Goal: Task Accomplishment & Management: Manage account settings

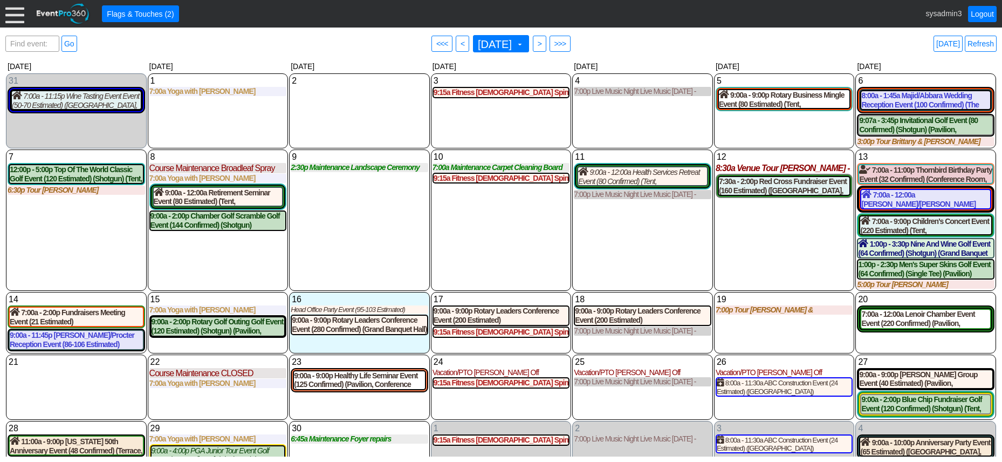
click at [19, 11] on div at bounding box center [14, 13] width 19 height 19
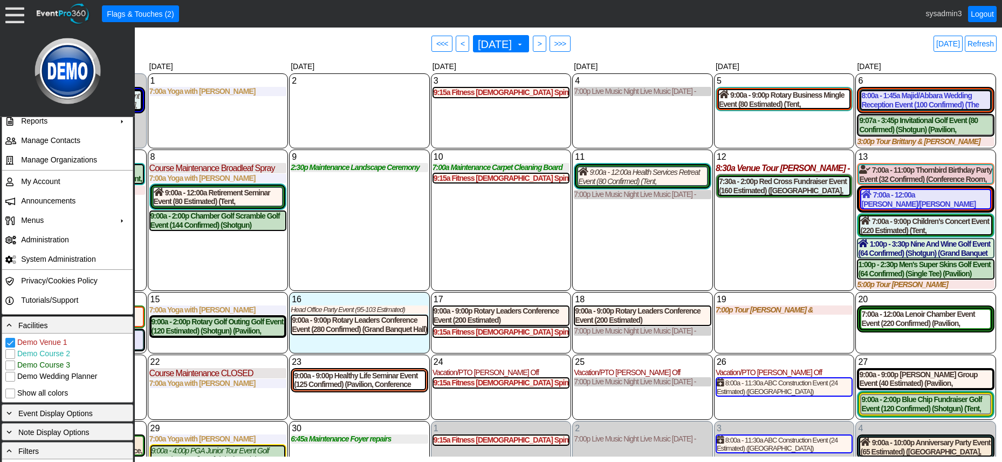
scroll to position [108, 0]
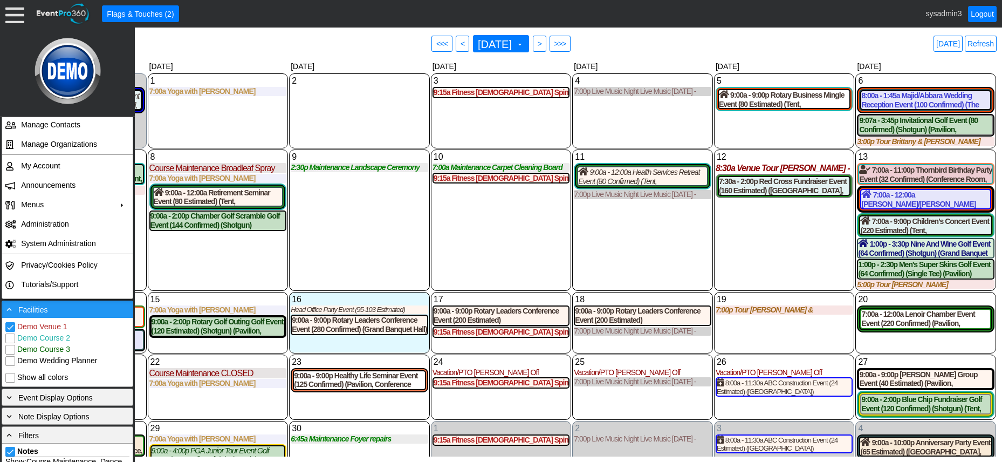
click at [67, 310] on div "- Facilities" at bounding box center [67, 309] width 126 height 12
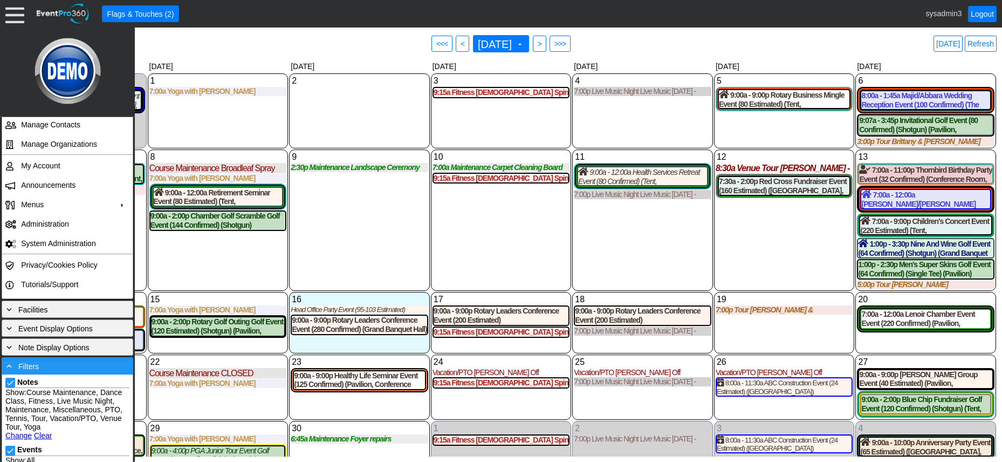
click at [62, 367] on div "- Filters" at bounding box center [67, 366] width 126 height 12
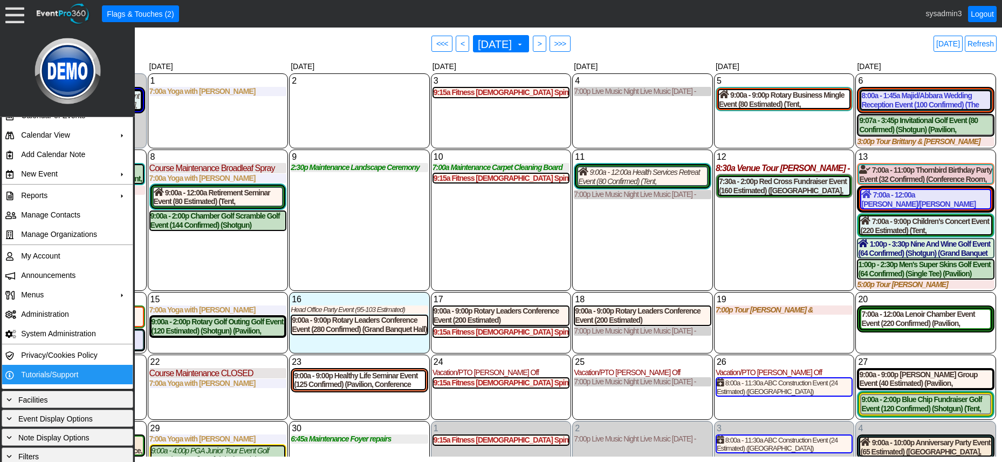
scroll to position [18, 0]
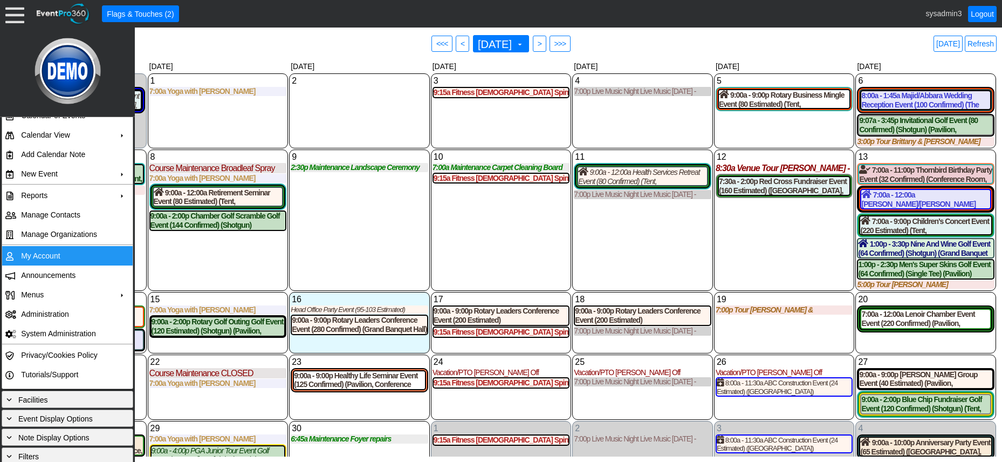
click at [46, 257] on td "My Account" at bounding box center [65, 255] width 97 height 19
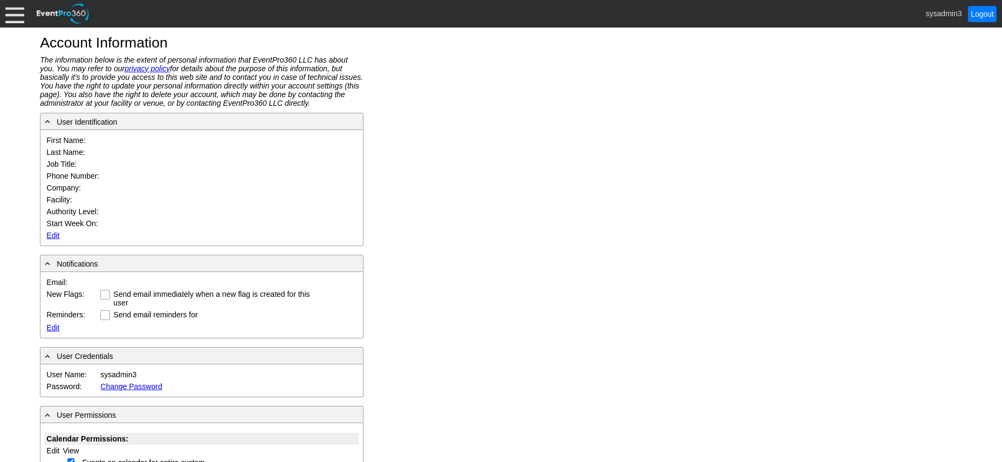
type input "System"
type input "Administrator"
type input "System Administrator"
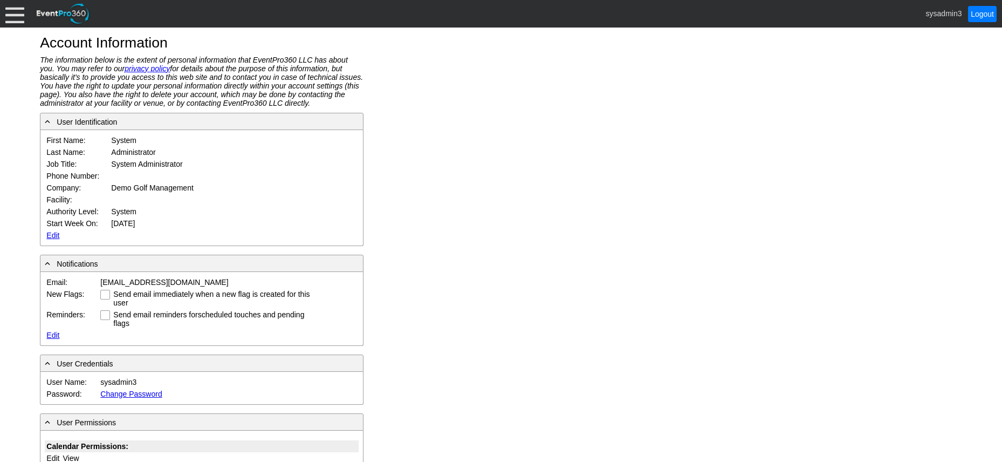
click at [49, 235] on link "Edit" at bounding box center [52, 235] width 13 height 9
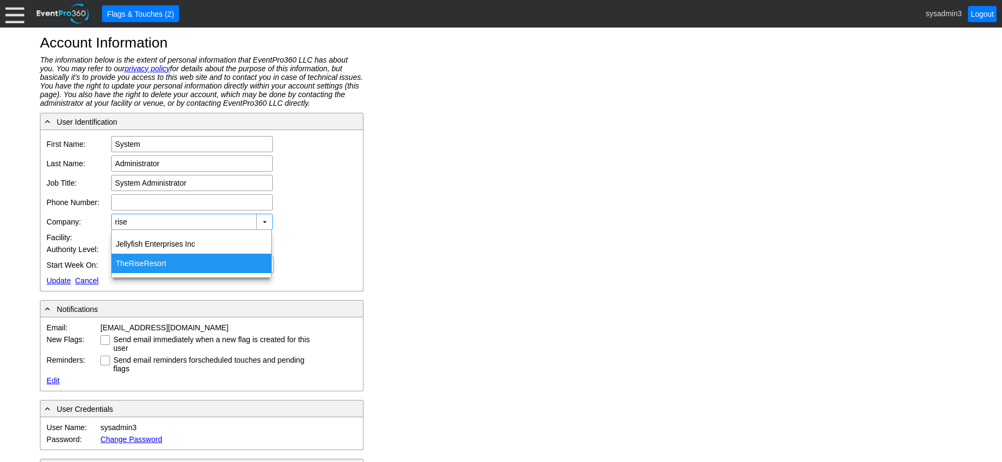
click at [163, 260] on div "The Rise Resort" at bounding box center [192, 263] width 160 height 19
type input "The [GEOGRAPHIC_DATA]"
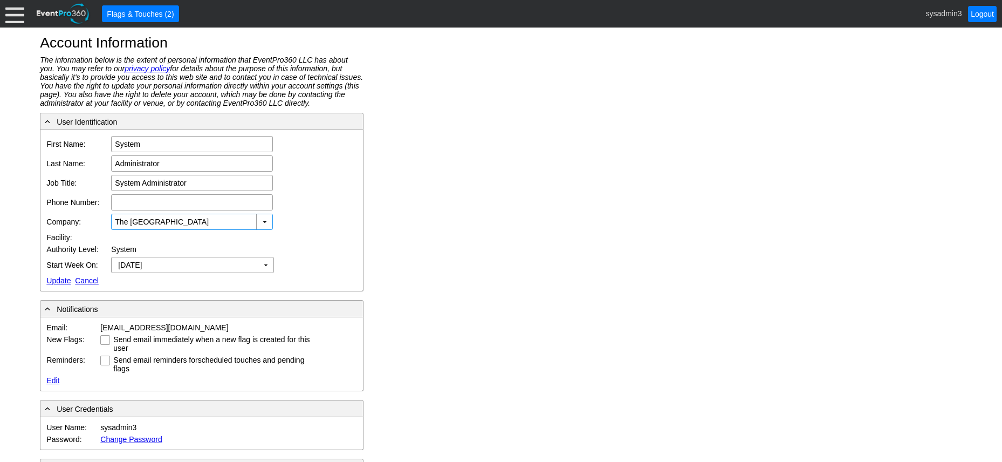
click at [62, 281] on link "Update" at bounding box center [58, 280] width 24 height 9
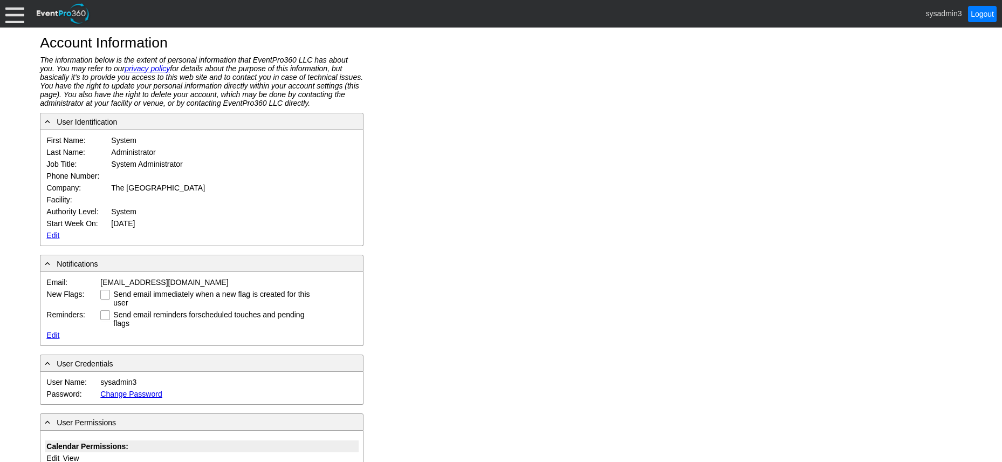
click at [16, 16] on div at bounding box center [14, 13] width 19 height 19
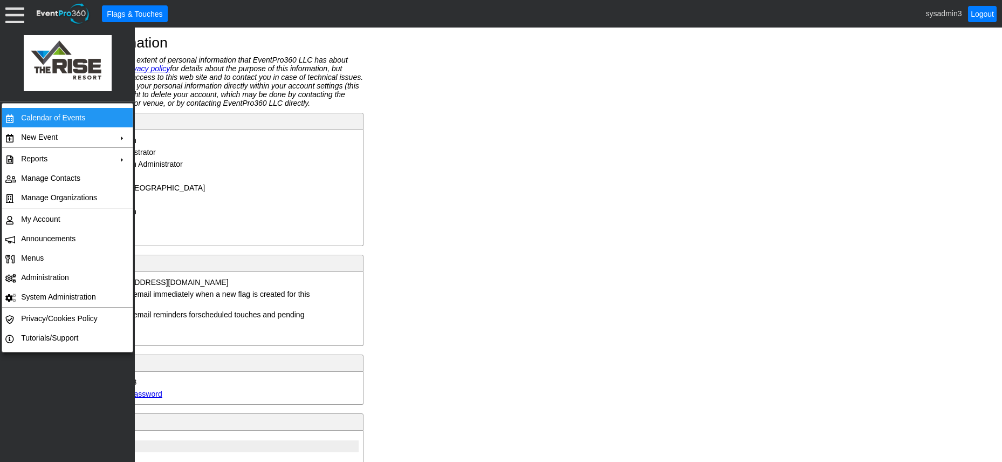
click at [43, 119] on td "Calendar of Events" at bounding box center [65, 117] width 97 height 19
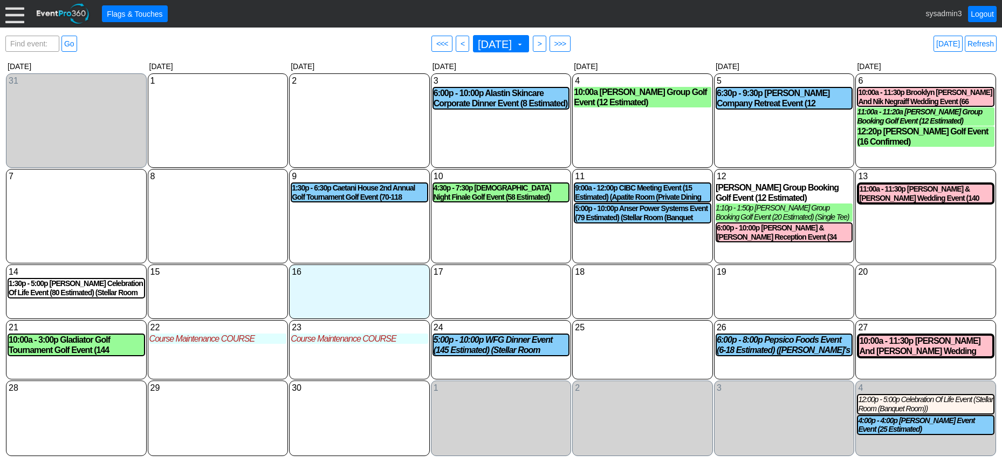
click at [11, 12] on div at bounding box center [14, 13] width 19 height 19
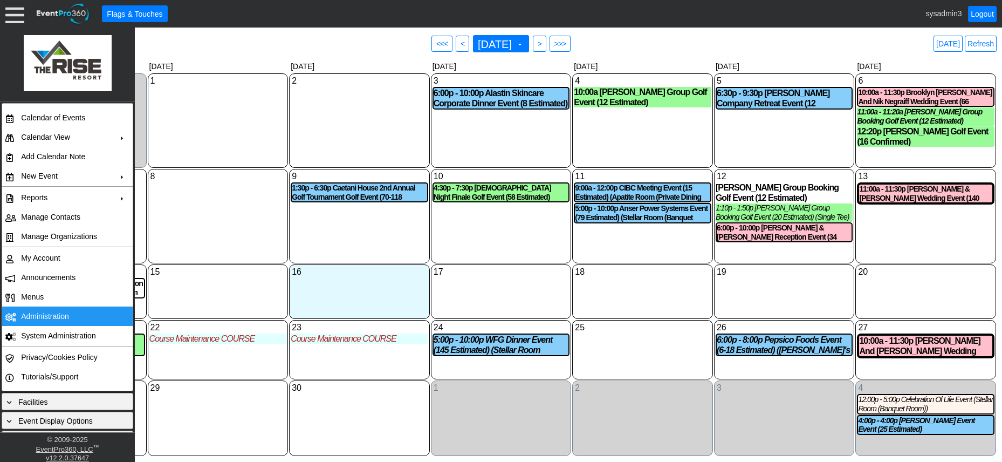
click at [65, 313] on td "Administration" at bounding box center [65, 315] width 97 height 19
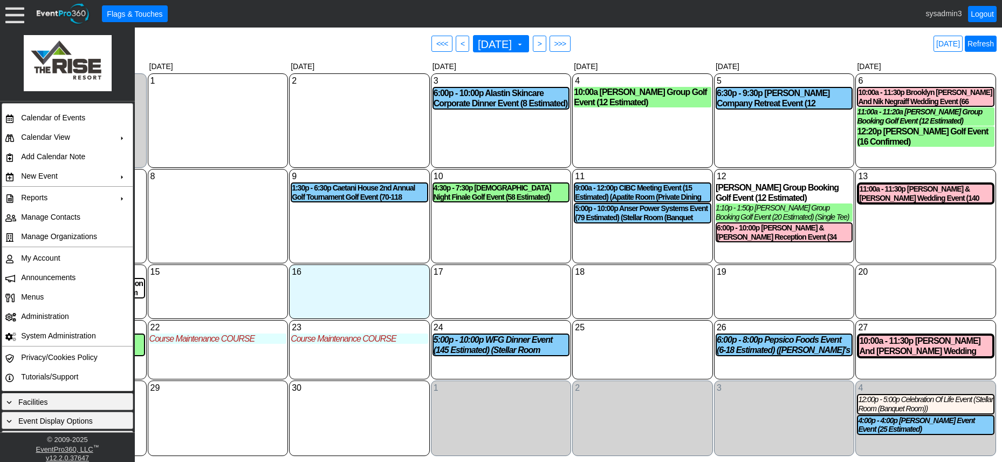
click at [980, 38] on link "Refresh" at bounding box center [981, 44] width 32 height 16
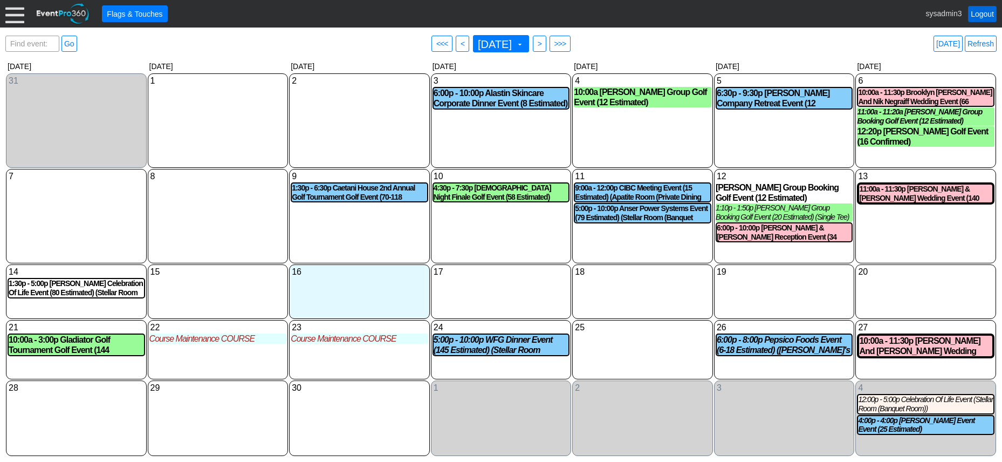
click at [982, 11] on link "Logout" at bounding box center [982, 14] width 29 height 16
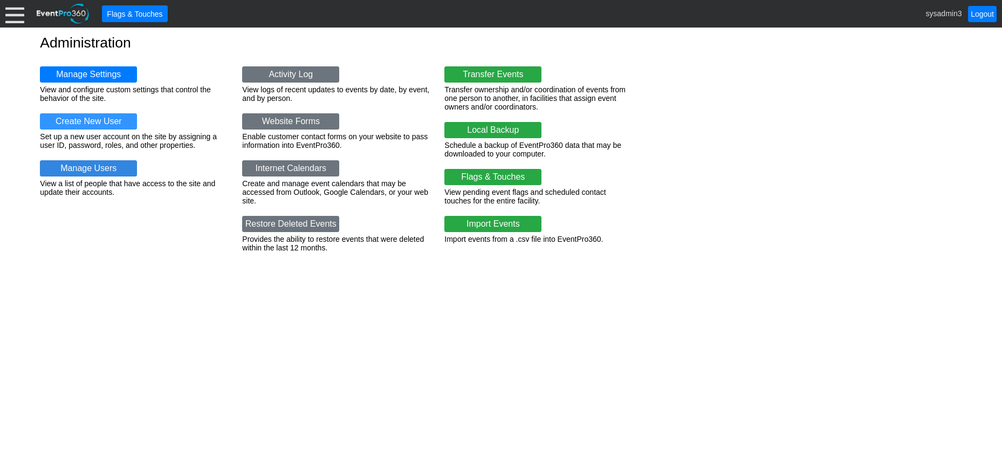
click at [105, 169] on link "Manage Users" at bounding box center [88, 168] width 97 height 16
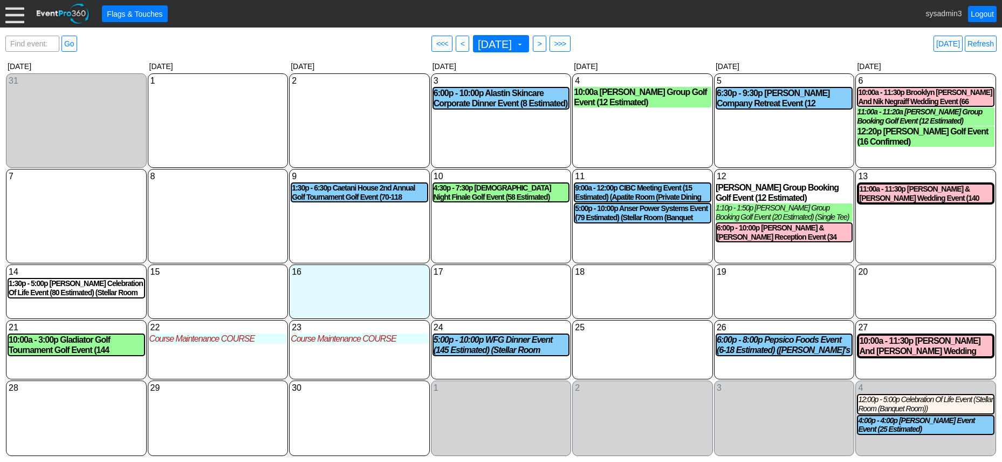
click at [17, 15] on div at bounding box center [14, 13] width 19 height 19
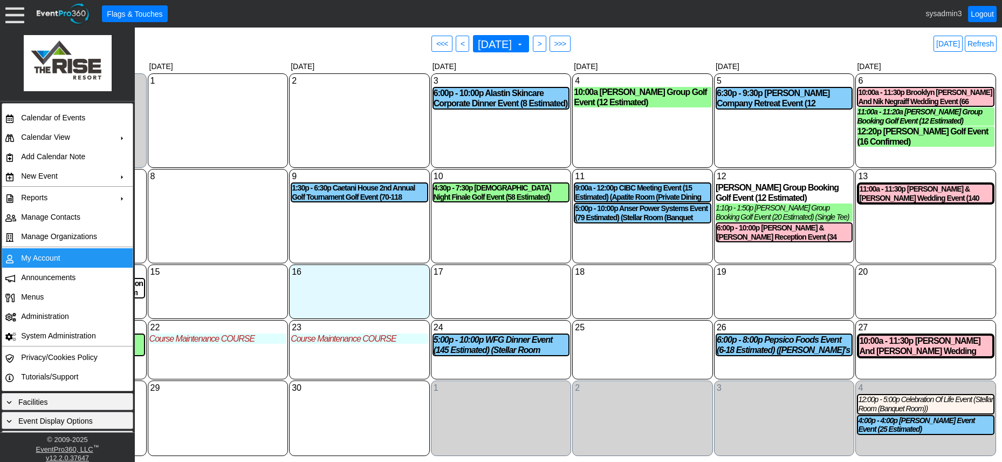
click at [43, 253] on td "My Account" at bounding box center [65, 257] width 97 height 19
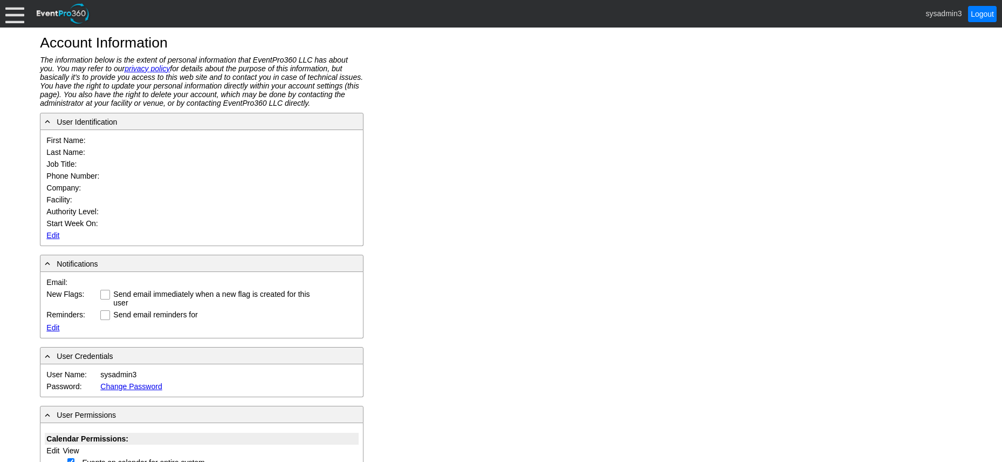
type input "System"
type input "Administrator"
type input "System Administrator"
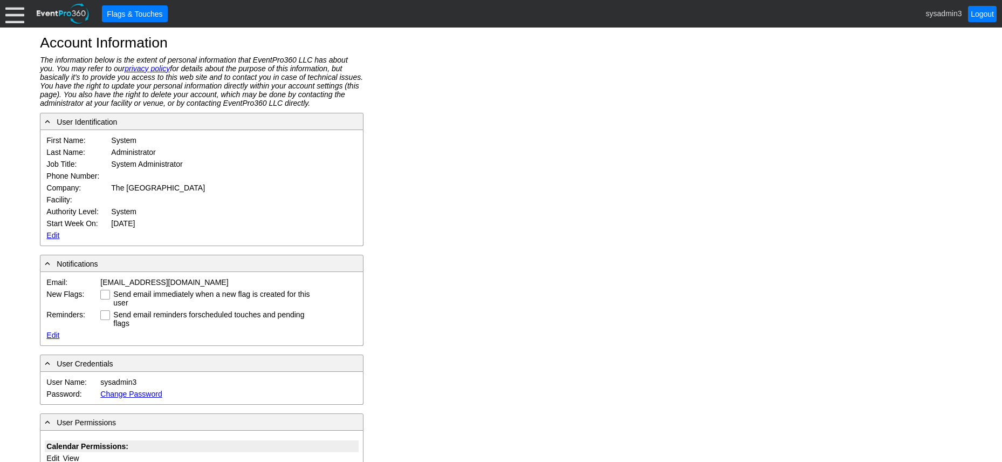
click at [52, 233] on link "Edit" at bounding box center [52, 235] width 13 height 9
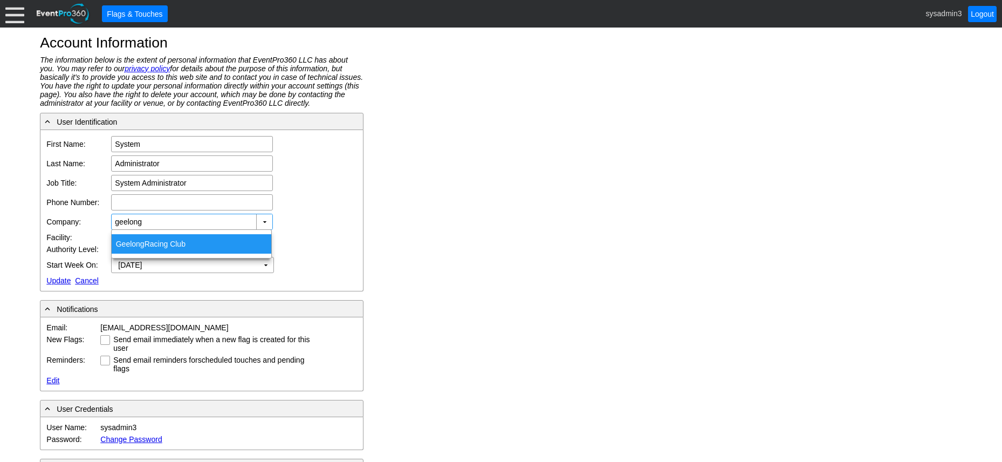
click at [165, 248] on div "Geelong Racing Club" at bounding box center [192, 243] width 160 height 19
type input "Geelong Racing Club"
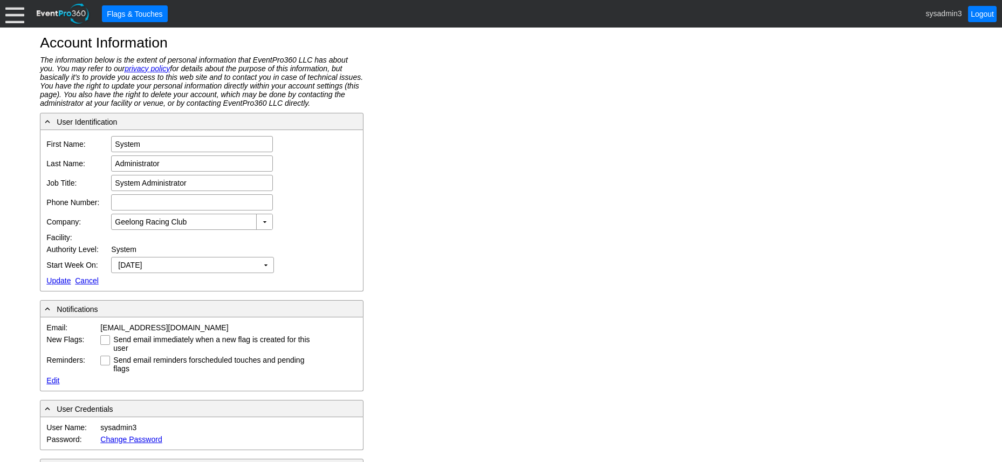
click at [55, 279] on link "Update" at bounding box center [58, 280] width 24 height 9
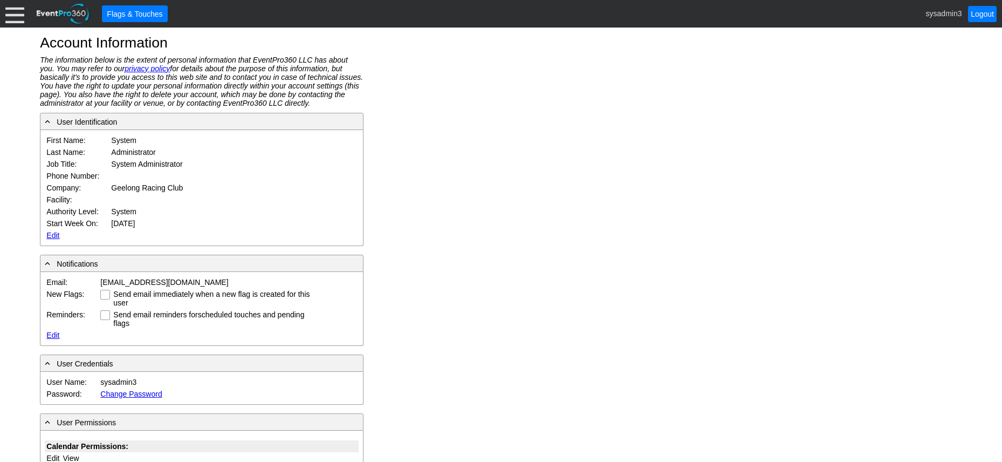
click at [13, 9] on div at bounding box center [14, 13] width 19 height 19
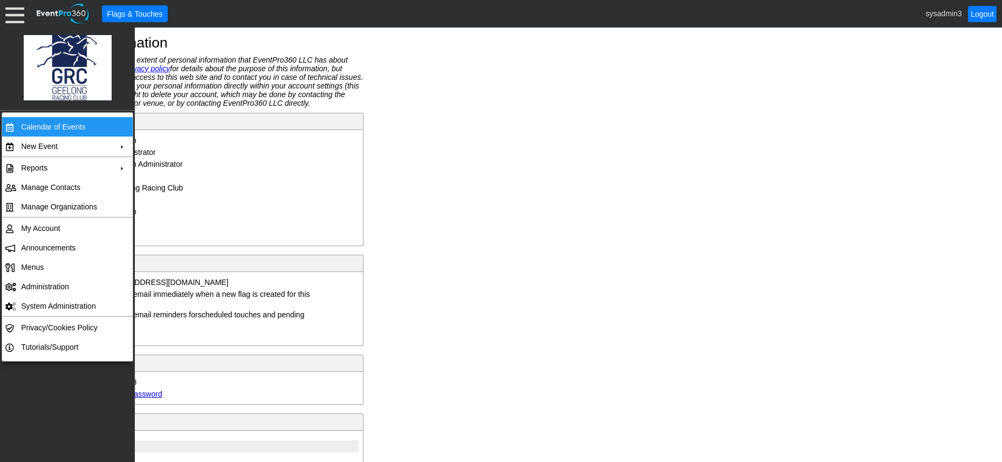
click at [50, 124] on td "Calendar of Events" at bounding box center [65, 126] width 97 height 19
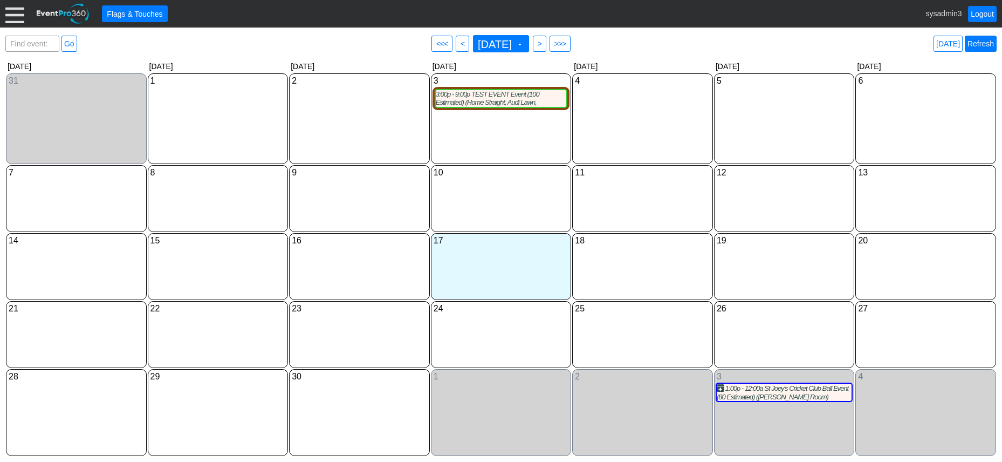
click at [984, 38] on link "Refresh" at bounding box center [981, 44] width 32 height 16
click at [981, 45] on link "Refresh" at bounding box center [981, 44] width 32 height 16
click at [484, 101] on div "3:00p - 9:00p TEST EVENT Event (100 Estimated) (Home Straight, Audi Lawn, Conco…" at bounding box center [501, 98] width 131 height 17
click at [544, 43] on span ">" at bounding box center [540, 43] width 8 height 11
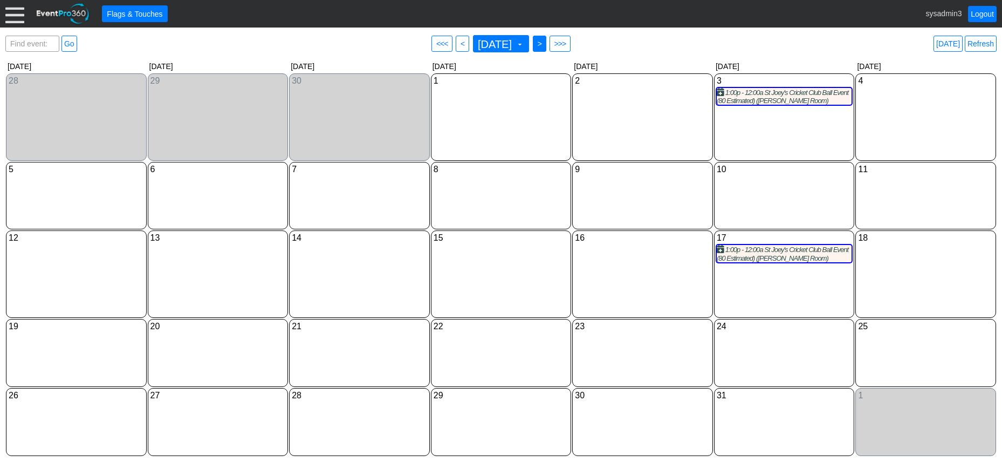
click at [547, 43] on span "● >" at bounding box center [539, 44] width 13 height 16
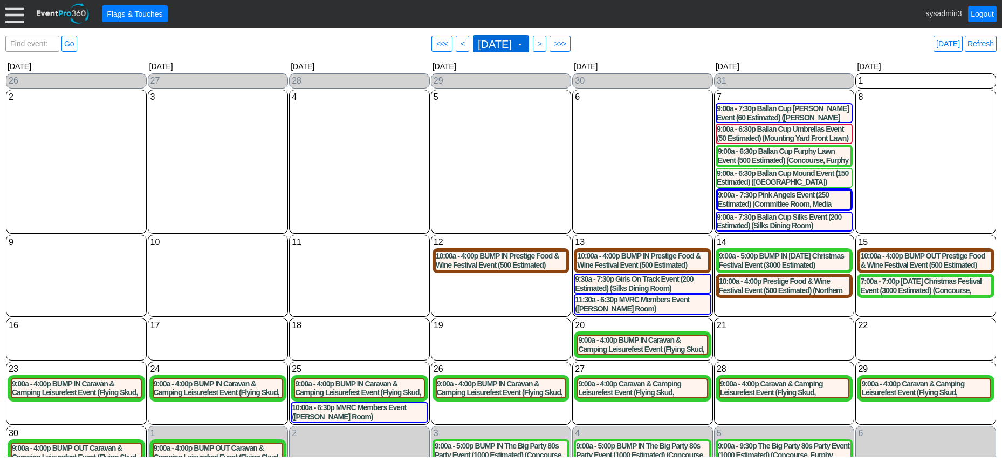
click at [529, 43] on span "November 2025 ▼" at bounding box center [501, 43] width 56 height 17
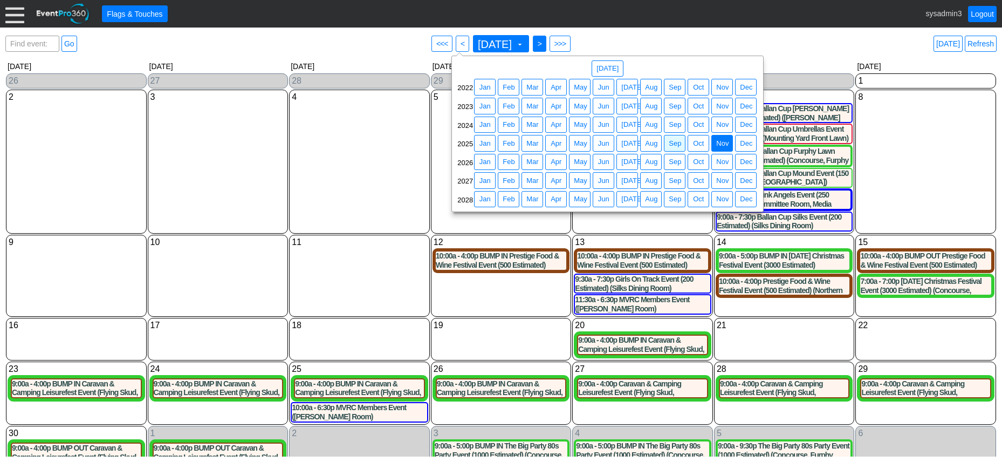
click at [544, 43] on span ">" at bounding box center [540, 43] width 8 height 11
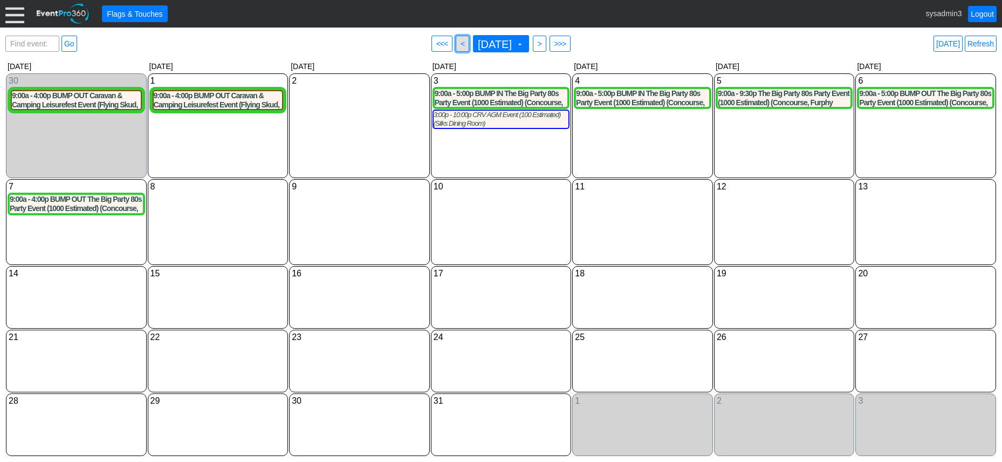
click at [456, 37] on span "● <" at bounding box center [462, 44] width 13 height 16
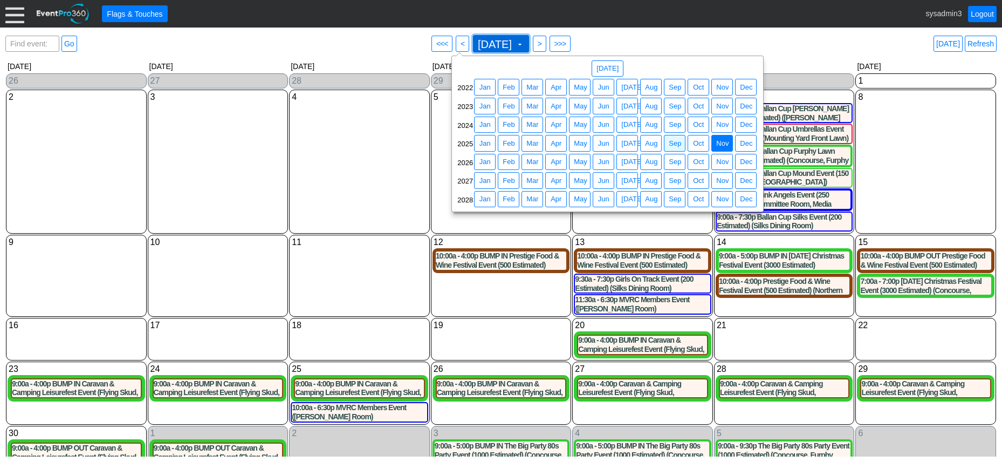
click at [524, 45] on span at bounding box center [520, 44] width 9 height 9
click at [675, 142] on span "Sep" at bounding box center [675, 143] width 17 height 11
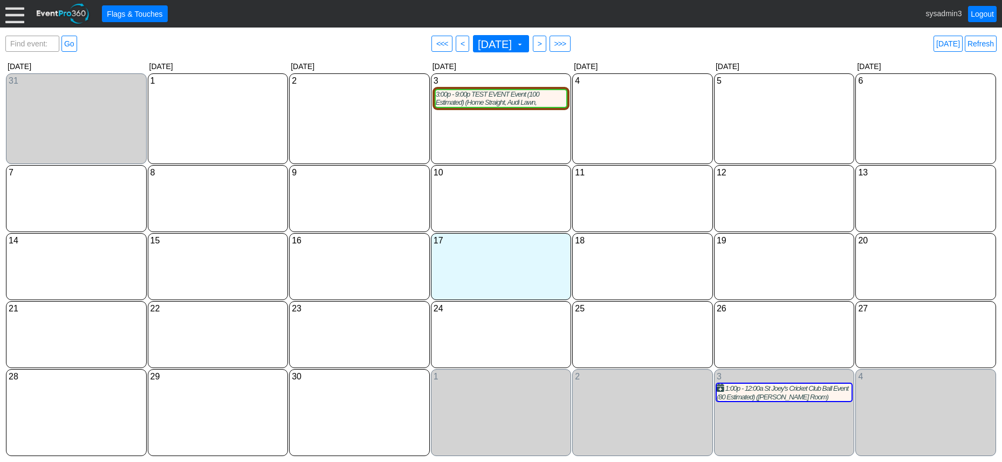
click at [22, 14] on div at bounding box center [14, 13] width 19 height 19
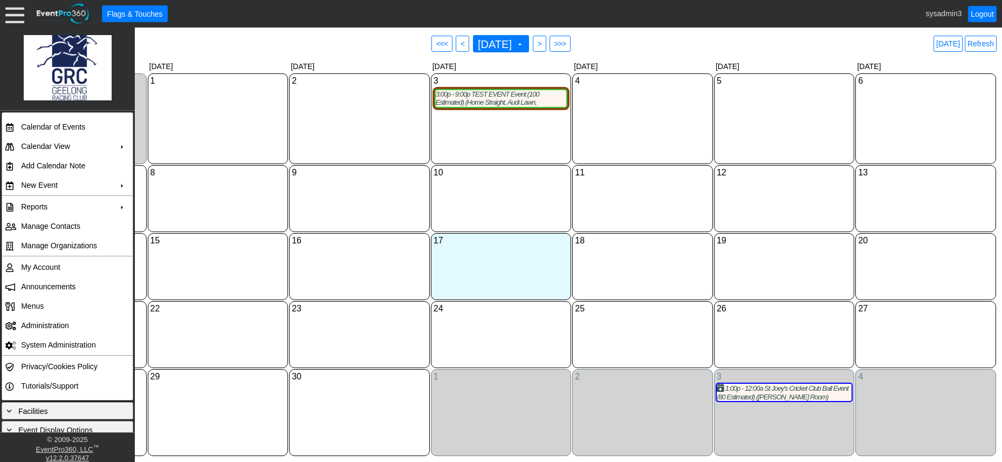
click at [404, 202] on div "9 Tuesday" at bounding box center [359, 198] width 141 height 67
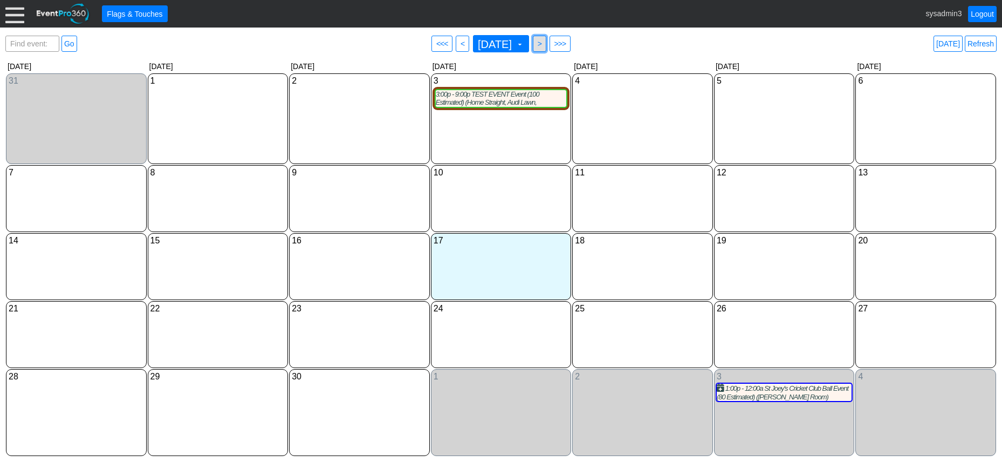
click at [544, 44] on span ">" at bounding box center [540, 43] width 8 height 11
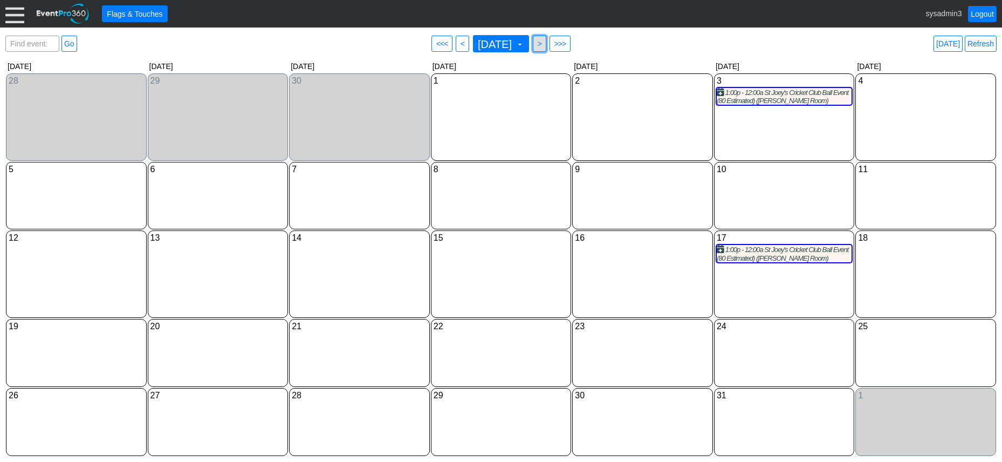
click at [544, 46] on span ">" at bounding box center [540, 43] width 8 height 11
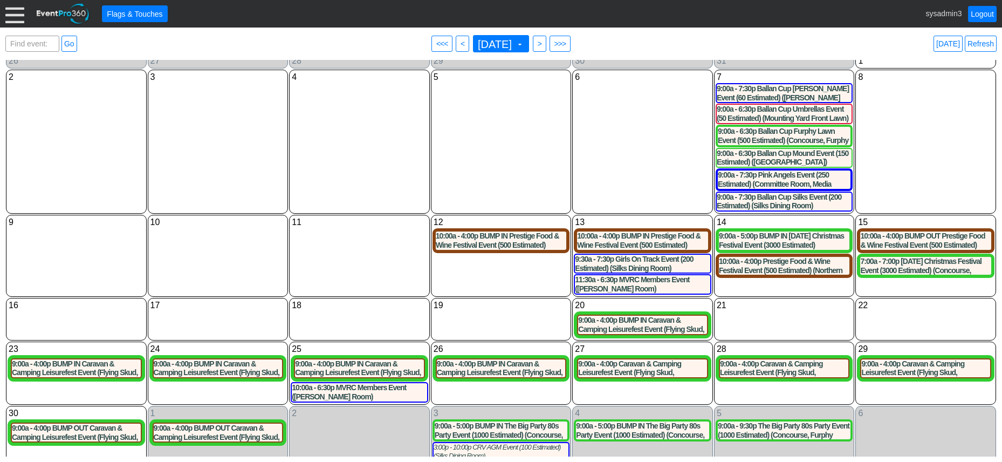
scroll to position [39, 0]
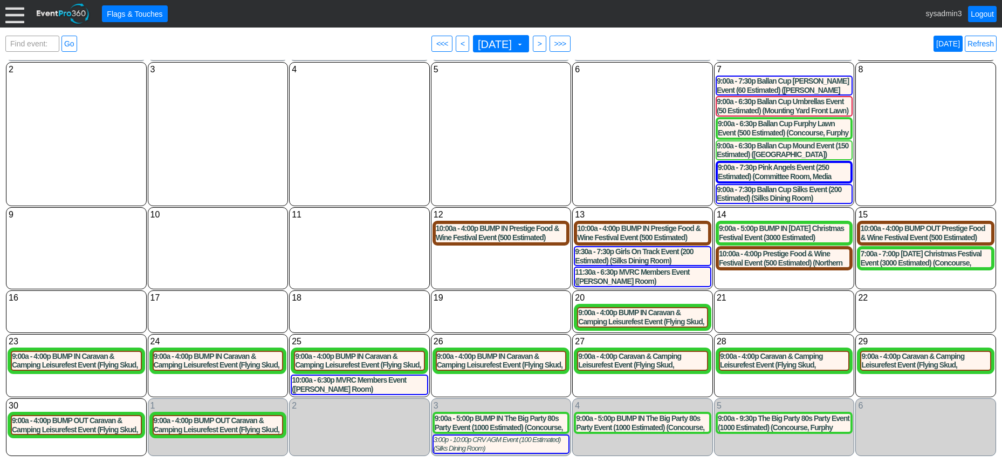
click at [950, 42] on link "Today" at bounding box center [948, 44] width 29 height 16
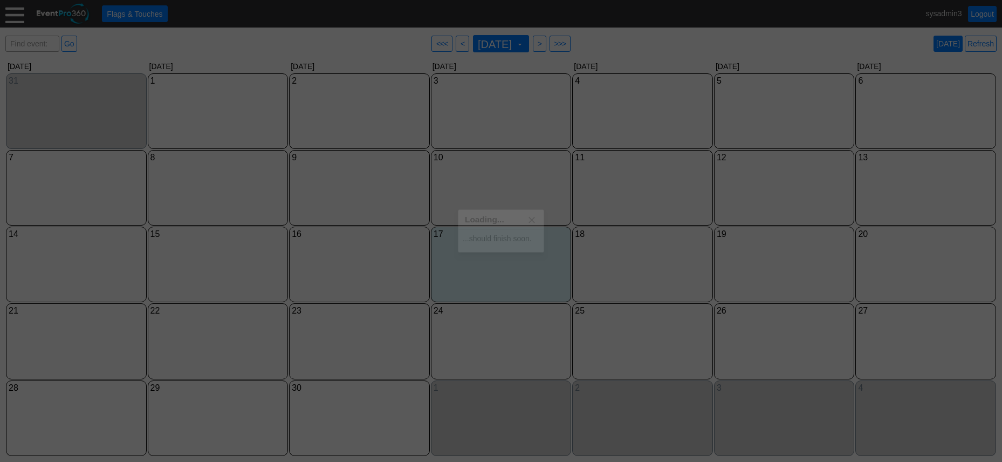
scroll to position [0, 0]
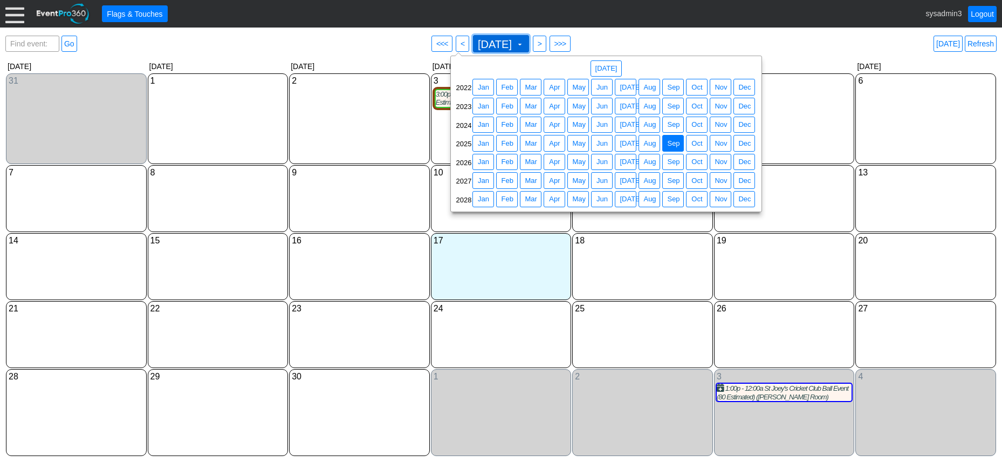
click at [491, 39] on span "September 2025" at bounding box center [495, 44] width 38 height 11
click at [794, 138] on div "5 Friday" at bounding box center [784, 118] width 141 height 91
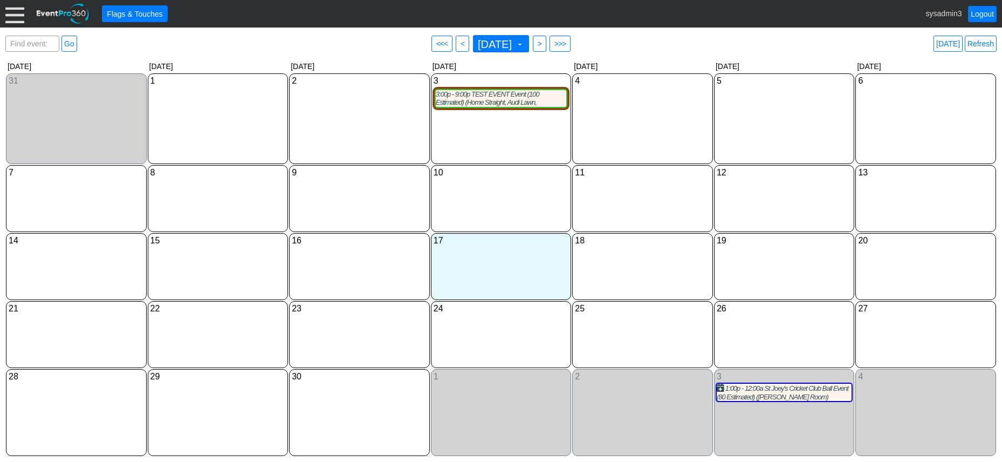
click at [16, 15] on div at bounding box center [14, 13] width 19 height 19
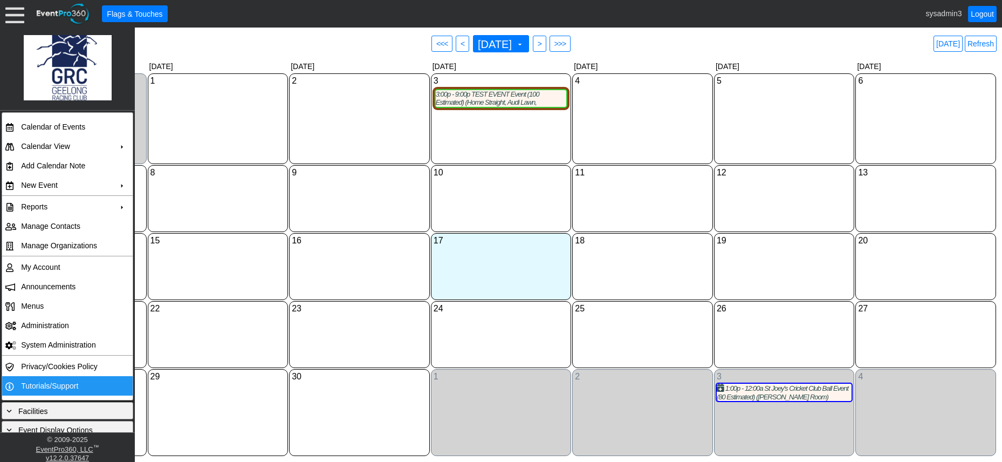
click at [47, 383] on td "Tutorials/Support" at bounding box center [65, 385] width 97 height 19
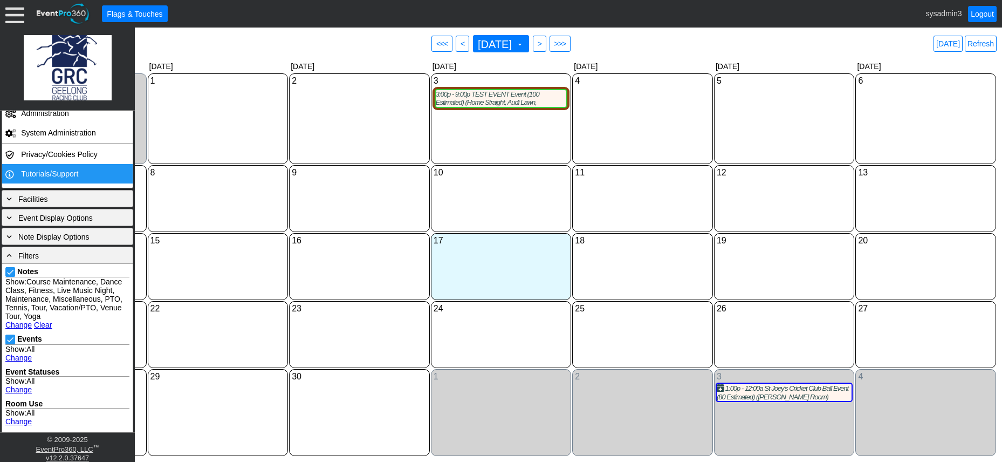
scroll to position [216, 0]
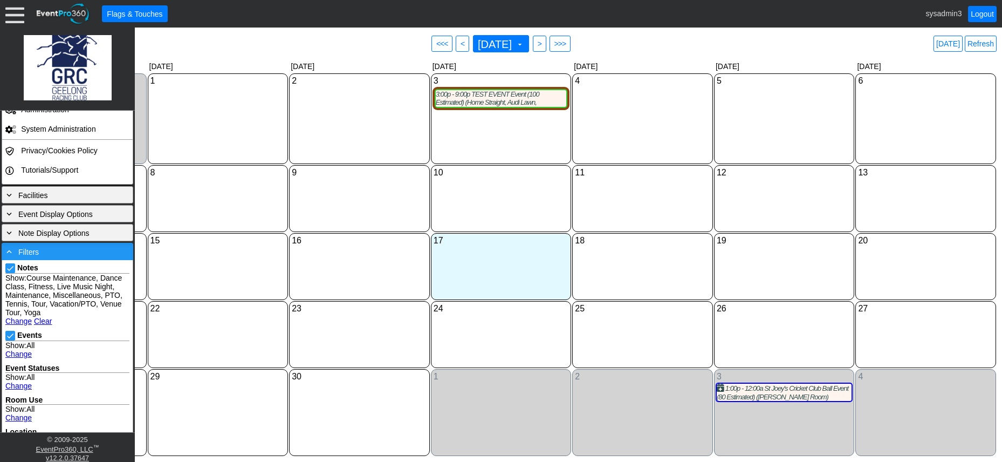
click at [80, 248] on div "- Filters" at bounding box center [67, 251] width 126 height 12
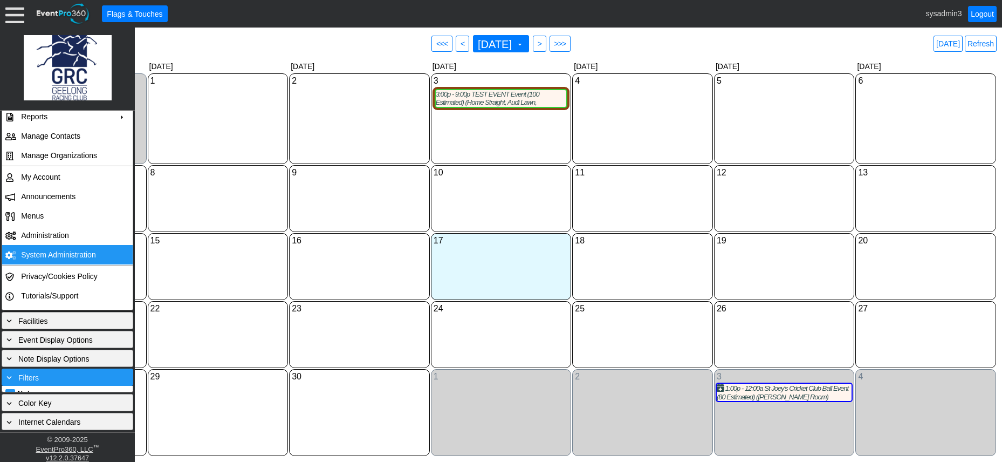
scroll to position [83, 0]
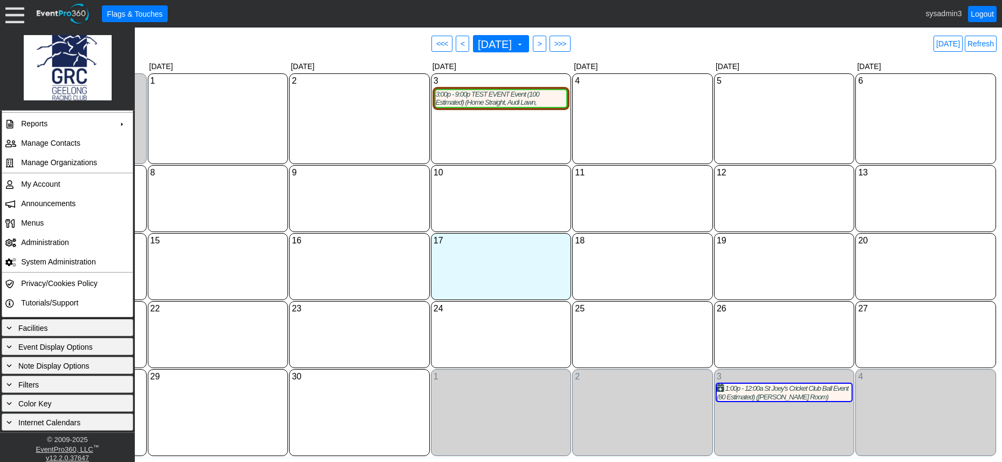
click at [470, 136] on div "3 Wednesday 3:00p - 9:00p TEST EVENT Event (100 Estimated) (Home Straight, Audi…" at bounding box center [501, 118] width 141 height 91
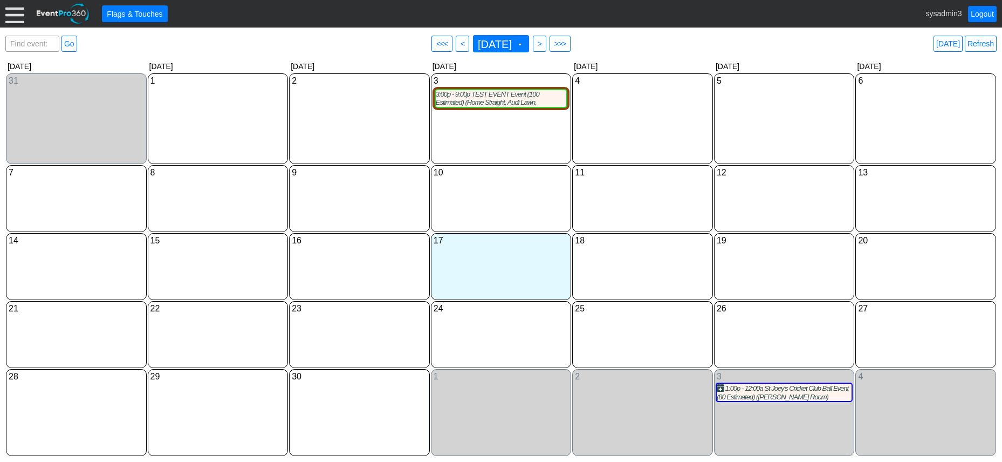
click at [19, 18] on div at bounding box center [14, 13] width 19 height 19
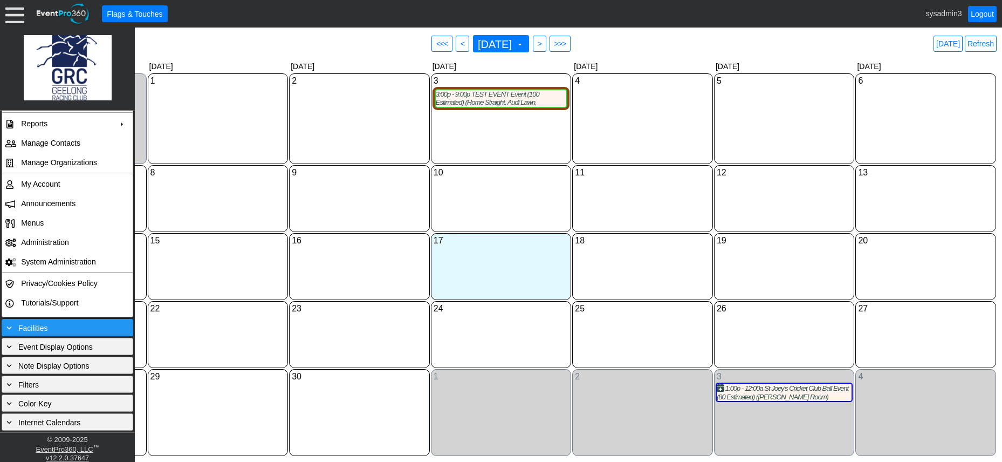
click at [55, 326] on div "+ Facilities" at bounding box center [67, 328] width 126 height 12
click at [55, 326] on div "- Facilities" at bounding box center [67, 328] width 126 height 12
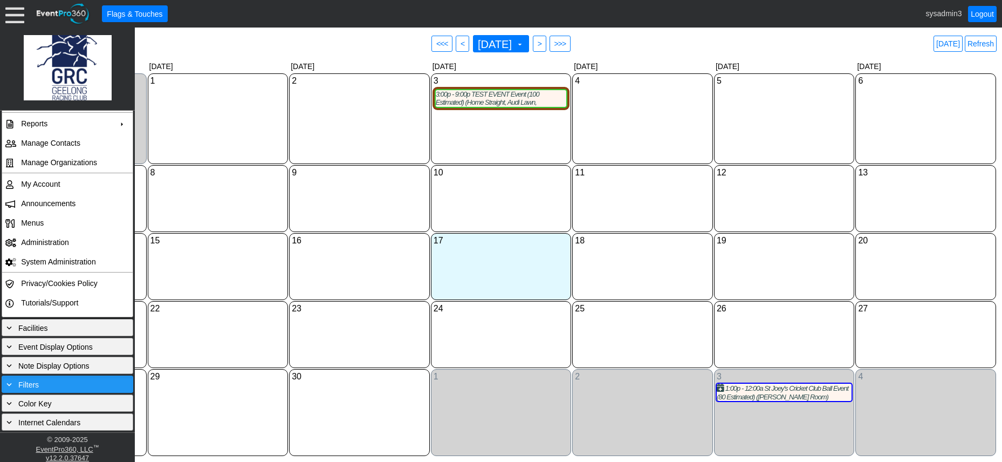
click at [50, 380] on div "+ Filters" at bounding box center [67, 384] width 126 height 12
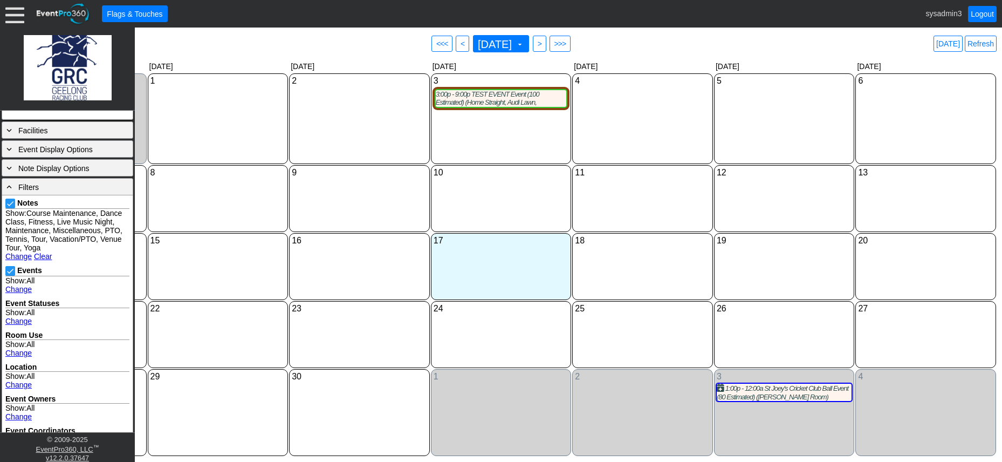
scroll to position [350, 0]
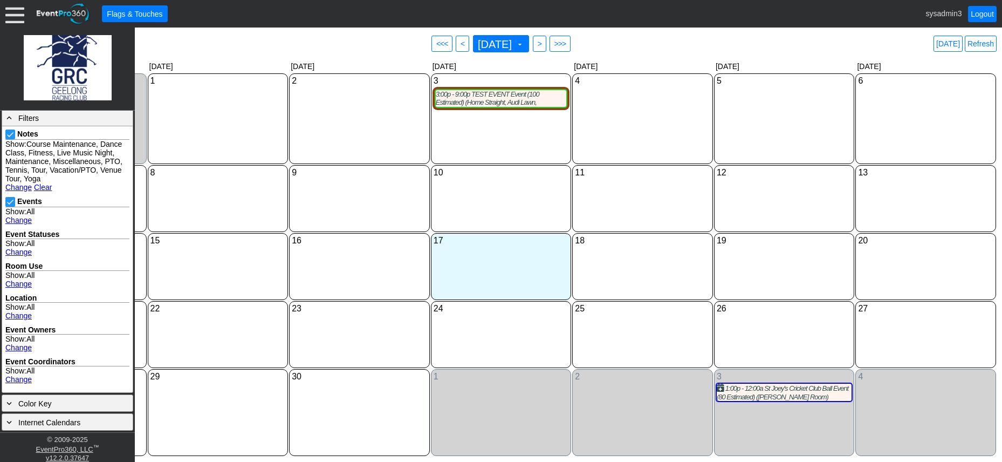
click at [39, 184] on link "Clear" at bounding box center [43, 187] width 18 height 9
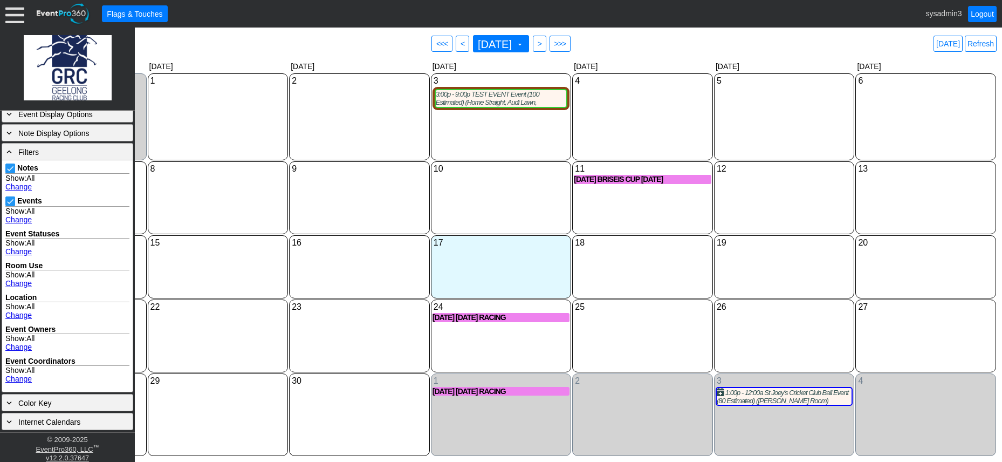
scroll to position [316, 0]
click at [516, 204] on div "10 Wednesday" at bounding box center [501, 197] width 141 height 73
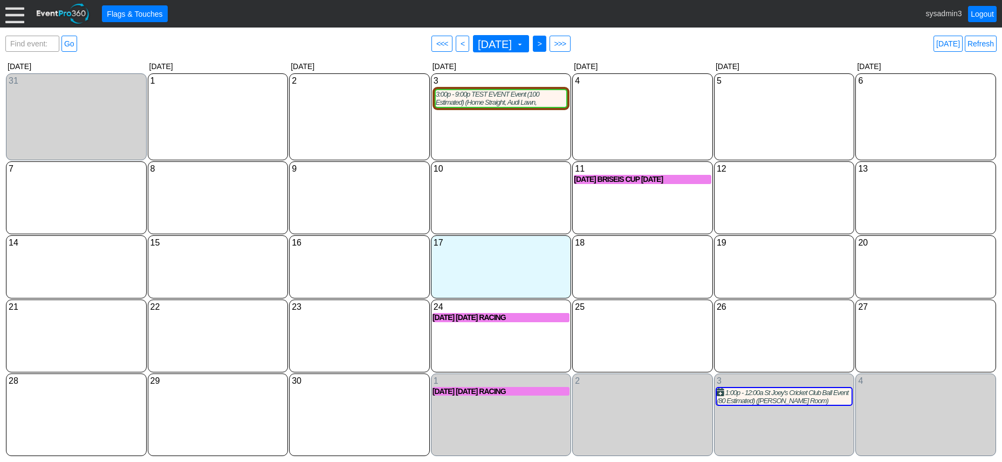
click at [544, 41] on span ">" at bounding box center [540, 43] width 8 height 11
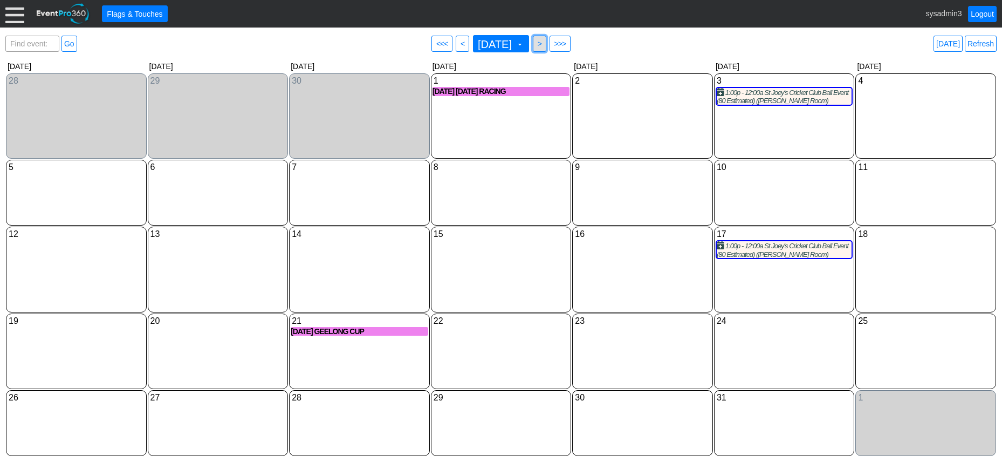
click at [544, 43] on span ">" at bounding box center [540, 43] width 8 height 11
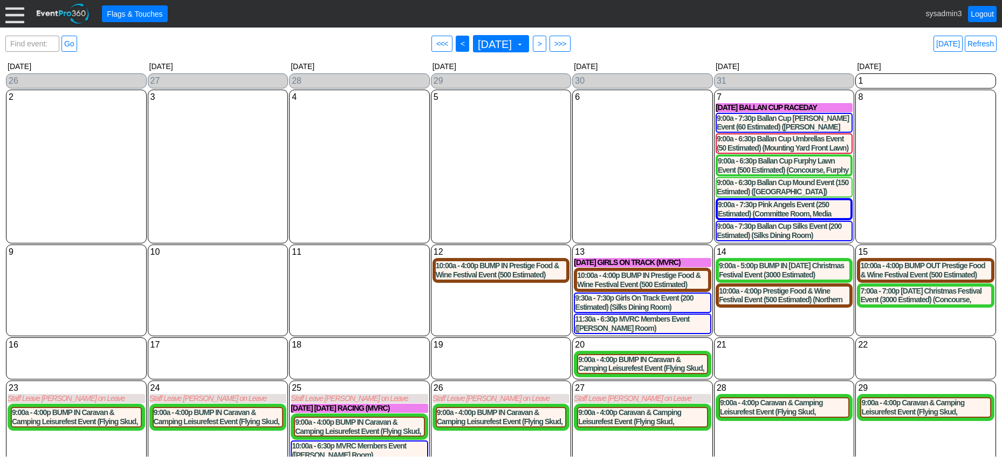
click at [459, 40] on span "<" at bounding box center [463, 43] width 8 height 11
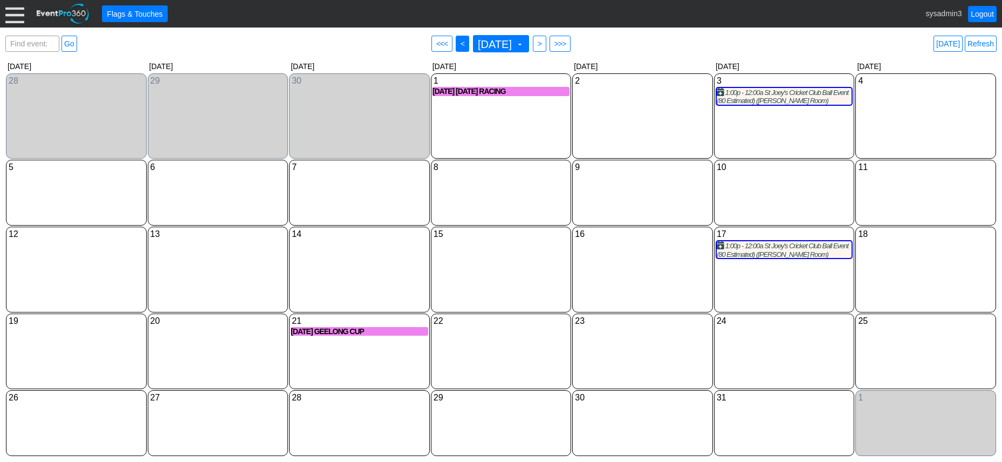
click at [459, 43] on span "<" at bounding box center [463, 43] width 8 height 11
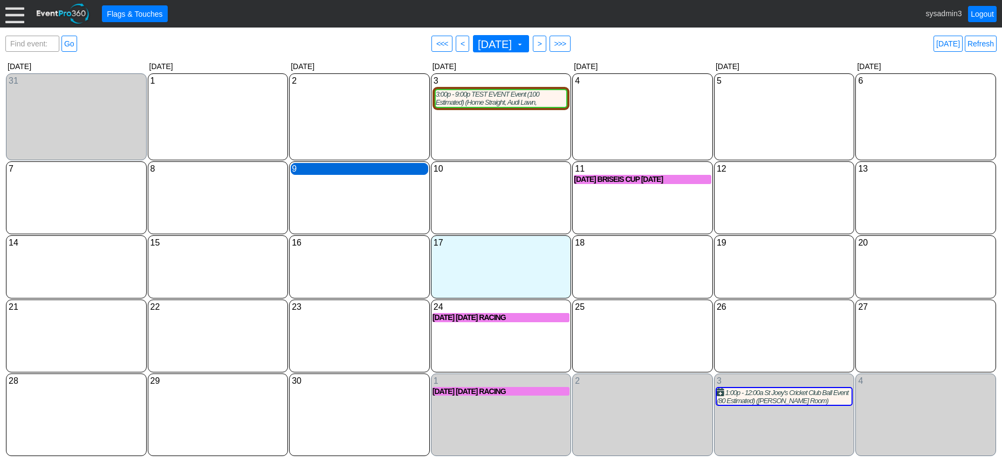
click at [342, 171] on div "9 Tuesday" at bounding box center [360, 169] width 138 height 12
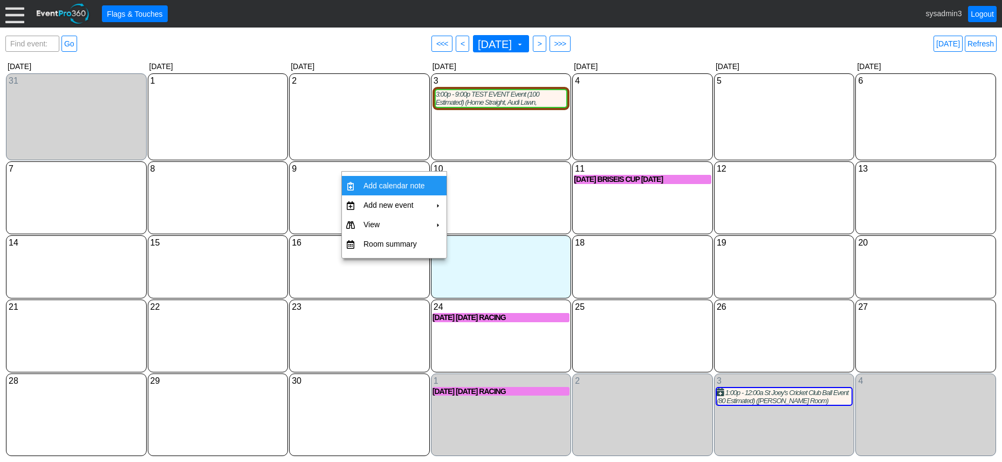
click at [399, 184] on td "Add calendar note" at bounding box center [394, 185] width 70 height 19
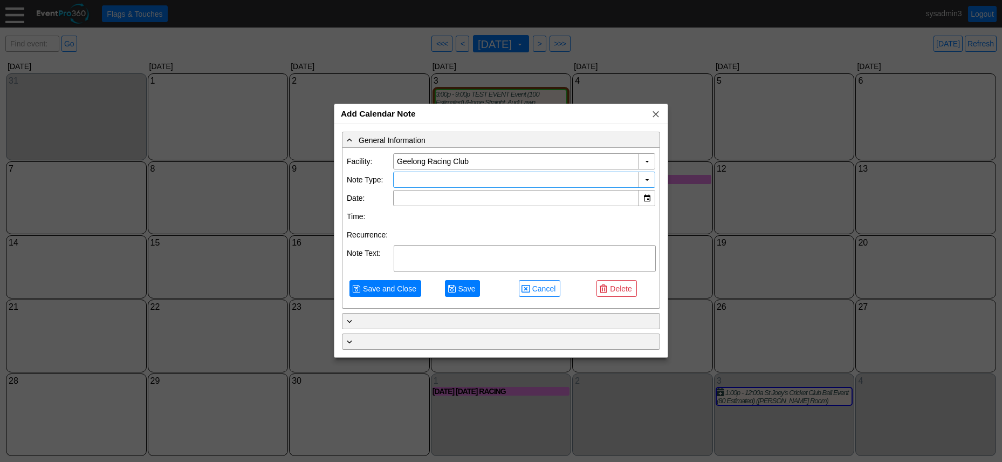
type input "9/9/2025"
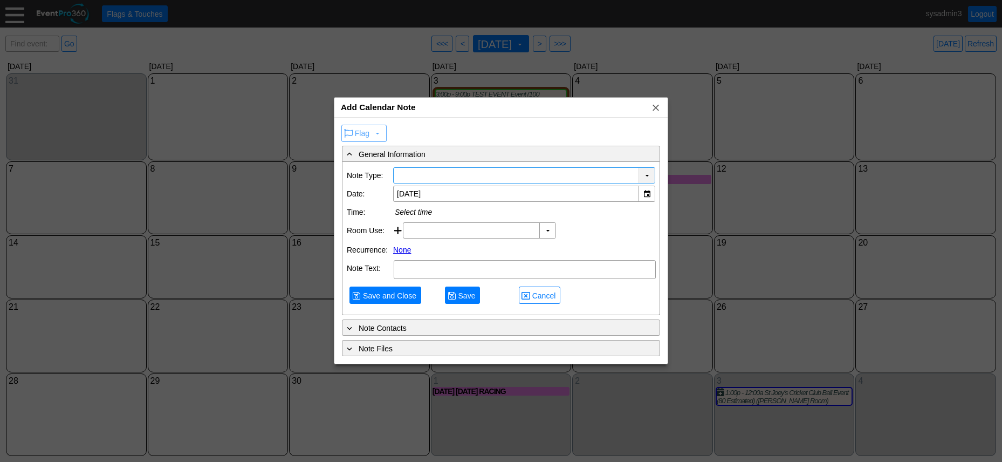
click at [644, 175] on div "▼" at bounding box center [647, 175] width 16 height 15
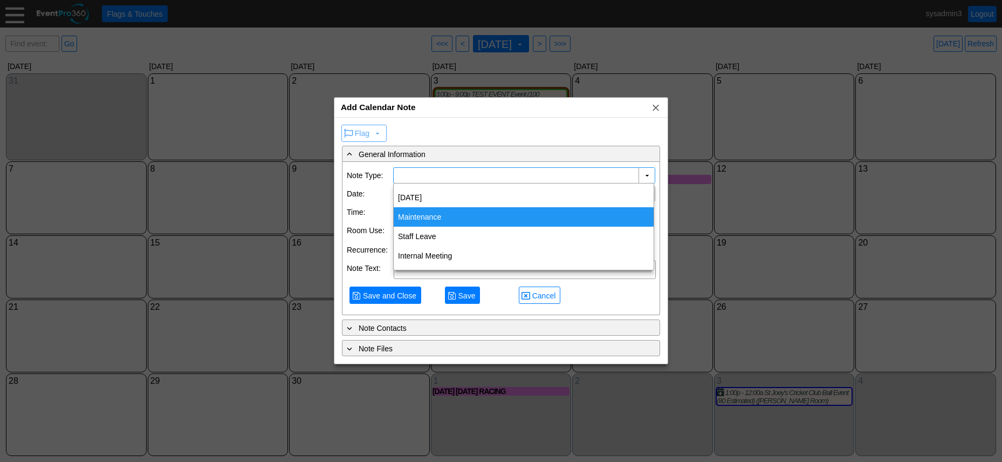
click at [424, 216] on div "Maintenance" at bounding box center [524, 216] width 260 height 19
type input "Maintenance"
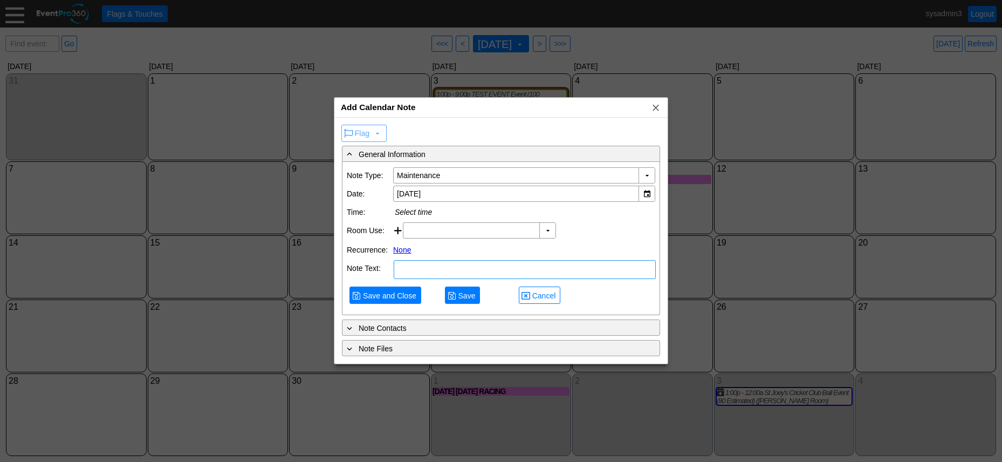
click at [436, 269] on textarea at bounding box center [525, 269] width 262 height 19
type textarea "NOTE"
click at [548, 230] on div "▼" at bounding box center [547, 230] width 16 height 15
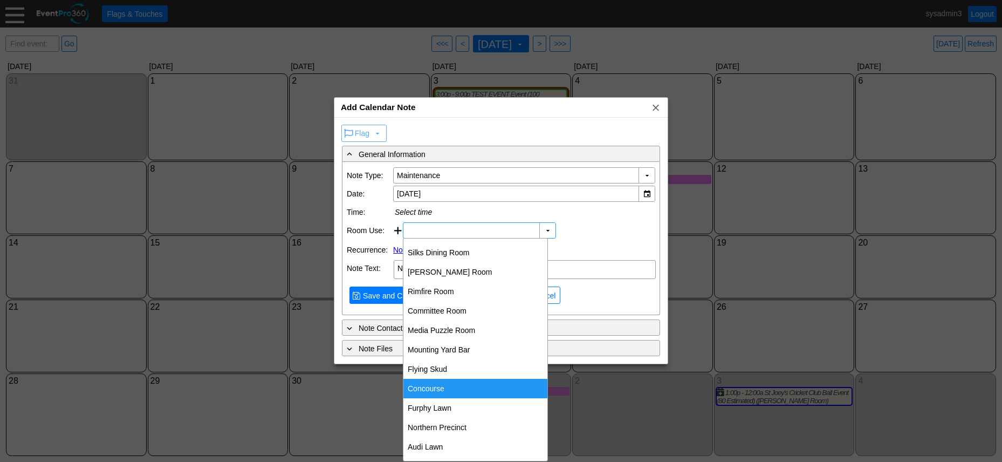
click at [431, 384] on div "Concourse" at bounding box center [476, 388] width 144 height 19
type input "Concourse"
type input "0:00"
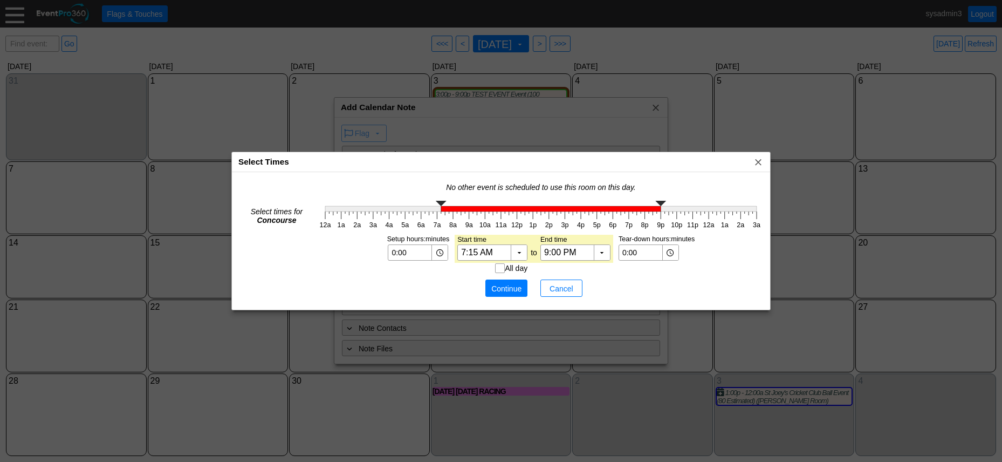
type input "7:00 AM"
click at [436, 206] on g at bounding box center [541, 206] width 432 height 11
type input "11:00 AM"
click at [502, 225] on g "12a 1a 2a 3a 4a 5a 6a 7a 8a 9a 10a 11a 12p 1p 2p 3p 4p 5p 6p 7p 8p 9p 10p 11p 1…" at bounding box center [539, 215] width 441 height 28
click at [504, 286] on span "Continue" at bounding box center [506, 288] width 32 height 11
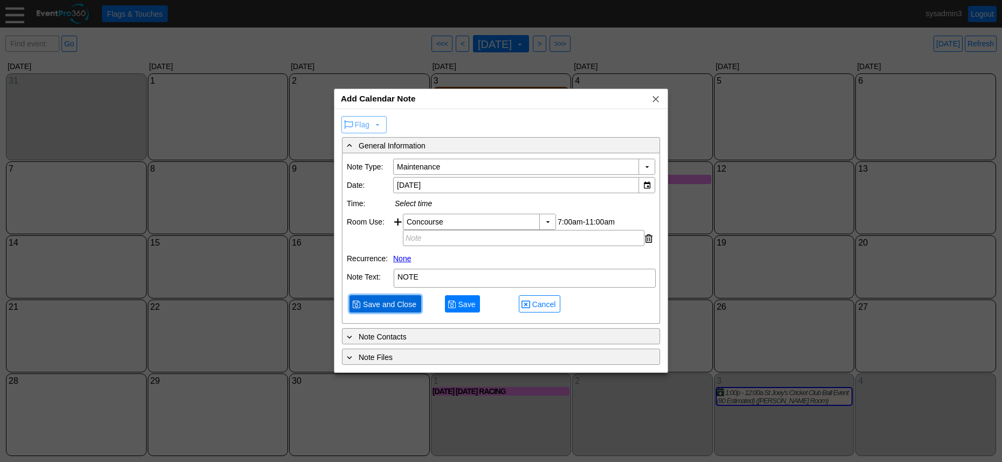
click at [397, 303] on span "Save and Close" at bounding box center [390, 304] width 58 height 11
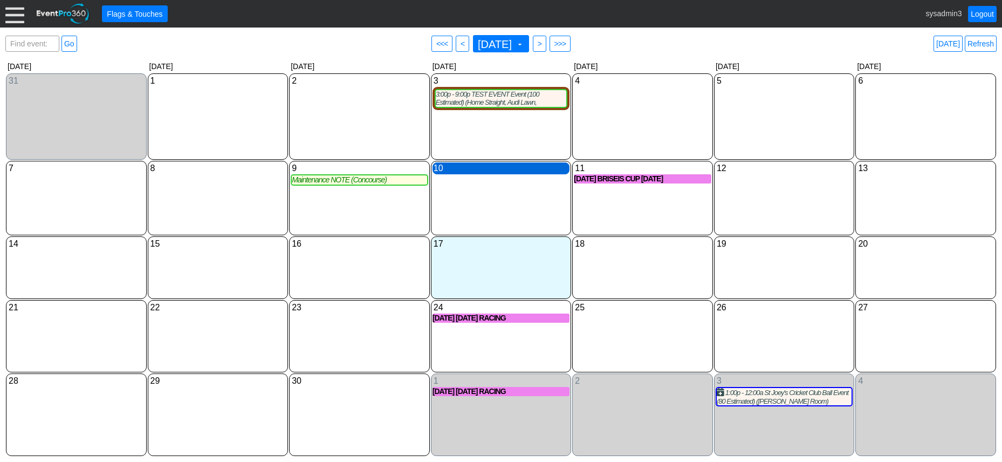
click at [477, 168] on div "10 Wednesday" at bounding box center [502, 168] width 138 height 12
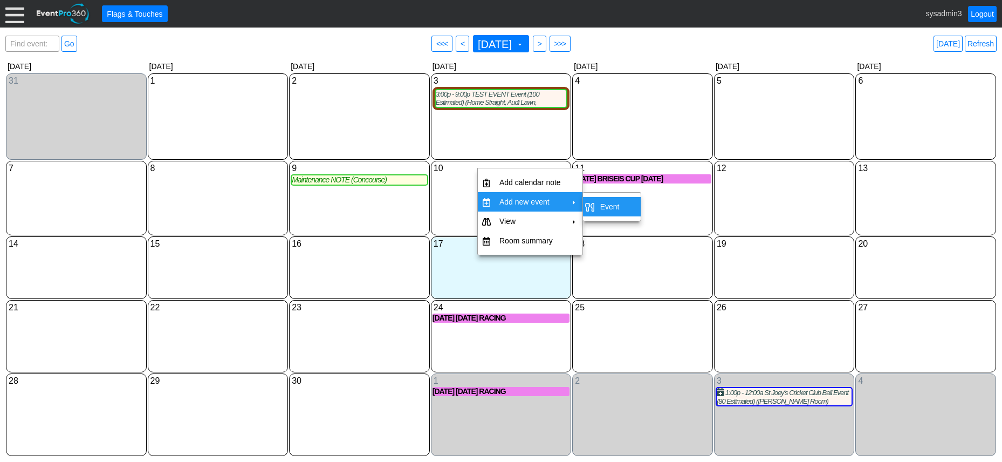
click at [608, 207] on td "Event" at bounding box center [610, 206] width 28 height 19
type input "10/9/2025"
type input "Lead/Inquiry"
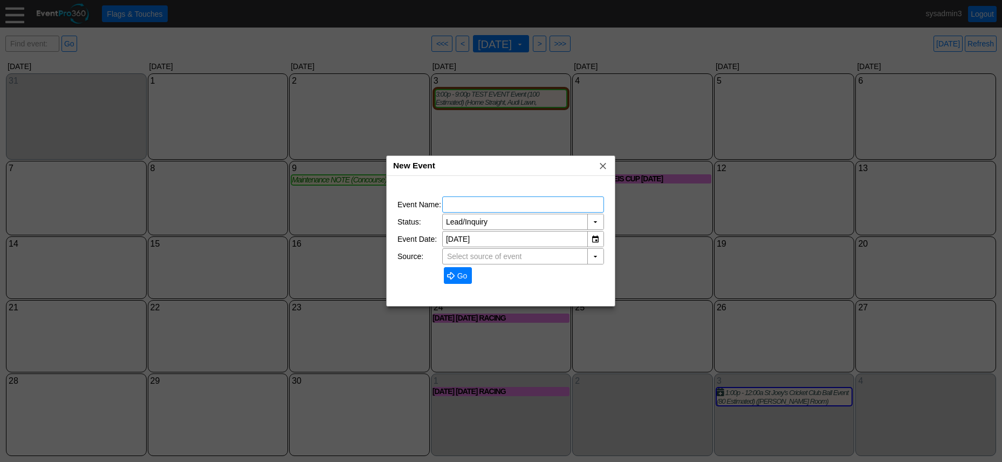
click at [516, 206] on input "text" at bounding box center [523, 204] width 154 height 15
type input "TEST 2"
click at [458, 275] on span "Go" at bounding box center [462, 275] width 15 height 11
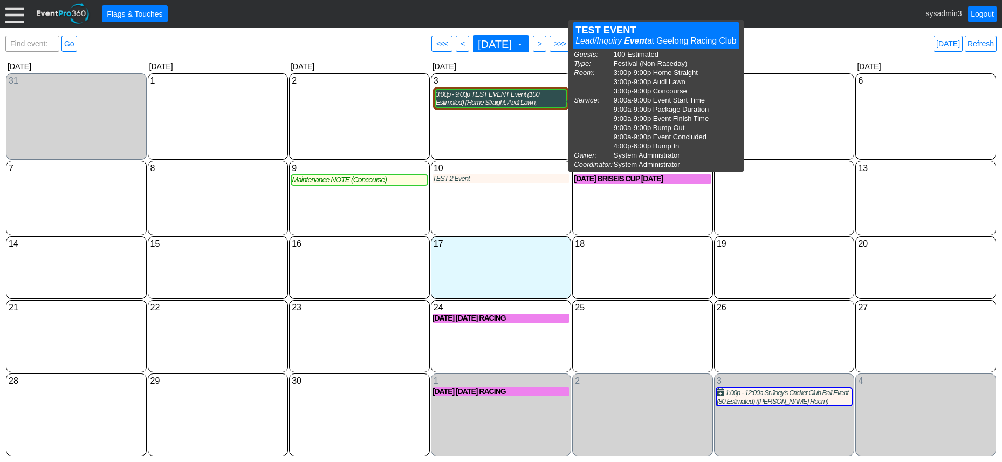
click at [483, 97] on div "3:00p - 9:00p TEST EVENT Event (100 Estimated) (Home Straight, Audi Lawn, Conco…" at bounding box center [501, 98] width 131 height 17
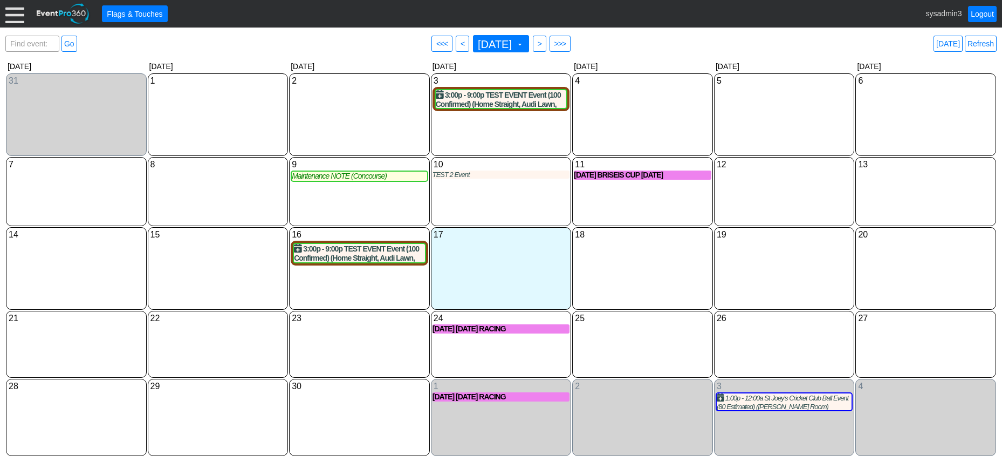
click at [629, 104] on div "4 Thursday" at bounding box center [642, 114] width 141 height 83
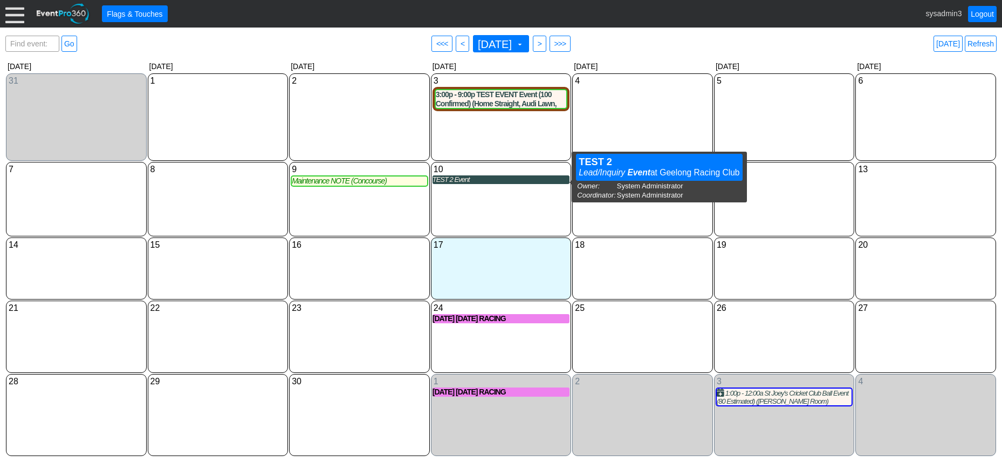
click at [481, 183] on div "TEST 2 Event" at bounding box center [502, 179] width 138 height 9
click at [487, 183] on div "TEST 2 Event" at bounding box center [502, 179] width 138 height 9
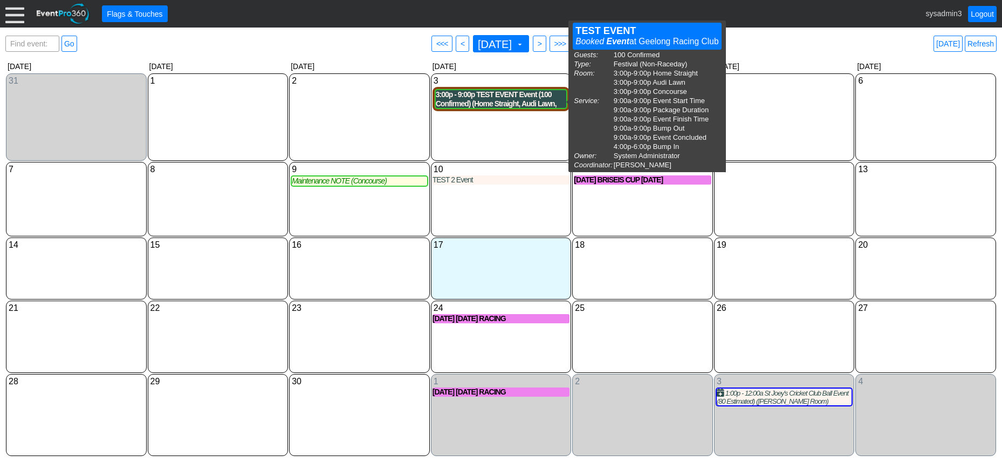
click at [500, 98] on div "3:00p - 9:00p TEST EVENT Event (100 Confirmed) (Home Straight, Audi Lawn, Conco…" at bounding box center [501, 99] width 131 height 18
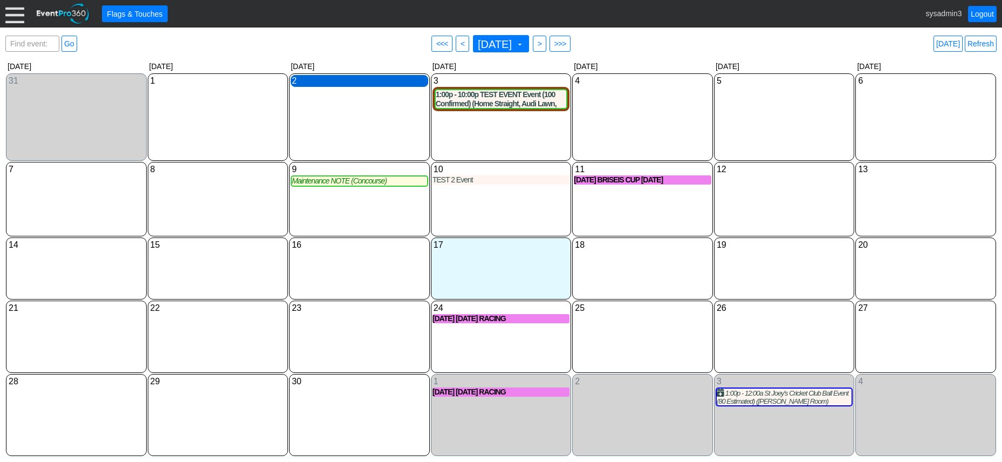
click at [357, 82] on div "2 Tuesday" at bounding box center [360, 81] width 138 height 12
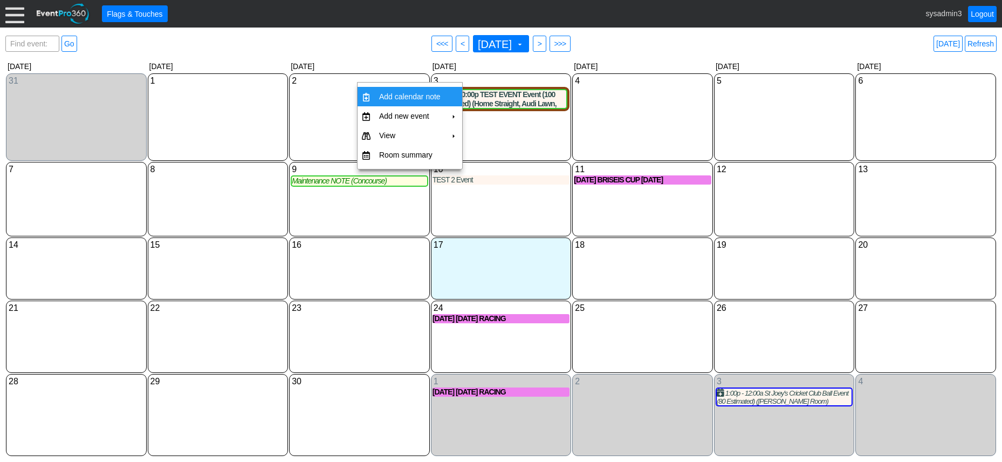
click at [790, 152] on div "5 Friday" at bounding box center [784, 116] width 141 height 87
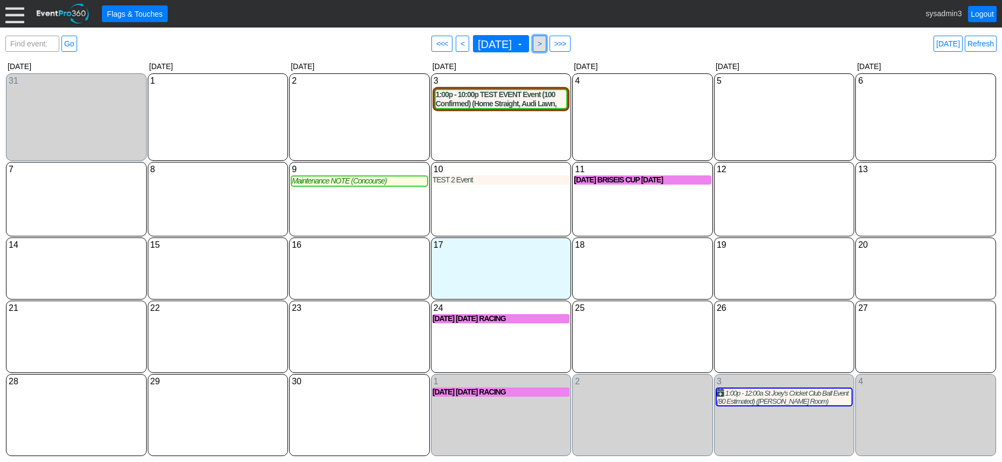
click at [544, 39] on span ">" at bounding box center [540, 43] width 8 height 11
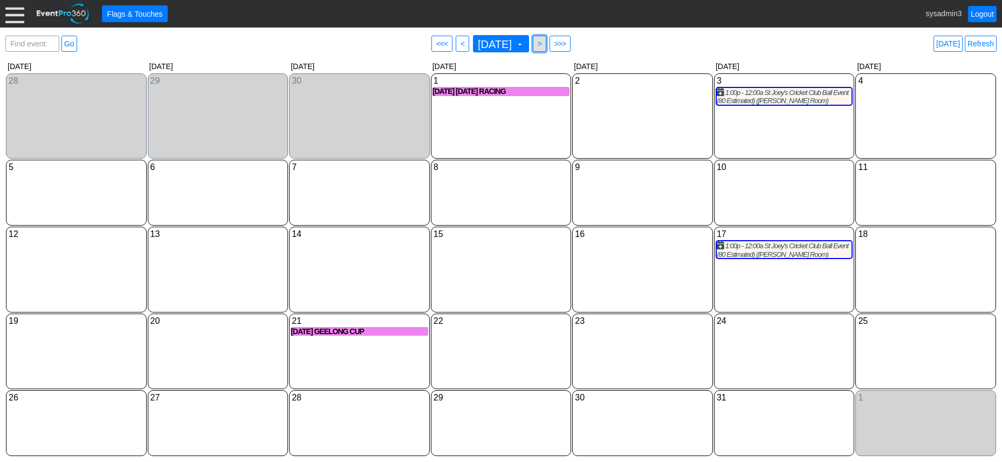
click at [544, 39] on span ">" at bounding box center [540, 43] width 8 height 11
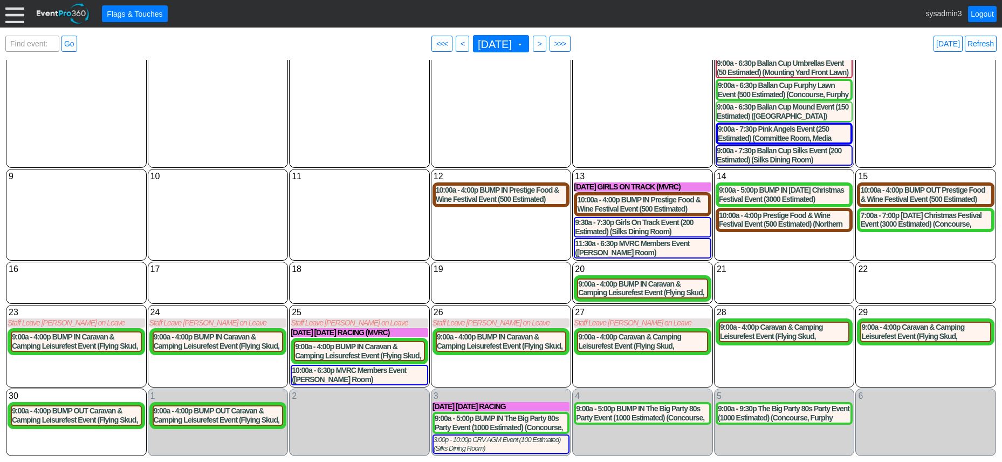
scroll to position [87, 0]
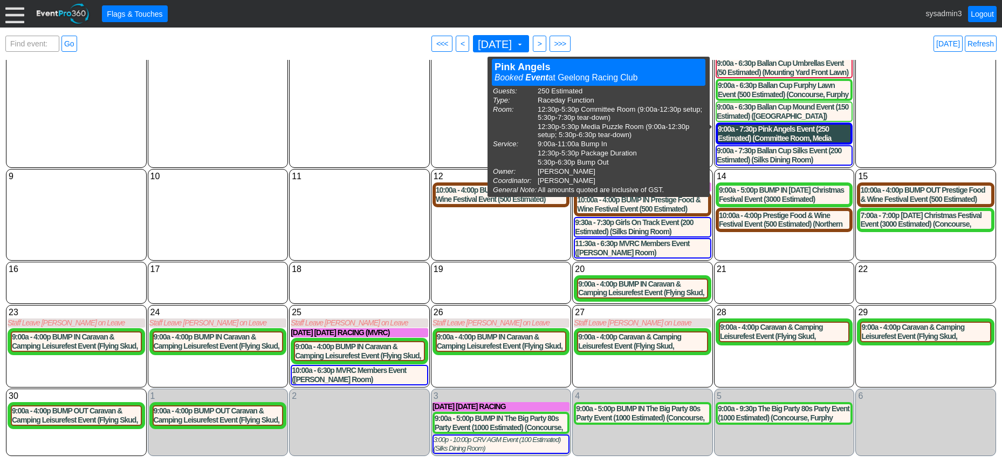
click at [812, 125] on div "9:00a - 7:30p Pink Angels Event (250 Estimated) (Committee Room, Media Puzzle R…" at bounding box center [784, 134] width 133 height 18
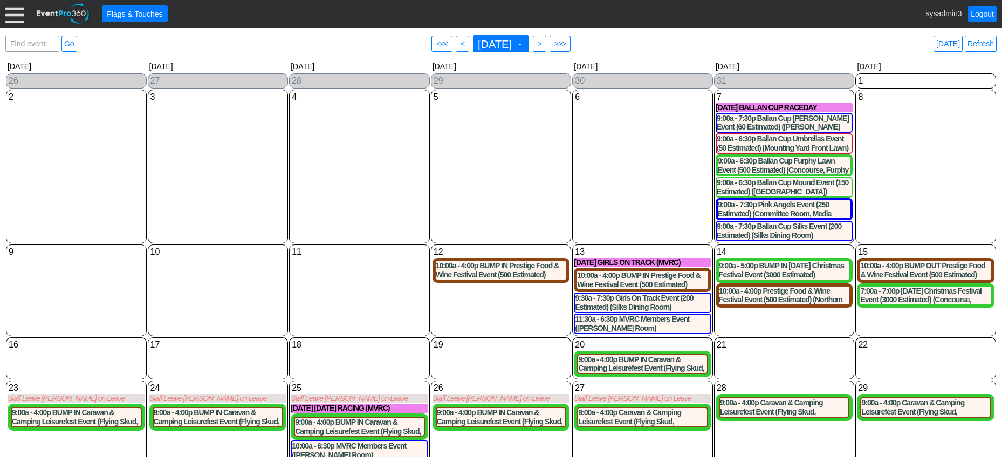
scroll to position [54, 0]
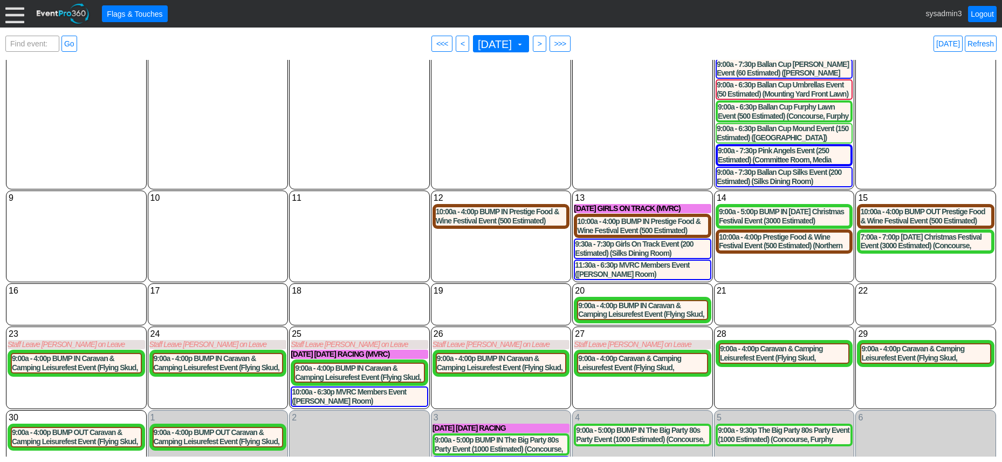
click at [975, 43] on link "Refresh" at bounding box center [981, 44] width 32 height 16
click at [980, 12] on link "Logout" at bounding box center [982, 14] width 29 height 16
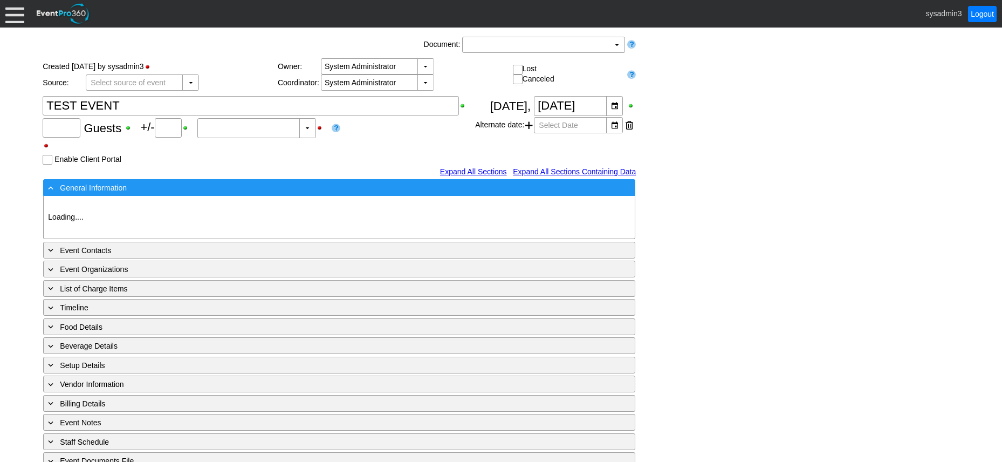
type input "100"
type input "0"
type input "Estimated"
type input "Geelong Racing Club"
type input "Festival (Non-Raceday)"
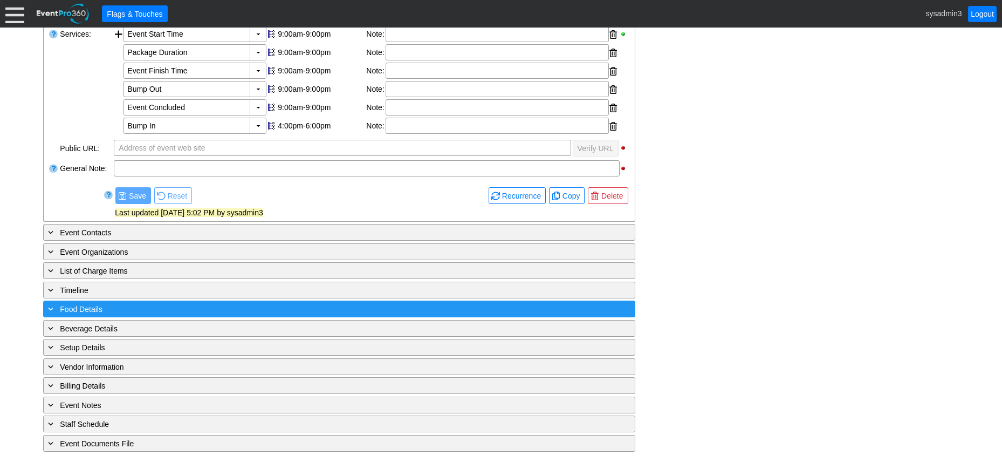
click at [194, 311] on div "+ Food Details" at bounding box center [317, 309] width 543 height 12
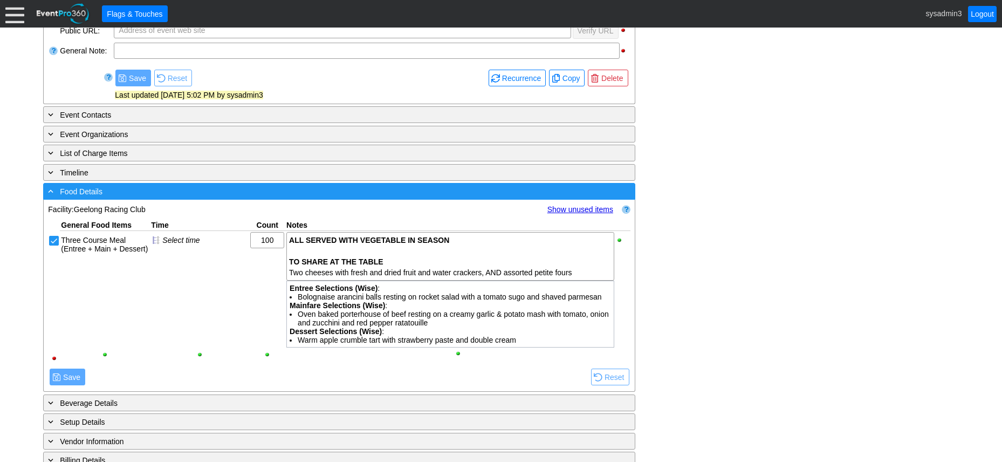
scroll to position [483, 0]
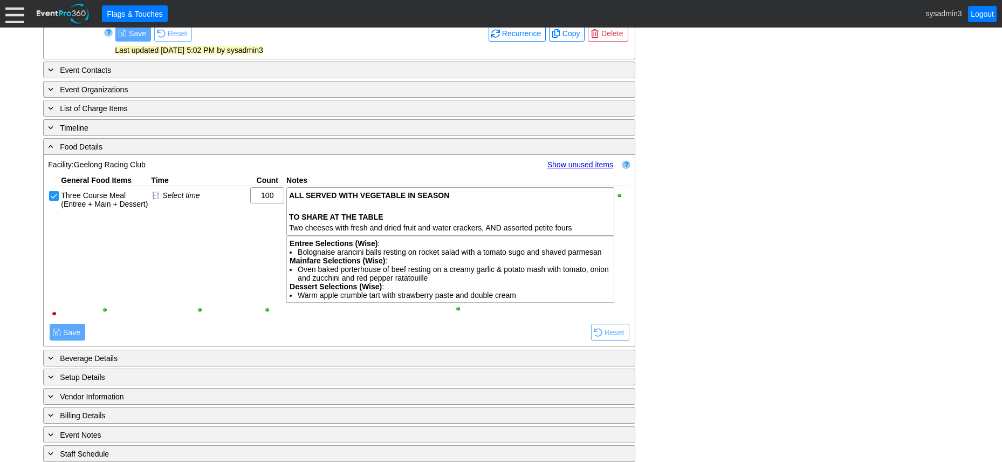
click at [565, 166] on link "Show unused items" at bounding box center [581, 164] width 66 height 9
click at [579, 165] on link "Hide unused items" at bounding box center [582, 164] width 63 height 9
click at [579, 161] on link "Show unused items" at bounding box center [581, 164] width 66 height 9
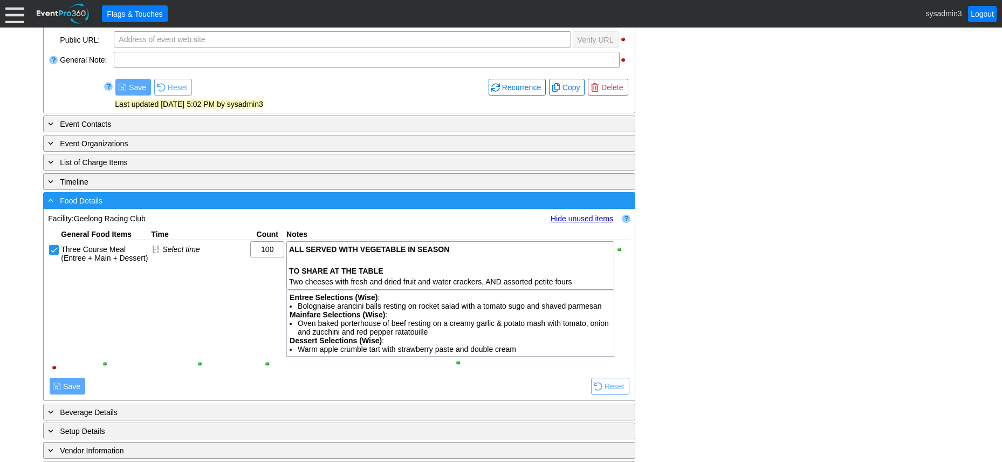
click at [203, 206] on div "- Food Details" at bounding box center [317, 200] width 543 height 12
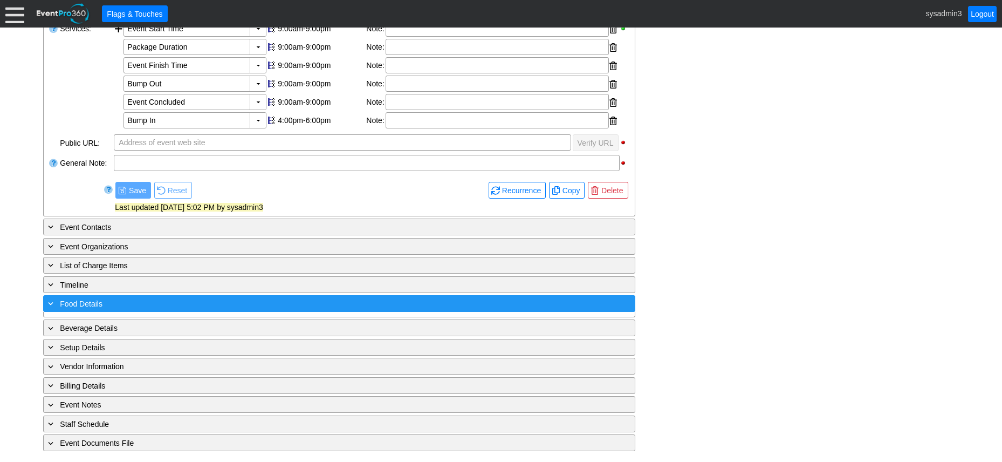
scroll to position [321, 0]
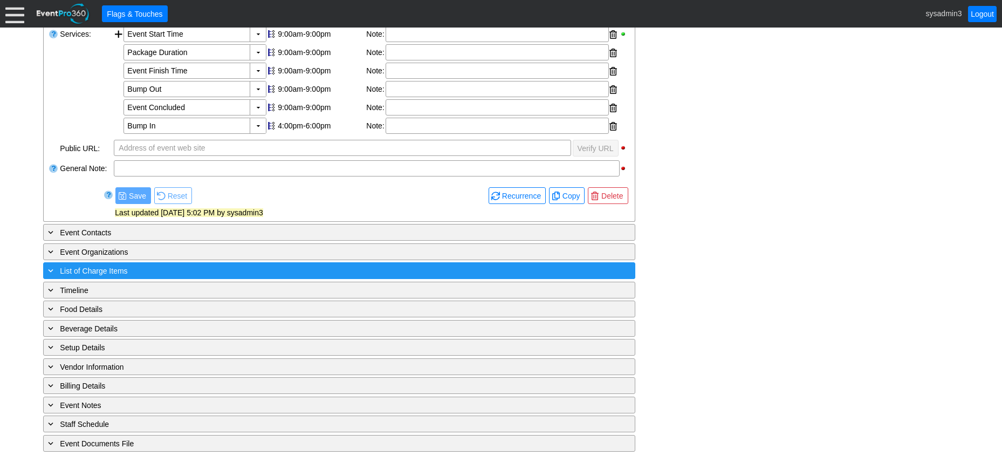
click at [169, 268] on div "+ List of Charge Items" at bounding box center [317, 270] width 543 height 12
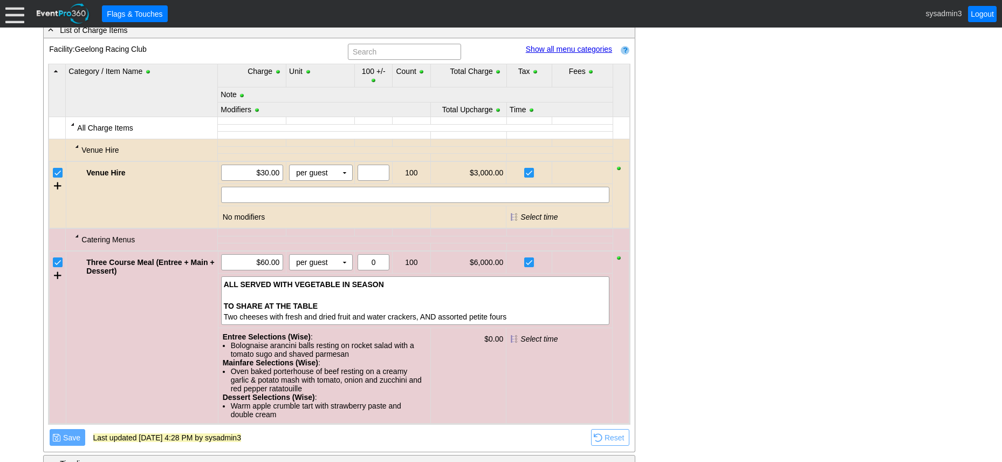
scroll to position [591, 0]
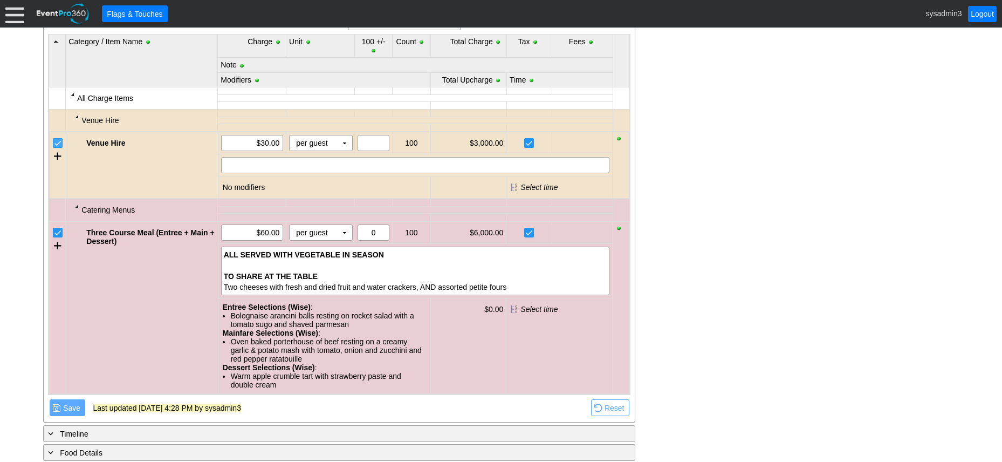
click at [57, 141] on input "checkbox" at bounding box center [58, 144] width 11 height 11
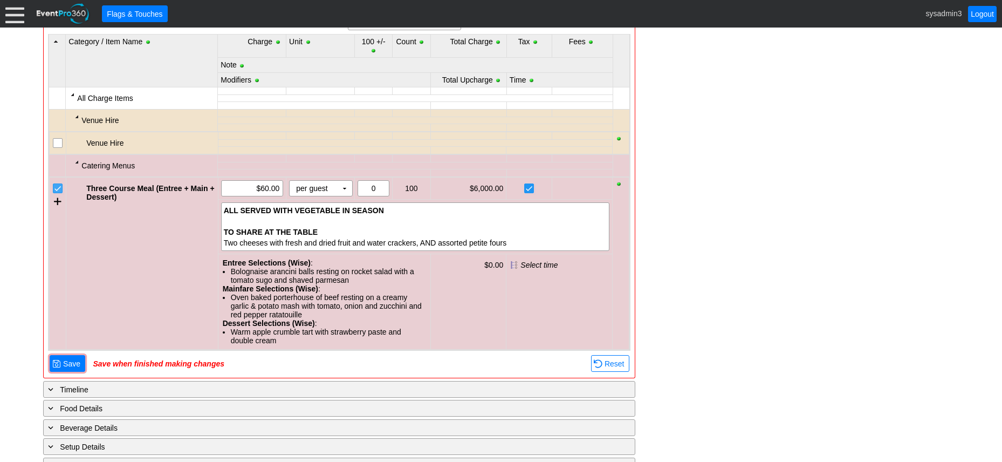
click at [57, 189] on input "checkbox" at bounding box center [58, 189] width 11 height 11
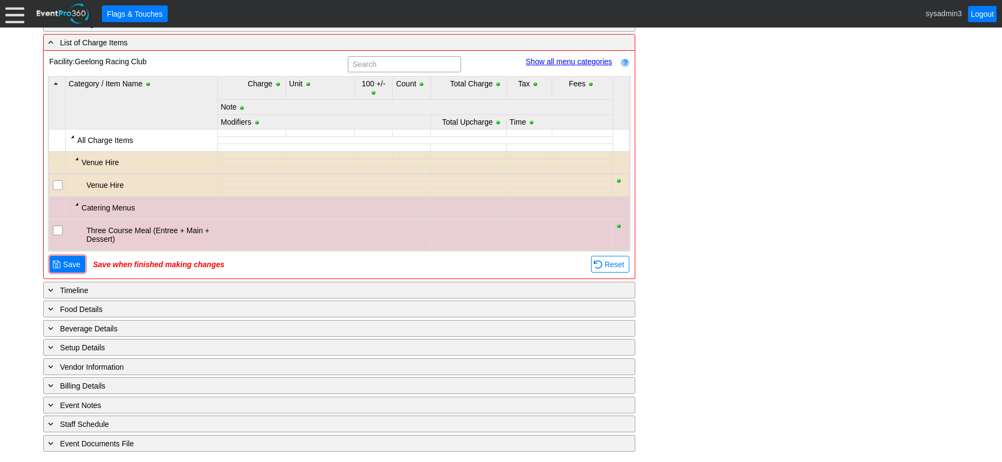
scroll to position [549, 0]
click at [67, 264] on span "Save" at bounding box center [72, 264] width 22 height 11
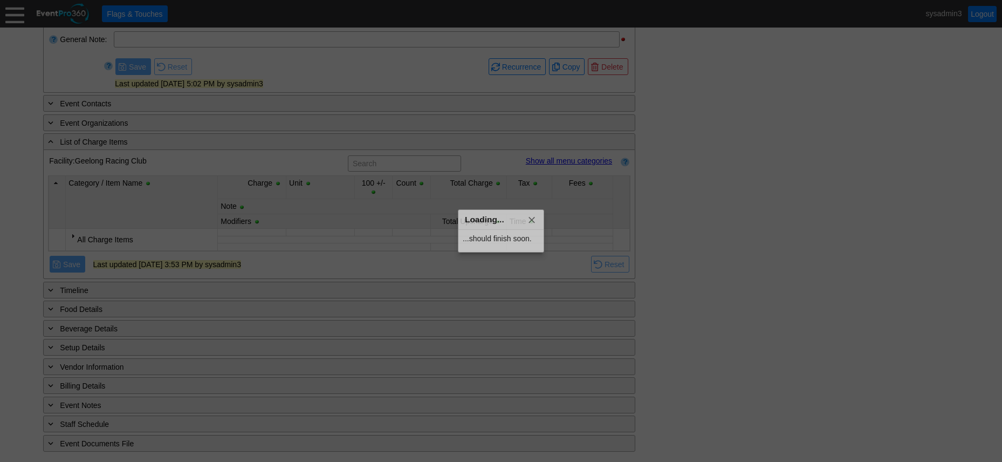
scroll to position [450, 0]
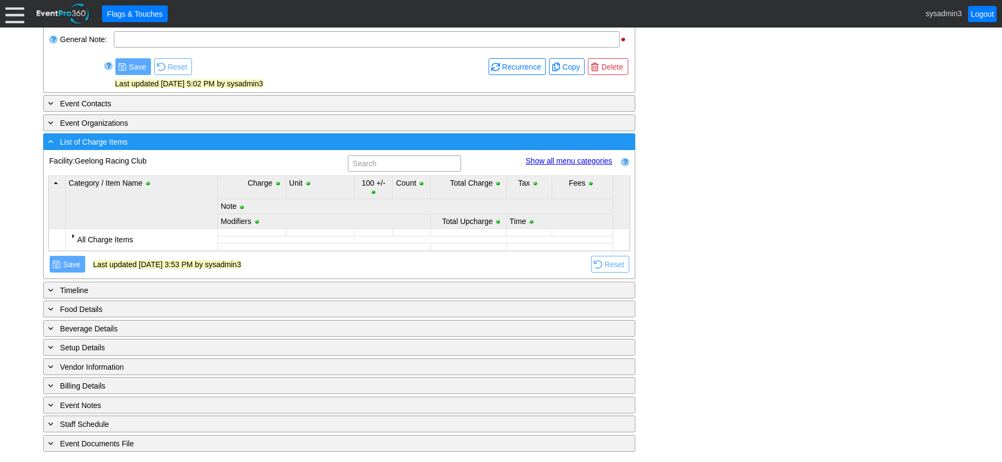
click at [195, 141] on div "- List of Charge Items" at bounding box center [317, 141] width 543 height 12
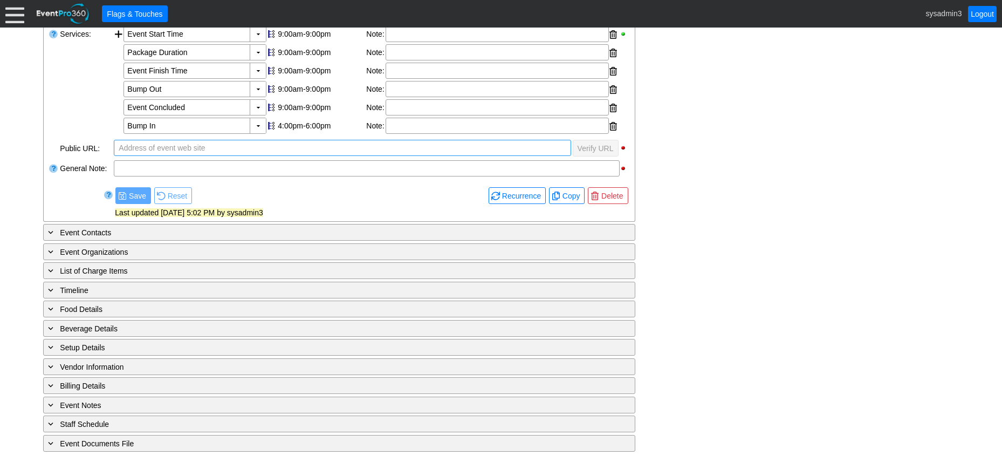
scroll to position [321, 0]
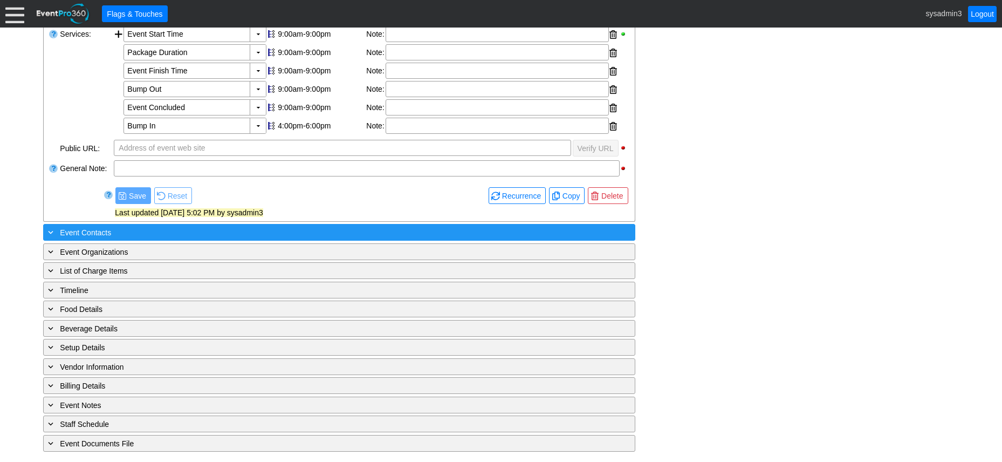
click at [207, 236] on div "+ Event Contacts" at bounding box center [317, 232] width 543 height 12
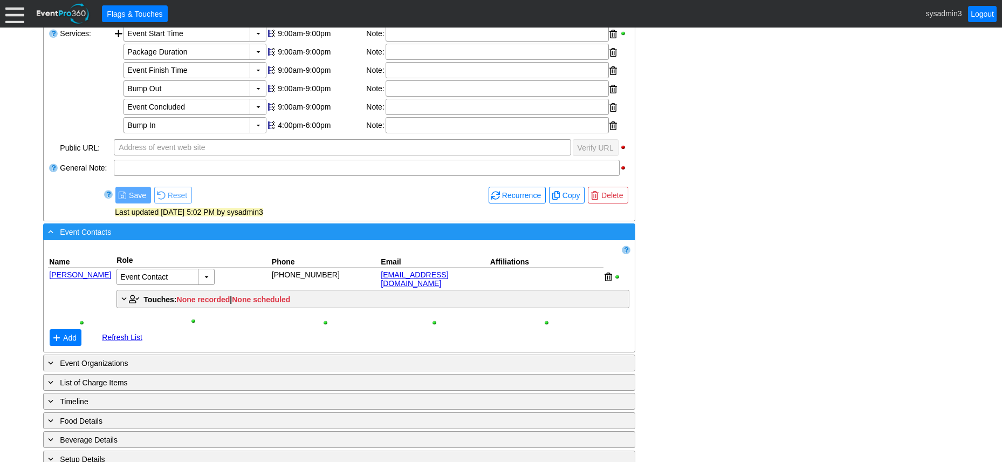
click at [207, 235] on div "- Event Contacts" at bounding box center [317, 232] width 543 height 12
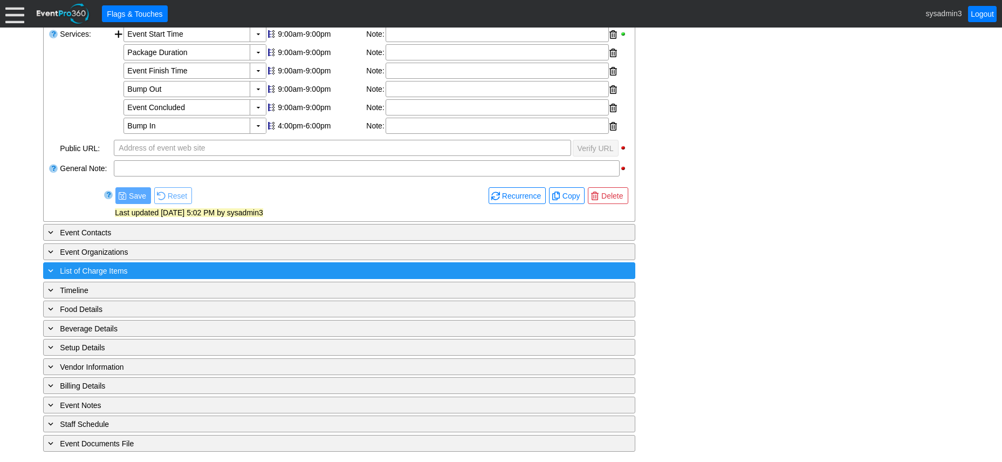
click at [199, 273] on div "+ List of Charge Items" at bounding box center [317, 270] width 543 height 12
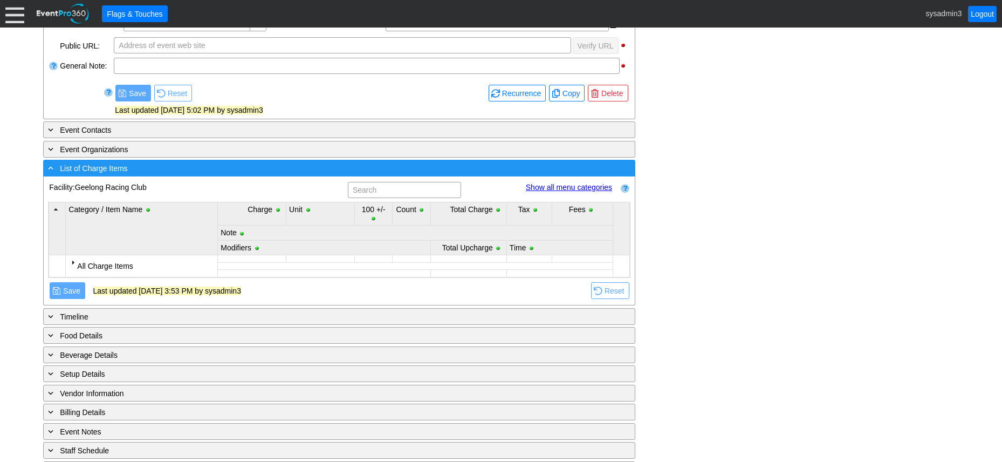
scroll to position [450, 0]
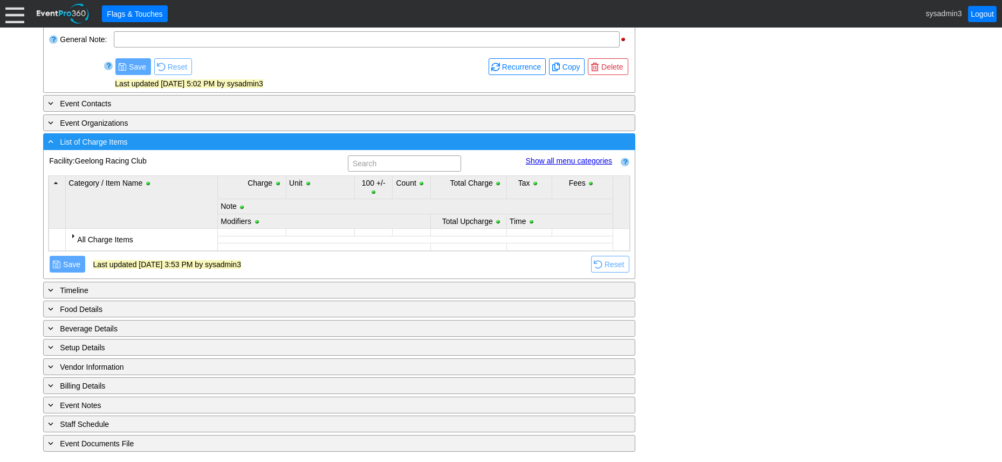
click at [239, 147] on div "- List of Charge Items" at bounding box center [317, 141] width 543 height 12
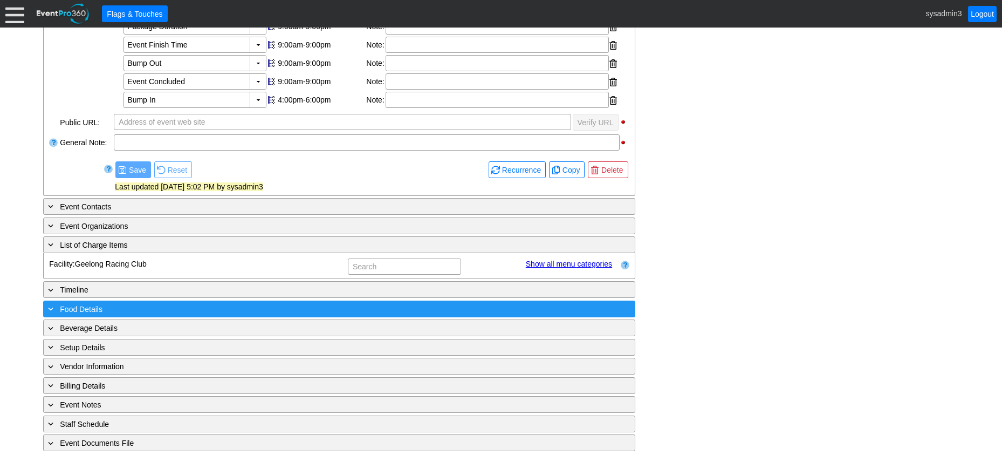
scroll to position [321, 0]
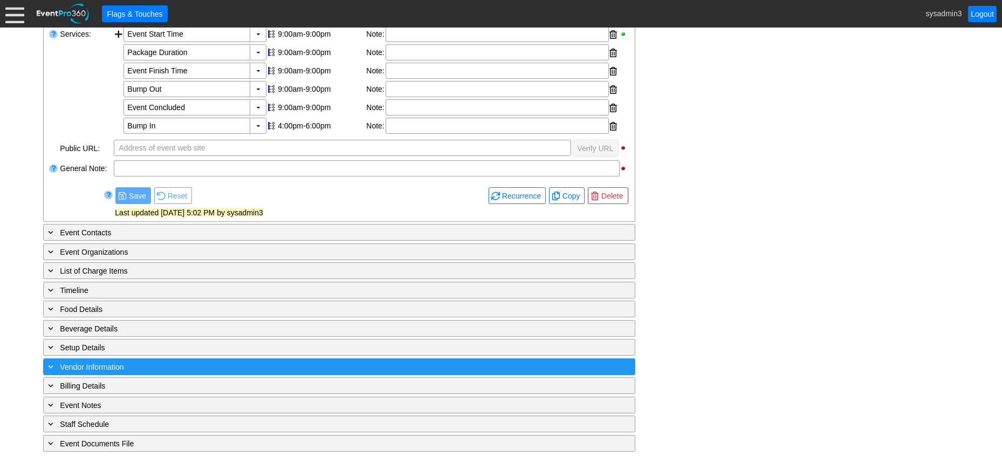
click at [187, 369] on div "+ Vendor Information" at bounding box center [317, 366] width 543 height 12
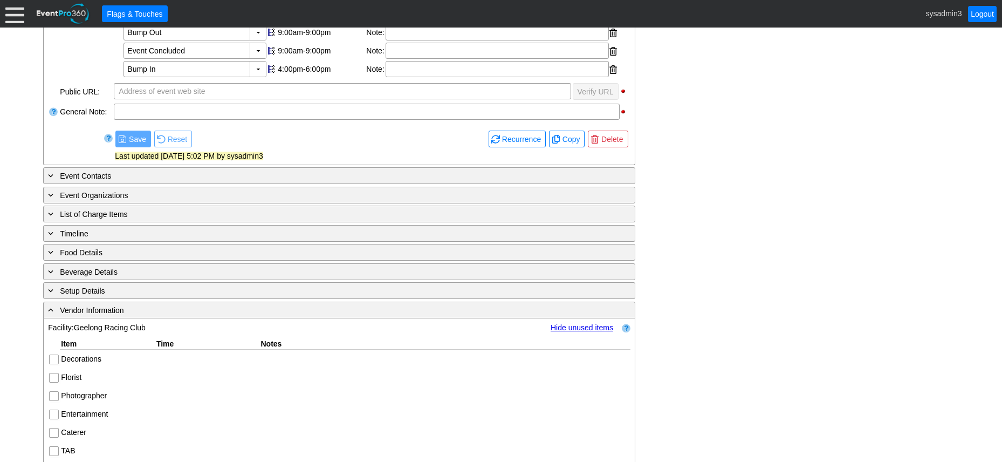
scroll to position [450, 0]
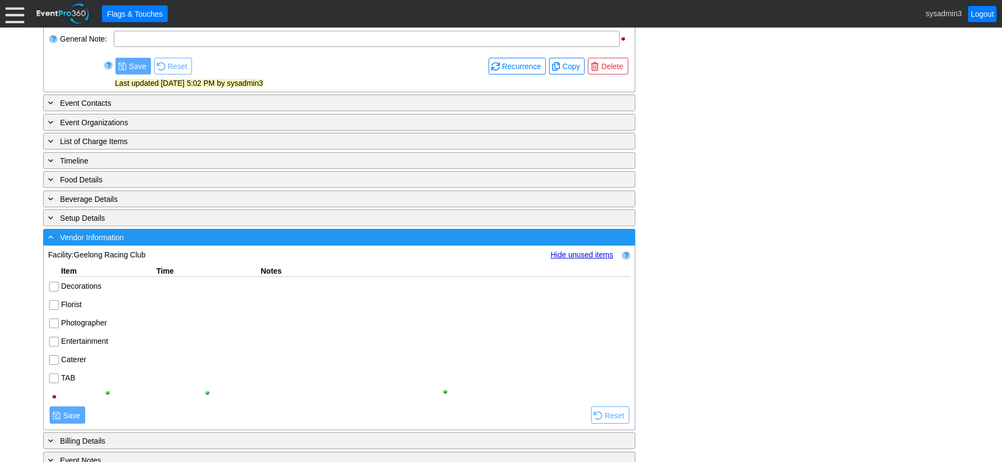
click at [237, 241] on div "- Vendor Information" at bounding box center [317, 237] width 543 height 12
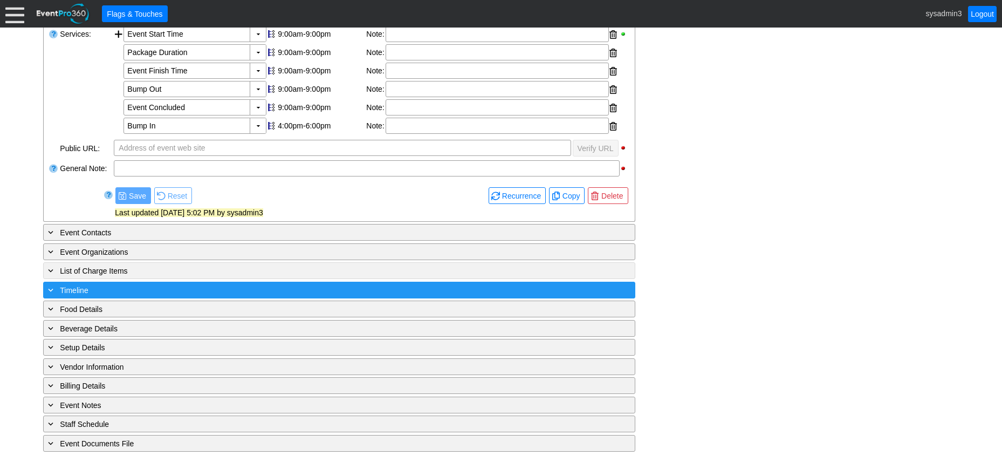
scroll to position [321, 0]
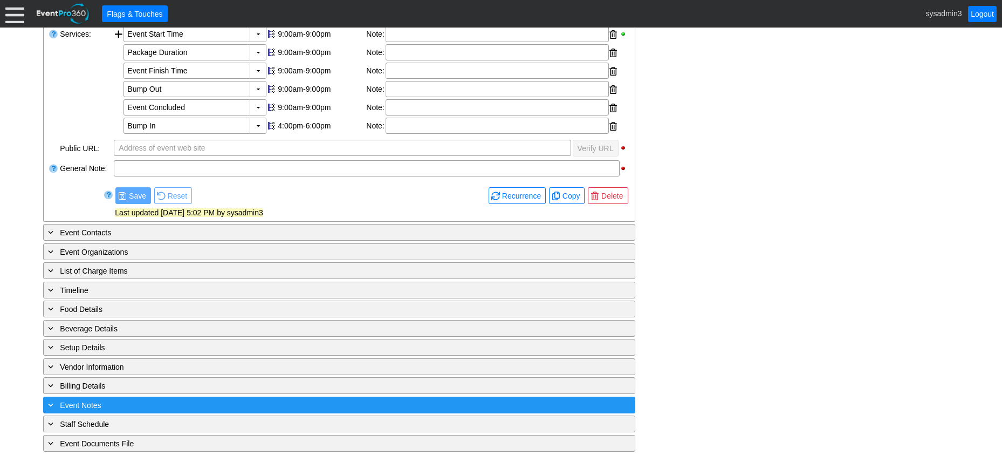
click at [178, 407] on div "+ Event Notes" at bounding box center [317, 405] width 543 height 12
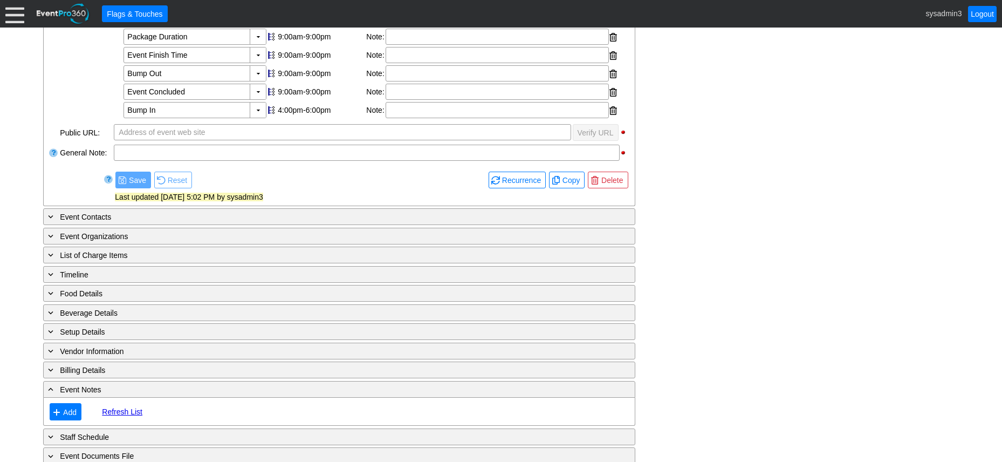
scroll to position [350, 0]
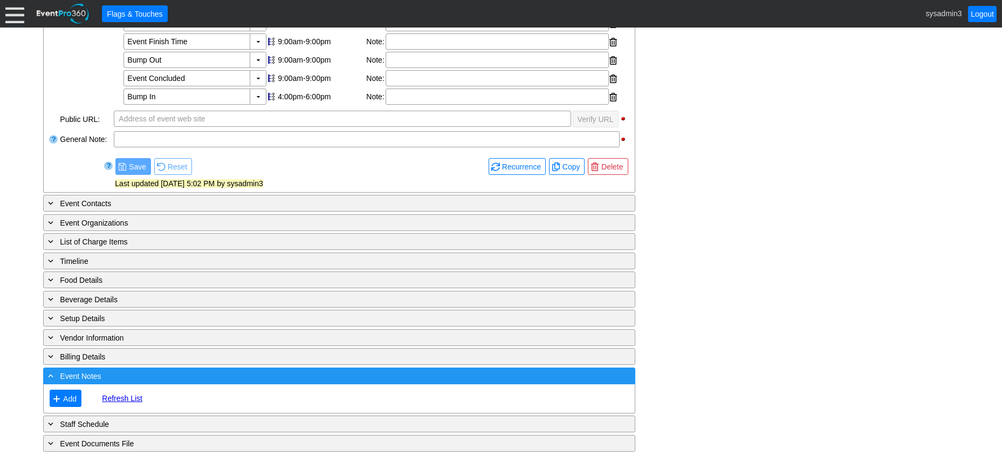
click at [186, 376] on div "- Event Notes" at bounding box center [317, 376] width 543 height 12
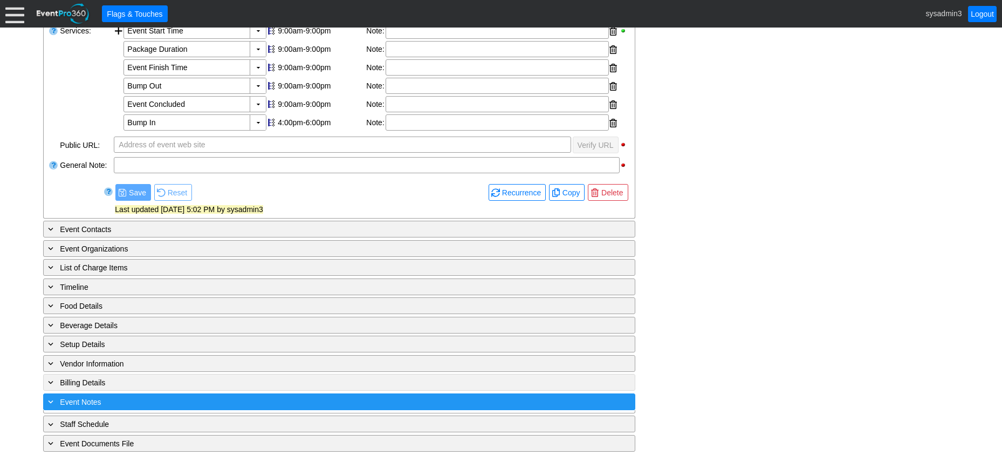
scroll to position [321, 0]
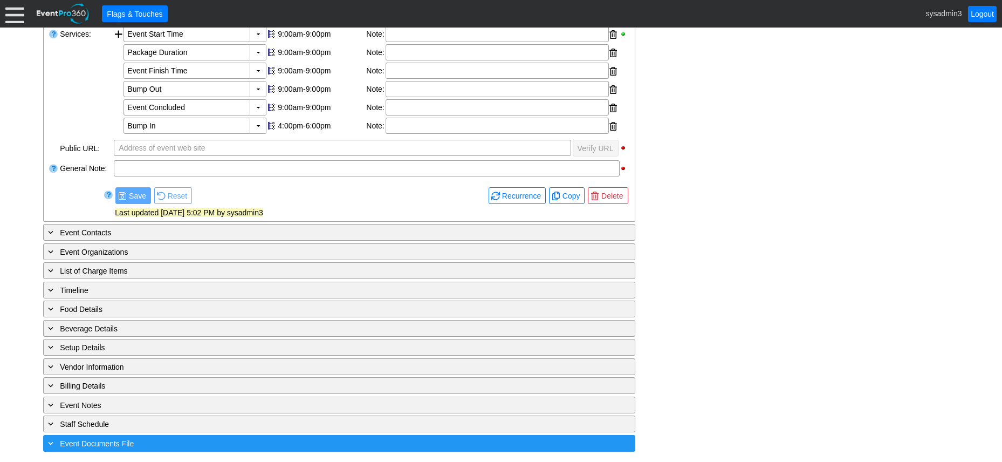
click at [173, 443] on div "+ Event Documents File" at bounding box center [317, 443] width 543 height 12
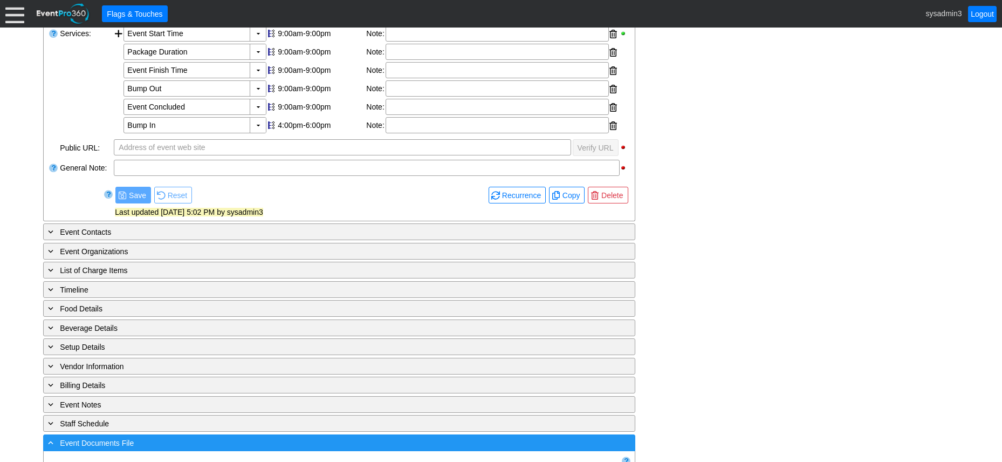
scroll to position [404, 0]
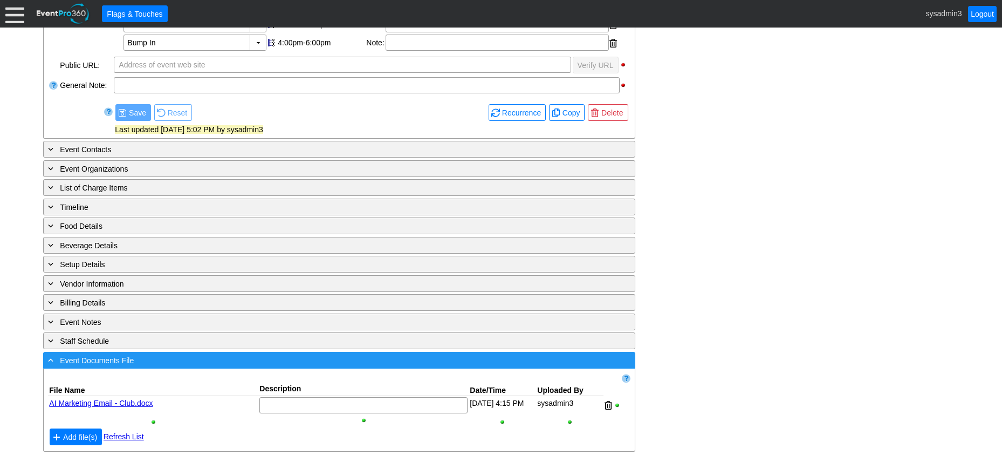
click at [223, 359] on div "- Event Documents File" at bounding box center [317, 360] width 543 height 12
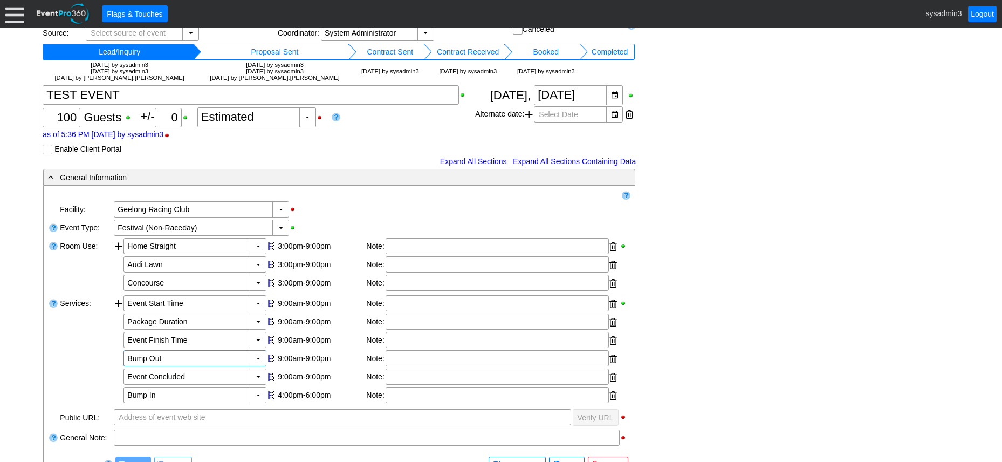
scroll to position [0, 0]
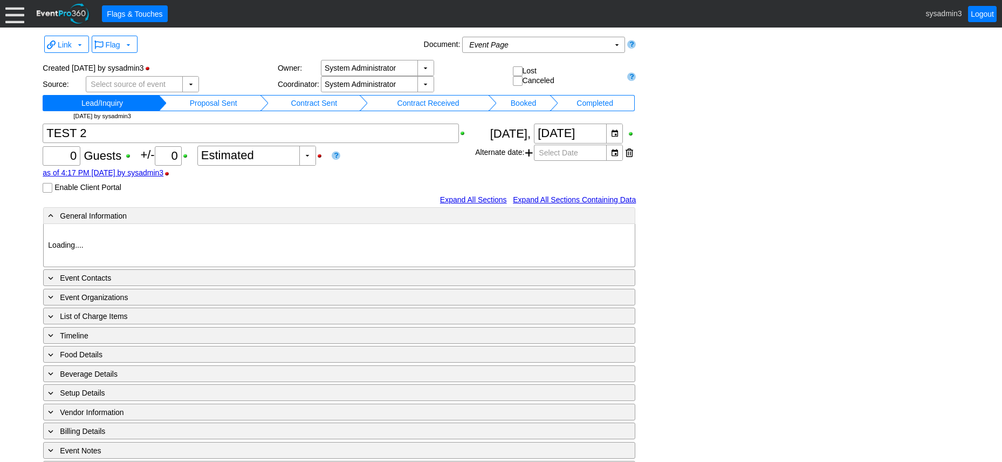
type input "Geelong Racing Club"
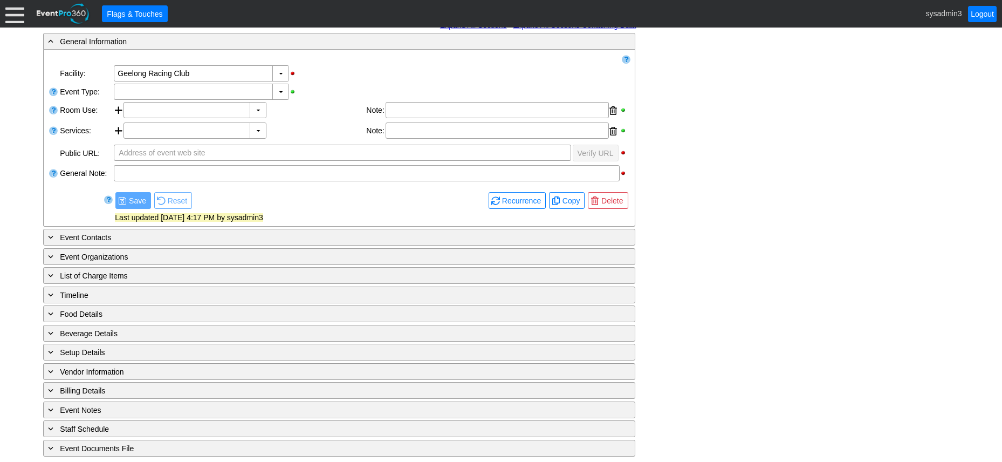
scroll to position [180, 0]
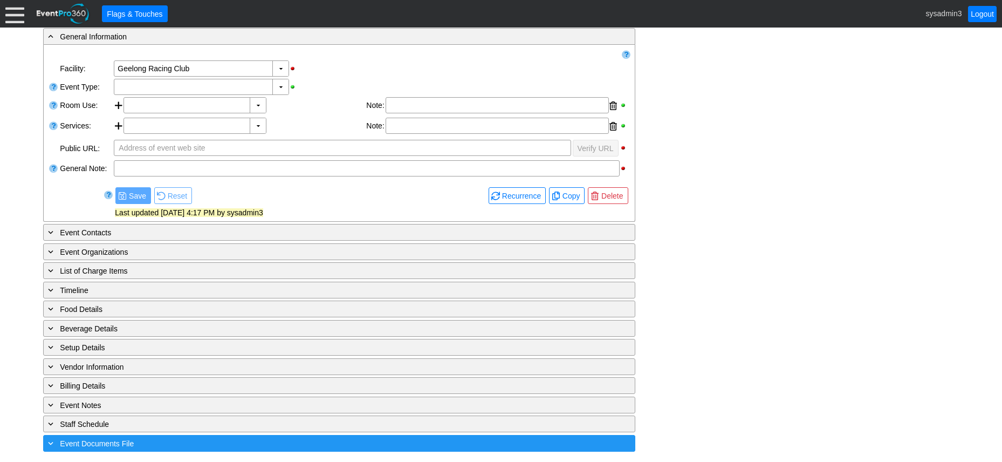
click at [185, 440] on div "+ Event Documents File" at bounding box center [317, 443] width 543 height 12
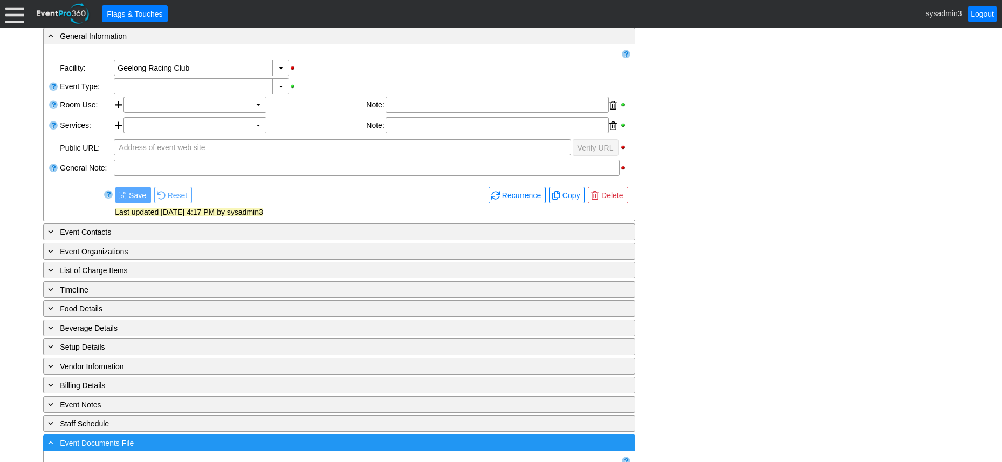
scroll to position [219, 0]
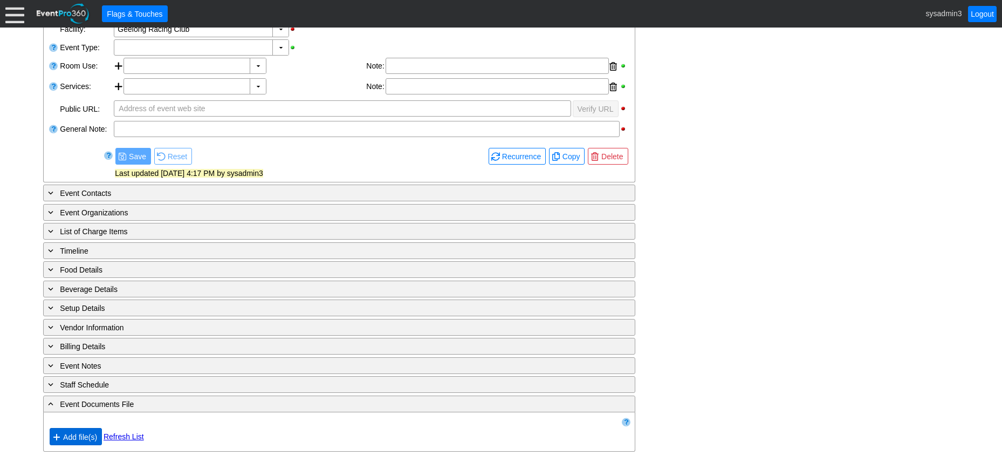
click at [89, 435] on span "Add file(s)" at bounding box center [80, 437] width 38 height 11
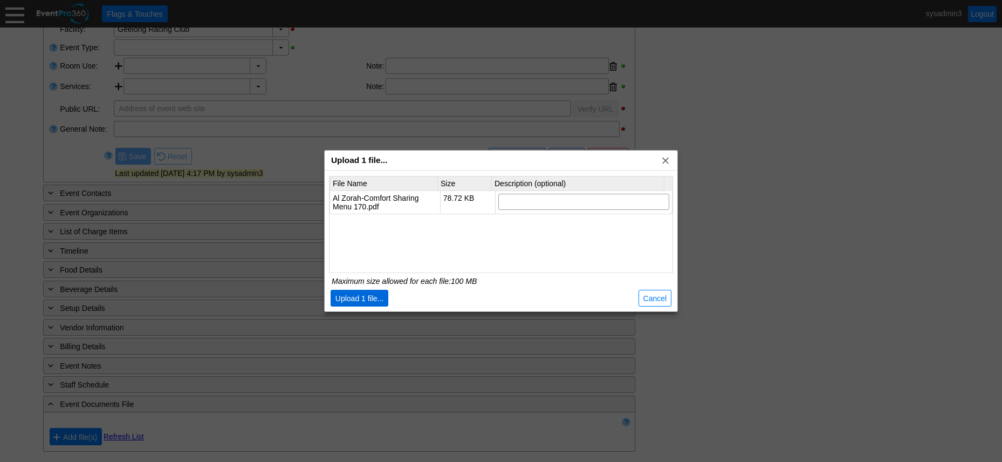
click at [361, 304] on span "● Upload 1 file..." at bounding box center [360, 298] width 58 height 17
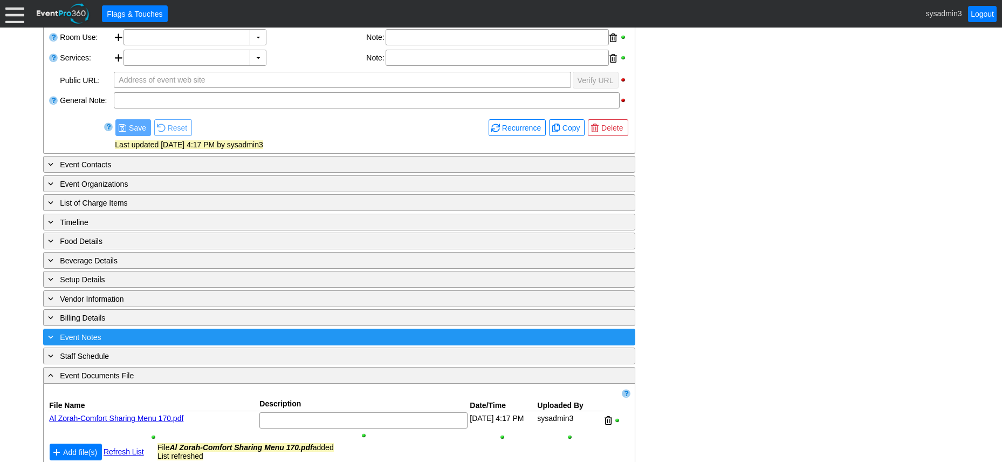
scroll to position [263, 0]
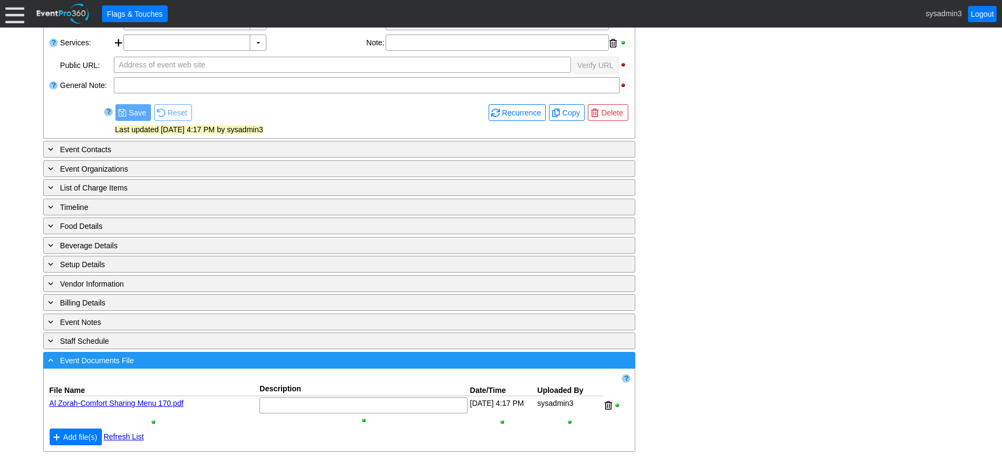
click at [160, 361] on div "- Event Documents File" at bounding box center [317, 360] width 543 height 12
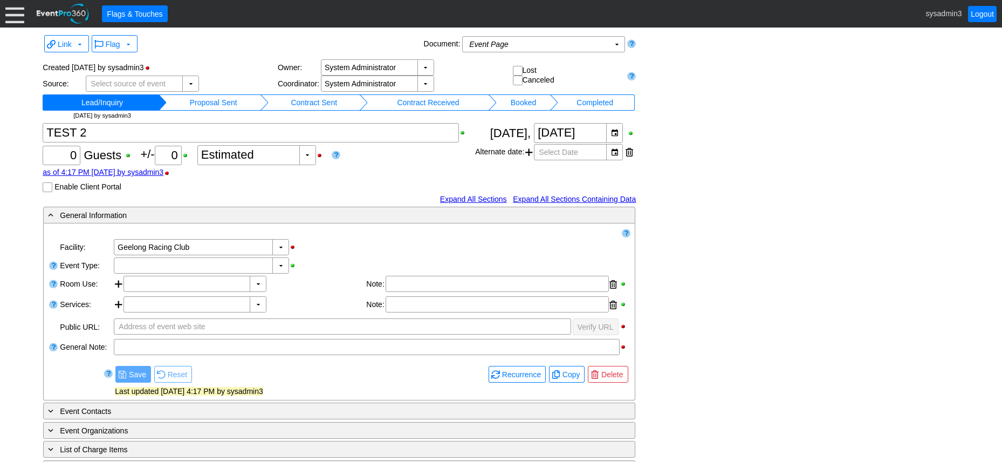
scroll to position [0, 0]
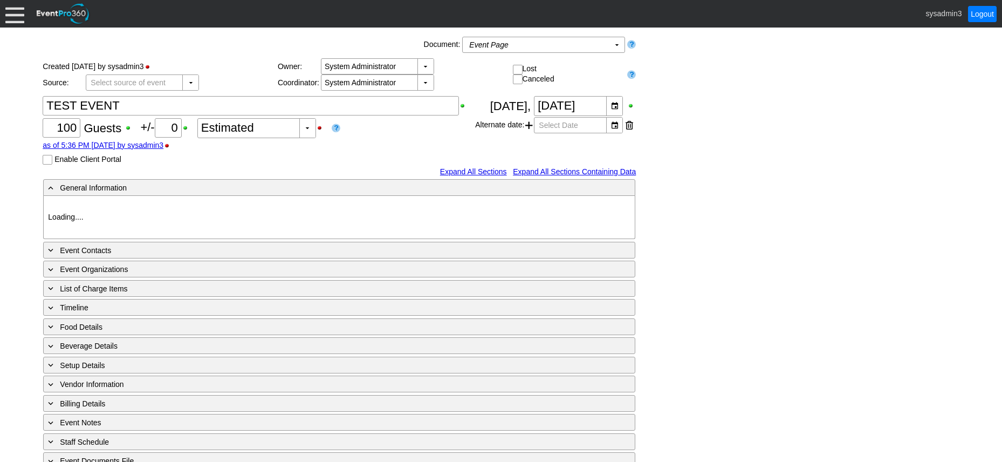
type input "Geelong Racing Club"
type input "Festival (Non-Raceday)"
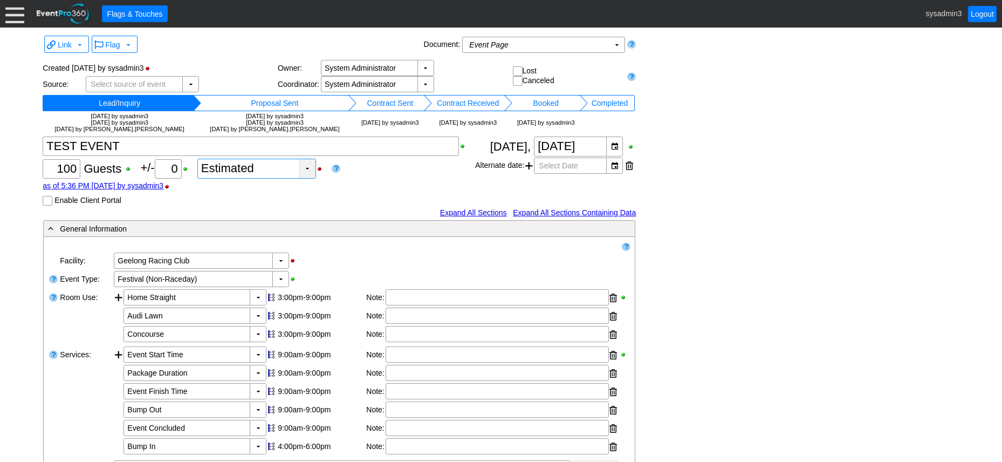
click at [310, 169] on div "▼" at bounding box center [307, 168] width 16 height 19
click at [229, 211] on div "Confirmed" at bounding box center [259, 211] width 117 height 19
type input "Confirmed"
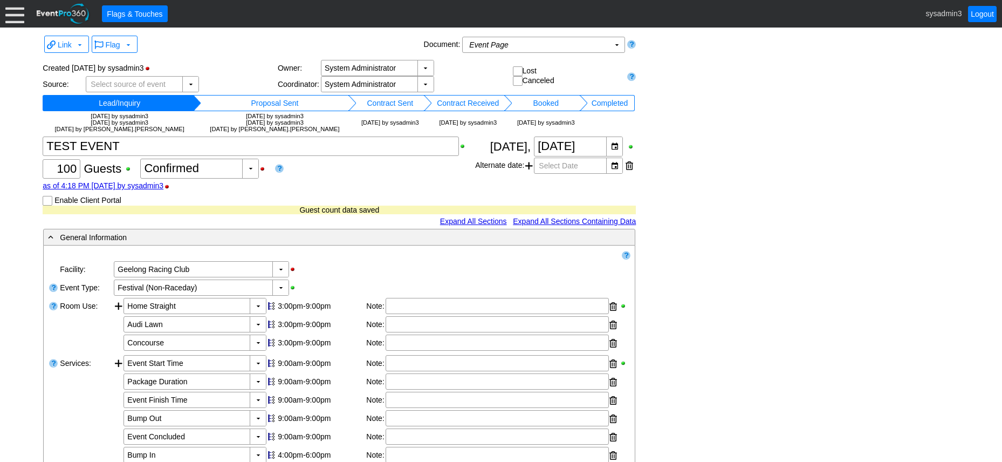
click at [201, 100] on td "Proposal Sent" at bounding box center [274, 103] width 147 height 16
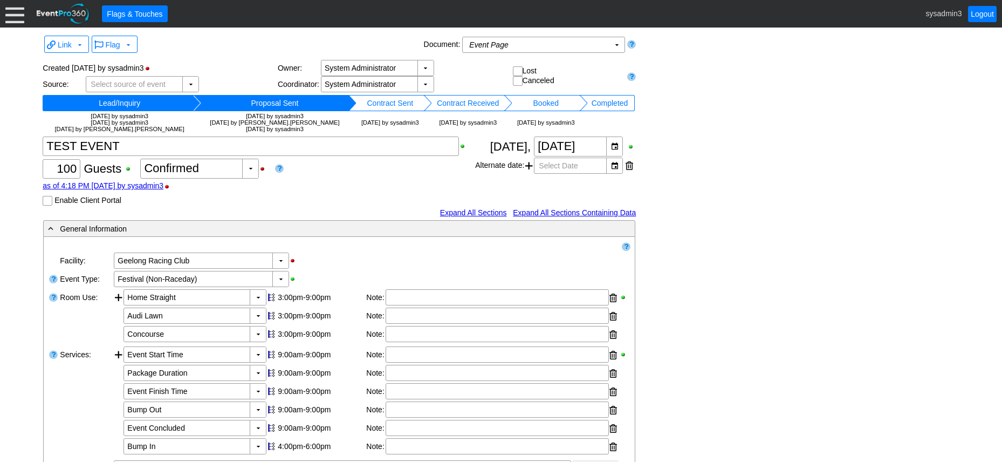
click at [357, 103] on td "Contract Sent" at bounding box center [390, 103] width 67 height 16
click at [432, 106] on td "Contract Received" at bounding box center [468, 103] width 72 height 16
click at [513, 106] on td "Booked" at bounding box center [546, 103] width 67 height 16
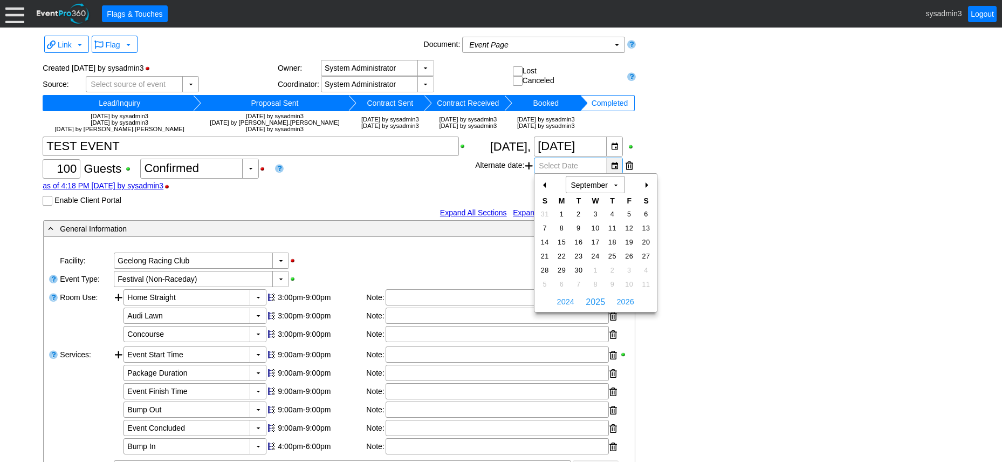
click at [613, 161] on div "▼" at bounding box center [614, 165] width 16 height 15
click at [579, 241] on span "16" at bounding box center [578, 242] width 12 height 10
type input "16/9/2025"
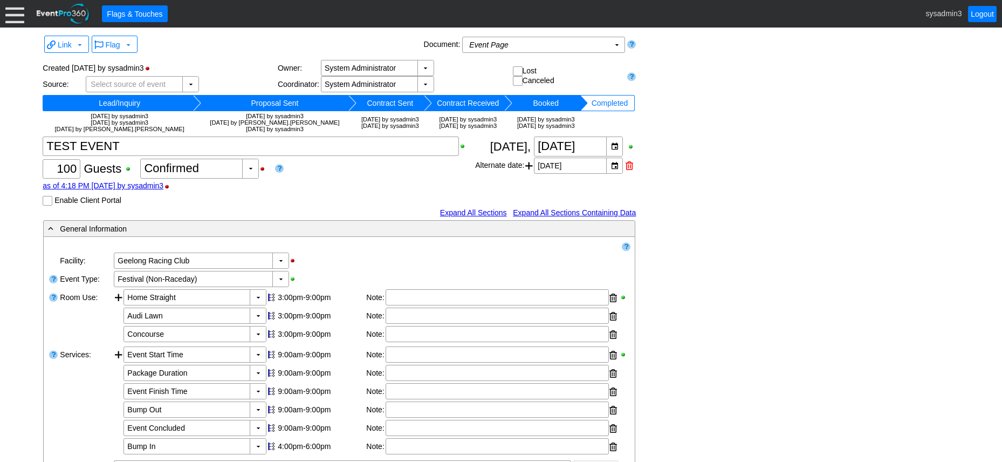
click at [630, 166] on div at bounding box center [630, 166] width 8 height 16
click at [187, 83] on div "▼" at bounding box center [190, 84] width 16 height 15
click at [324, 175] on div "Χ 100 Guests +/- Χ 0 ▼ Χ Confirmed as of 4:18 PM on Tuesday, 16/9/2025 by sysad…" at bounding box center [259, 170] width 433 height 69
click at [424, 69] on div "▼" at bounding box center [426, 67] width 16 height 15
click at [457, 70] on div "▼ Χ System Administrator" at bounding box center [417, 68] width 192 height 16
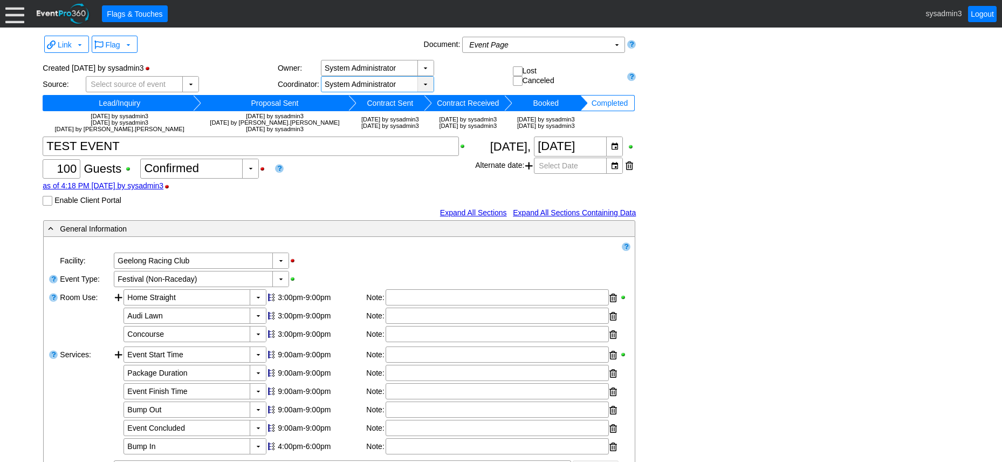
click at [424, 84] on div "▼" at bounding box center [426, 84] width 16 height 15
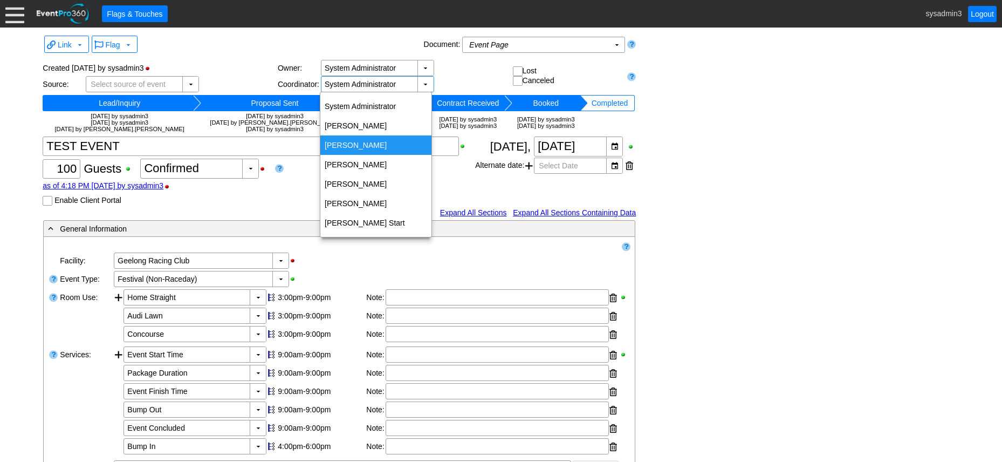
click at [355, 145] on div "Sophie Favre" at bounding box center [375, 144] width 111 height 19
type input "Sophie Favre"
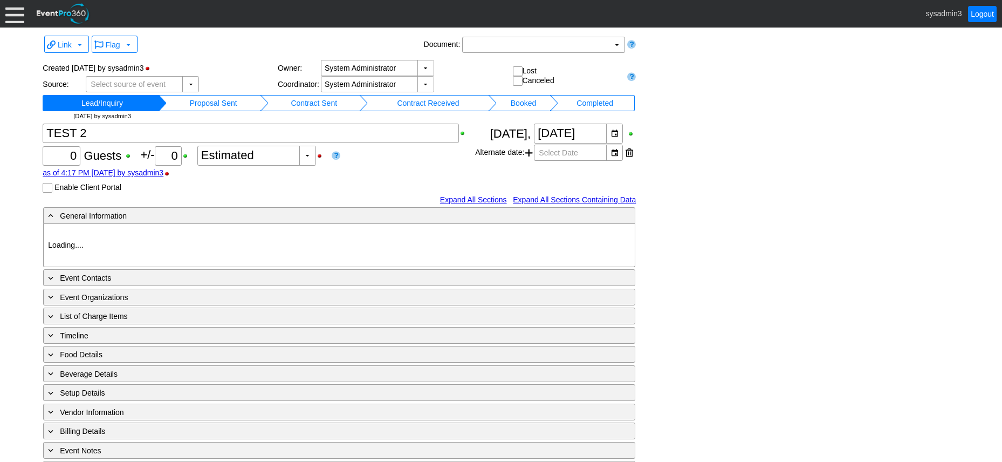
type input "Geelong Racing Club"
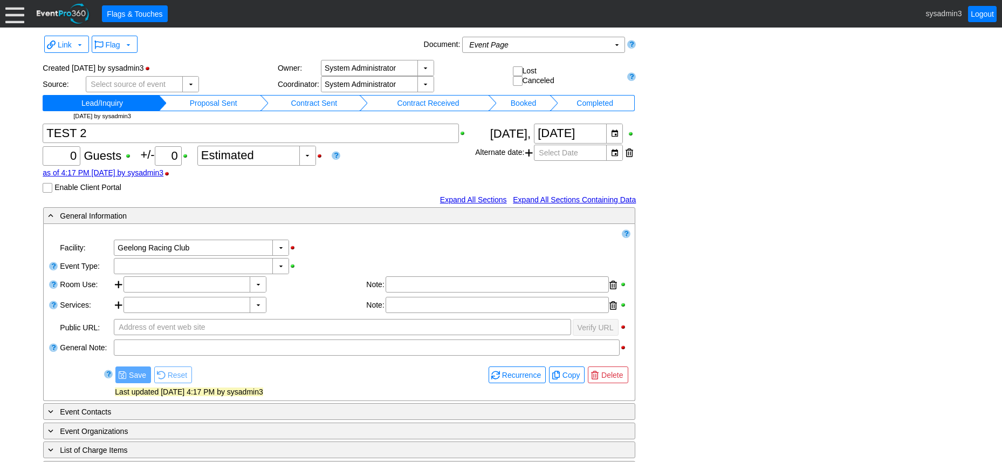
click at [222, 99] on td "Proposal Sent" at bounding box center [214, 103] width 94 height 16
click at [351, 102] on td "Contract Sent" at bounding box center [323, 103] width 88 height 16
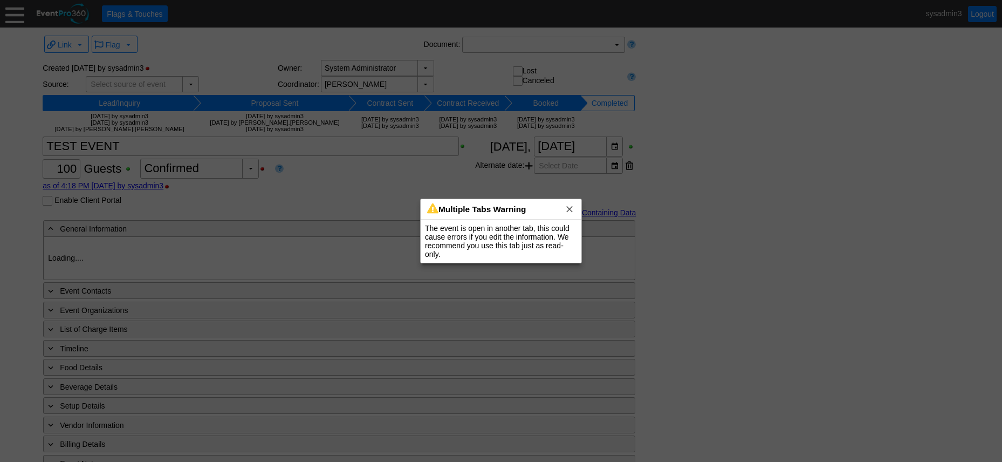
type input "Geelong Racing Club"
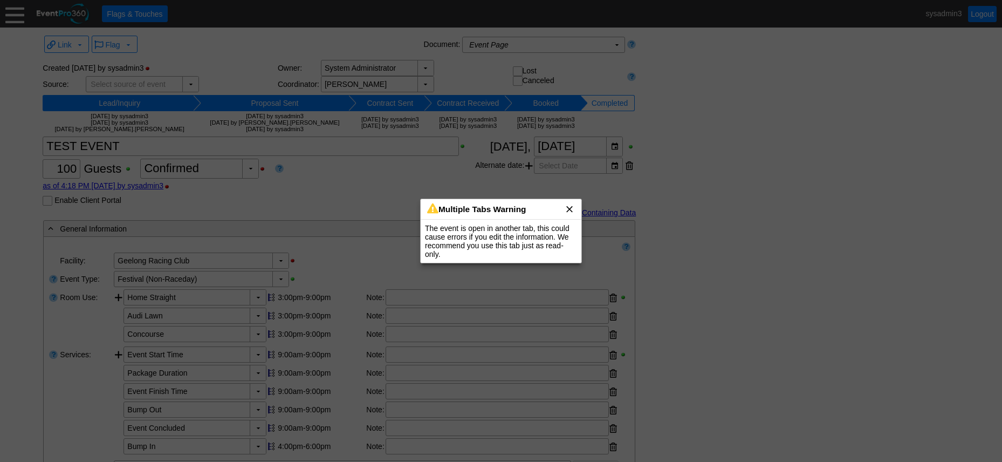
click at [568, 202] on div "Multiple Tabs Warning x" at bounding box center [501, 209] width 161 height 21
click at [570, 207] on span "x" at bounding box center [569, 208] width 11 height 11
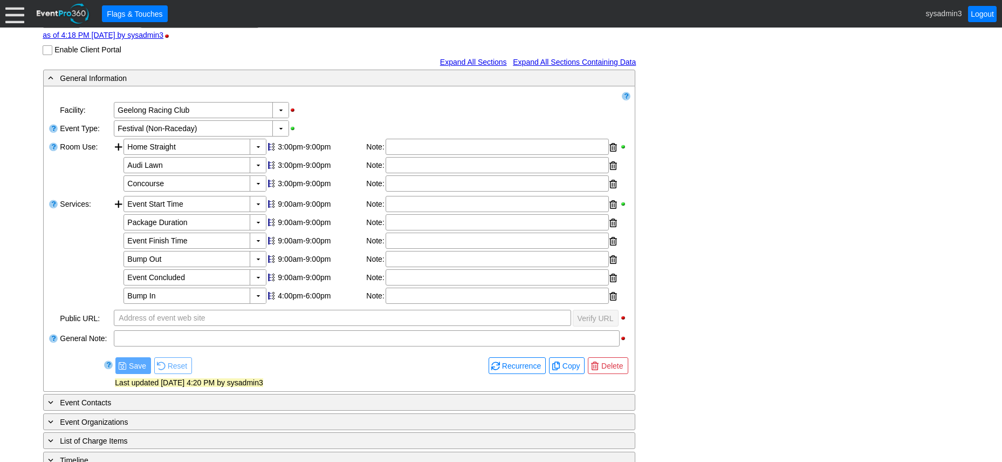
scroll to position [162, 0]
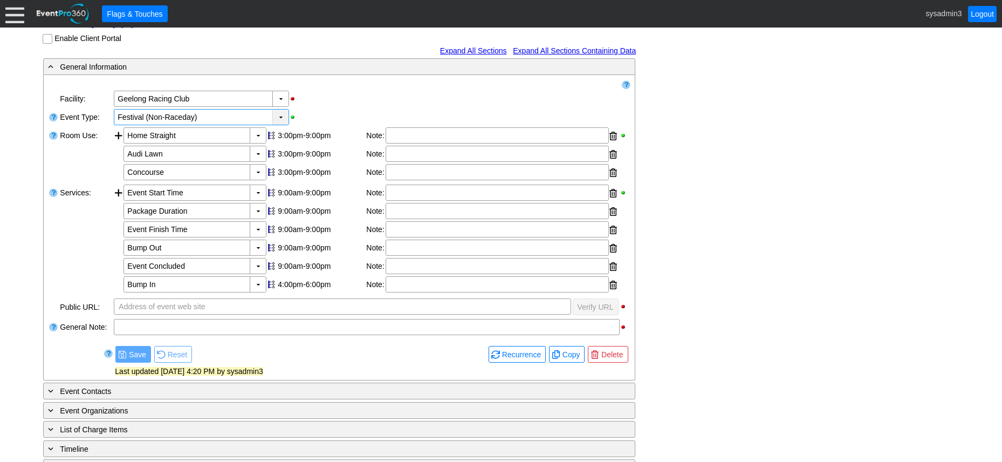
click at [279, 116] on div "▼" at bounding box center [280, 117] width 16 height 15
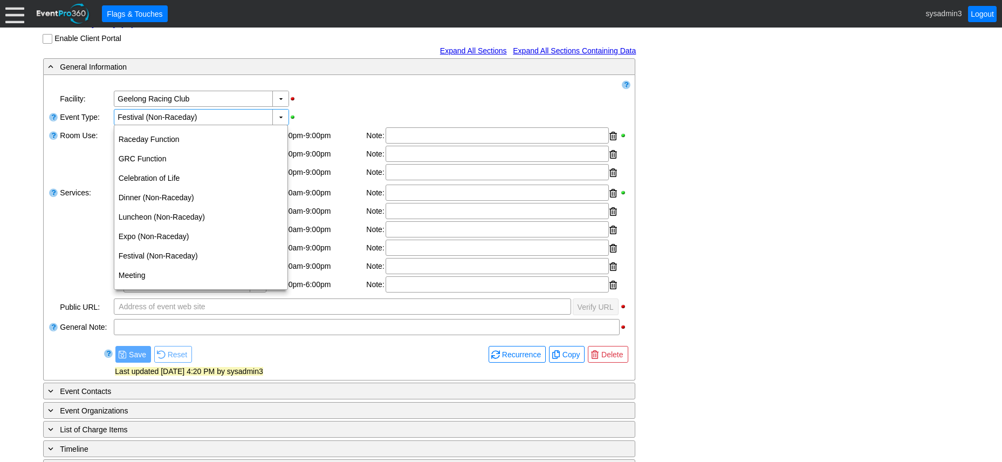
click at [354, 97] on div "▼ Χ Geelong Racing Club" at bounding box center [372, 99] width 518 height 18
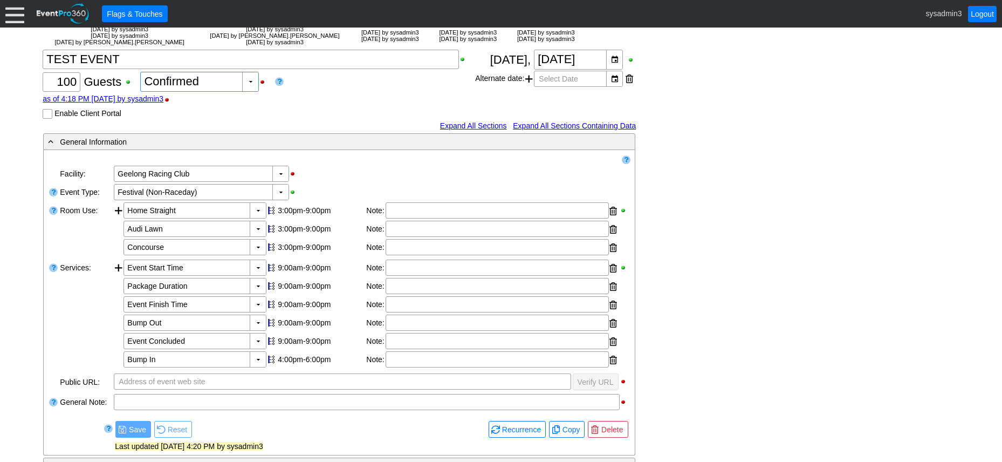
scroll to position [108, 0]
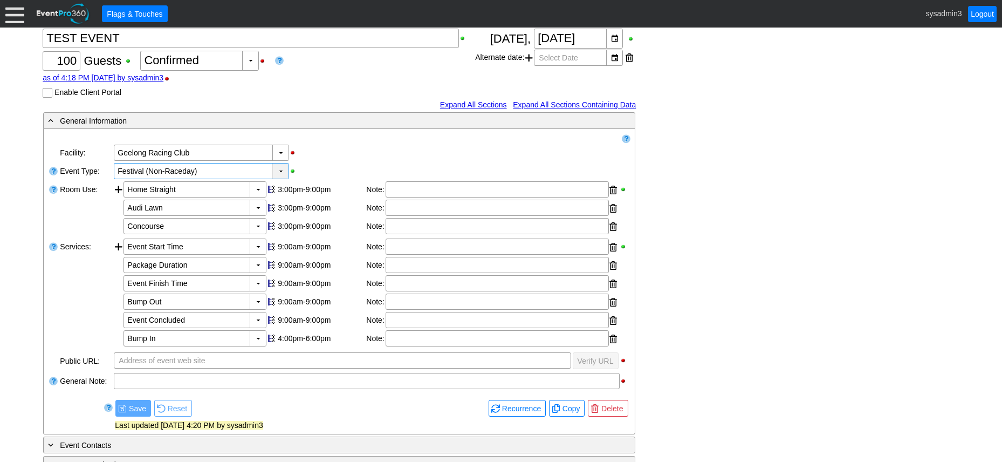
click at [276, 169] on div "▼" at bounding box center [280, 170] width 16 height 15
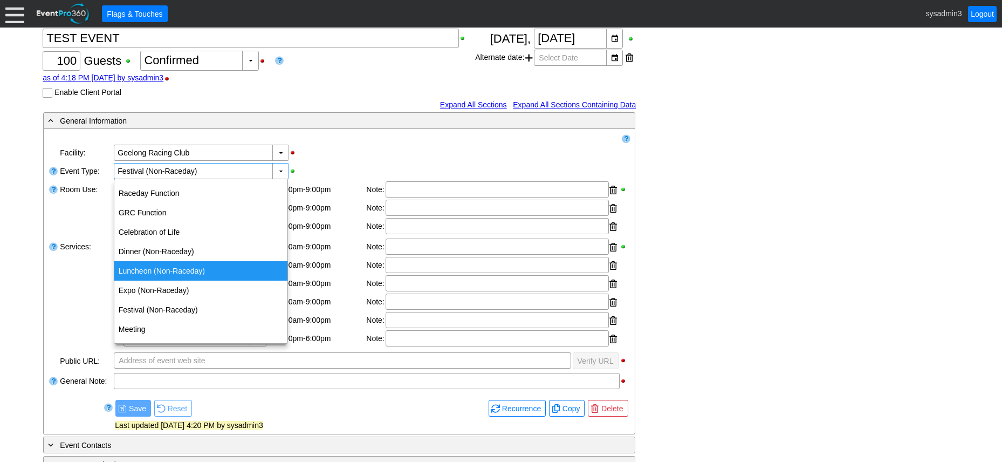
click at [162, 272] on div "Luncheon (Non-Raceday)" at bounding box center [200, 270] width 173 height 19
type input "Luncheon (Non-Raceday)"
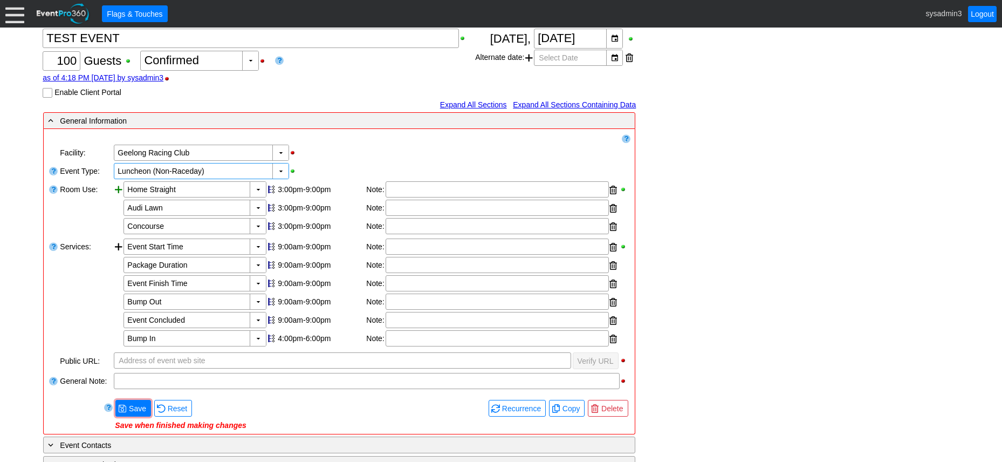
click at [120, 190] on div at bounding box center [119, 208] width 10 height 55
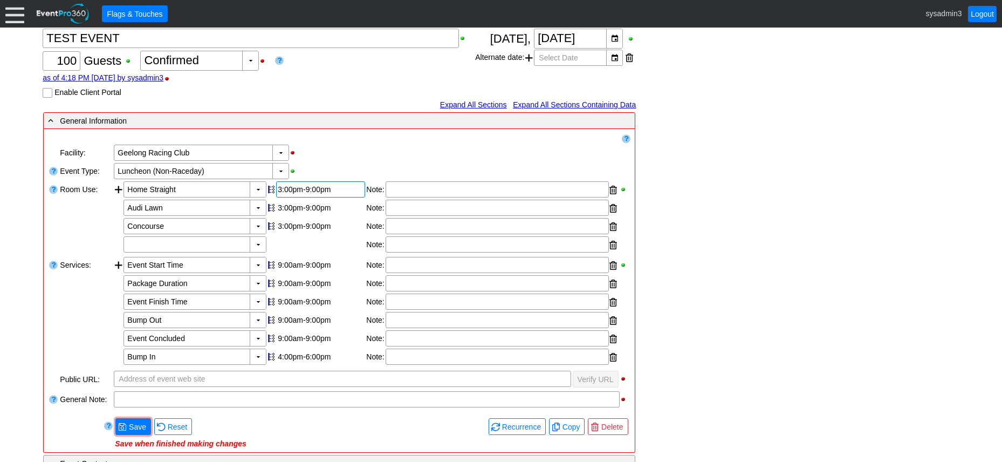
click at [299, 190] on div "3:00pm-9:00pm" at bounding box center [321, 189] width 86 height 9
type input "0:00"
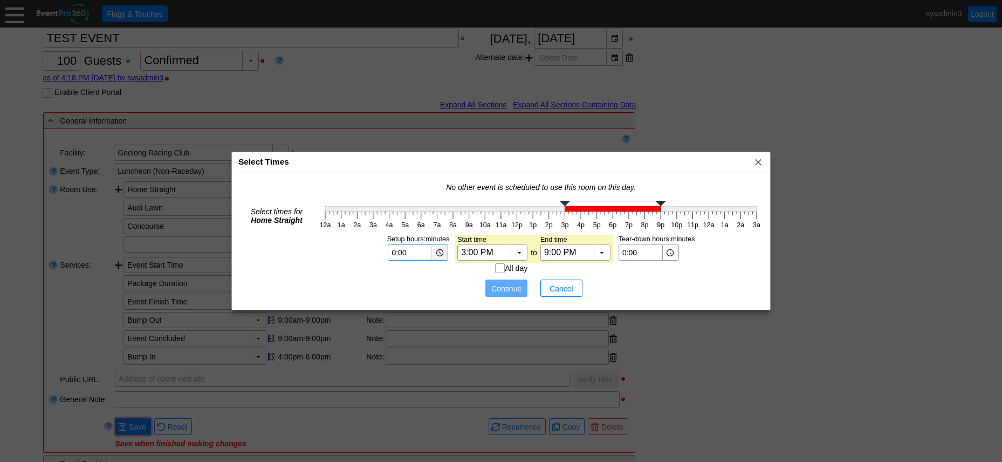
click at [436, 251] on div "▼" at bounding box center [440, 252] width 16 height 15
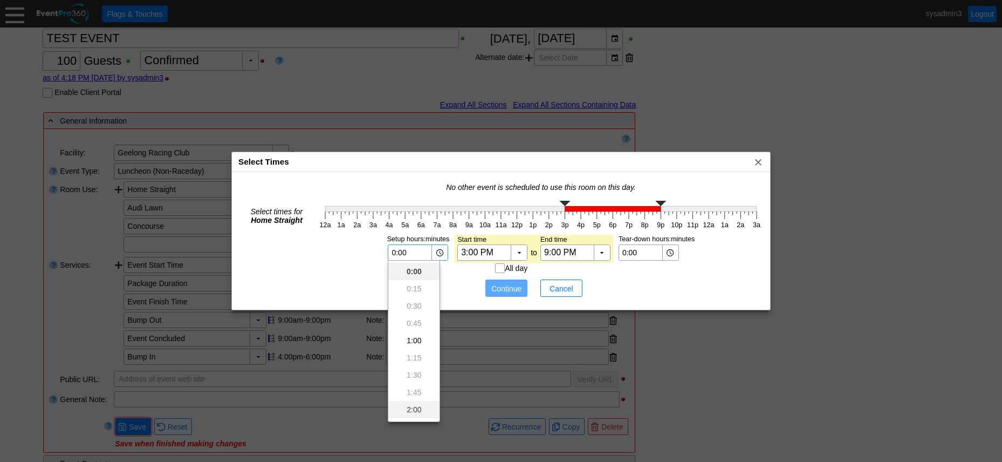
click at [408, 409] on div "2:00" at bounding box center [413, 409] width 51 height 17
type input "2:00"
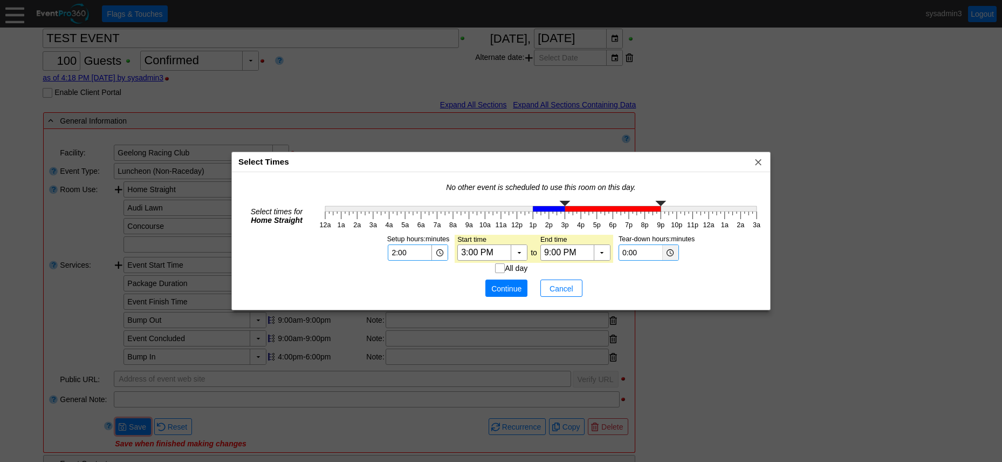
click at [667, 252] on div "▼" at bounding box center [671, 252] width 16 height 15
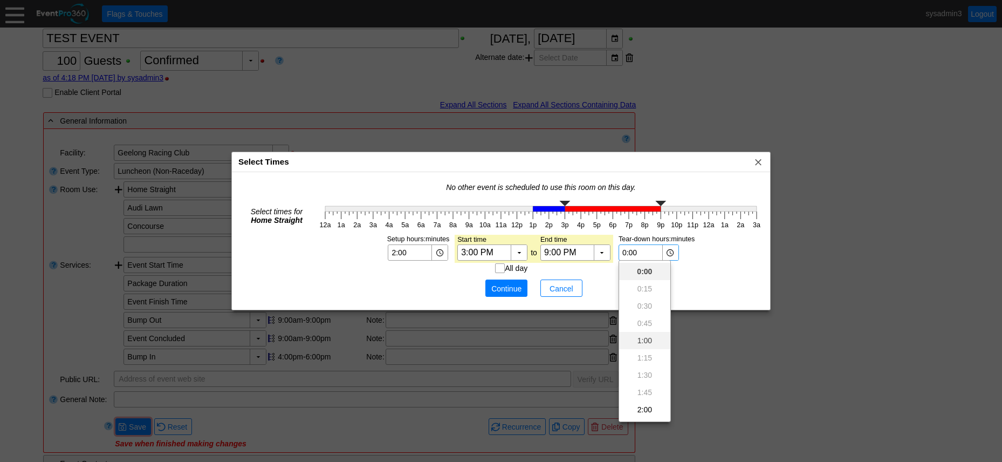
click at [644, 343] on div "1:00" at bounding box center [644, 340] width 51 height 17
type input "1:00"
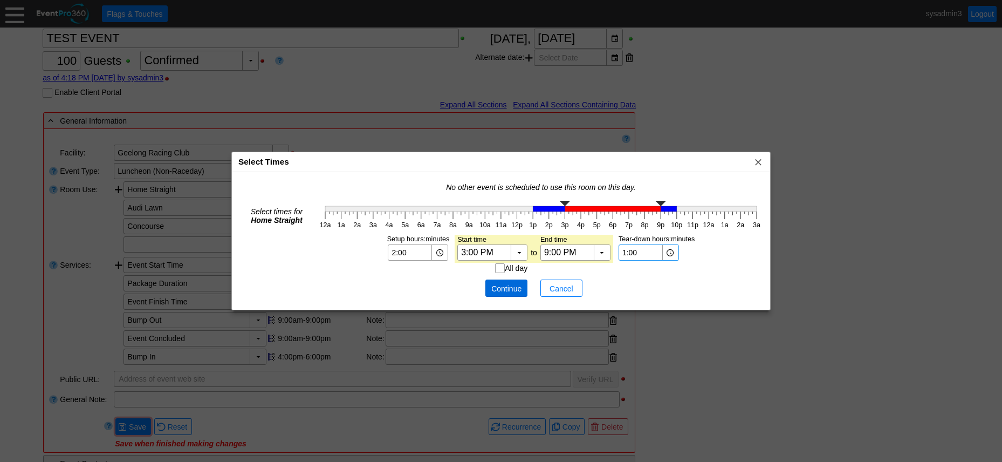
click at [508, 288] on span "Continue" at bounding box center [506, 288] width 32 height 11
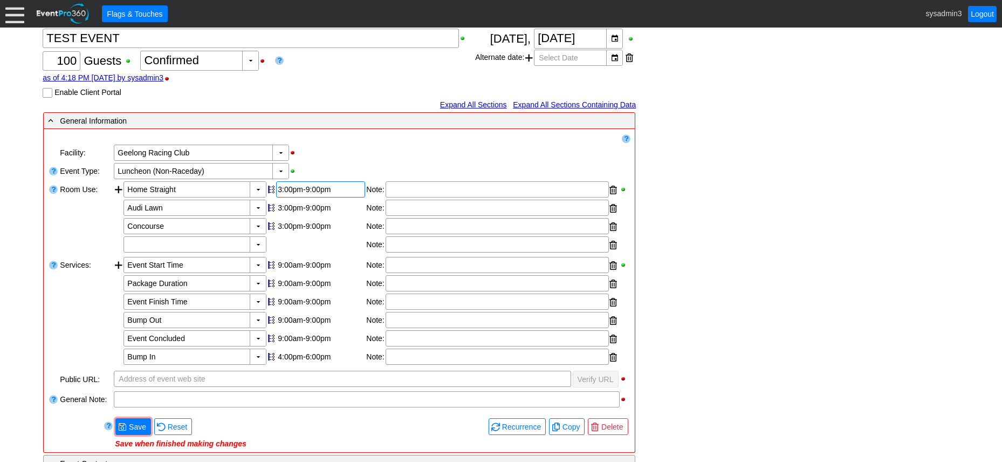
click at [311, 192] on div "3:00pm-9:00pm" at bounding box center [321, 189] width 86 height 9
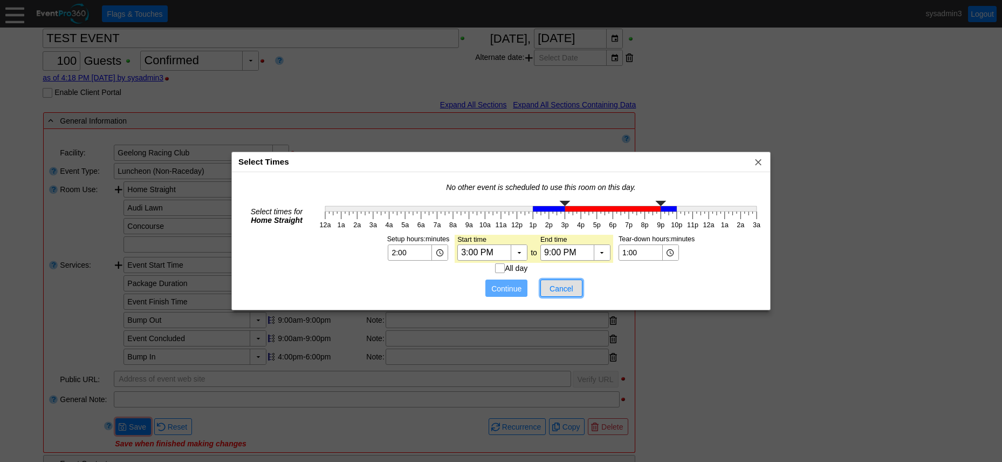
click at [562, 285] on span "Cancel" at bounding box center [561, 288] width 32 height 11
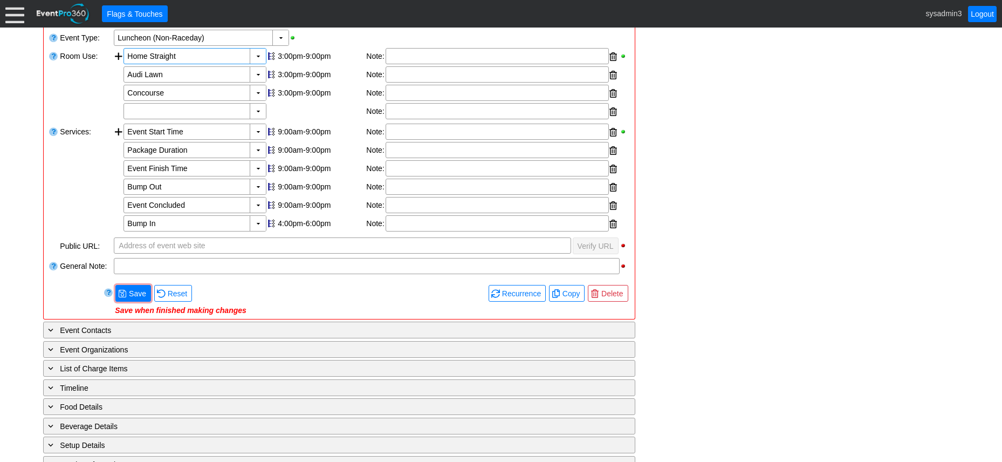
scroll to position [270, 0]
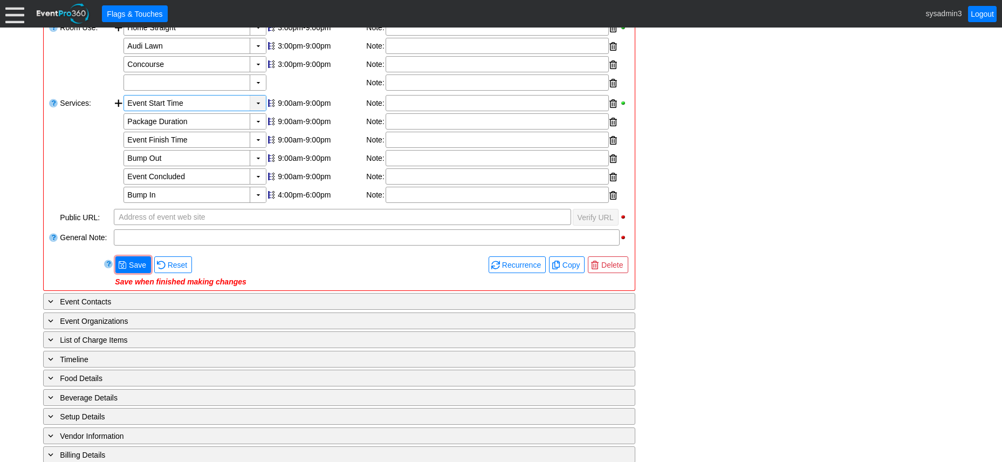
click at [257, 101] on div "▼" at bounding box center [258, 102] width 16 height 15
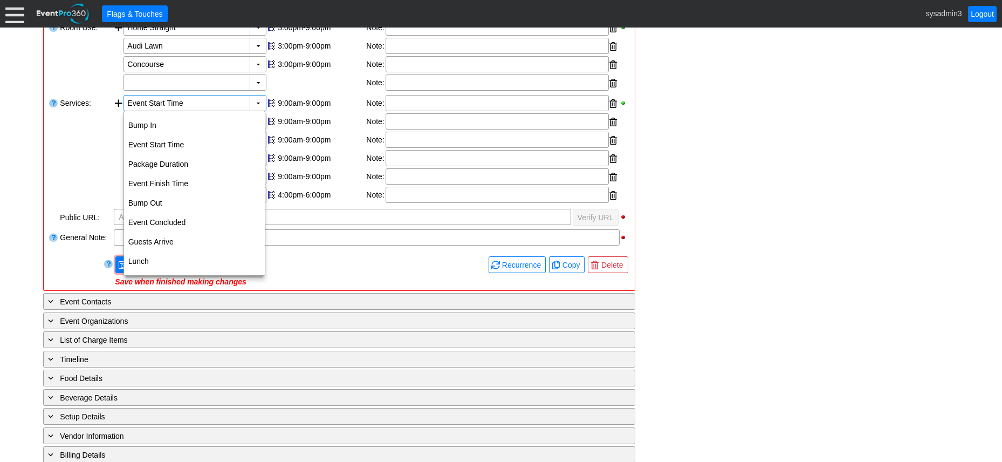
click at [278, 78] on div "▼ Χ Select time" at bounding box center [201, 82] width 155 height 16
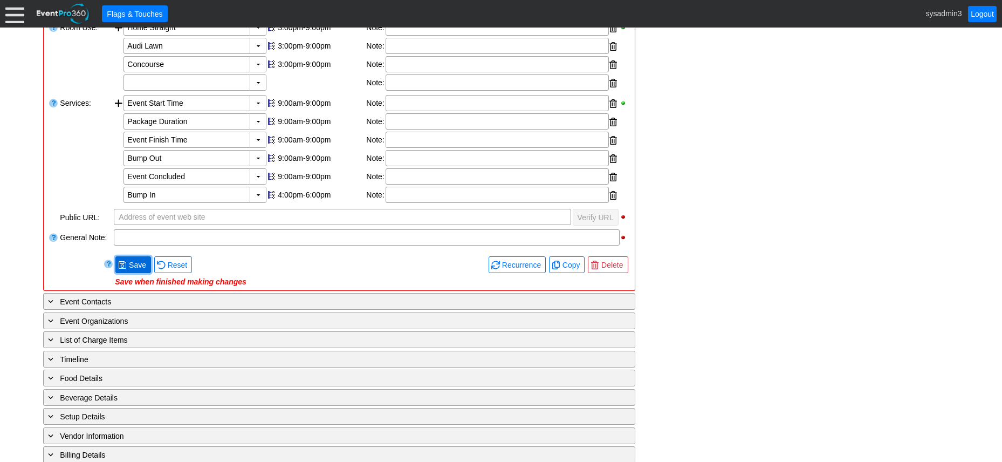
click at [141, 263] on span "Save" at bounding box center [138, 264] width 22 height 11
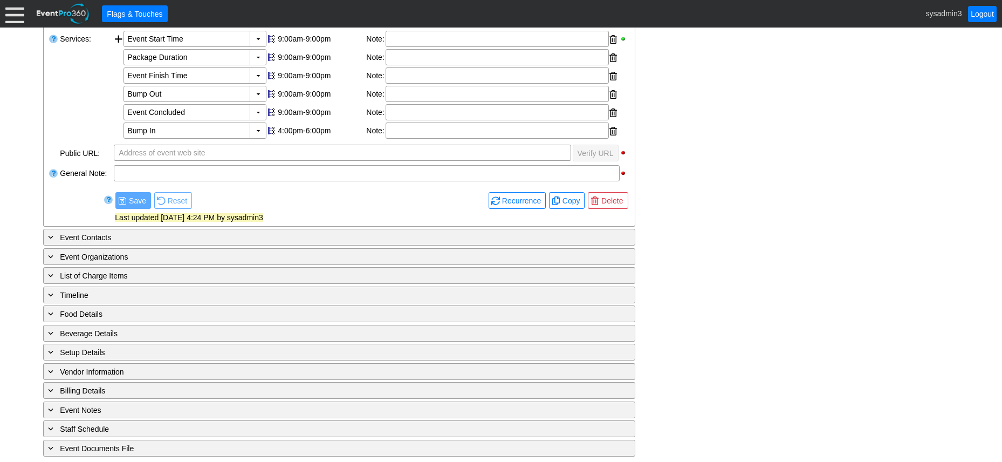
scroll to position [321, 0]
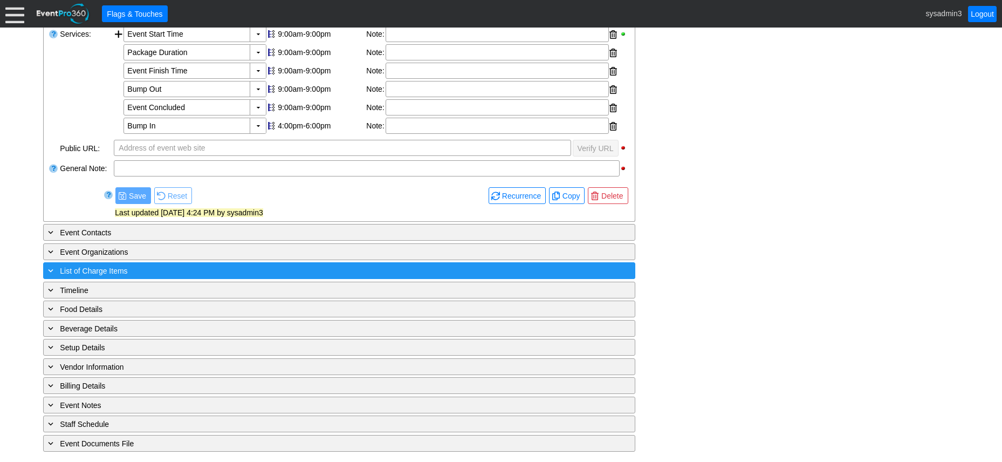
click at [152, 268] on div "+ List of Charge Items" at bounding box center [317, 270] width 543 height 12
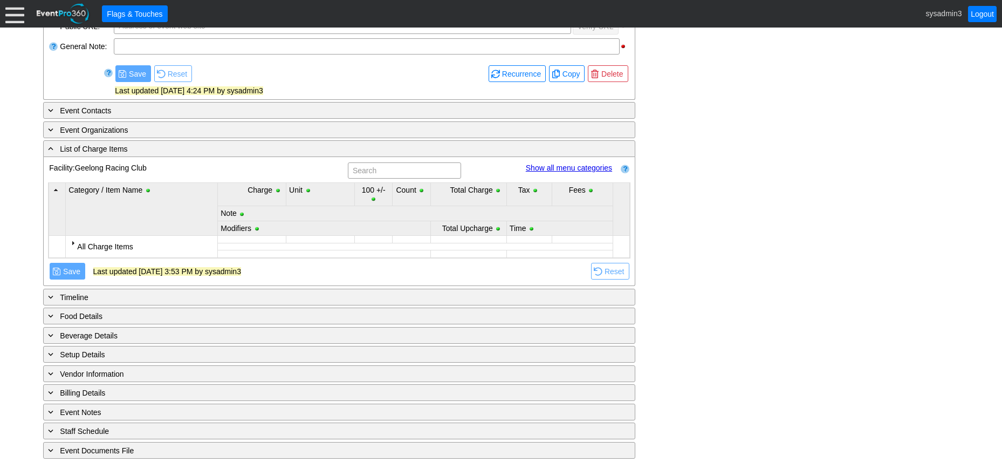
scroll to position [450, 0]
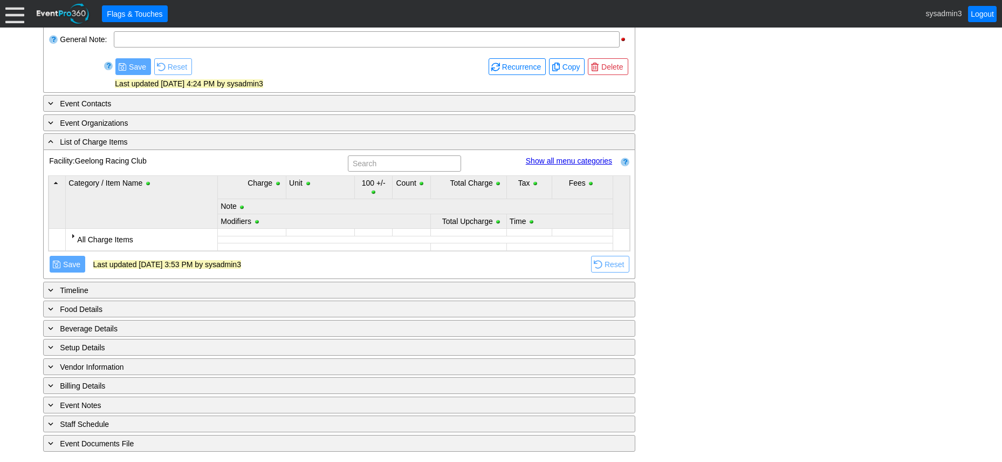
click at [74, 235] on div at bounding box center [73, 235] width 9 height 9
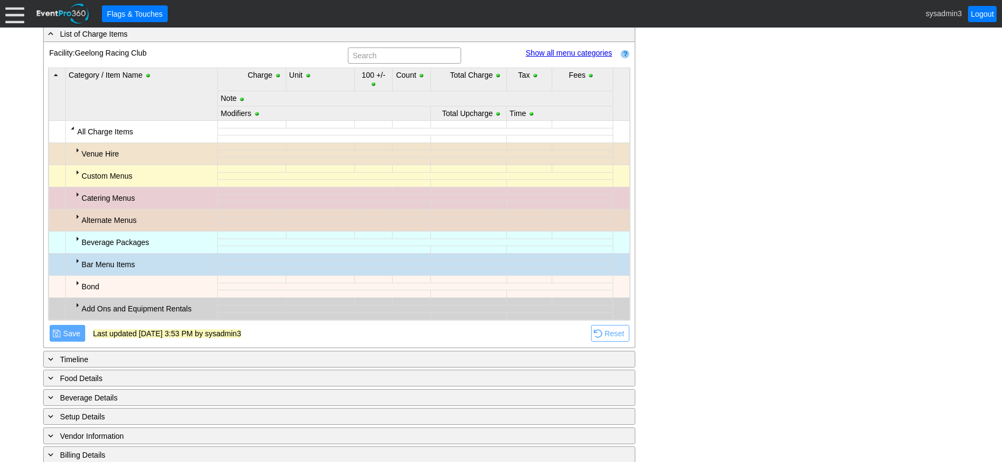
scroll to position [558, 0]
click at [76, 148] on div at bounding box center [77, 149] width 9 height 9
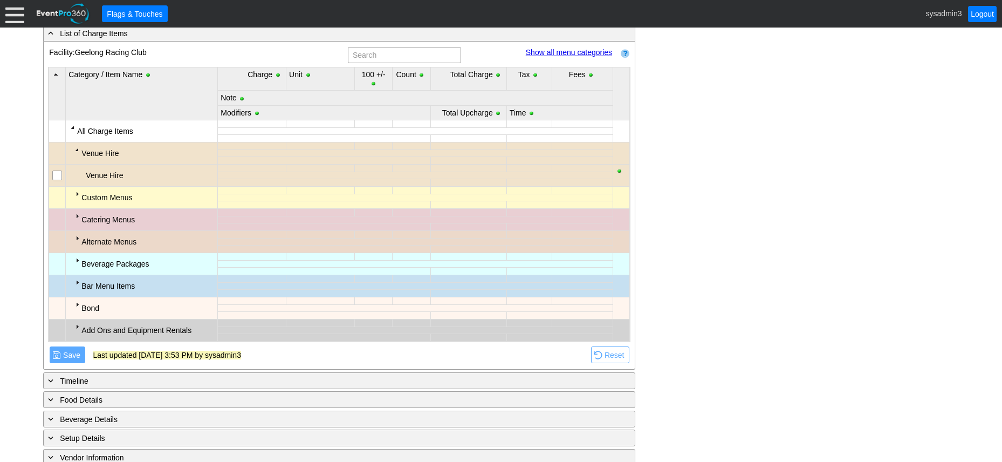
click at [77, 149] on div at bounding box center [77, 149] width 9 height 9
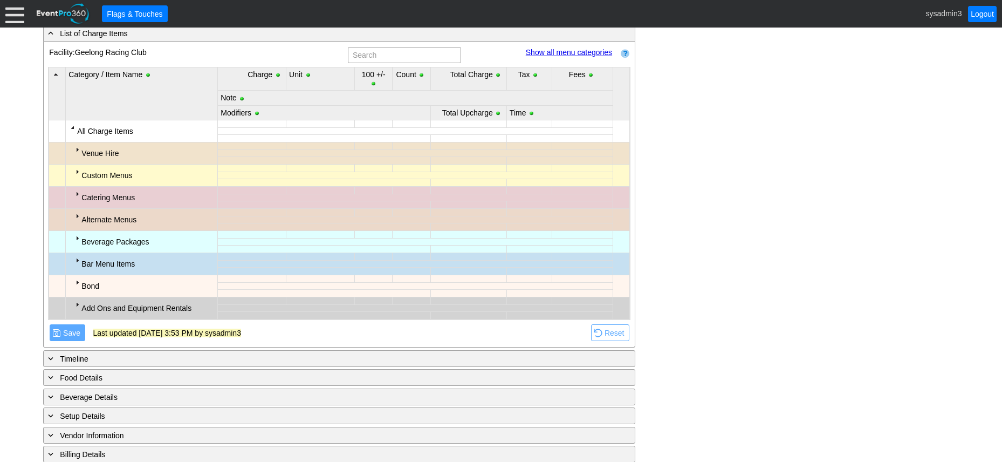
click at [76, 171] on div at bounding box center [77, 171] width 9 height 9
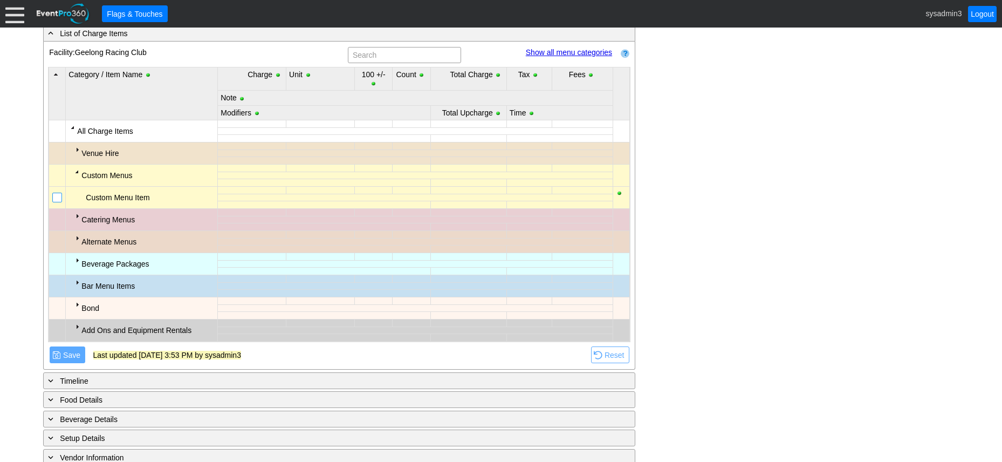
click at [56, 199] on input "checkbox" at bounding box center [58, 198] width 11 height 11
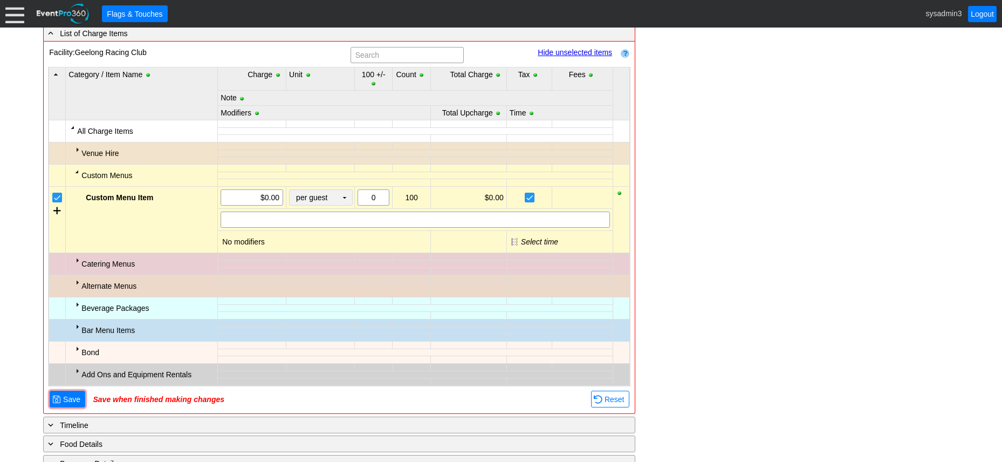
click at [350, 199] on td "▼" at bounding box center [344, 197] width 15 height 15
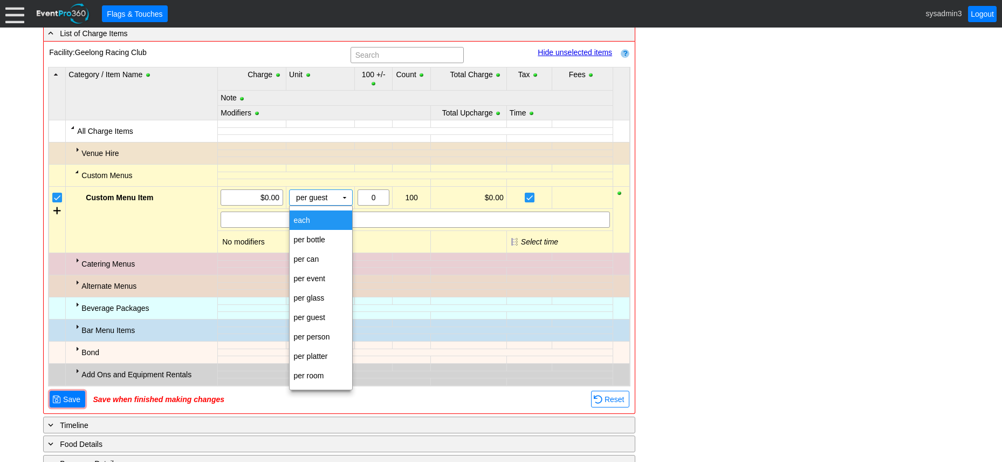
click at [682, 195] on div "- General Information ▼ Loading.... Remove all highlights Facility: ▼ Χ Geelong…" at bounding box center [501, 124] width 922 height 925
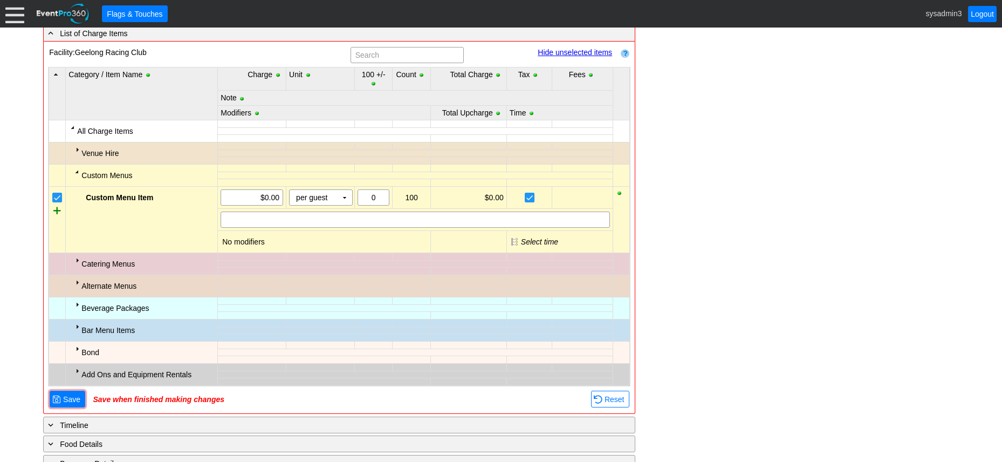
click at [58, 215] on div at bounding box center [57, 210] width 8 height 16
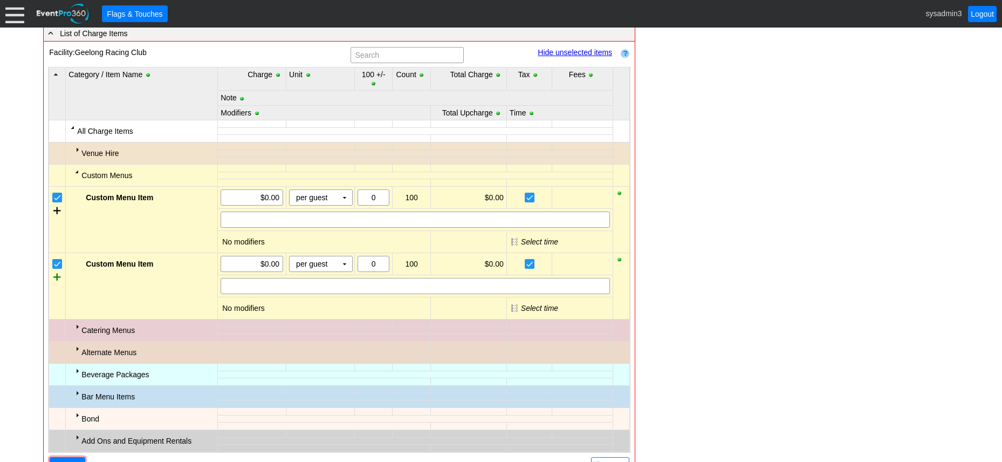
click at [55, 274] on div at bounding box center [57, 277] width 8 height 16
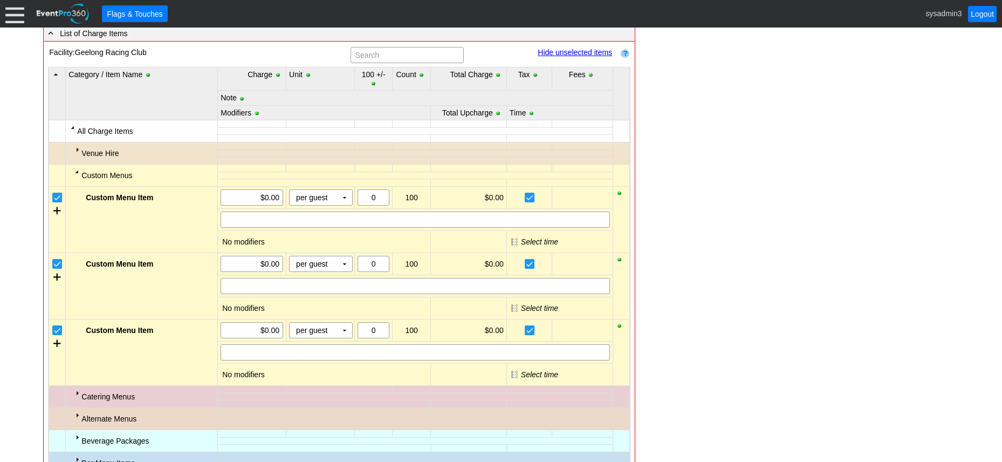
click at [56, 264] on input "checkbox" at bounding box center [58, 264] width 11 height 11
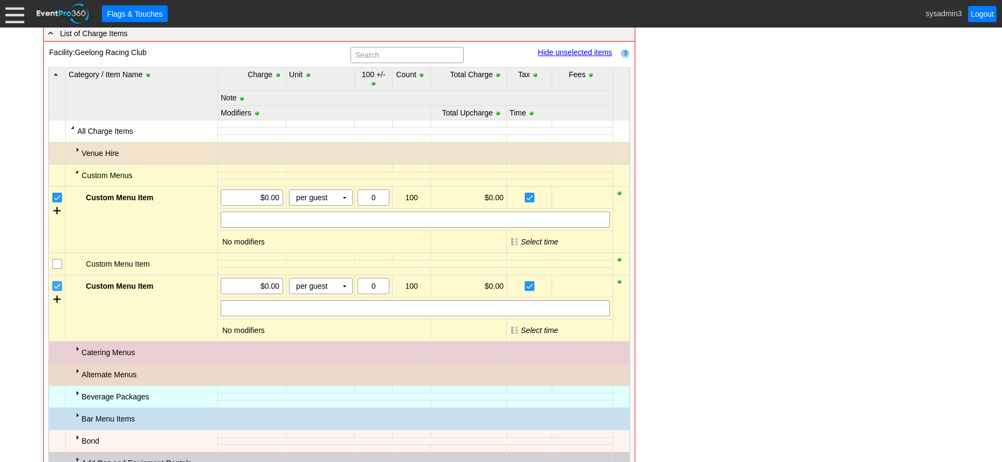
drag, startPoint x: 58, startPoint y: 286, endPoint x: 72, endPoint y: 260, distance: 29.9
click at [59, 286] on input "checkbox" at bounding box center [58, 287] width 11 height 11
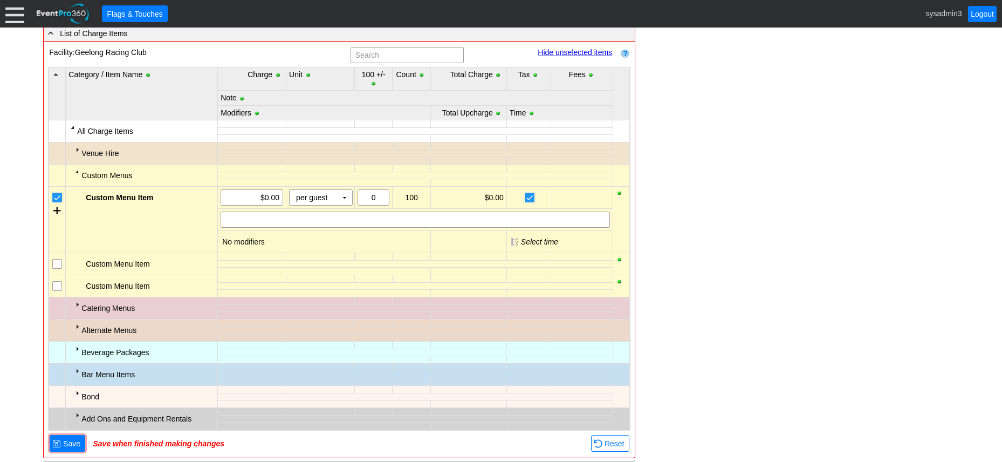
click at [60, 196] on input "checkbox" at bounding box center [58, 198] width 11 height 11
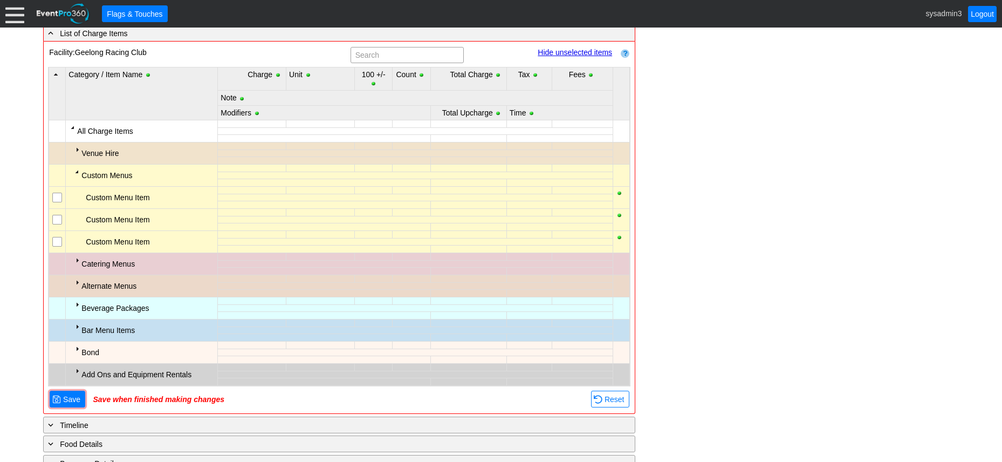
click at [77, 174] on div at bounding box center [77, 171] width 9 height 9
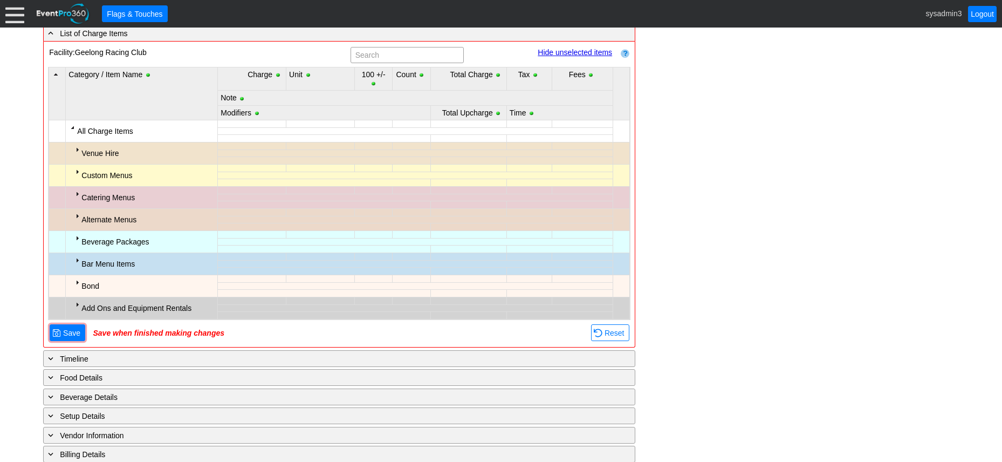
click at [79, 194] on div at bounding box center [77, 193] width 9 height 9
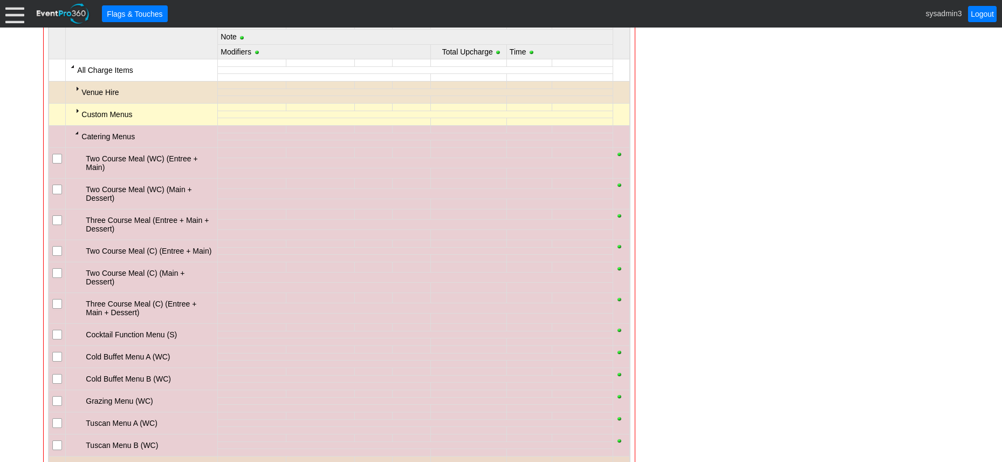
scroll to position [666, 0]
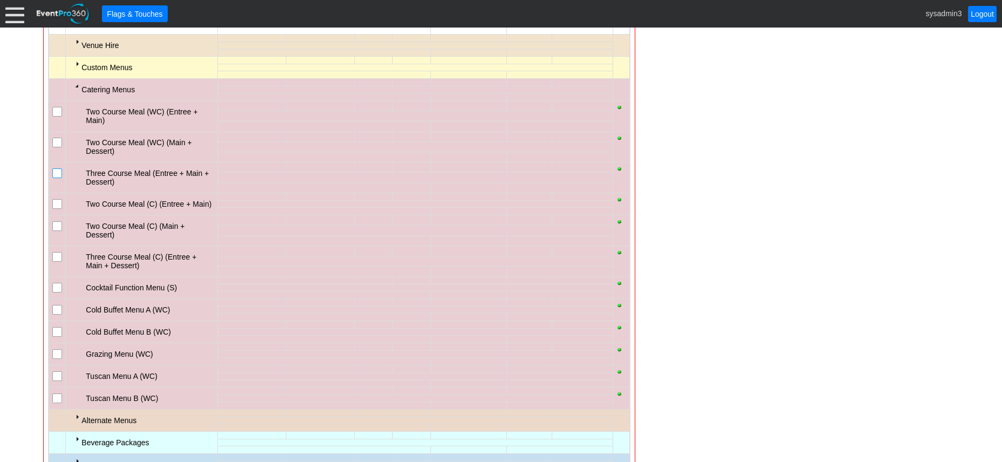
click at [56, 173] on input "checkbox" at bounding box center [58, 174] width 11 height 11
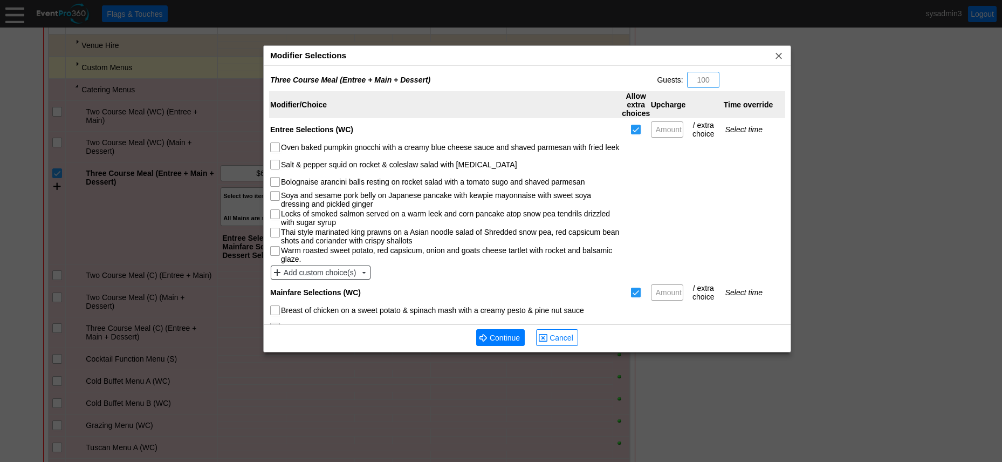
click at [437, 58] on div "Modifier Selections x" at bounding box center [527, 56] width 527 height 20
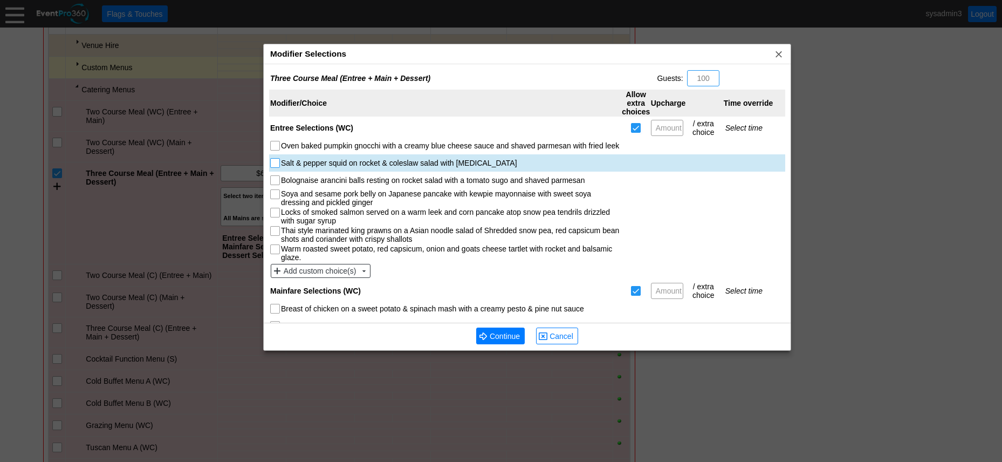
click at [277, 165] on input "Salt & pepper squid on rocket & coleslaw salad with tartar" at bounding box center [276, 164] width 11 height 11
checkbox input "true"
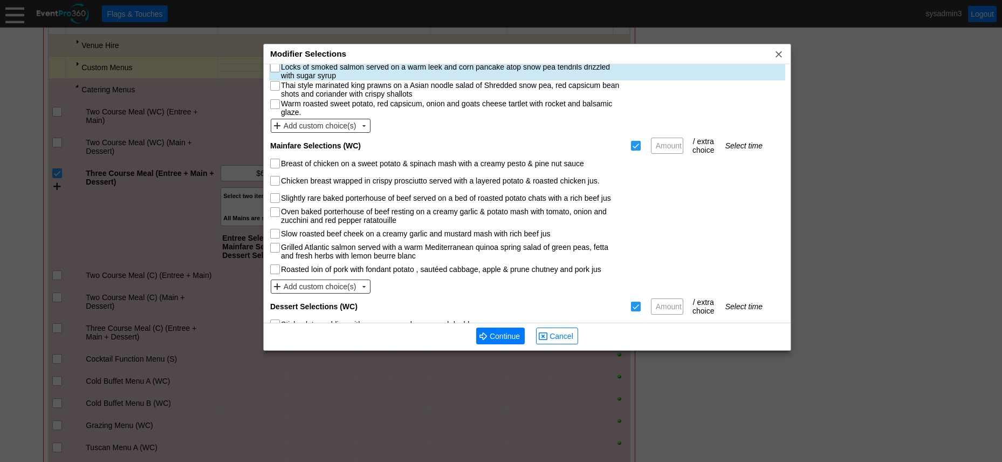
scroll to position [162, 0]
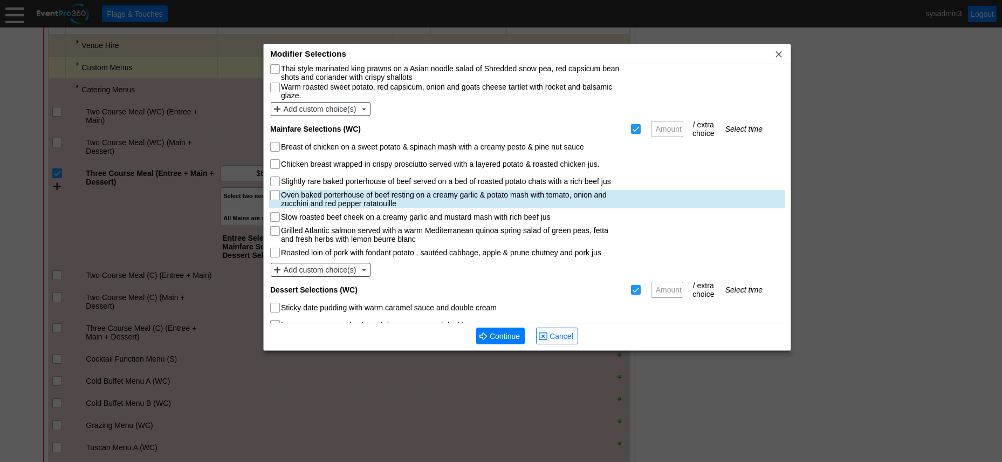
click at [276, 195] on input "Oven baked porterhouse of beef resting on a creamy garlic & potato mash with to…" at bounding box center [276, 196] width 11 height 11
checkbox input "true"
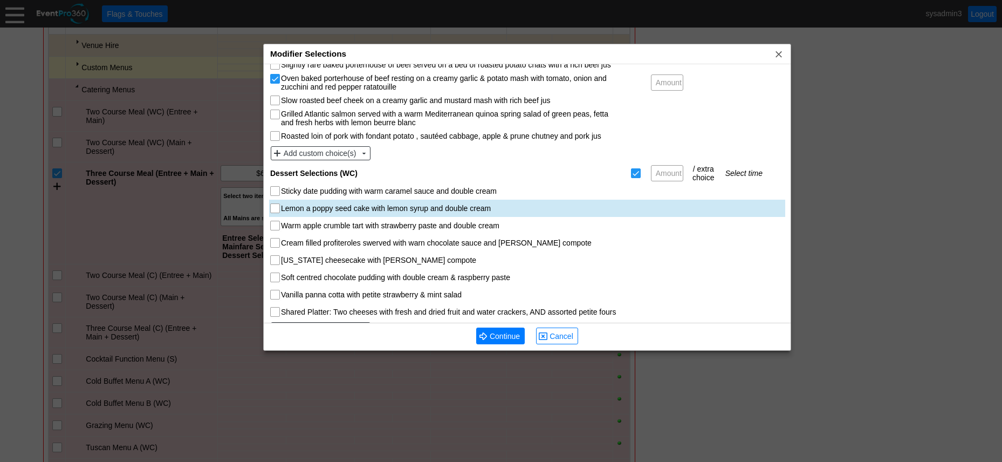
scroll to position [292, 0]
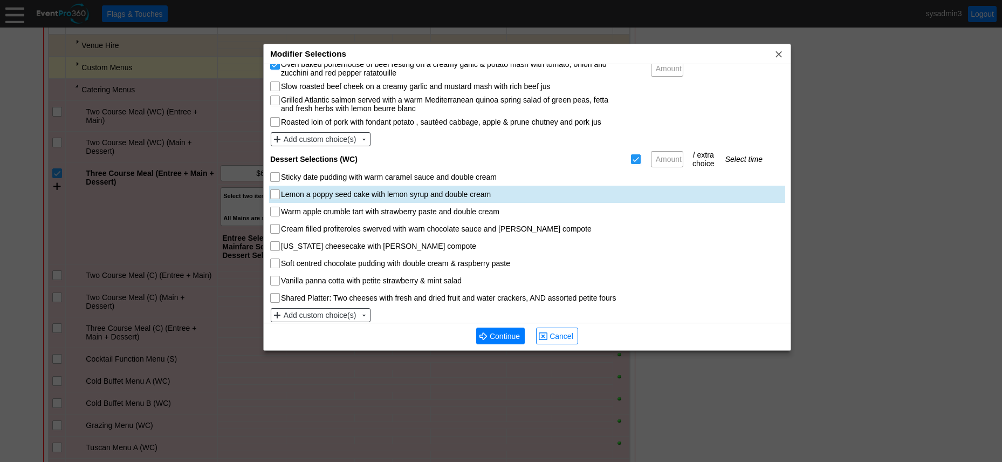
click at [275, 190] on input "Lemon a poppy seed cake with lemon syrup and double cream" at bounding box center [276, 195] width 11 height 11
checkbox input "true"
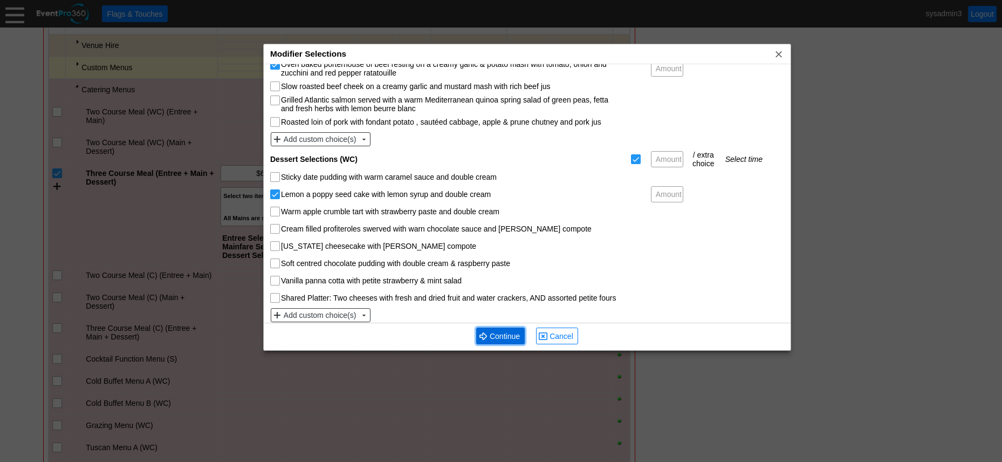
click at [522, 333] on span "Continue" at bounding box center [505, 336] width 35 height 11
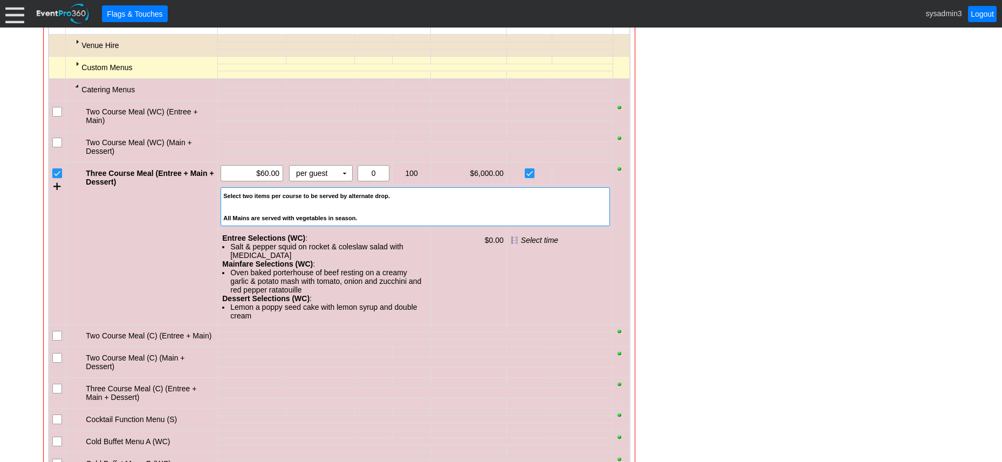
click at [369, 211] on div at bounding box center [415, 206] width 384 height 11
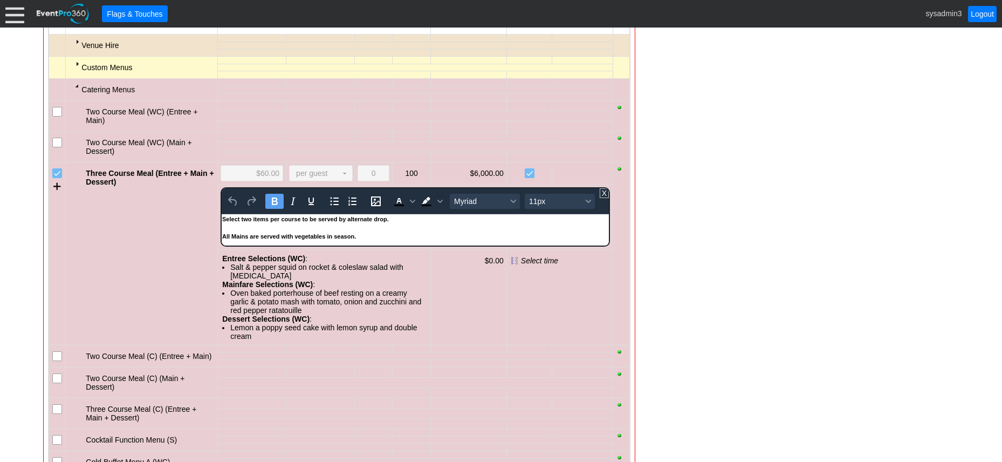
scroll to position [0, 0]
click at [364, 235] on div "All Mains are served with vegetables in season." at bounding box center [415, 235] width 386 height 9
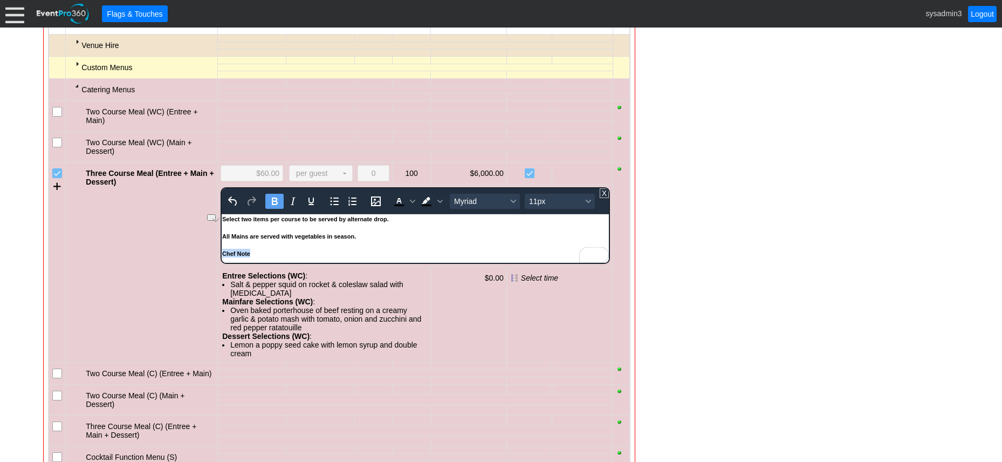
drag, startPoint x: 263, startPoint y: 252, endPoint x: 211, endPoint y: 250, distance: 52.4
click at [222, 250] on html "Select two items per course to be served by alternate drop. All Mains are serve…" at bounding box center [415, 238] width 387 height 49
click at [541, 206] on span "11px" at bounding box center [555, 201] width 53 height 9
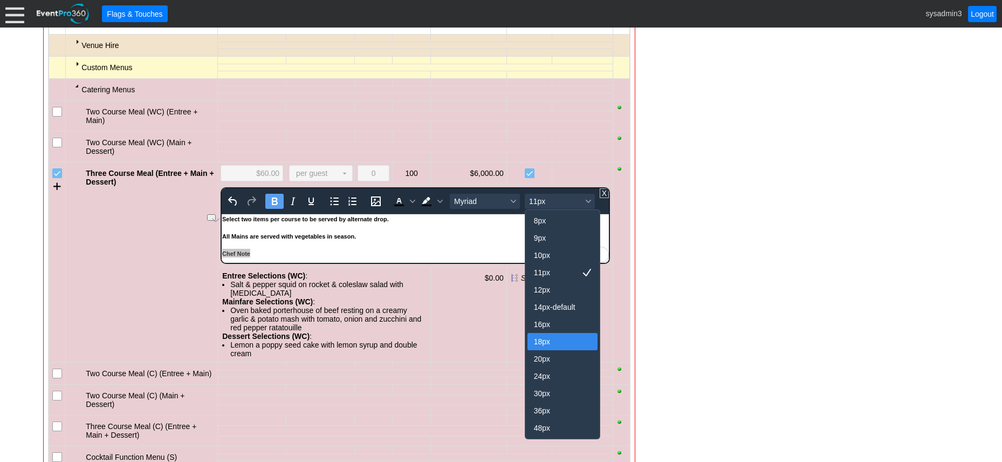
click at [549, 343] on div "18px" at bounding box center [555, 341] width 42 height 13
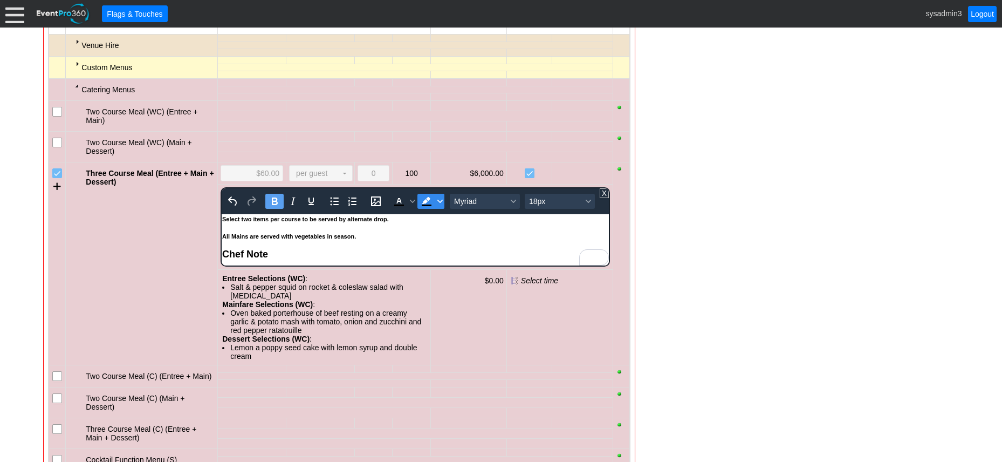
click at [438, 207] on span "Background color Black" at bounding box center [440, 201] width 9 height 15
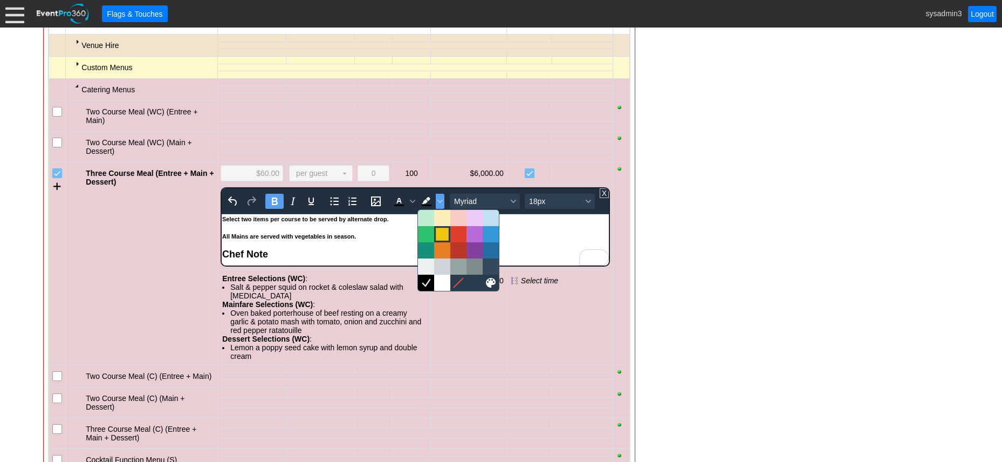
click at [444, 234] on div at bounding box center [442, 234] width 13 height 13
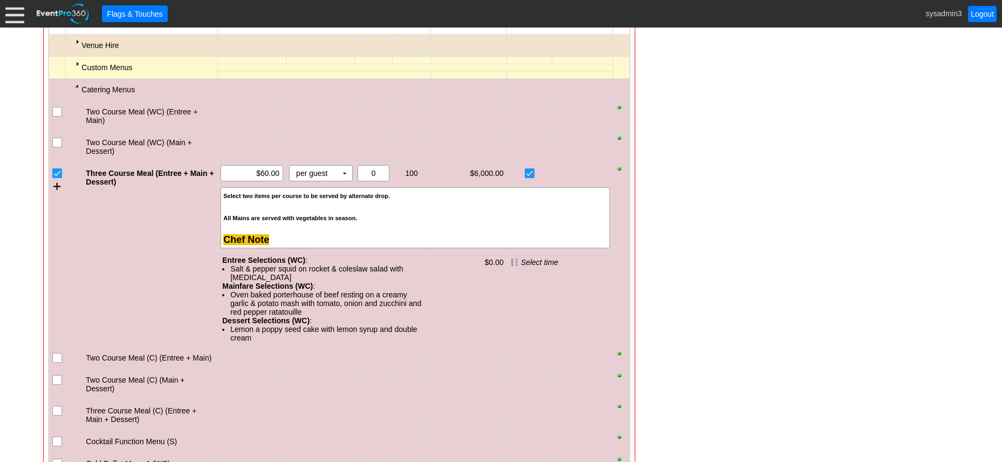
click at [734, 217] on div "- General Information ▼ Loading.... Remove all highlights Facility: ▼ Χ Geelong…" at bounding box center [501, 214] width 922 height 1321
click at [263, 174] on input "60.00" at bounding box center [251, 173] width 55 height 15
type input "$60.00"
click at [344, 173] on td "▼" at bounding box center [344, 173] width 15 height 15
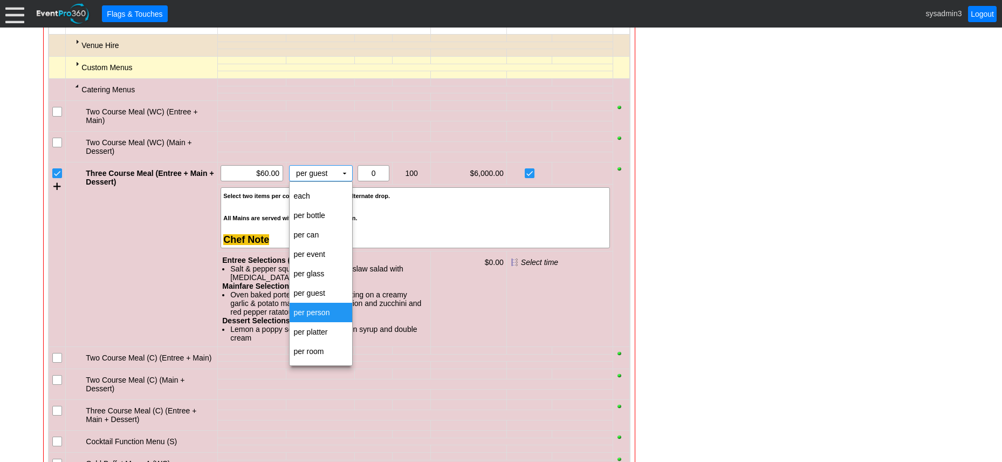
click at [318, 316] on td "per person" at bounding box center [321, 312] width 63 height 19
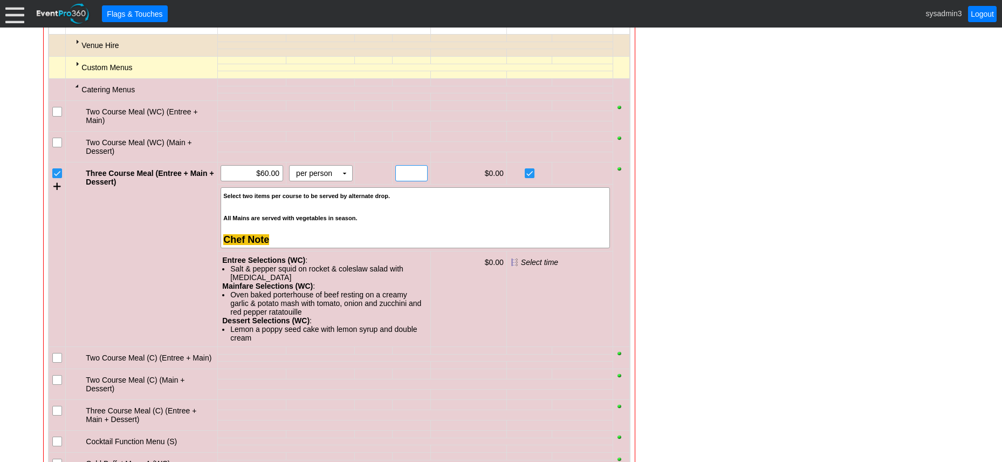
click at [399, 173] on input "text" at bounding box center [411, 173] width 24 height 15
type input "90"
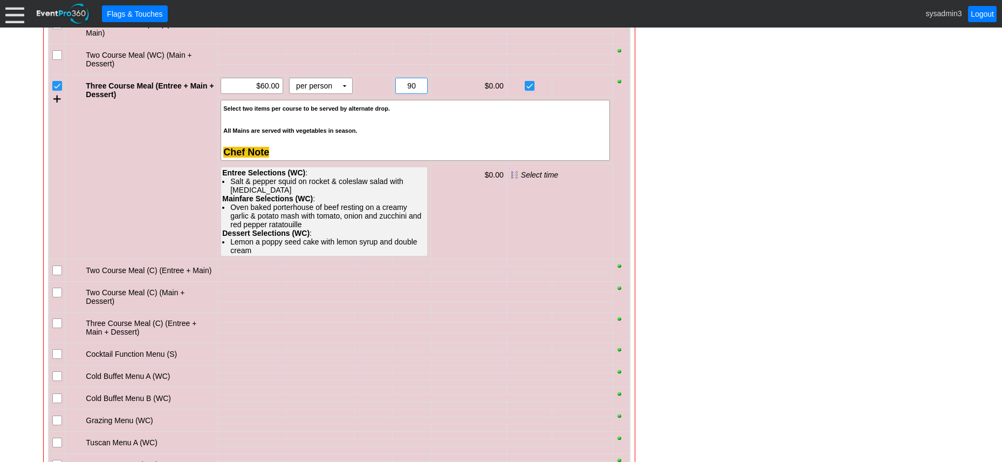
scroll to position [774, 0]
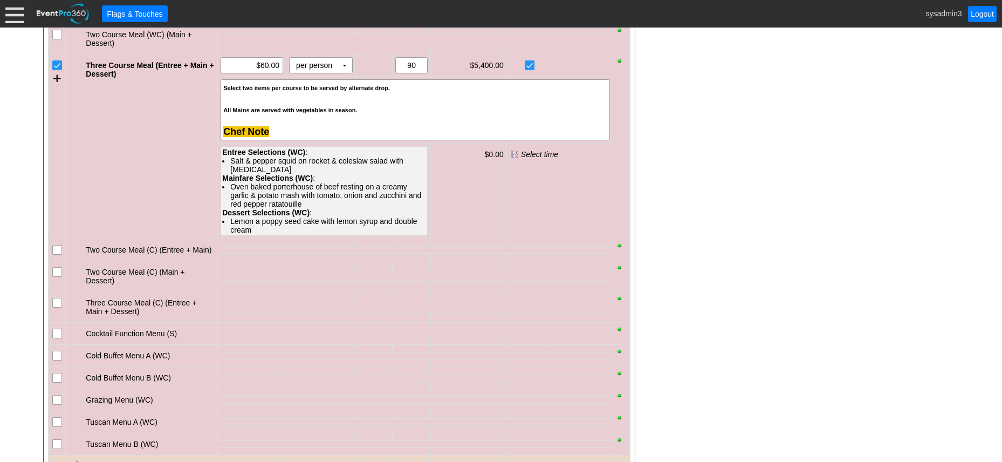
click at [278, 183] on div "Oven baked porterhouse of beef resting on a creamy garlic & potato mash with to…" at bounding box center [328, 195] width 196 height 26
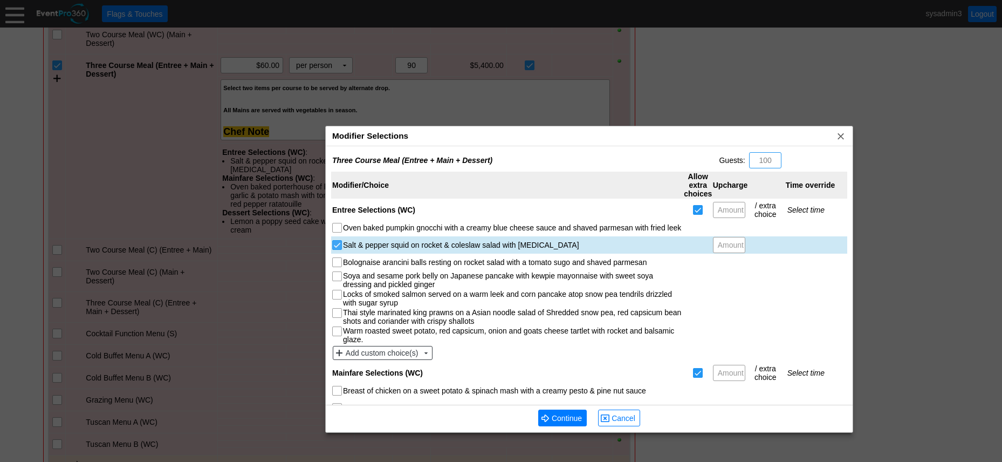
click at [337, 245] on input "Salt & pepper squid on rocket & coleslaw salad with tartar" at bounding box center [338, 246] width 11 height 11
checkbox input "false"
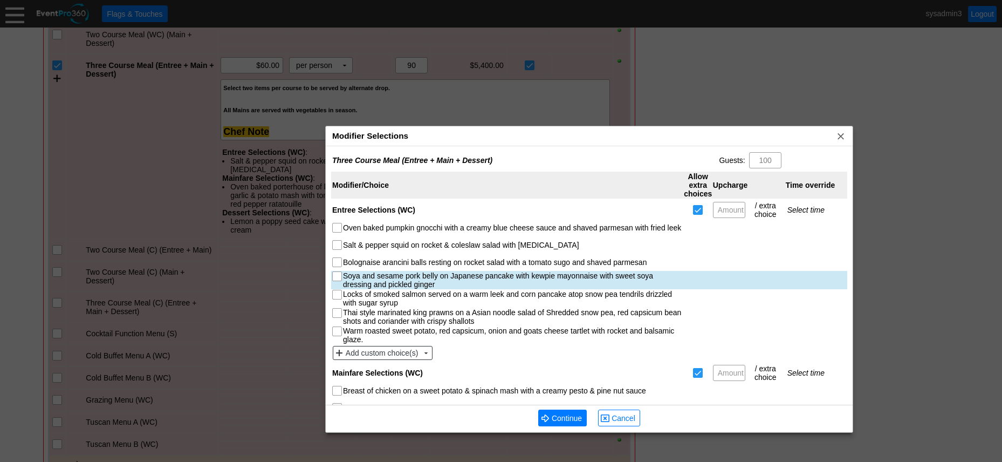
click at [340, 278] on input "Soya and sesame pork belly on Japanese pancake with kewpie mayonnaise with swee…" at bounding box center [338, 277] width 11 height 11
checkbox input "true"
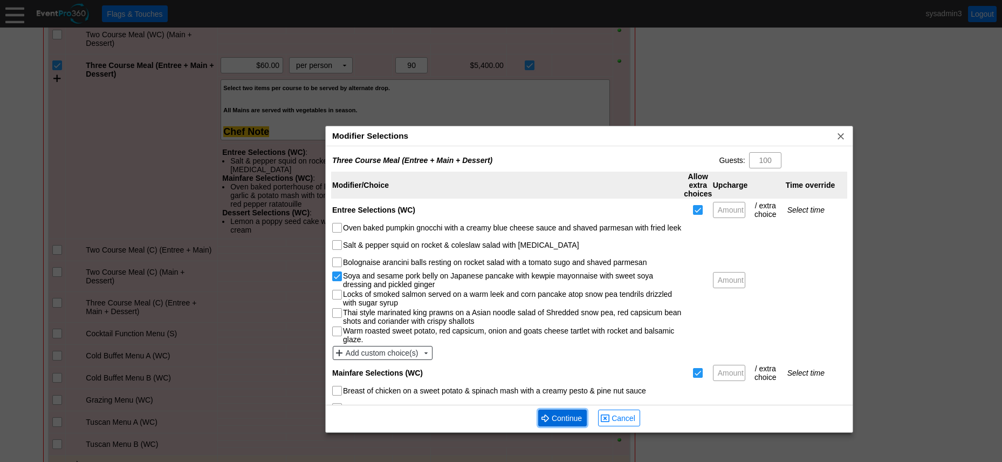
click at [584, 417] on span "Continue" at bounding box center [567, 418] width 35 height 11
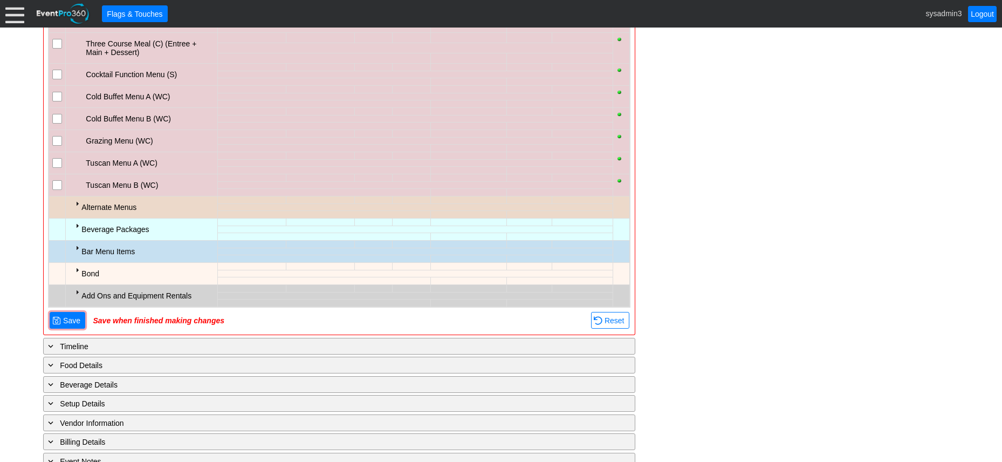
scroll to position [1043, 0]
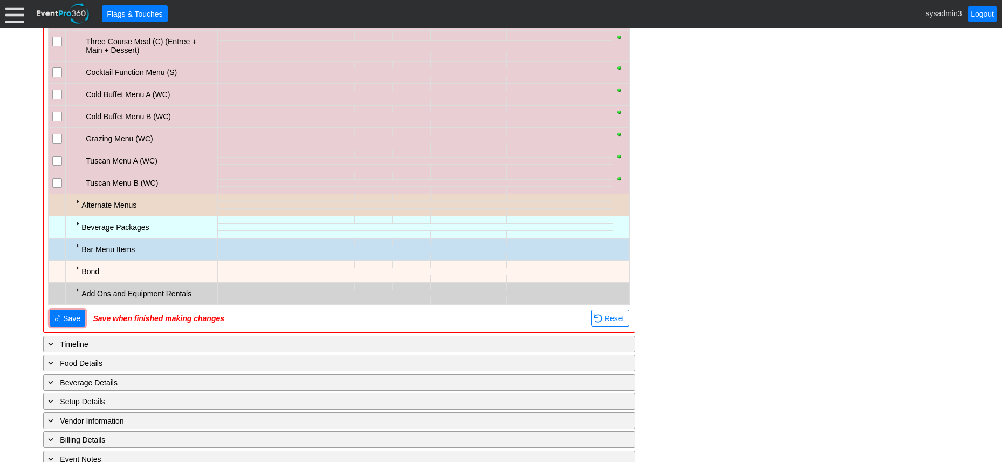
click at [77, 200] on div at bounding box center [77, 201] width 9 height 9
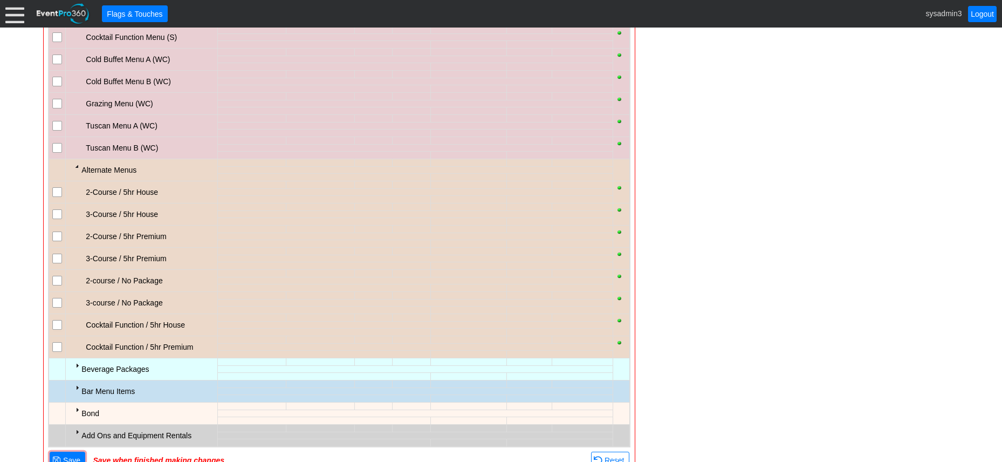
scroll to position [1097, 0]
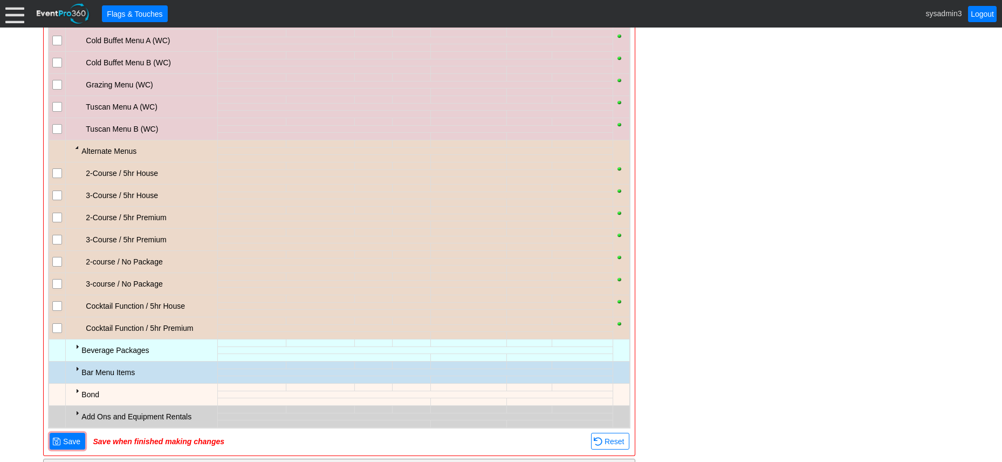
click at [62, 196] on input "checkbox" at bounding box center [58, 196] width 11 height 11
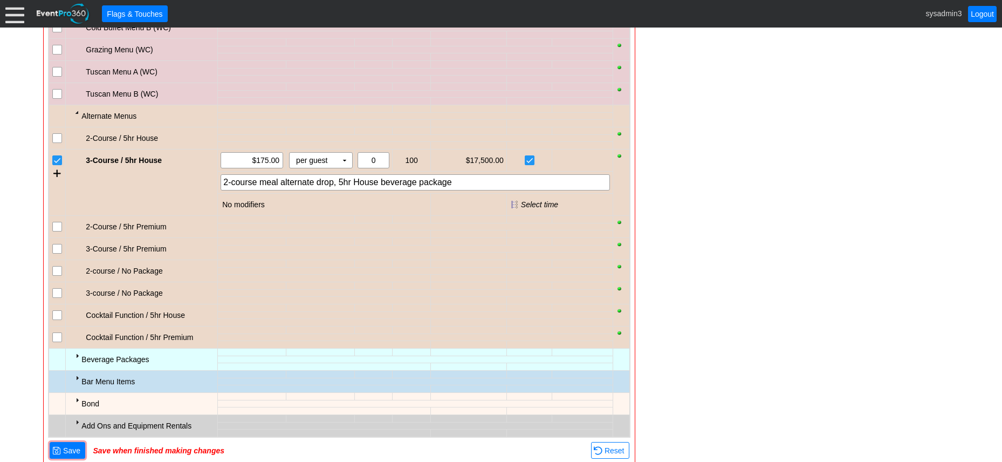
scroll to position [1205, 0]
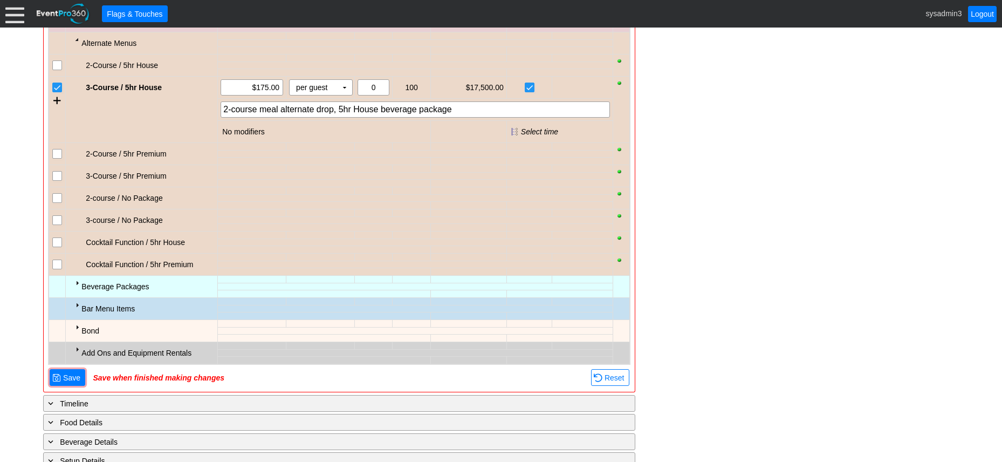
click at [80, 282] on div at bounding box center [77, 282] width 9 height 9
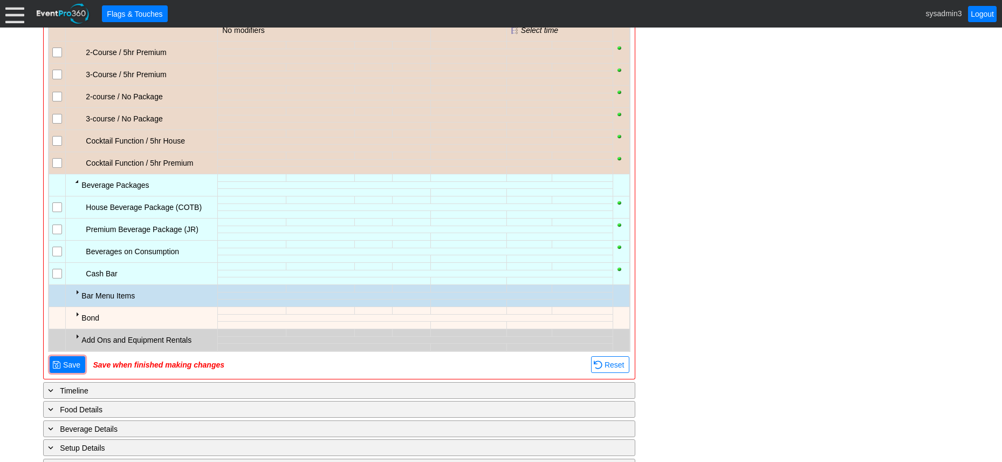
scroll to position [1313, 0]
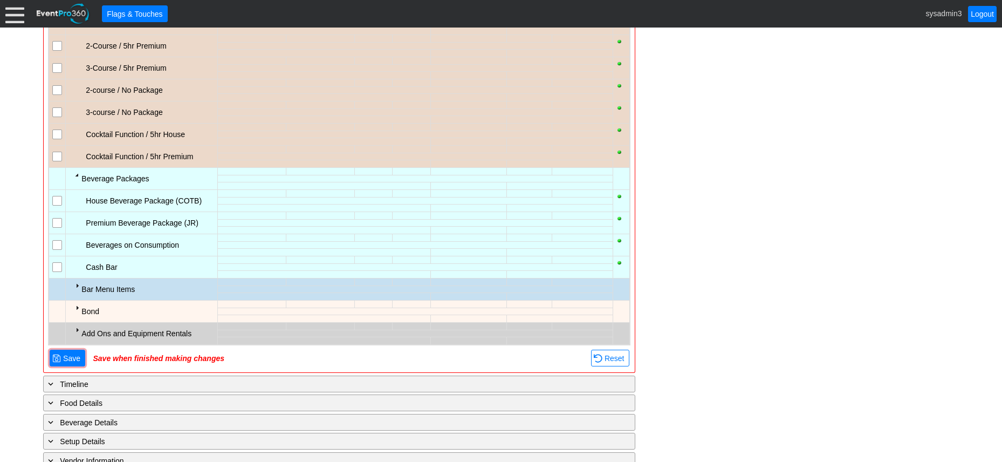
click at [59, 217] on td at bounding box center [57, 223] width 17 height 22
click at [59, 222] on input "checkbox" at bounding box center [58, 223] width 11 height 11
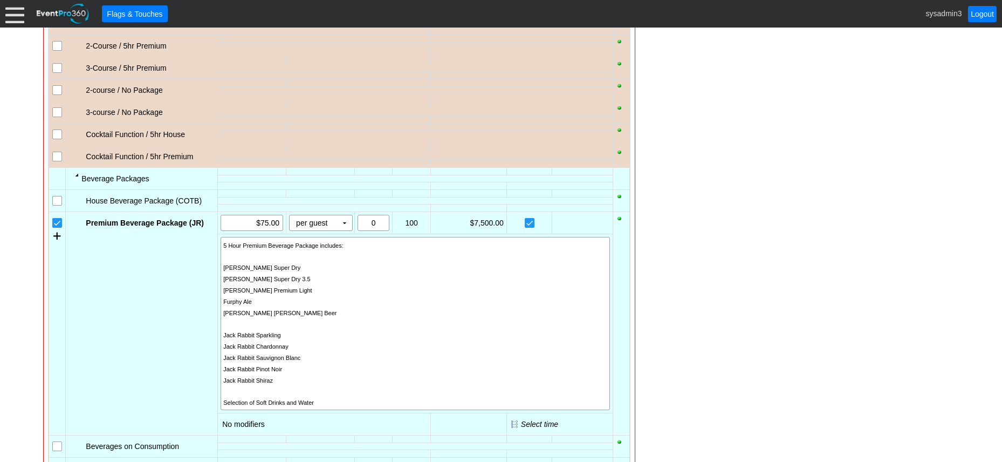
click at [58, 199] on input "checkbox" at bounding box center [58, 201] width 11 height 11
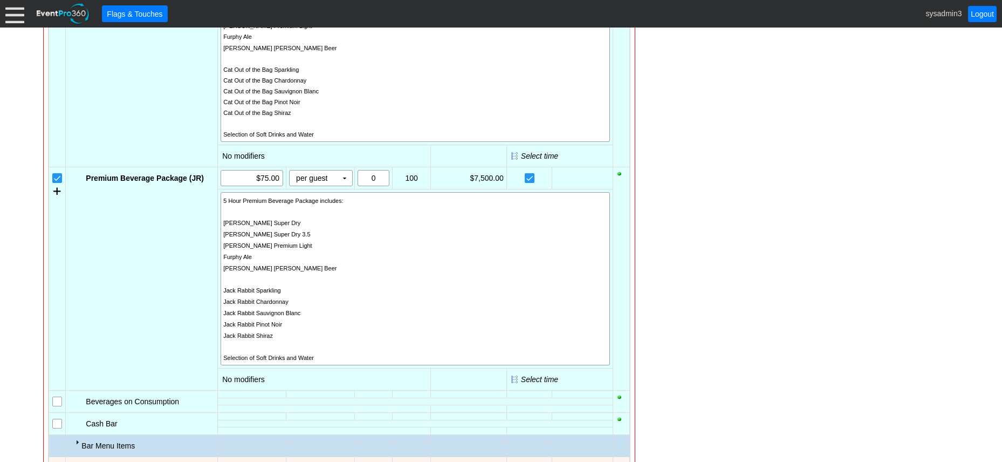
scroll to position [1475, 0]
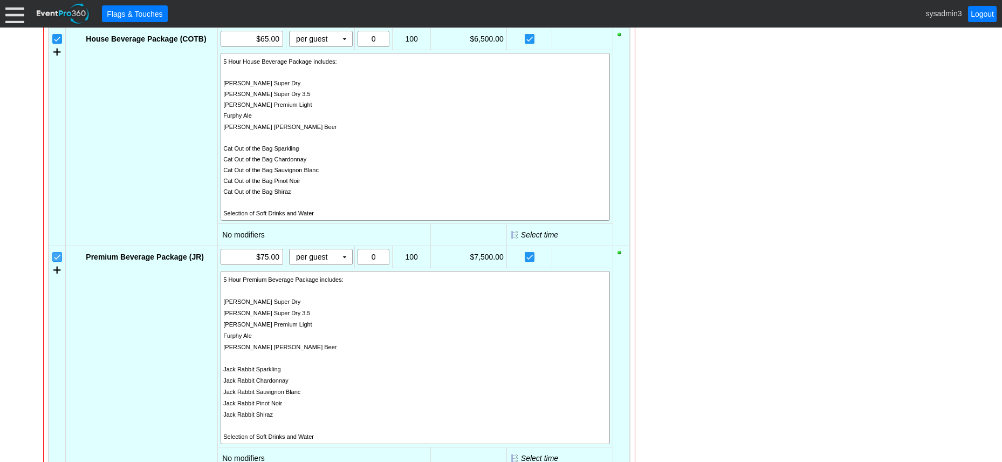
click at [57, 257] on input "checkbox" at bounding box center [58, 257] width 11 height 11
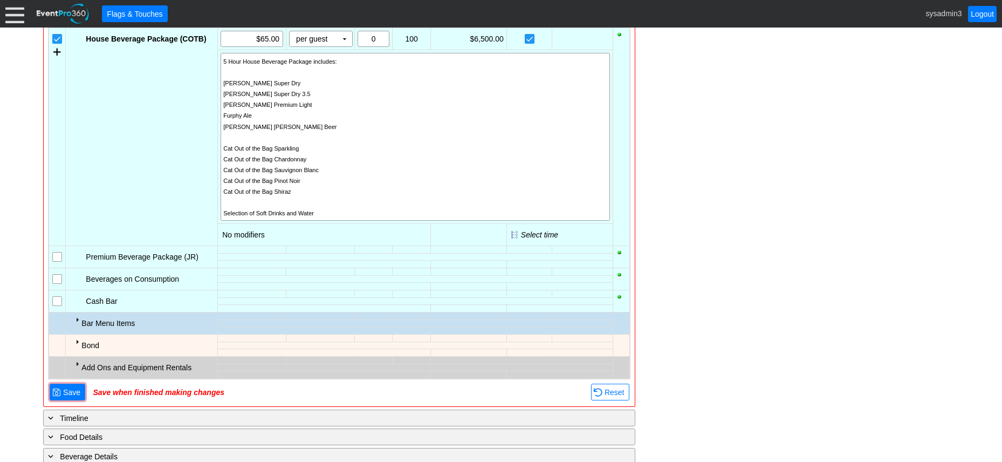
scroll to position [1603, 0]
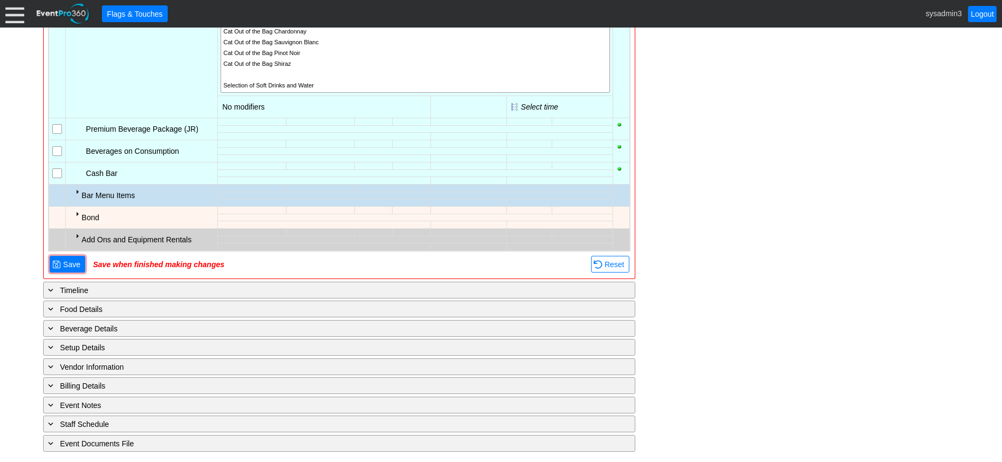
click at [78, 191] on div at bounding box center [77, 191] width 9 height 9
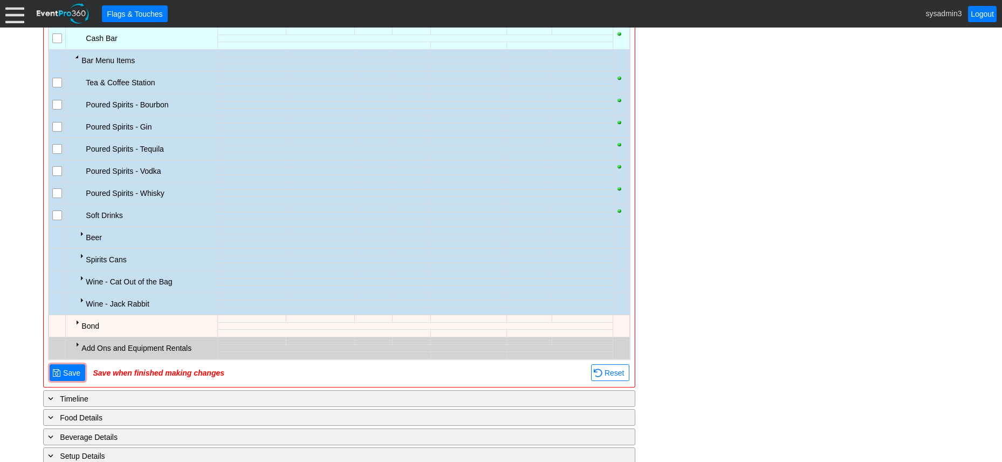
scroll to position [1765, 0]
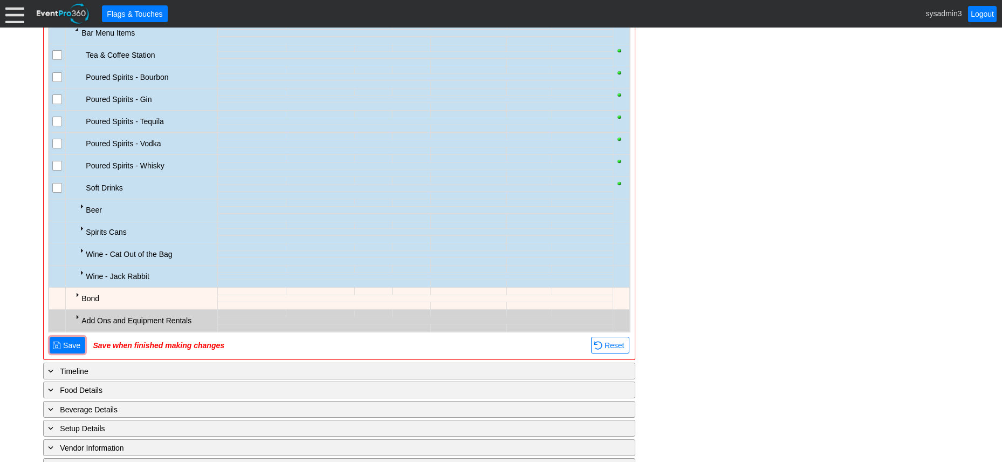
click at [81, 204] on div at bounding box center [81, 206] width 9 height 9
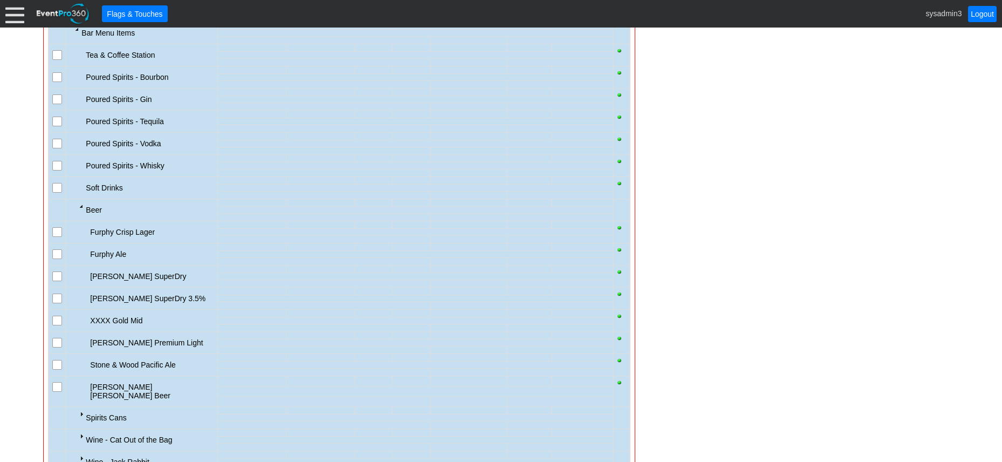
click at [81, 204] on div at bounding box center [81, 206] width 9 height 9
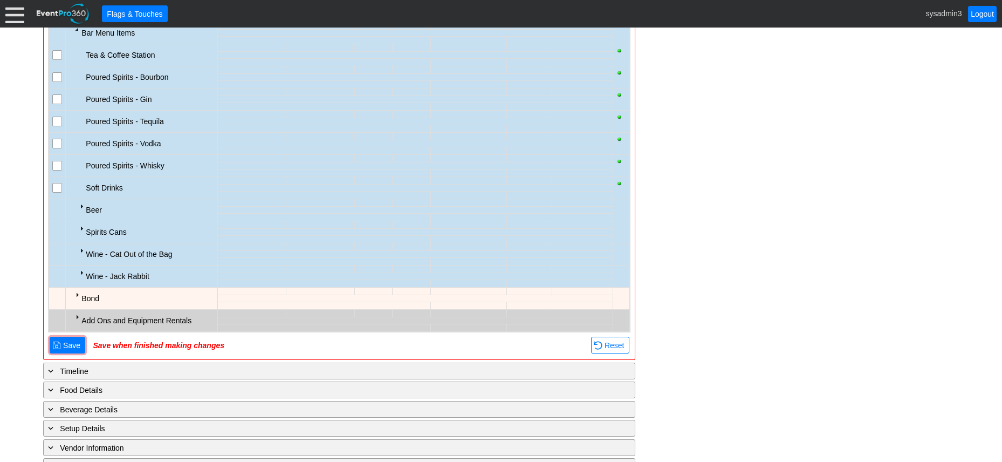
click at [82, 227] on div at bounding box center [81, 228] width 9 height 9
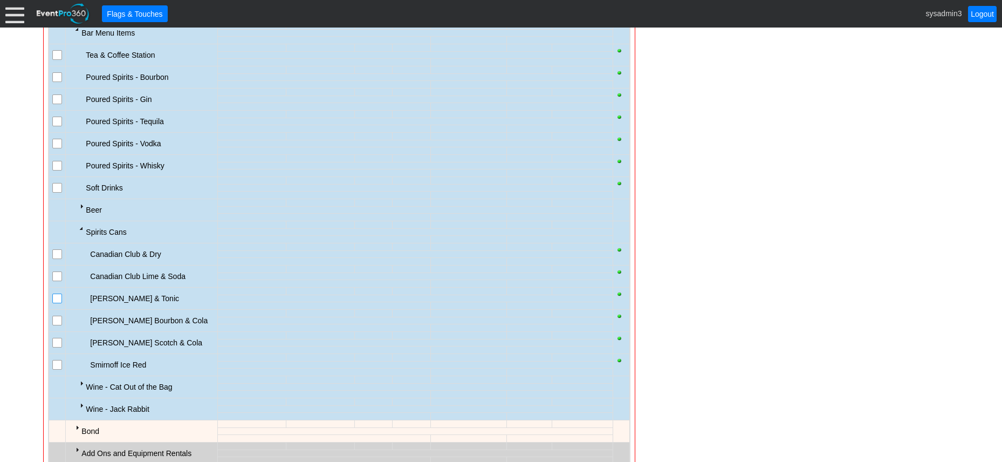
click at [58, 298] on input "checkbox" at bounding box center [58, 299] width 11 height 11
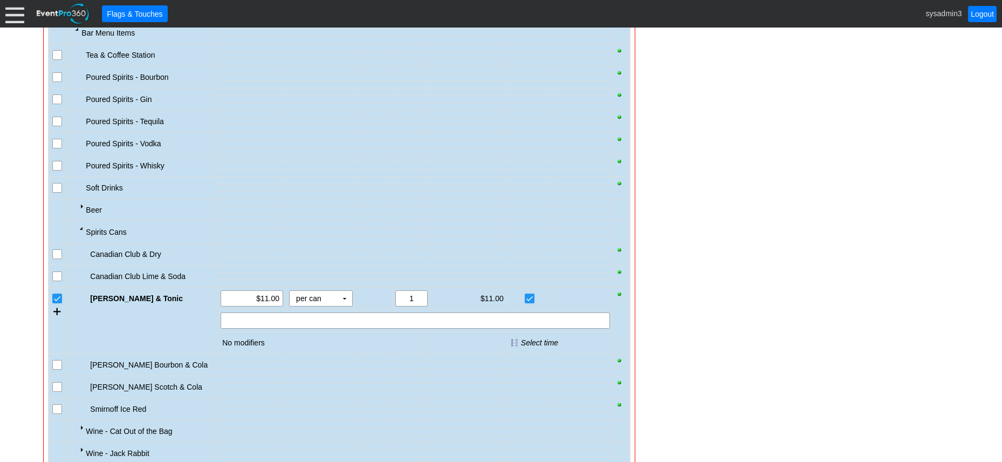
click at [82, 203] on div at bounding box center [81, 206] width 9 height 9
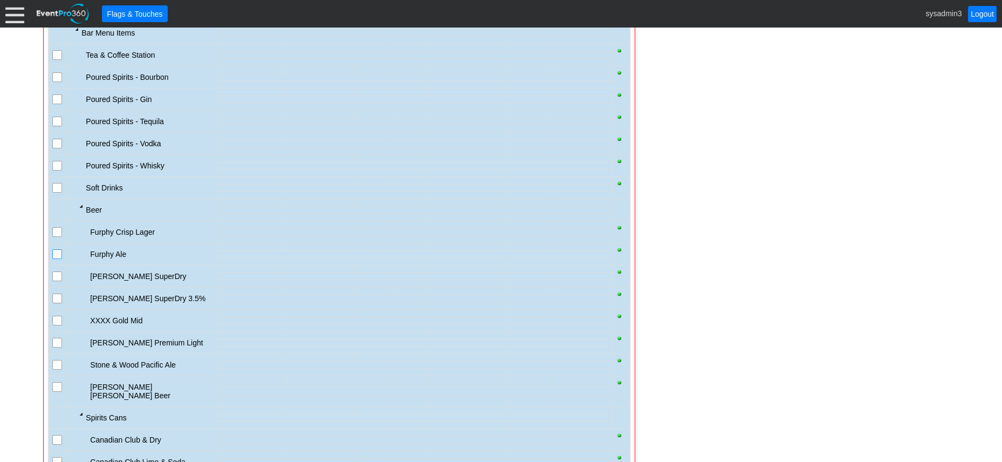
click at [58, 254] on input "checkbox" at bounding box center [58, 255] width 11 height 11
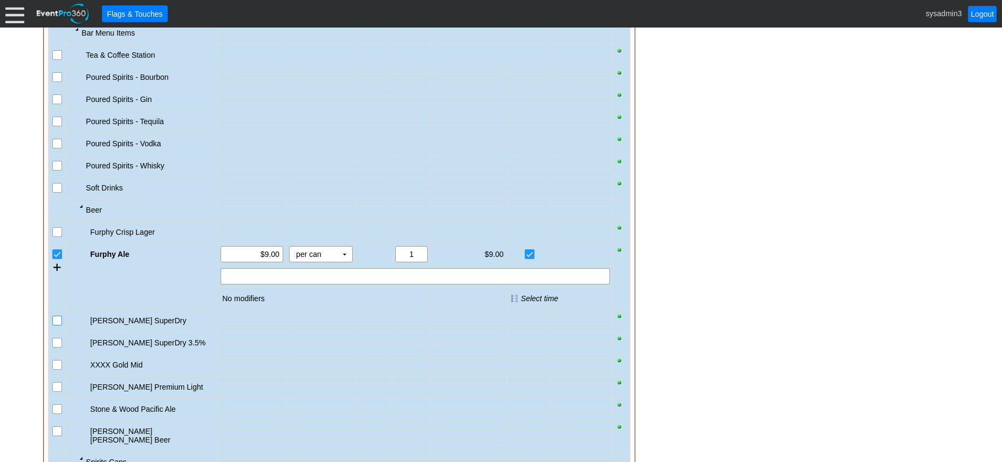
click at [59, 319] on input "checkbox" at bounding box center [58, 321] width 11 height 11
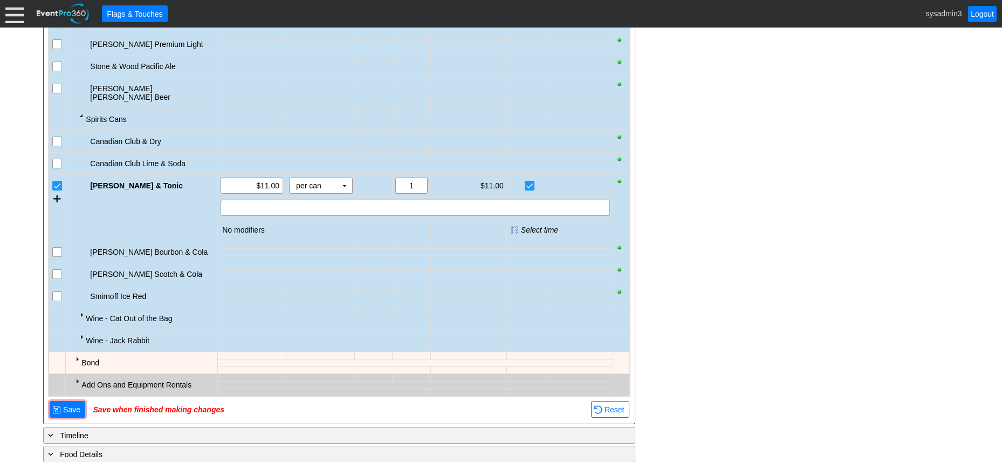
scroll to position [2251, 0]
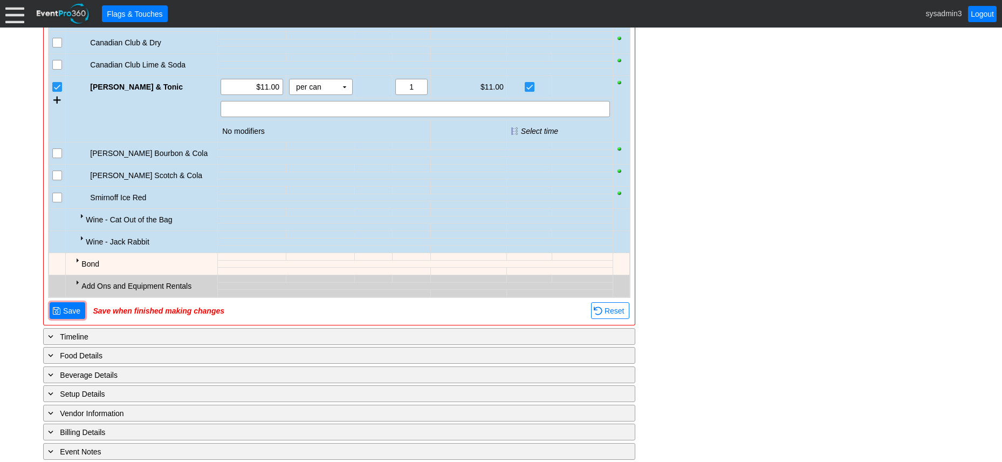
click at [79, 256] on div at bounding box center [77, 260] width 9 height 9
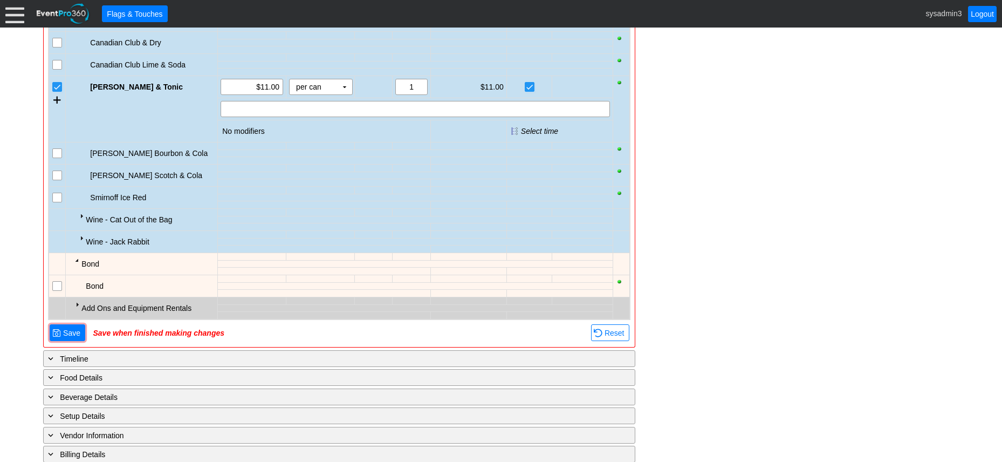
click at [79, 256] on div at bounding box center [77, 260] width 9 height 9
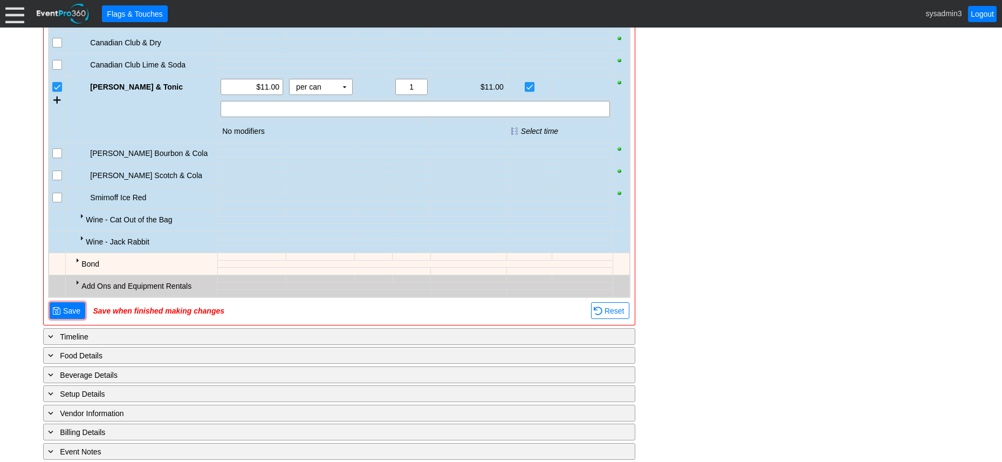
click at [78, 278] on div at bounding box center [77, 282] width 9 height 9
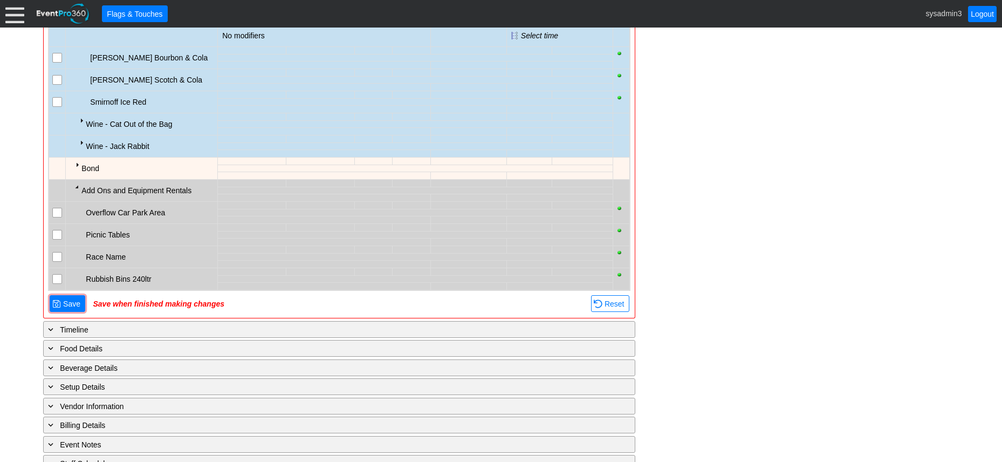
scroll to position [2359, 0]
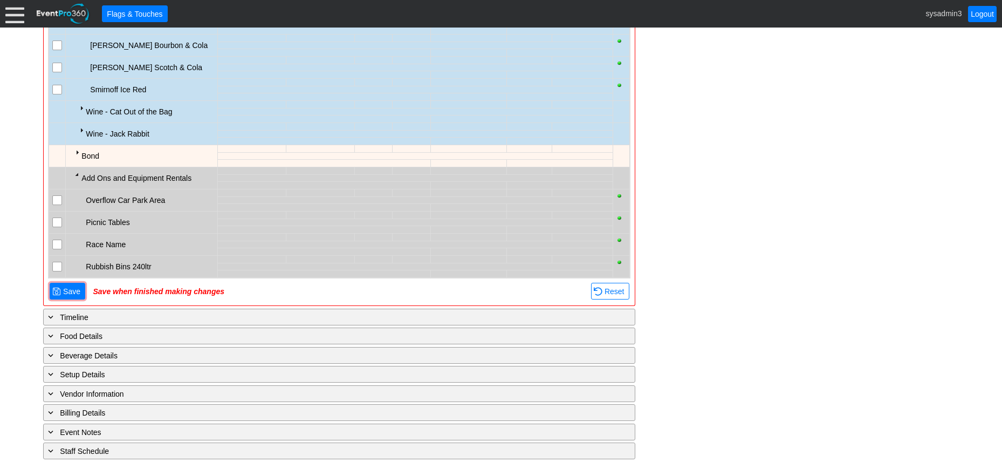
click at [65, 217] on td at bounding box center [57, 222] width 17 height 22
click at [57, 218] on input "checkbox" at bounding box center [58, 223] width 11 height 11
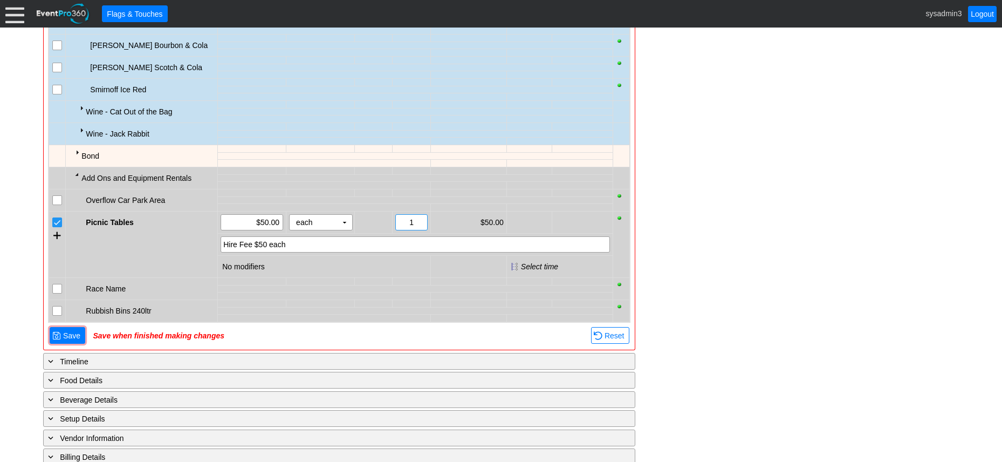
click at [421, 215] on input "1" at bounding box center [411, 222] width 24 height 15
type input "3"
drag, startPoint x: 65, startPoint y: 327, endPoint x: 319, endPoint y: 301, distance: 255.0
click at [336, 307] on td at bounding box center [415, 311] width 395 height 8
click at [73, 330] on span "Save" at bounding box center [72, 335] width 22 height 11
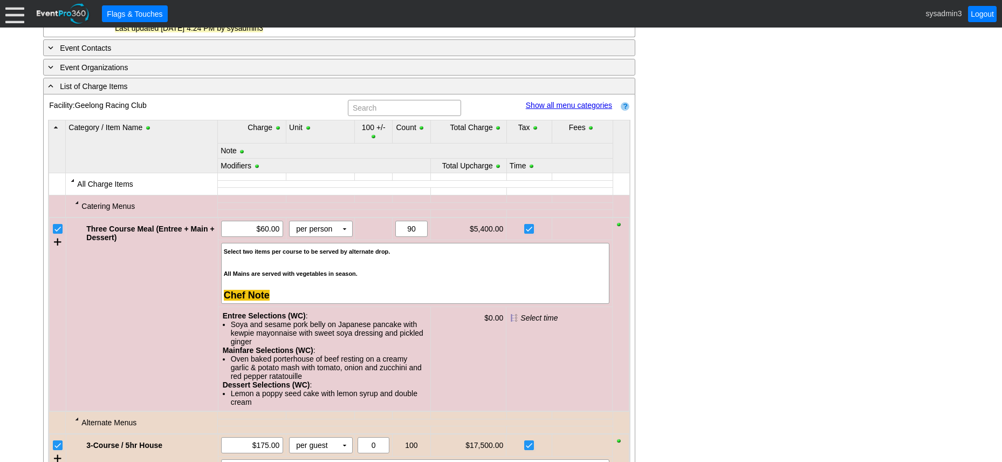
scroll to position [504, 0]
click at [556, 102] on link "Show all menu categories" at bounding box center [569, 106] width 86 height 9
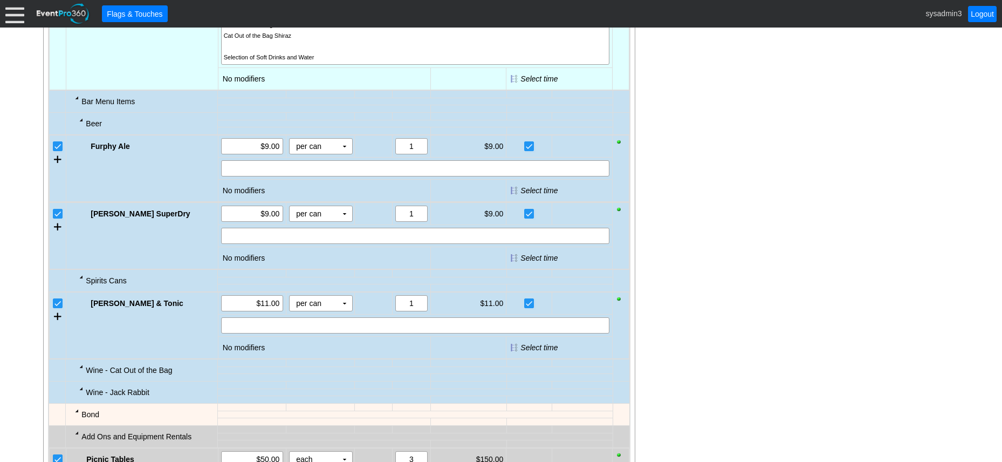
scroll to position [1205, 0]
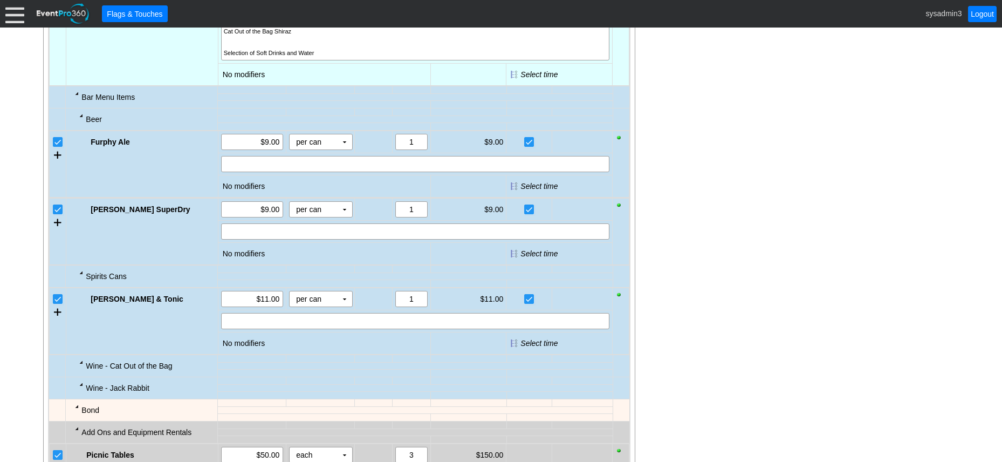
click at [58, 209] on input "checkbox" at bounding box center [58, 210] width 11 height 11
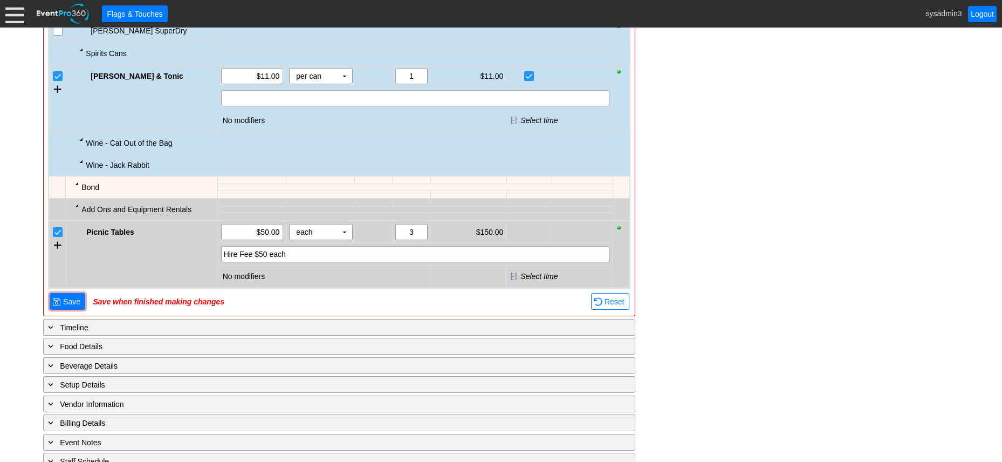
scroll to position [1422, 0]
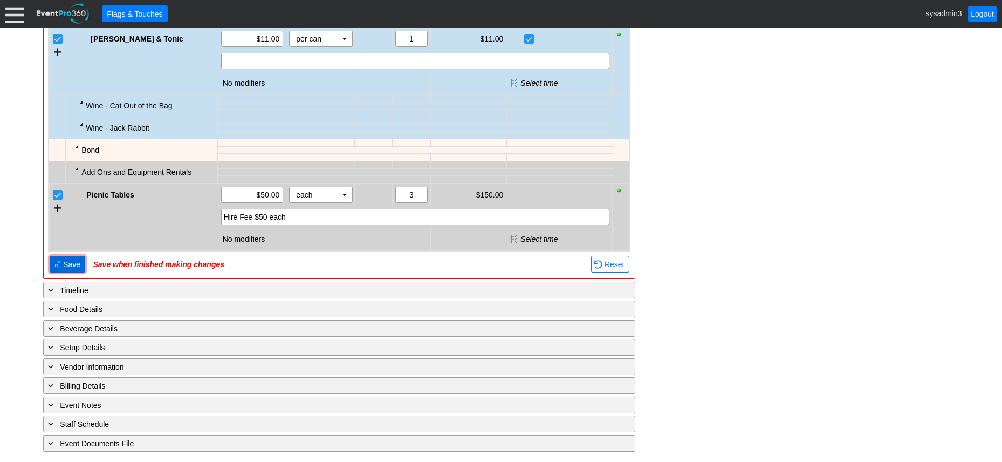
click at [76, 261] on span "Save" at bounding box center [72, 264] width 22 height 11
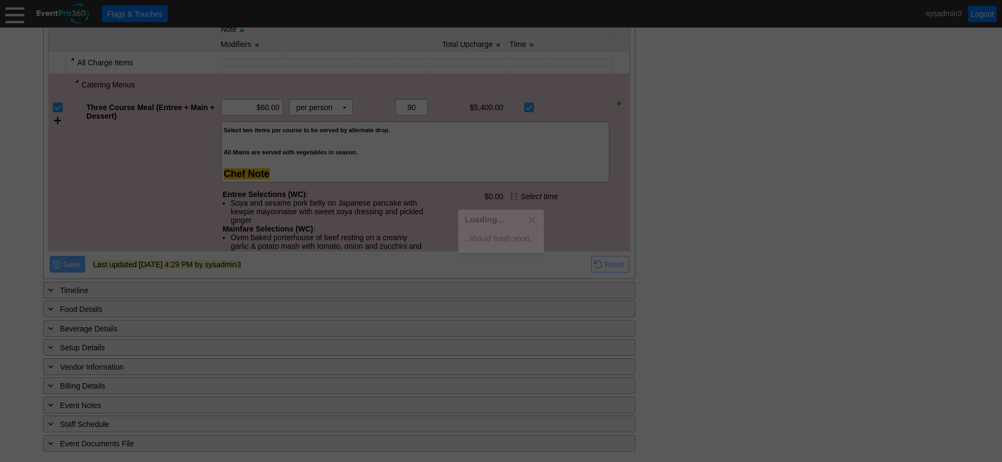
scroll to position [489, 0]
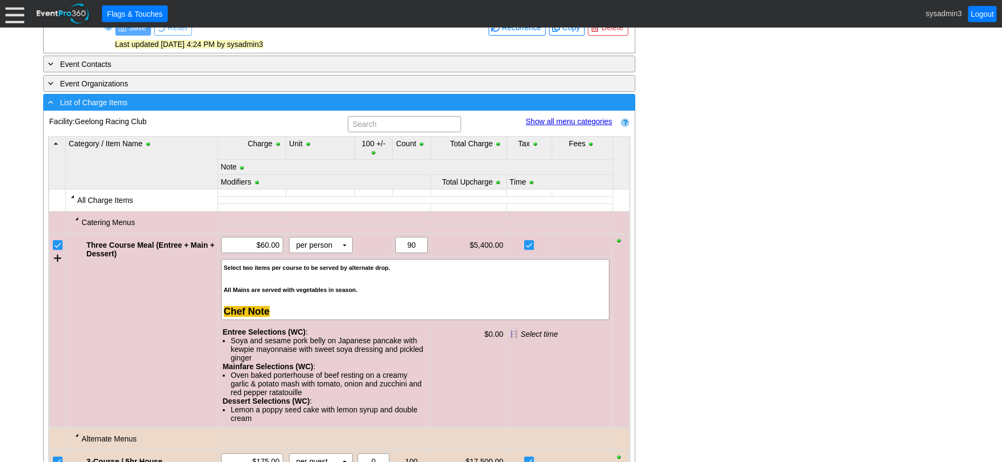
click at [211, 101] on div "- List of Charge Items" at bounding box center [317, 102] width 543 height 12
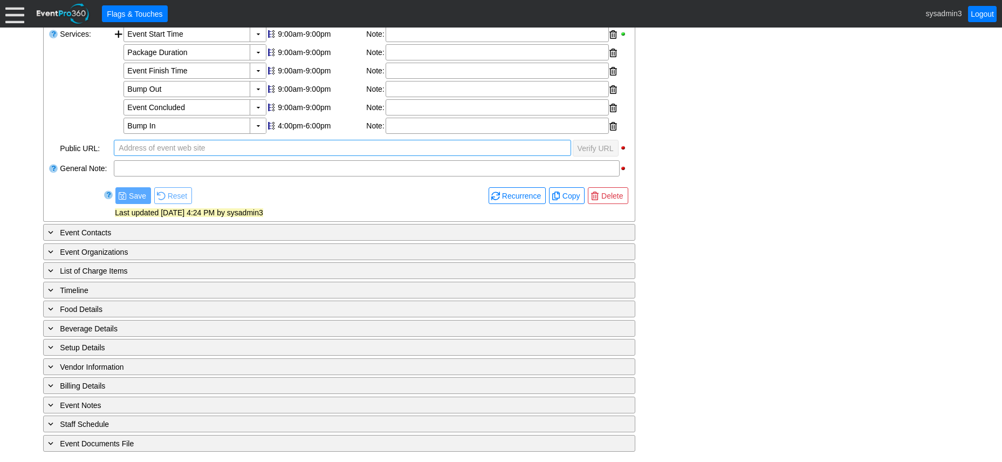
scroll to position [321, 0]
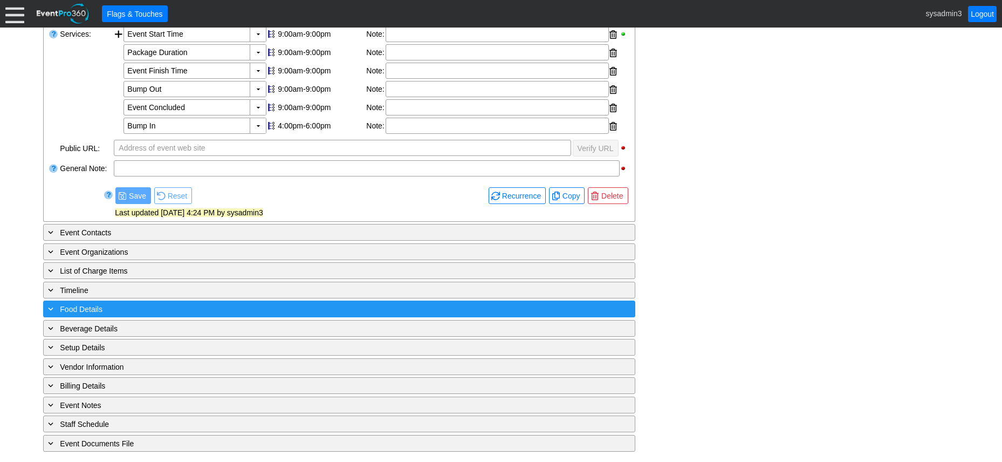
click at [194, 307] on div "+ Food Details" at bounding box center [317, 309] width 543 height 12
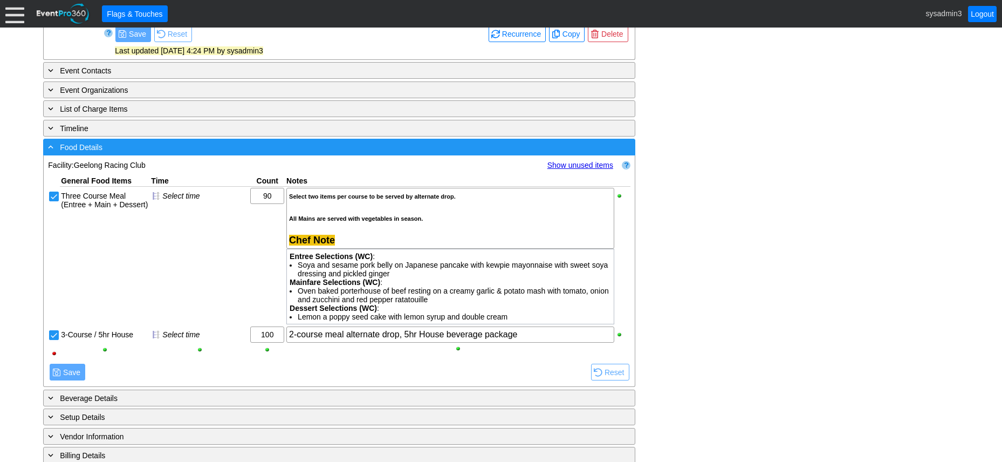
scroll to position [483, 0]
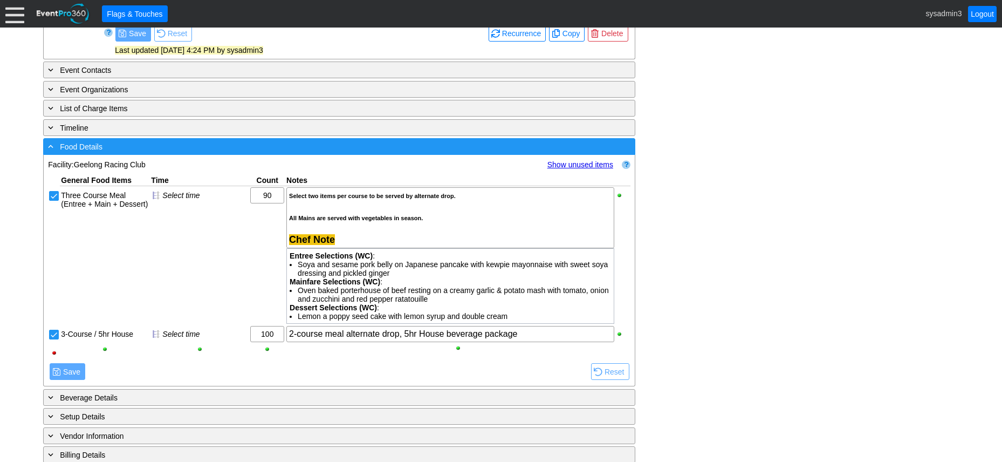
click at [180, 143] on div "- Food Details" at bounding box center [317, 146] width 543 height 12
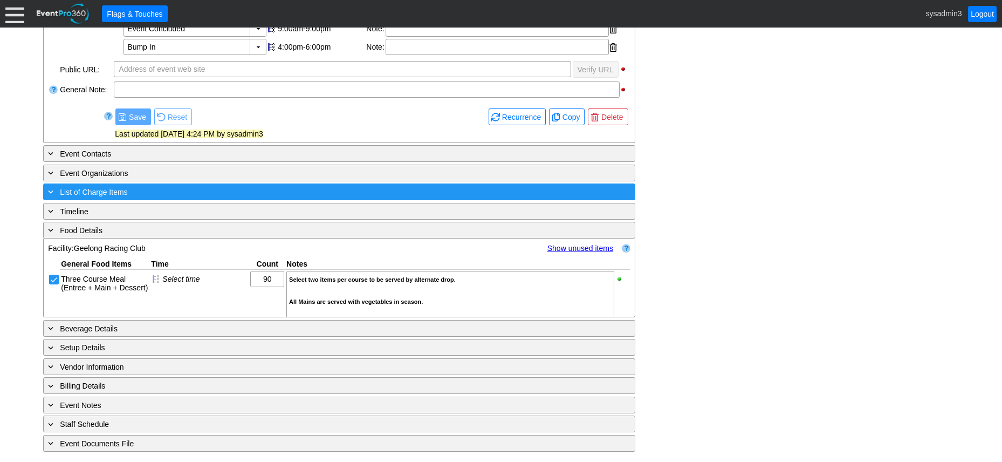
scroll to position [321, 0]
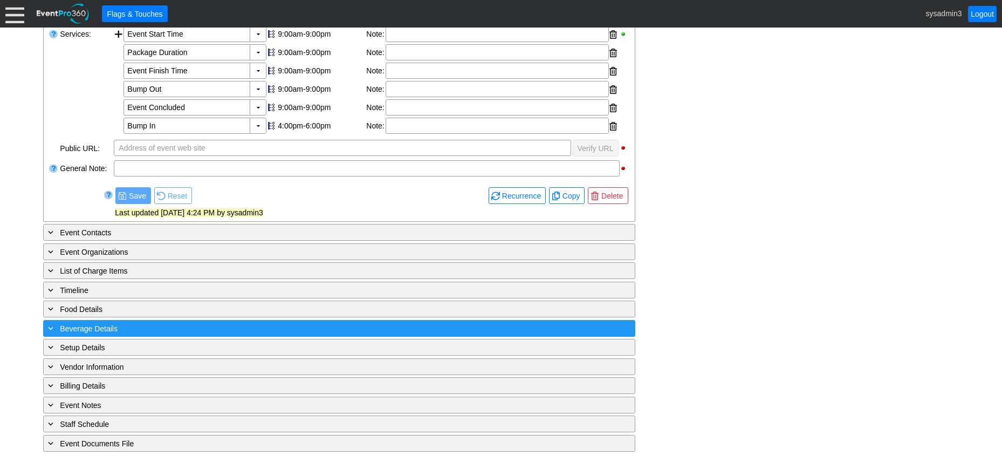
click at [179, 325] on div "+ Beverage Details" at bounding box center [317, 328] width 543 height 12
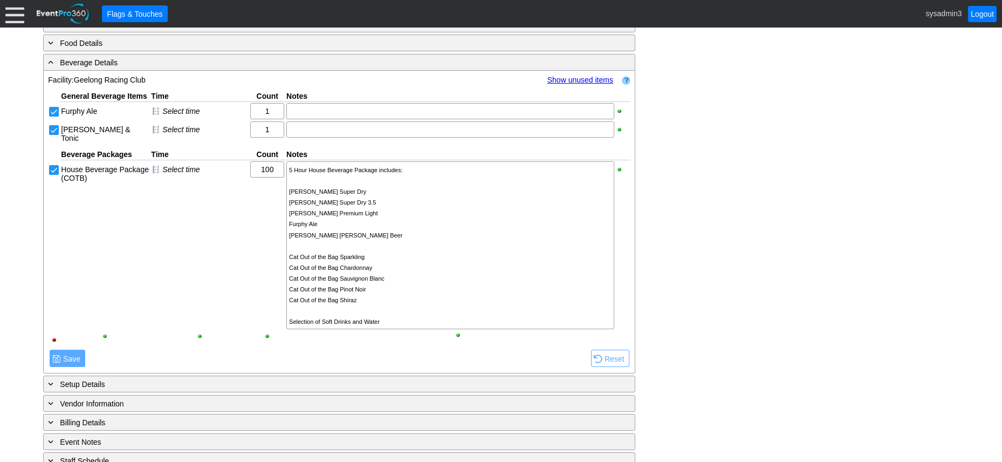
scroll to position [591, 0]
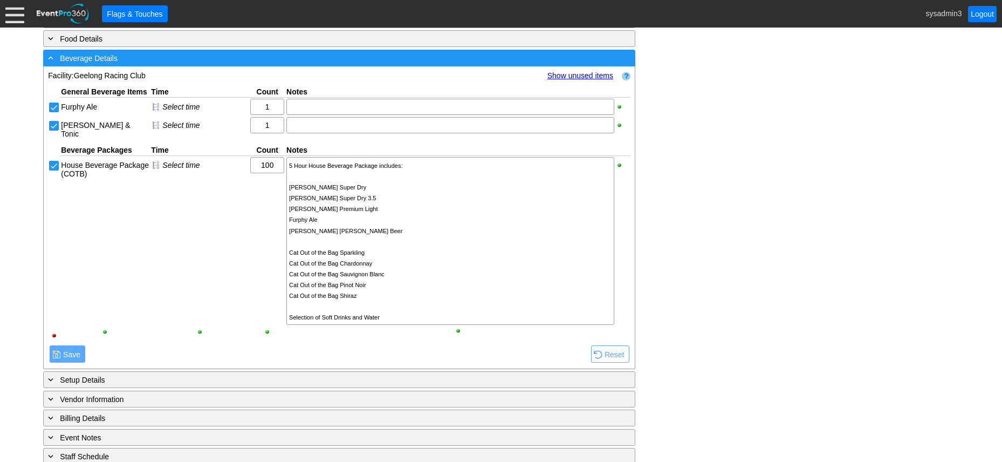
click at [245, 61] on div "- Beverage Details" at bounding box center [317, 58] width 543 height 12
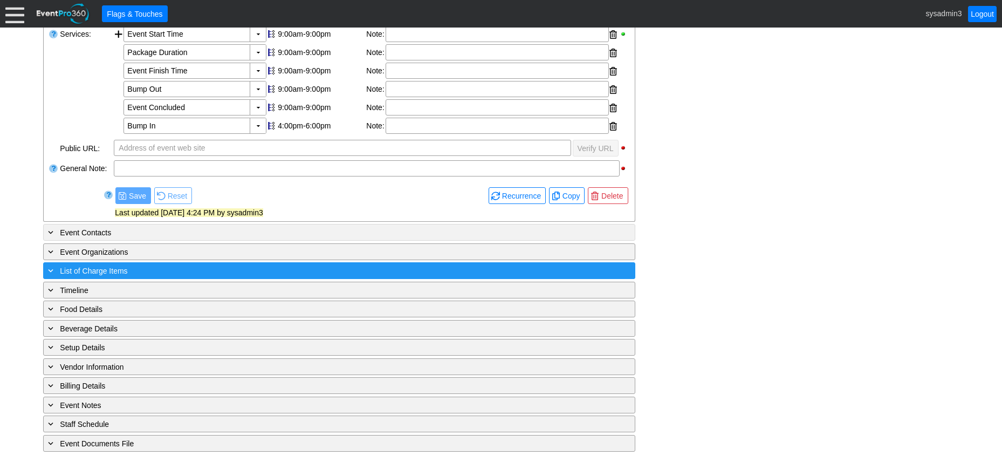
scroll to position [321, 0]
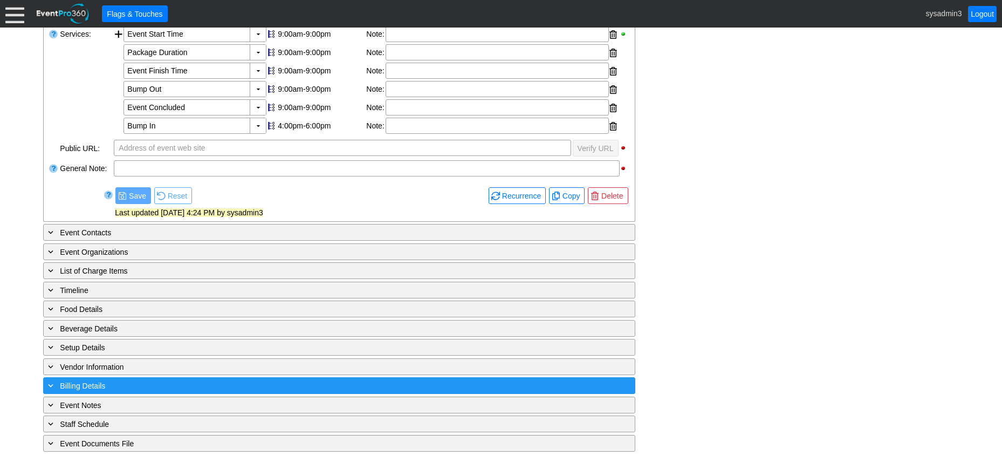
click at [207, 384] on div "+ Billing Details" at bounding box center [317, 385] width 543 height 12
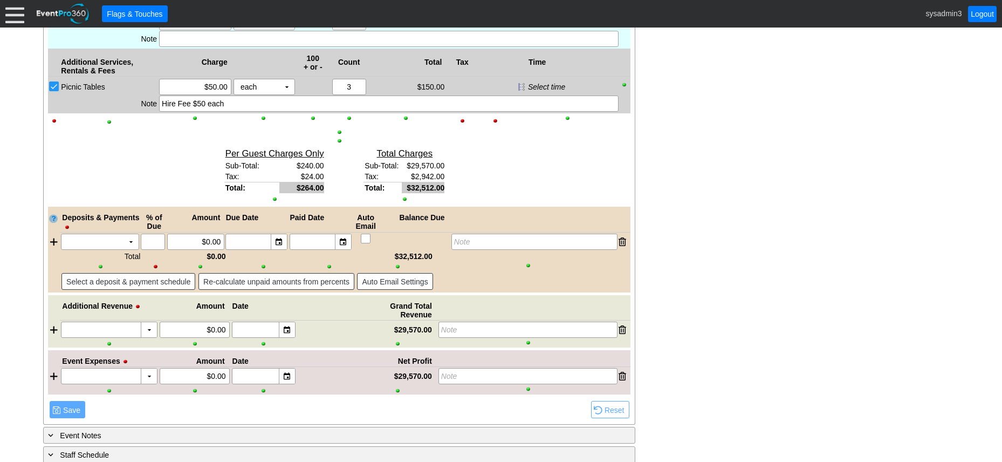
scroll to position [1231, 0]
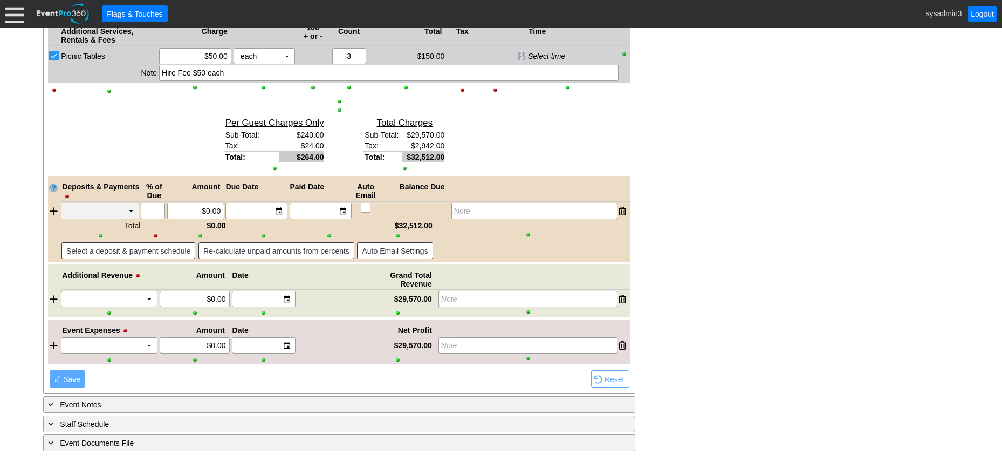
click at [132, 210] on td "▼" at bounding box center [131, 210] width 15 height 15
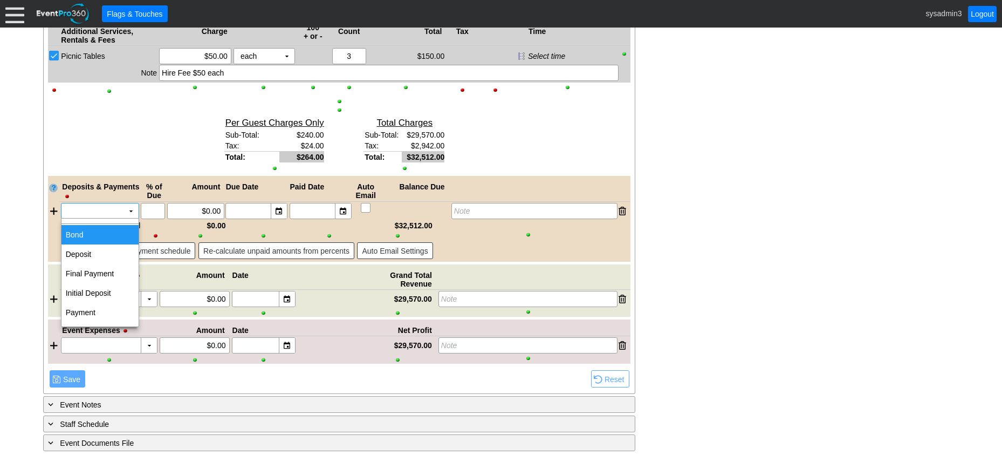
click at [101, 232] on td "Bond" at bounding box center [100, 234] width 77 height 19
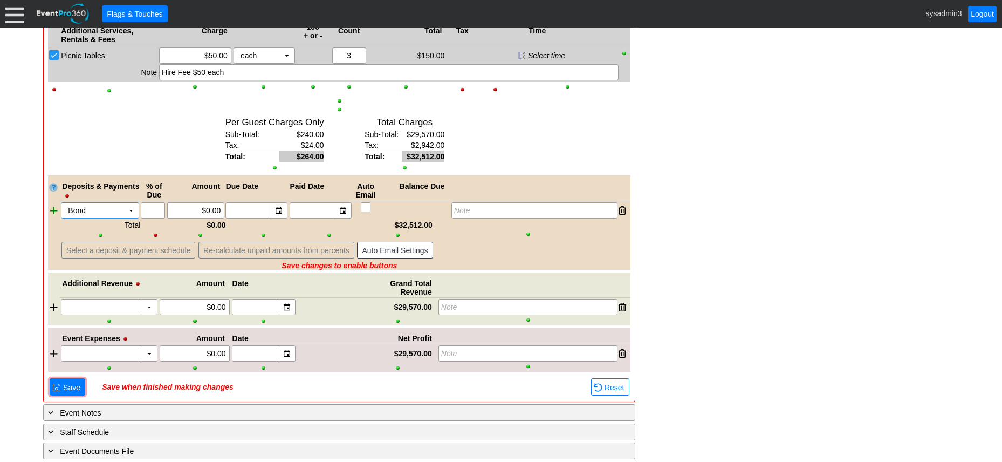
click at [54, 209] on div at bounding box center [54, 210] width 12 height 16
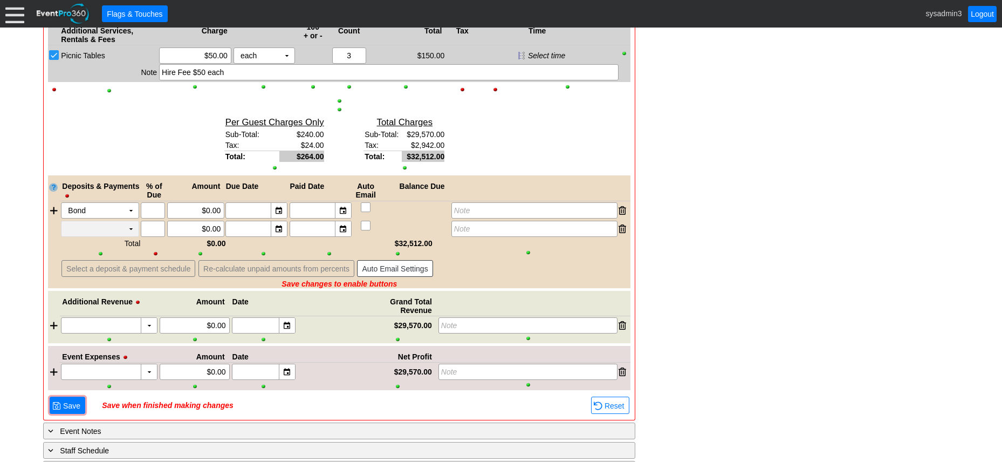
click at [129, 226] on td "▼" at bounding box center [131, 228] width 15 height 15
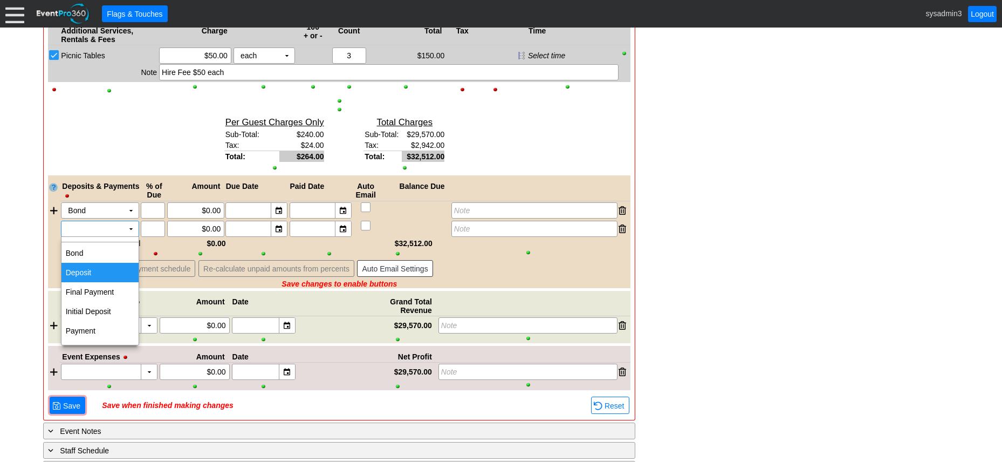
click at [88, 271] on td "Deposit" at bounding box center [100, 272] width 77 height 19
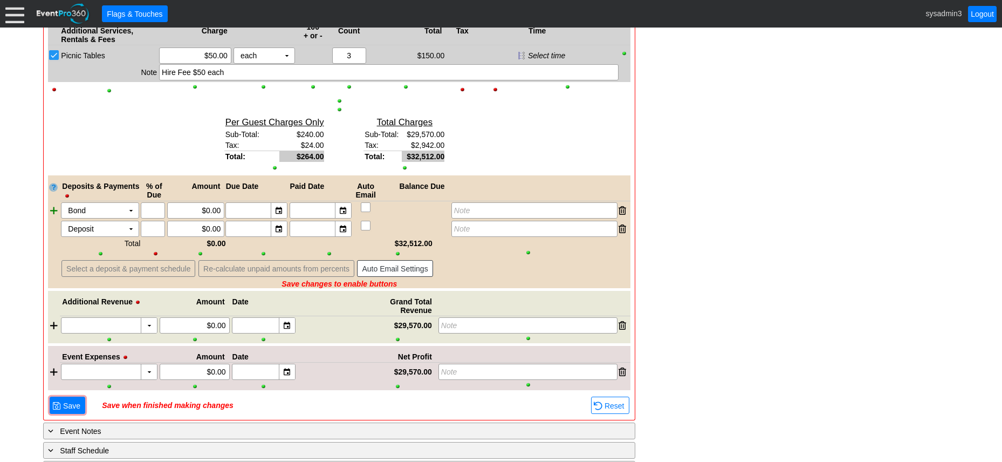
click at [54, 213] on div at bounding box center [54, 210] width 12 height 16
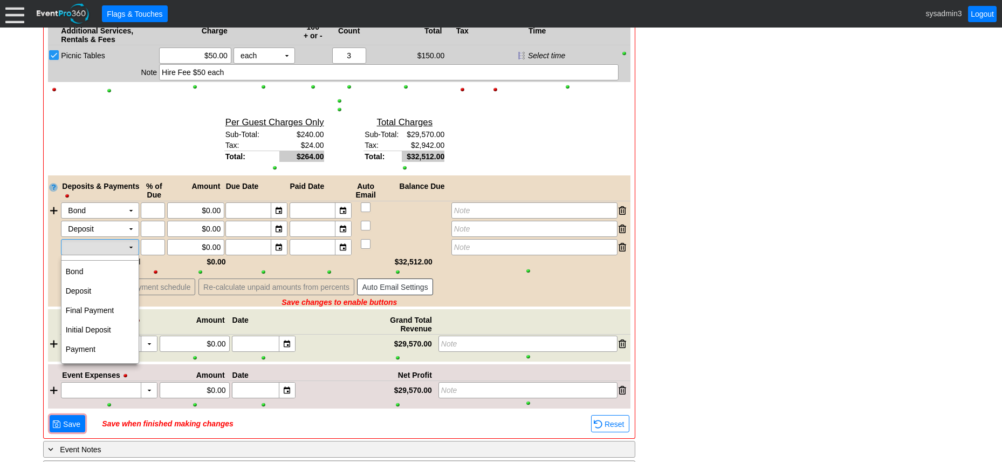
click at [134, 248] on td "▼" at bounding box center [131, 247] width 15 height 15
click at [90, 309] on td "Final Payment" at bounding box center [100, 310] width 77 height 19
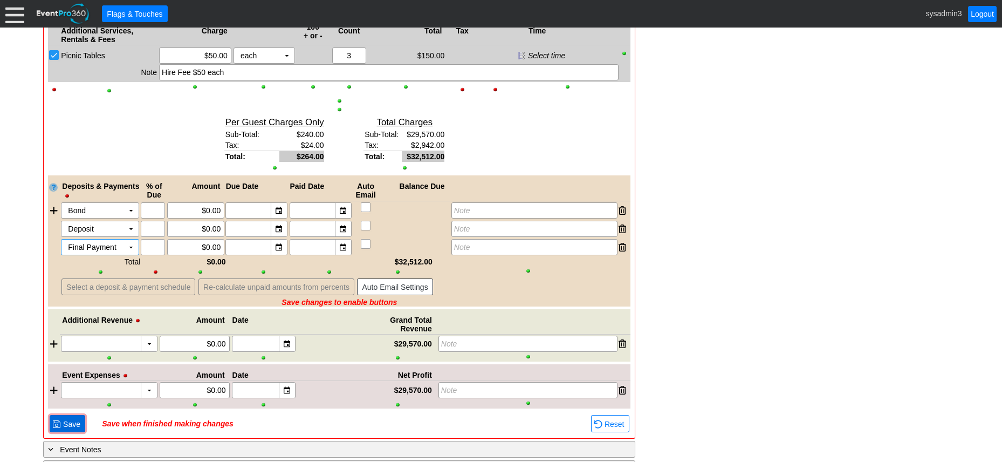
click at [69, 423] on span "Save" at bounding box center [72, 424] width 22 height 11
click at [620, 247] on div at bounding box center [623, 247] width 8 height 16
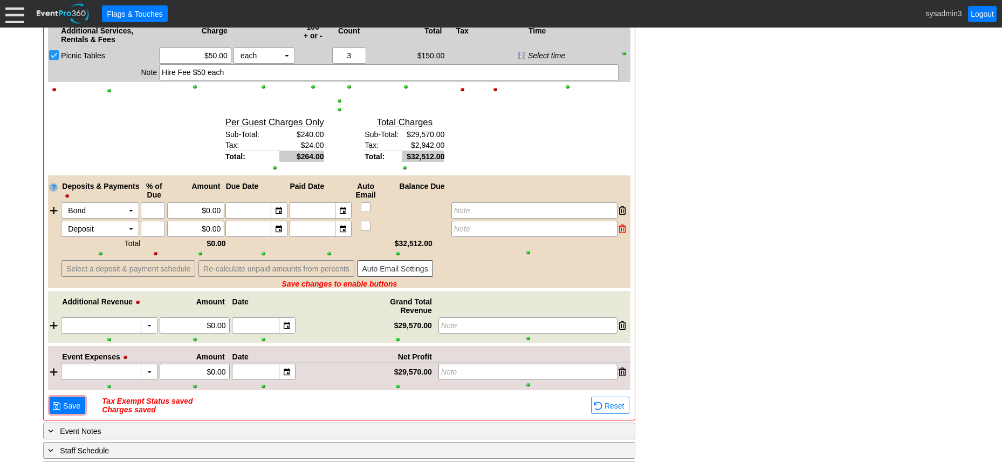
click at [619, 228] on div at bounding box center [623, 229] width 8 height 16
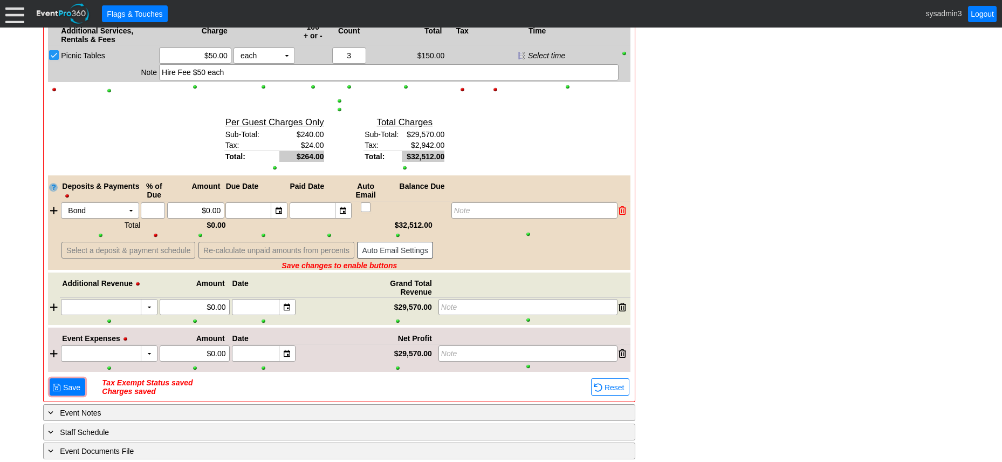
click at [619, 211] on div at bounding box center [623, 210] width 8 height 16
click at [77, 386] on span "Save" at bounding box center [72, 387] width 22 height 11
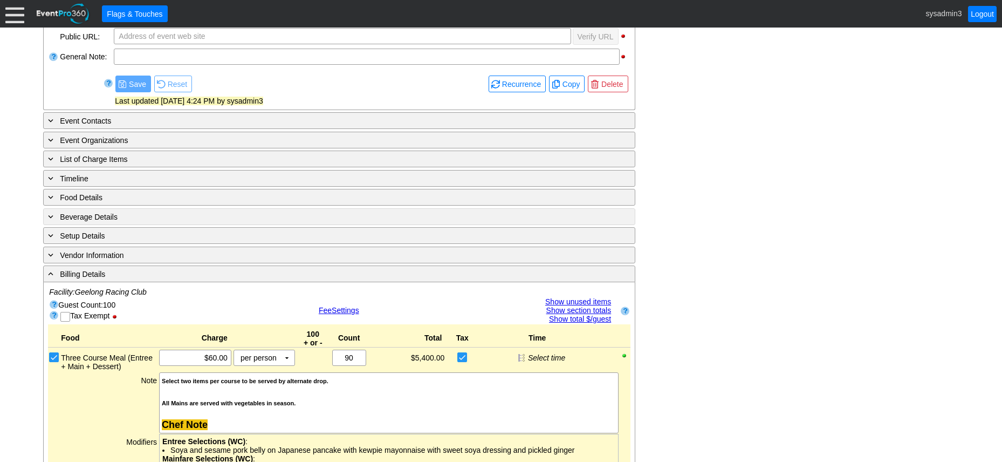
scroll to position [368, 0]
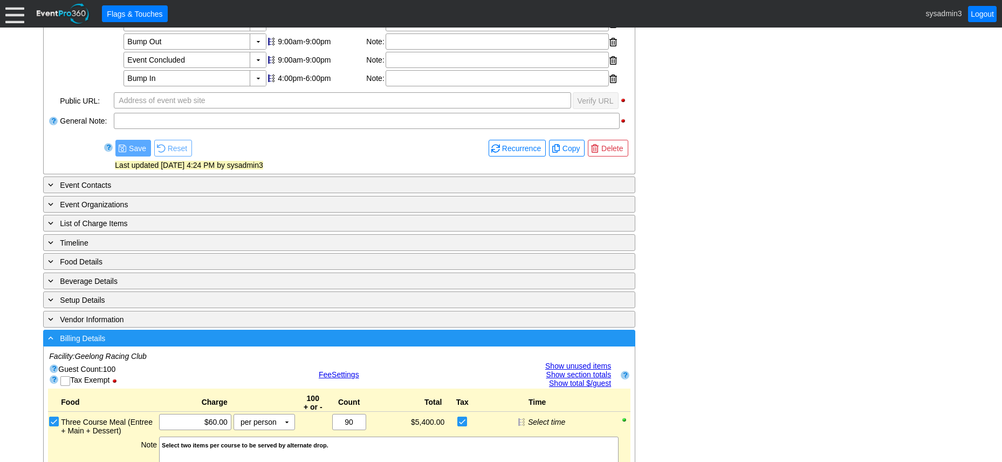
click at [302, 340] on div "- Billing Details" at bounding box center [317, 338] width 543 height 12
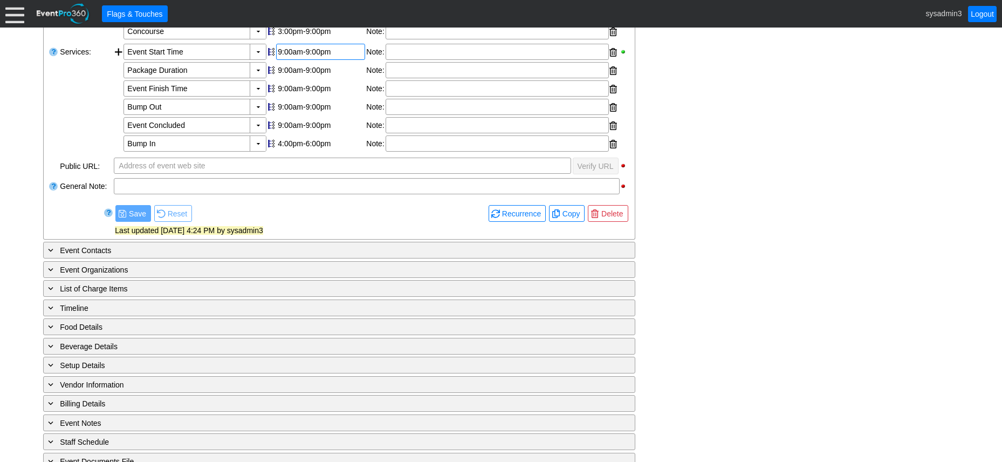
scroll to position [321, 0]
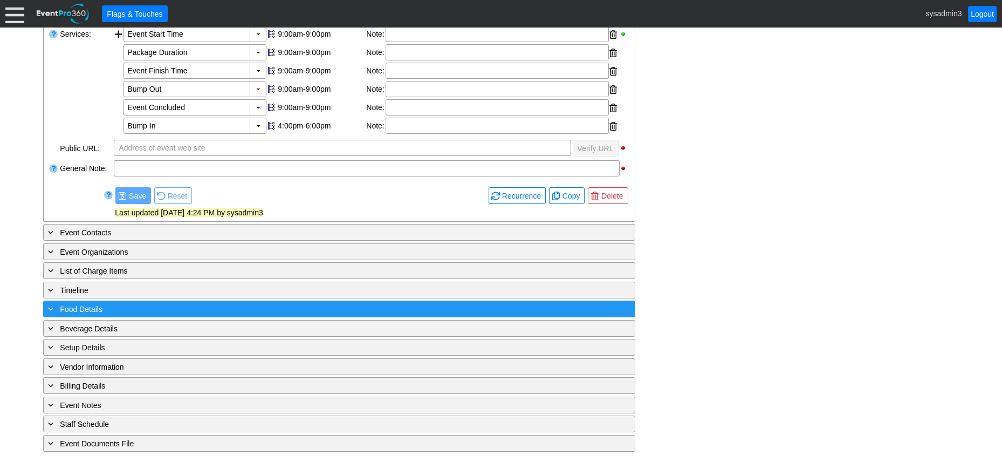
click at [148, 306] on div "+ Food Details" at bounding box center [317, 309] width 543 height 12
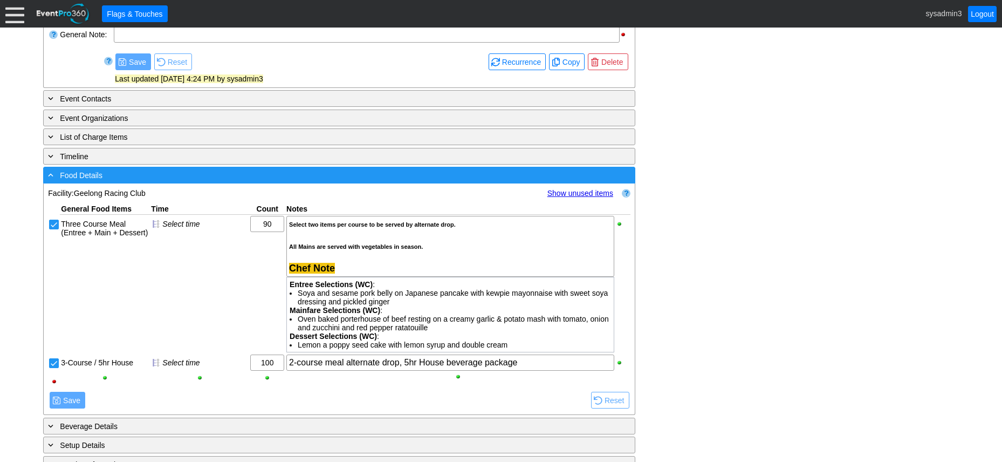
scroll to position [483, 0]
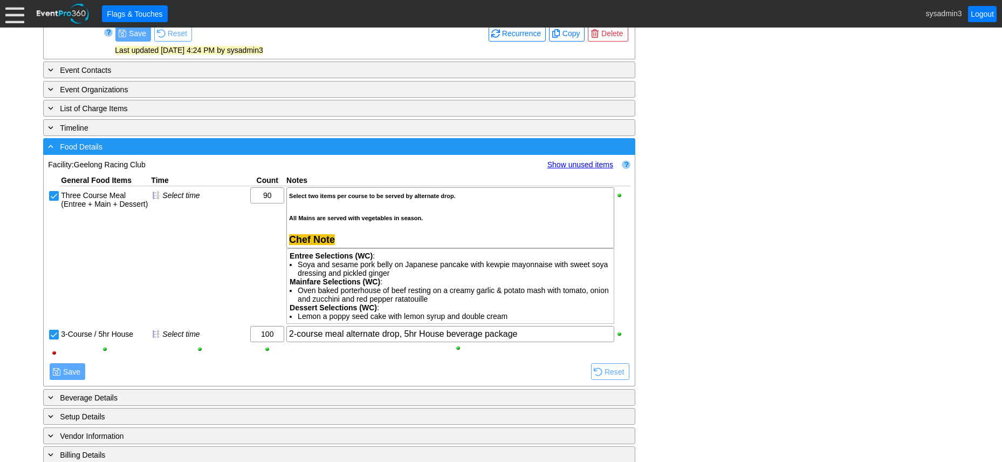
click at [127, 141] on div "- Food Details" at bounding box center [317, 146] width 543 height 12
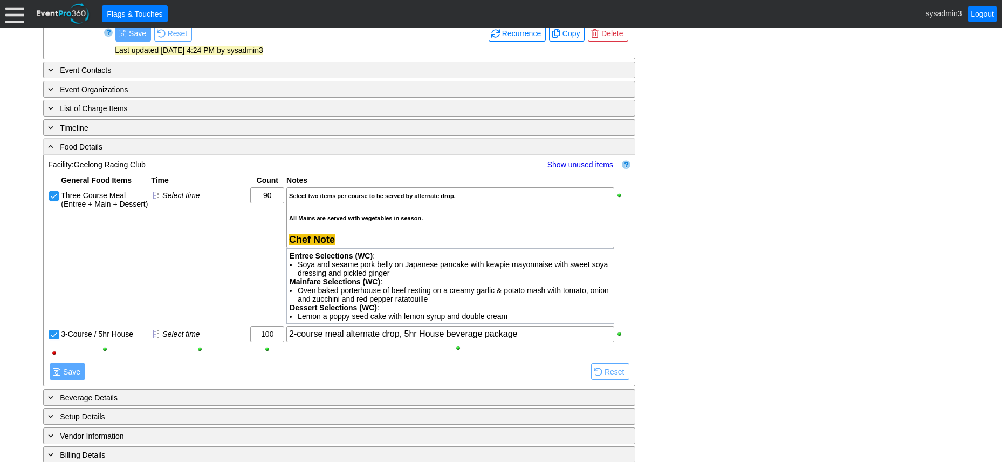
scroll to position [321, 0]
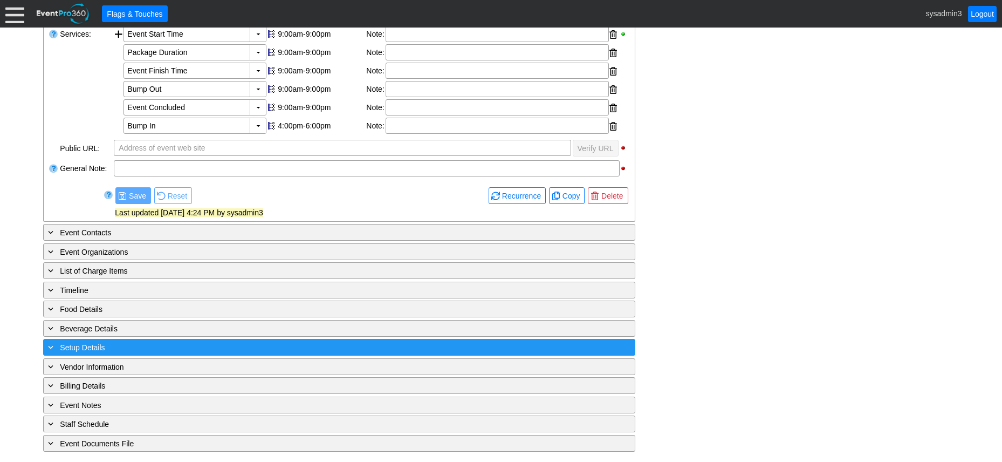
click at [164, 350] on div "+ Setup Details" at bounding box center [317, 347] width 543 height 12
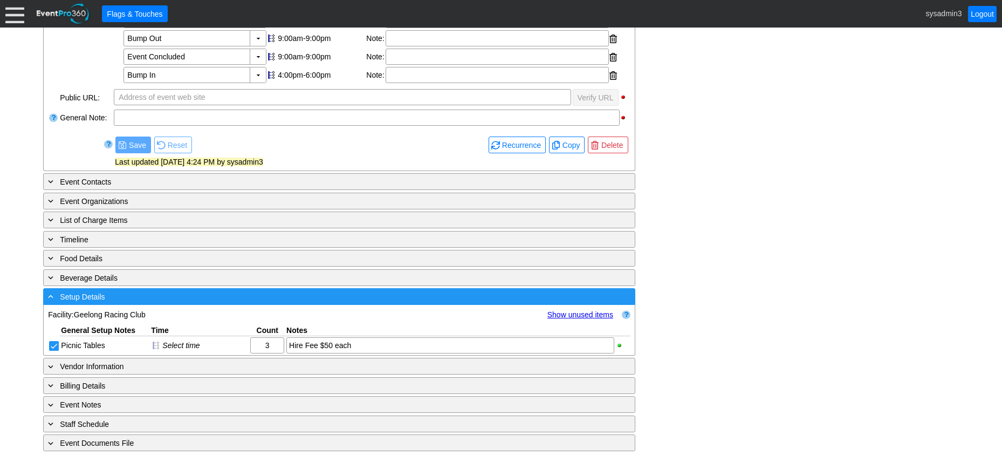
scroll to position [414, 0]
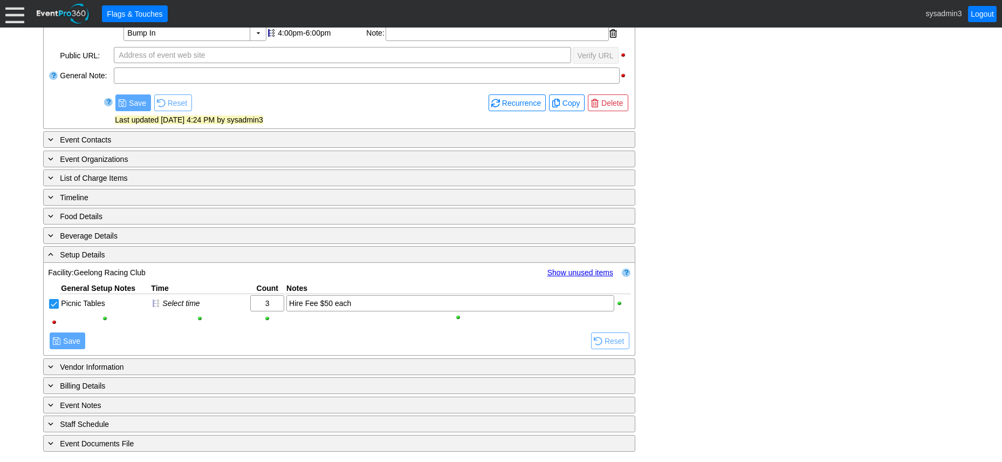
click at [564, 267] on td "Remove all highlights Hide unused items Show unused items" at bounding box center [526, 272] width 175 height 10
click at [563, 270] on link "Show unused items" at bounding box center [581, 272] width 66 height 9
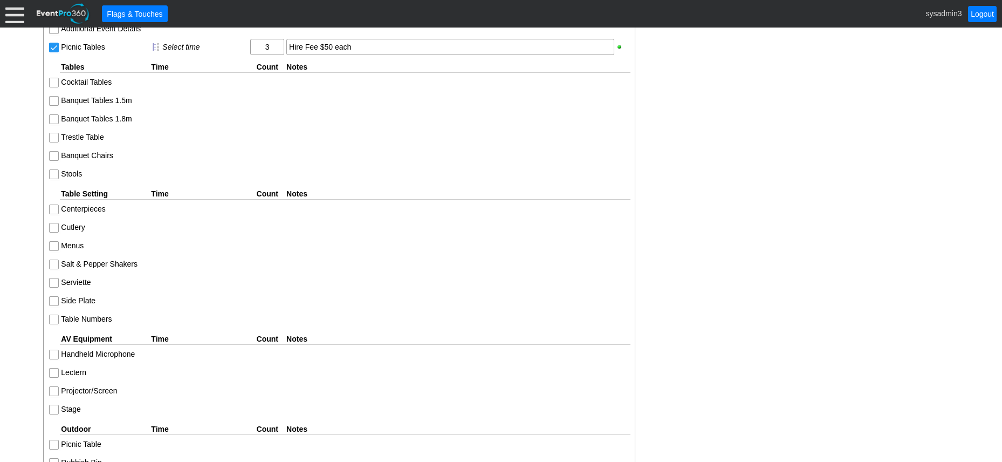
scroll to position [668, 0]
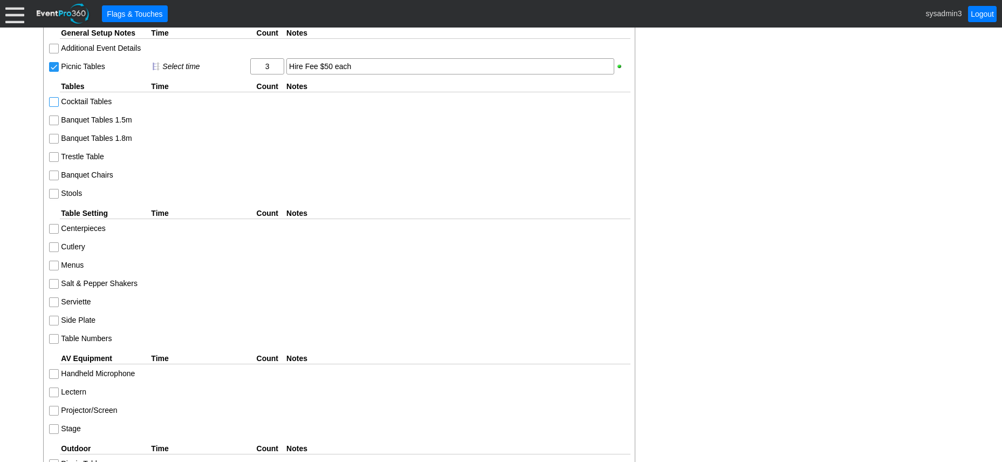
click at [56, 101] on input "Cocktail Tables" at bounding box center [55, 103] width 11 height 11
click at [173, 101] on div "Select time" at bounding box center [205, 101] width 86 height 9
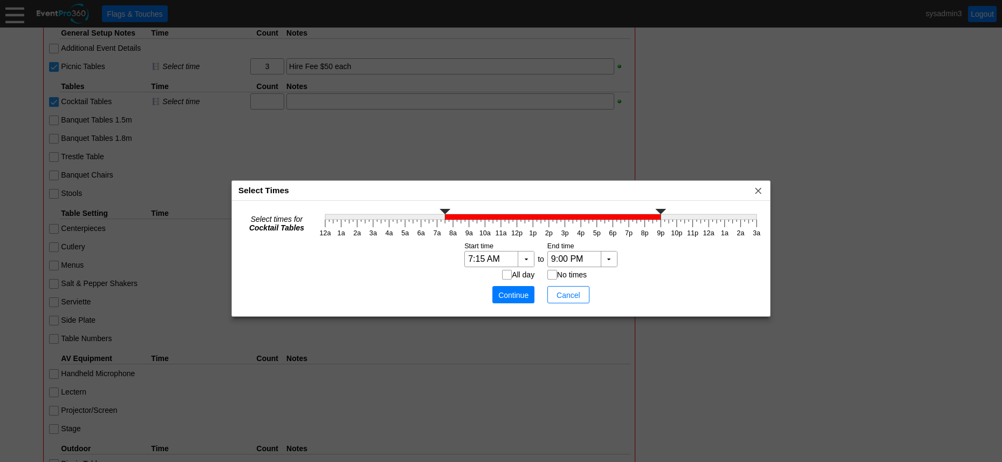
type input "7:00 AM"
click at [438, 219] on g at bounding box center [541, 214] width 432 height 11
type input "8:00 AM"
click at [454, 221] on icon "12a 1a 2a 3a 4a 5a 6a 7a 8a 9a 10a 11a 12p 1p 2p 3p 4p 5p 6p 7p 8p 9p 10p 11p 1…" at bounding box center [541, 222] width 448 height 32
click at [515, 296] on span "Continue" at bounding box center [513, 295] width 32 height 11
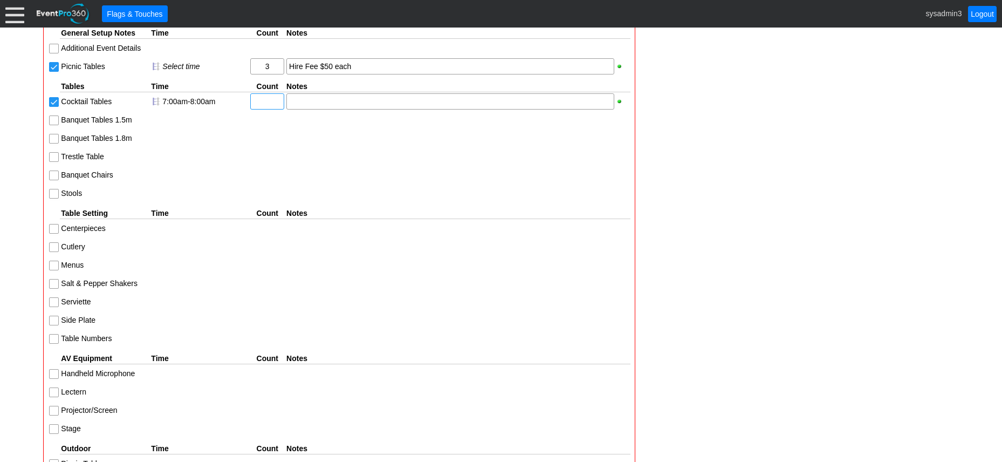
click at [268, 106] on input "text" at bounding box center [267, 101] width 26 height 15
type input "4"
click at [314, 103] on div at bounding box center [450, 101] width 328 height 16
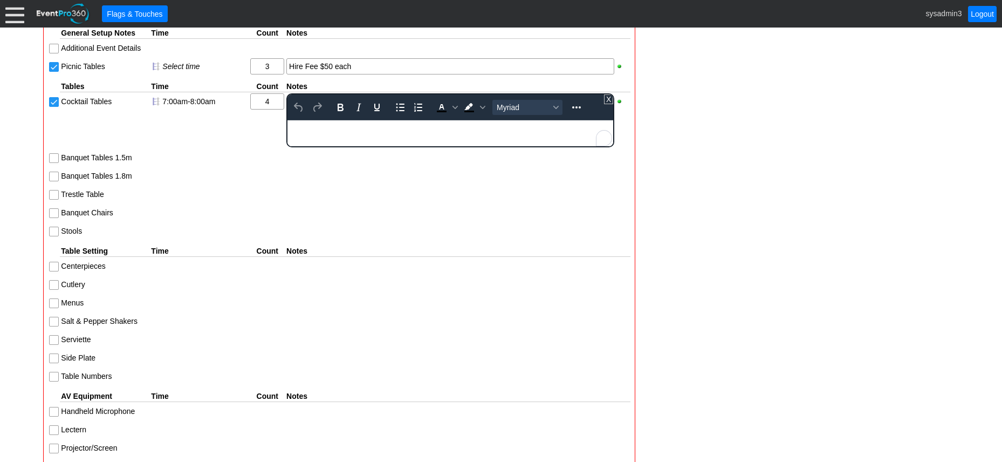
scroll to position [0, 0]
click at [689, 107] on div "- General Information ▼ Loading.... Remove all highlights Facility: ▼ Χ Geelong…" at bounding box center [501, 128] width 922 height 1154
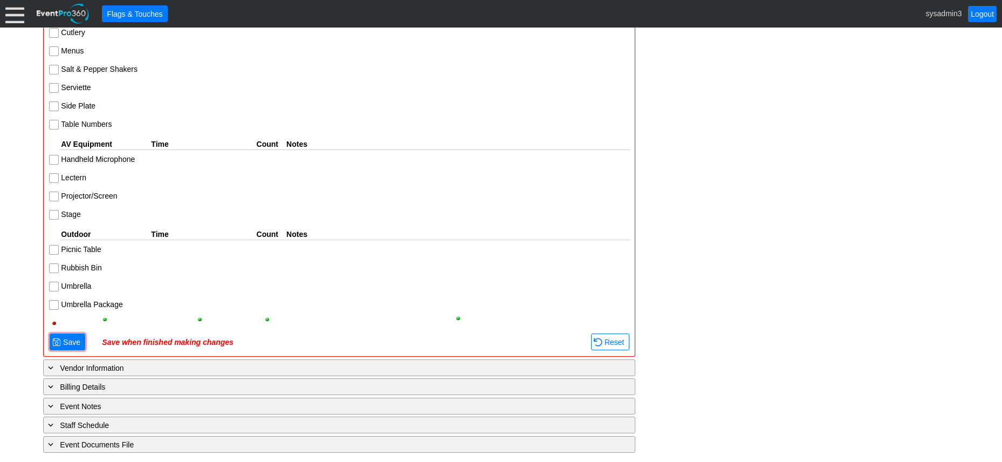
scroll to position [884, 0]
click at [71, 339] on span "Save" at bounding box center [72, 341] width 22 height 11
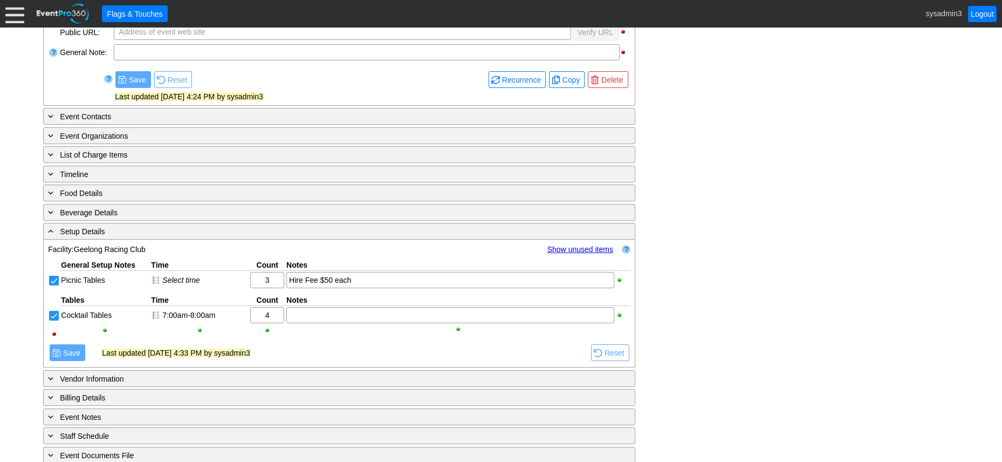
scroll to position [449, 0]
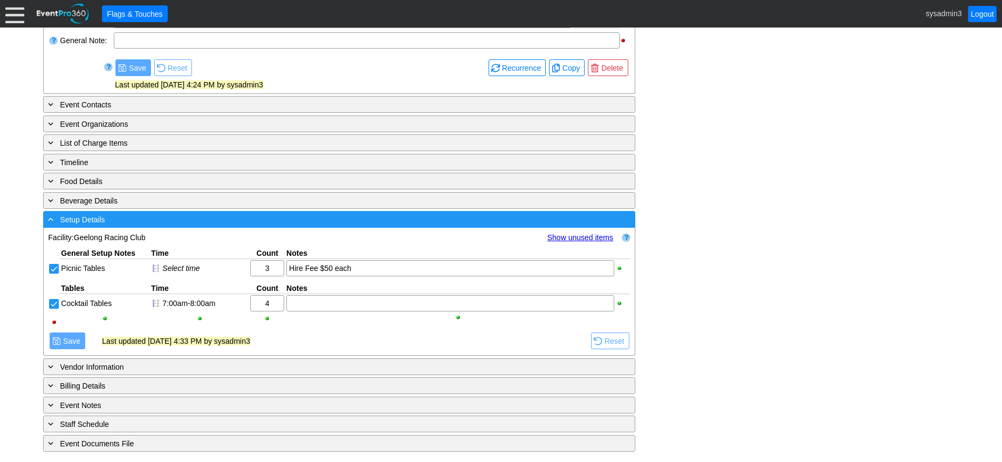
click at [196, 219] on div "- Setup Details" at bounding box center [317, 219] width 543 height 12
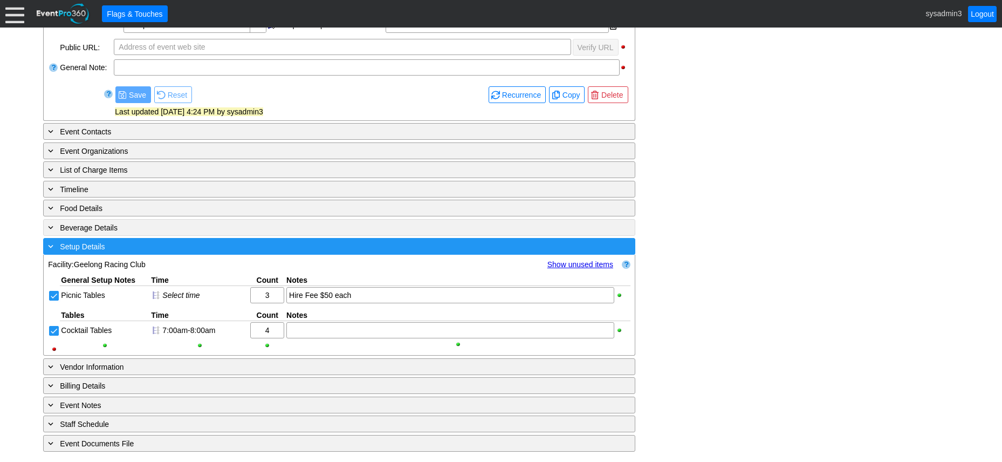
scroll to position [321, 0]
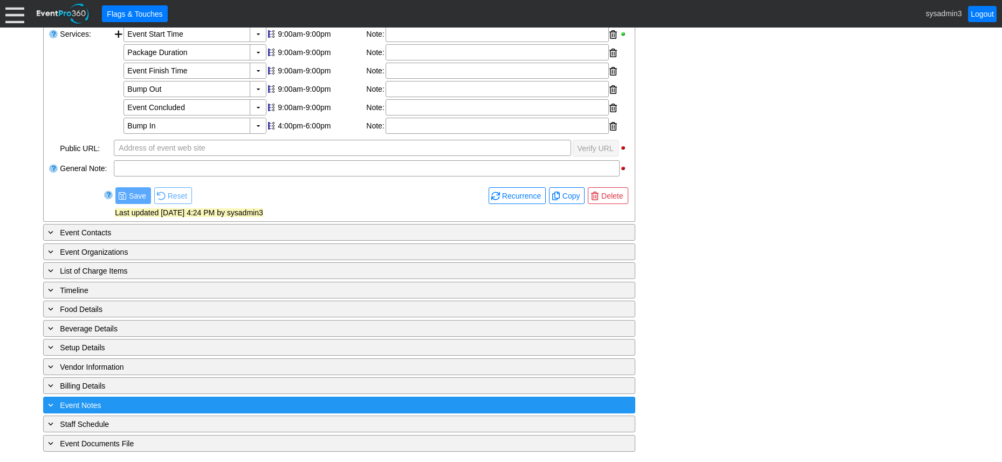
click at [186, 406] on div "+ Event Notes" at bounding box center [317, 405] width 543 height 12
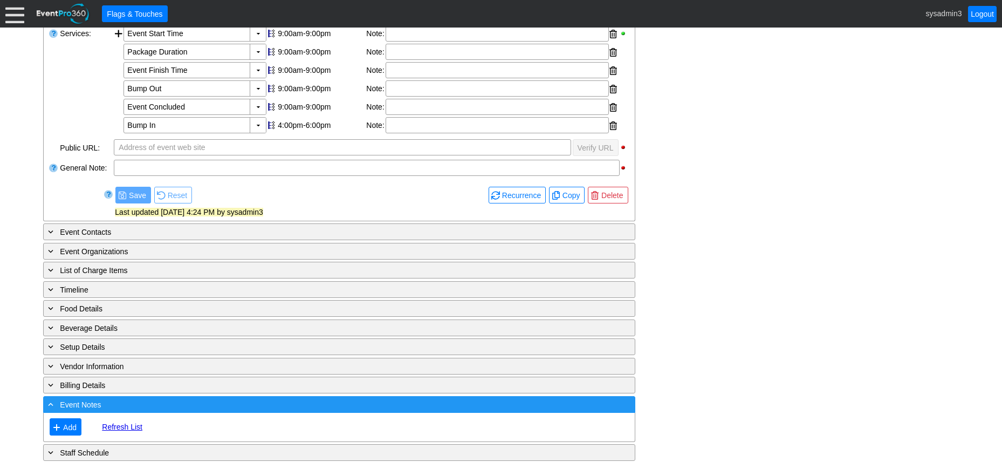
scroll to position [350, 0]
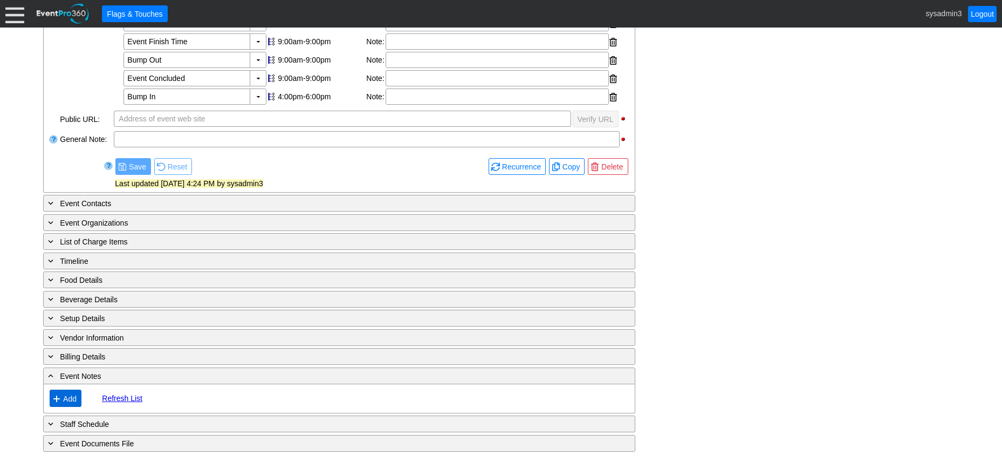
click at [73, 396] on span "Add" at bounding box center [70, 398] width 18 height 11
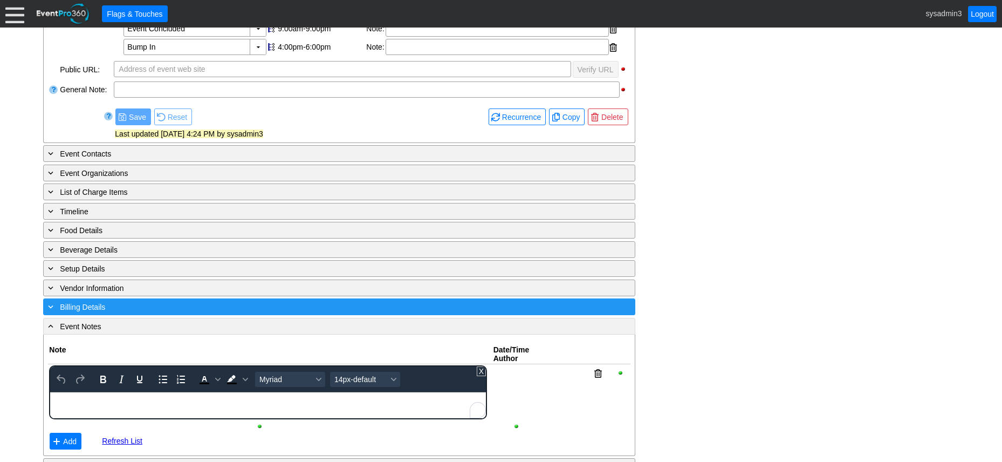
scroll to position [442, 0]
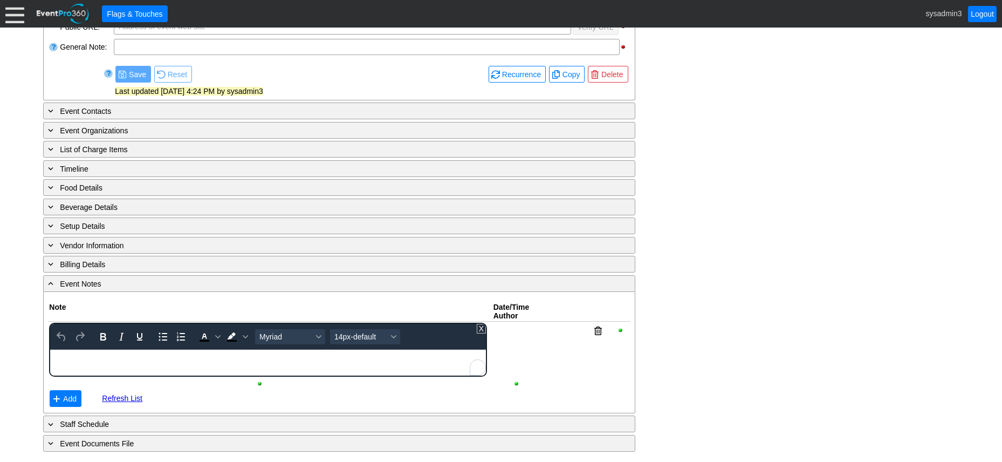
click at [128, 361] on body "To enrich screen reader interactions, please activate Accessibility in Grammarl…" at bounding box center [268, 356] width 436 height 14
click at [72, 398] on span "Add" at bounding box center [70, 398] width 18 height 11
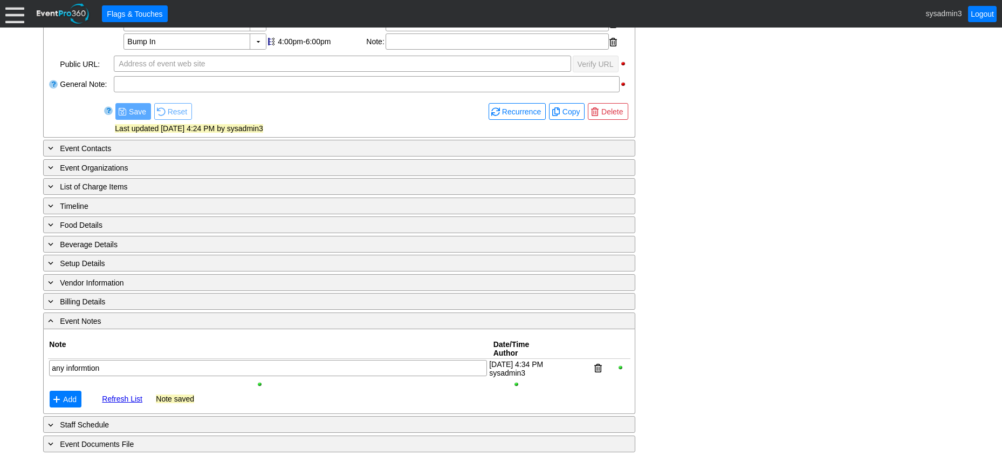
scroll to position [406, 0]
click at [71, 397] on span "Add" at bounding box center [70, 398] width 18 height 11
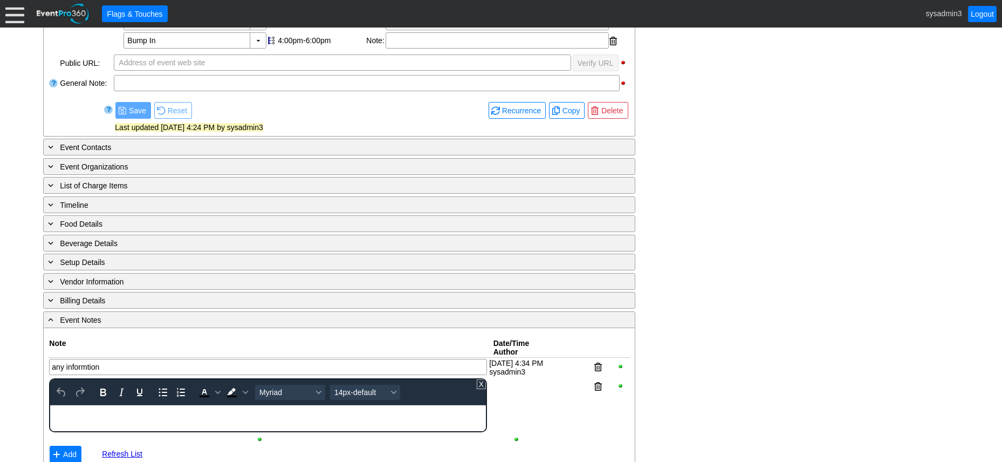
scroll to position [0, 0]
click at [100, 411] on div "To enrich screen reader interactions, please activate Accessibility in Grammarl…" at bounding box center [268, 409] width 435 height 9
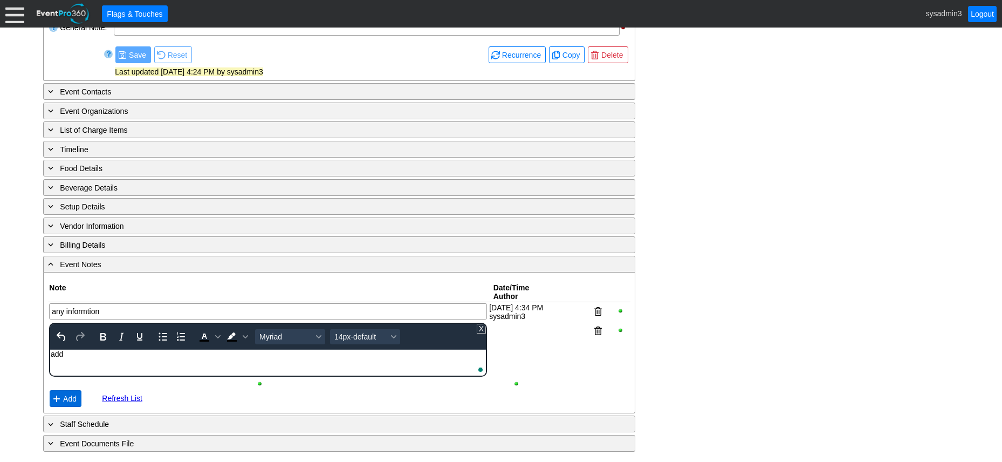
click at [73, 400] on span "Add" at bounding box center [70, 398] width 18 height 11
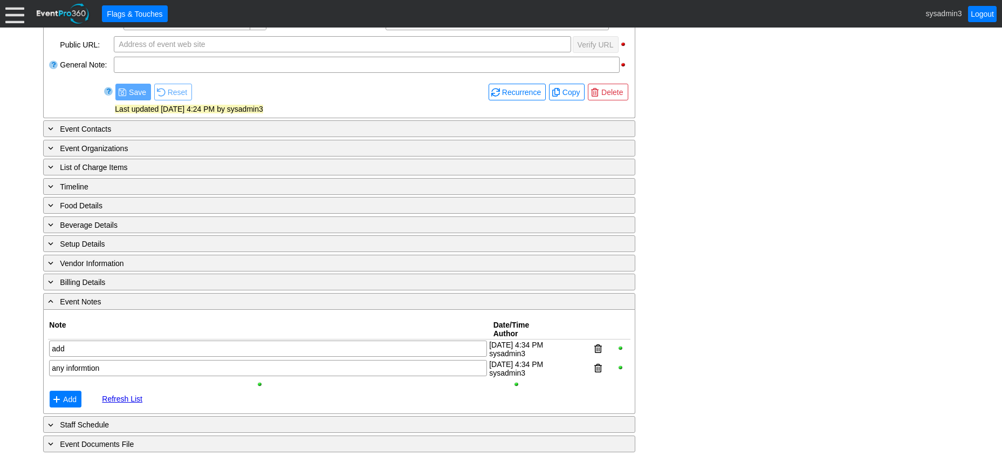
scroll to position [425, 0]
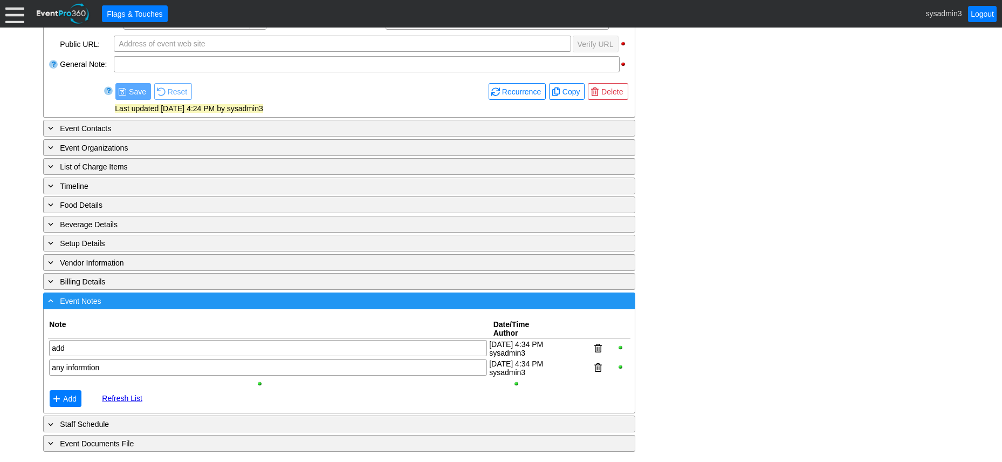
click at [120, 298] on div "- Event Notes" at bounding box center [317, 301] width 543 height 12
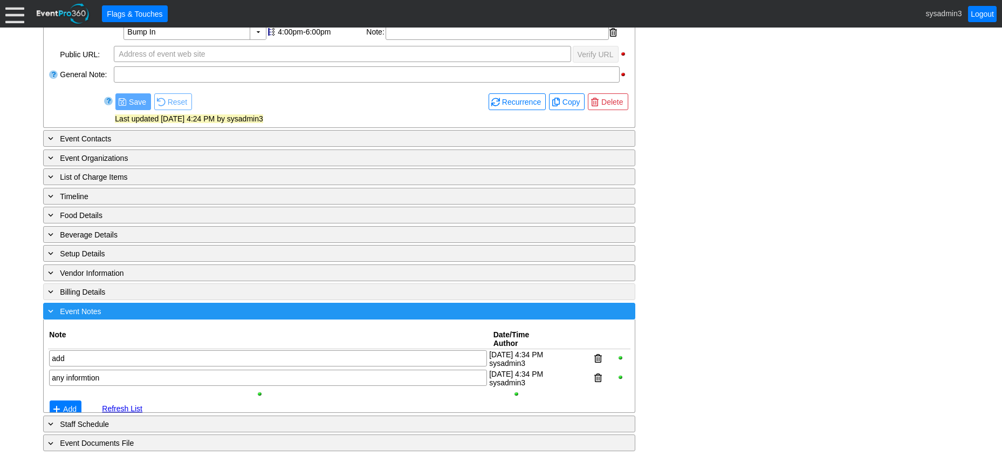
scroll to position [321, 0]
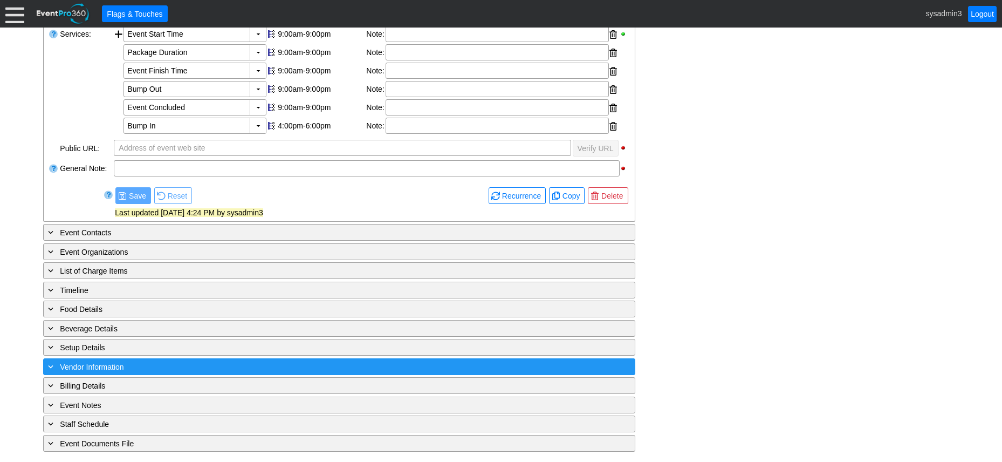
click at [146, 366] on div "+ Vendor Information" at bounding box center [317, 366] width 543 height 12
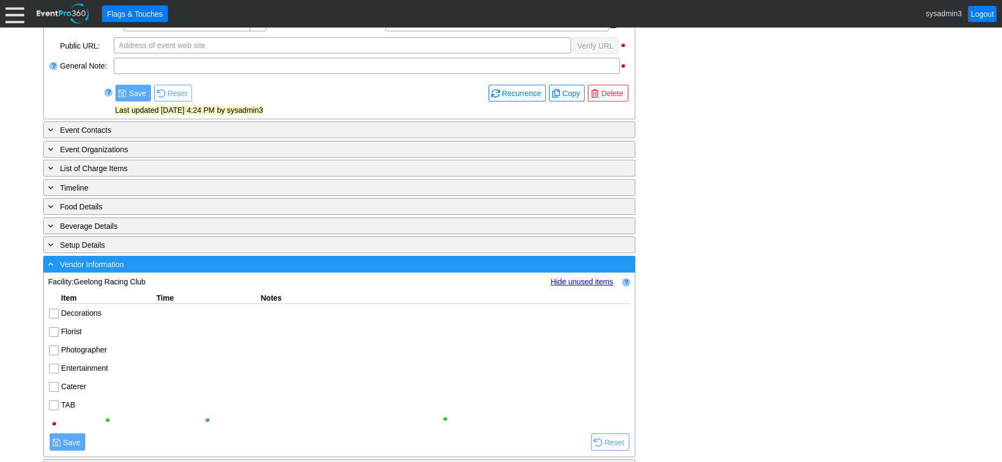
scroll to position [506, 0]
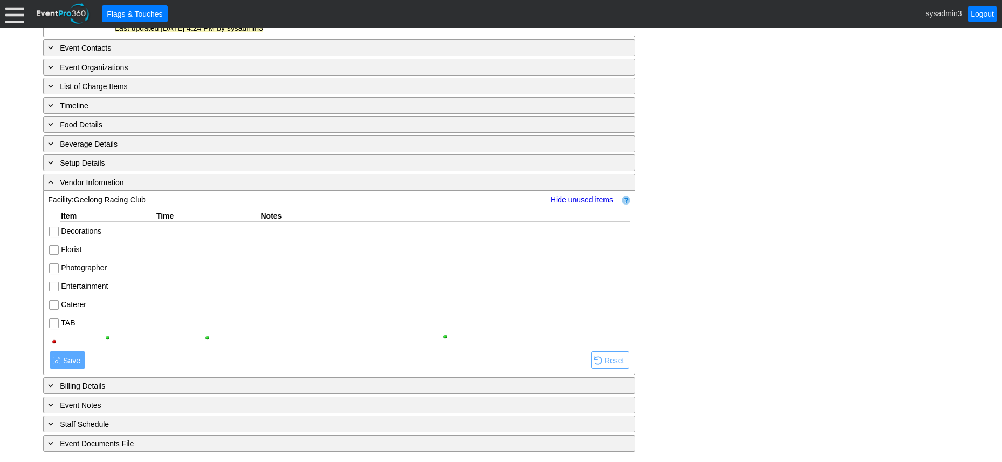
click at [57, 249] on input "Florist" at bounding box center [55, 250] width 11 height 11
click at [57, 269] on input "Photographer" at bounding box center [55, 269] width 11 height 11
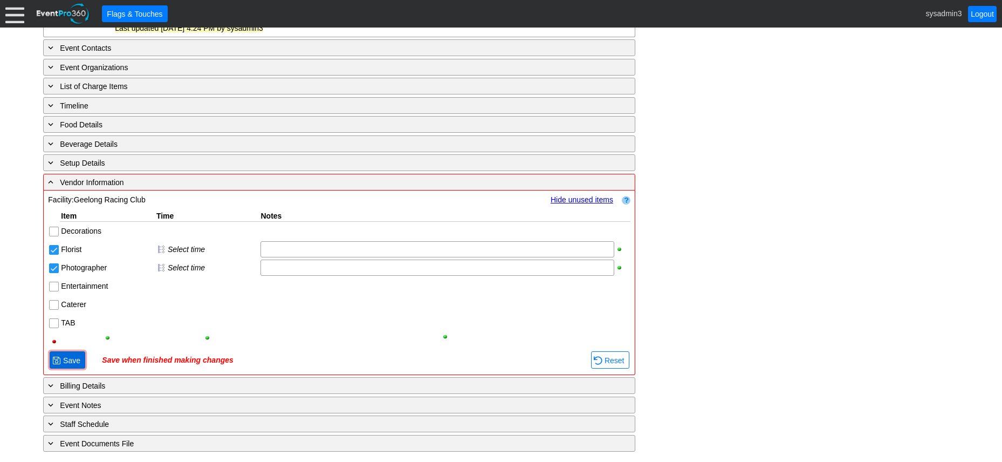
click at [66, 358] on span "Save" at bounding box center [72, 360] width 22 height 11
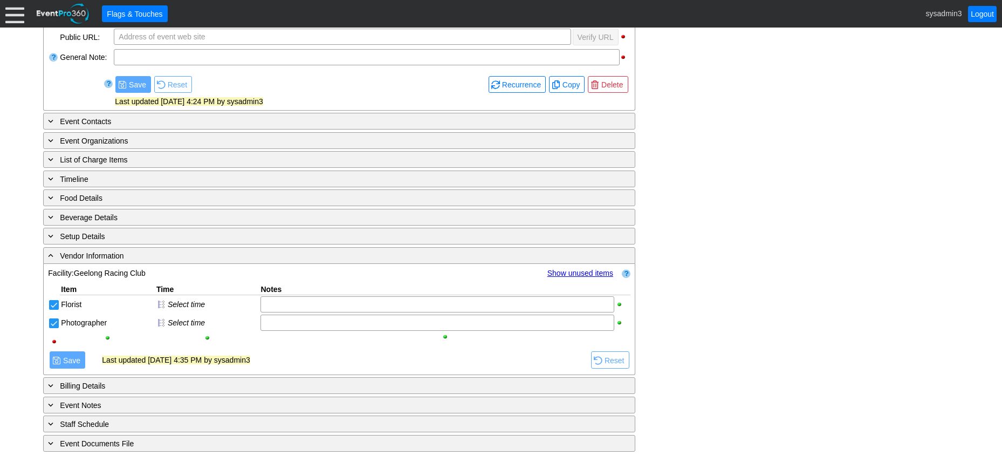
scroll to position [432, 0]
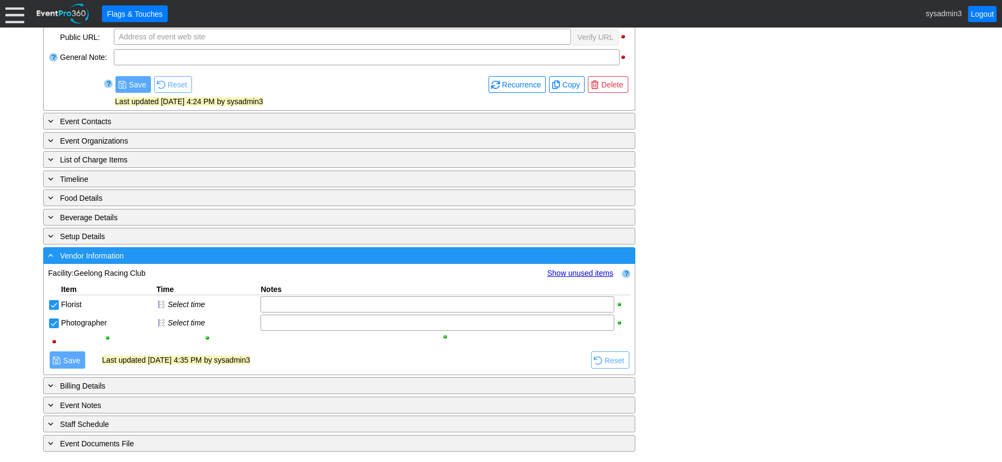
click at [162, 254] on div "- Vendor Information" at bounding box center [317, 255] width 543 height 12
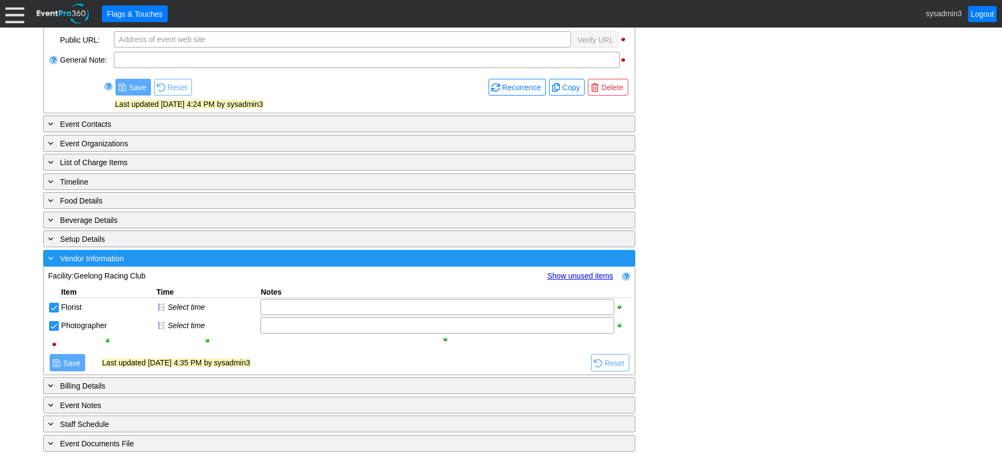
scroll to position [321, 0]
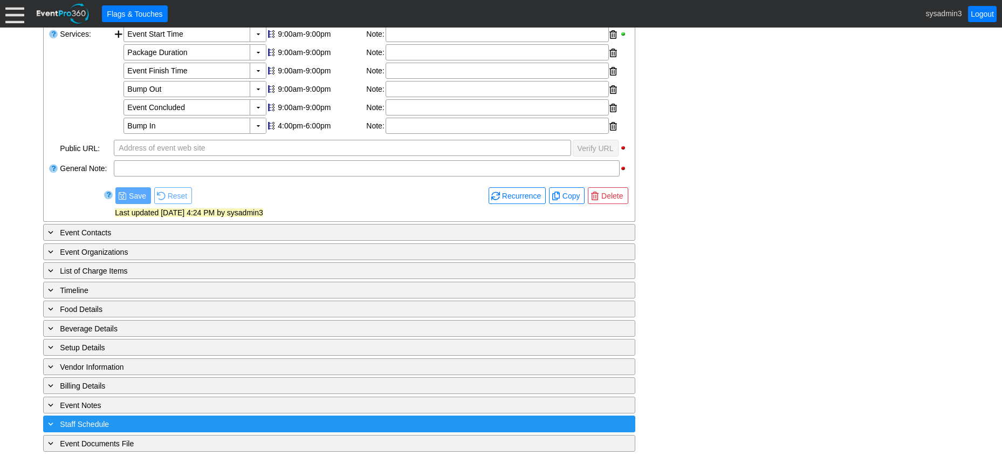
click at [155, 422] on div "+ Staff Schedule" at bounding box center [317, 424] width 543 height 12
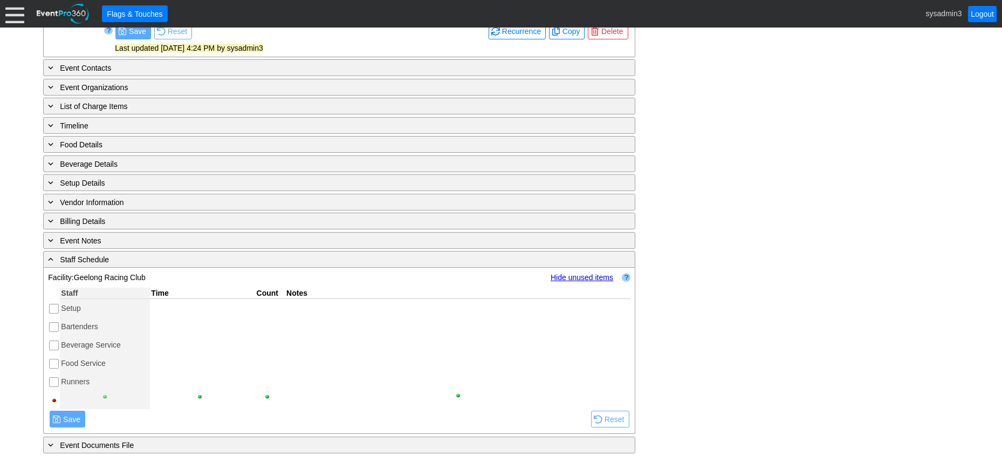
scroll to position [487, 0]
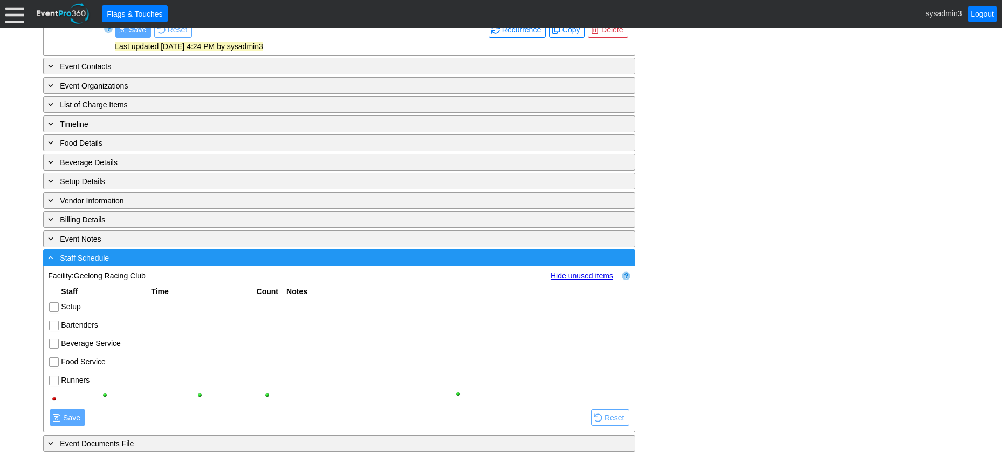
click at [154, 259] on div "- Staff Schedule" at bounding box center [317, 257] width 543 height 12
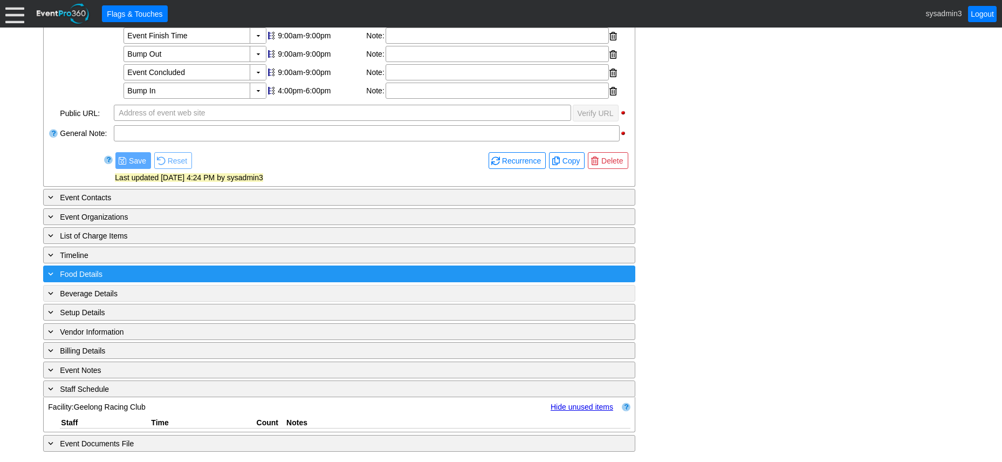
scroll to position [321, 0]
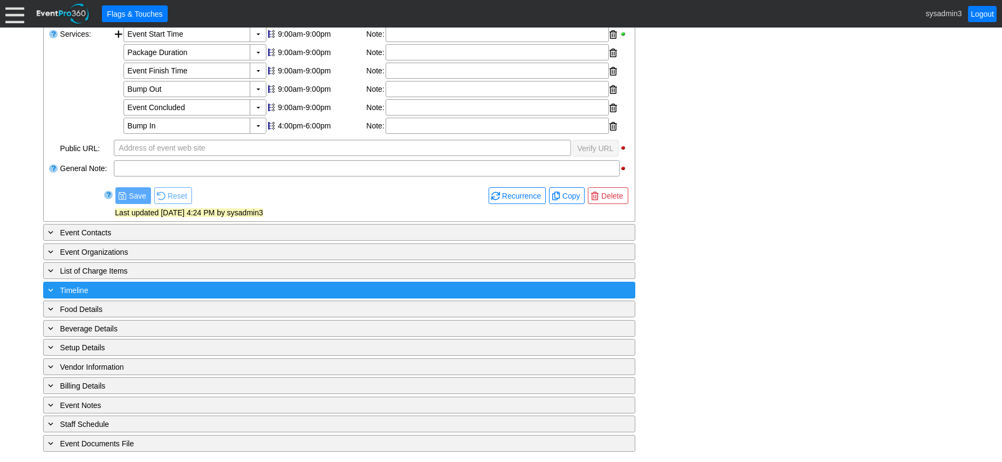
click at [167, 287] on div "+ Timeline" at bounding box center [317, 290] width 543 height 12
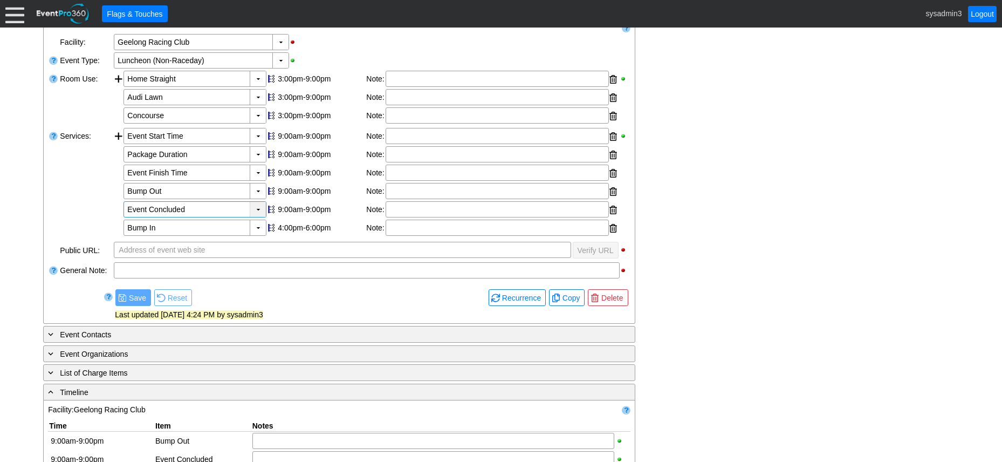
scroll to position [217, 0]
drag, startPoint x: 270, startPoint y: 227, endPoint x: 273, endPoint y: 215, distance: 12.7
click at [271, 227] on div at bounding box center [272, 229] width 10 height 16
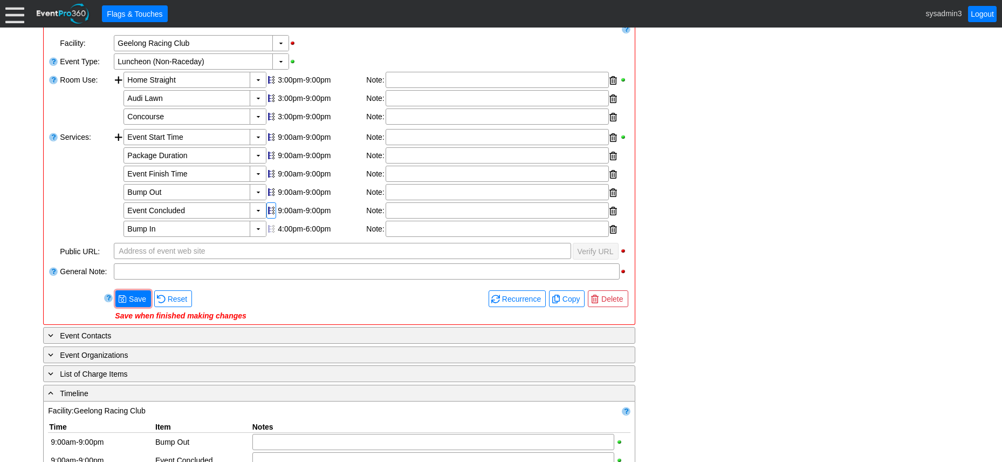
drag, startPoint x: 274, startPoint y: 211, endPoint x: 274, endPoint y: 203, distance: 8.1
click at [274, 209] on div at bounding box center [272, 210] width 10 height 16
click at [270, 213] on div at bounding box center [272, 210] width 10 height 16
click at [270, 224] on div at bounding box center [272, 229] width 10 height 16
click at [270, 113] on div at bounding box center [272, 116] width 10 height 16
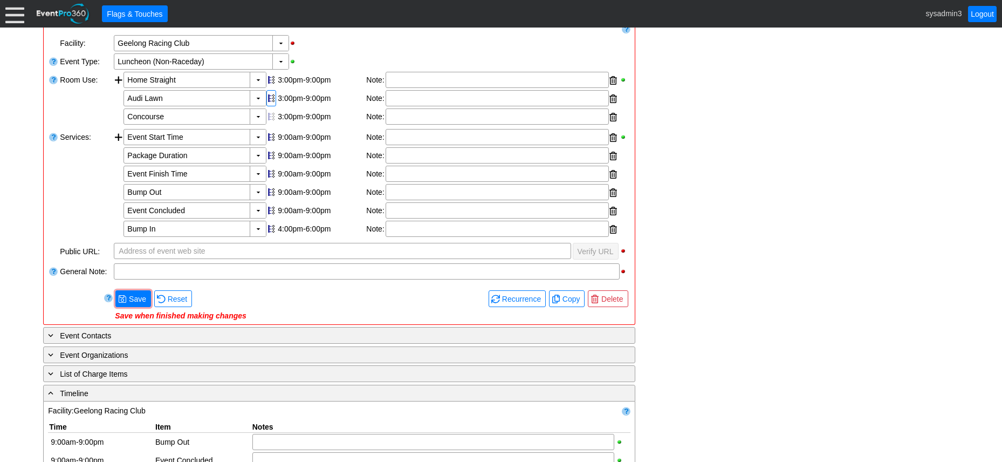
click at [269, 95] on div at bounding box center [272, 98] width 10 height 16
click at [269, 73] on div at bounding box center [272, 80] width 10 height 16
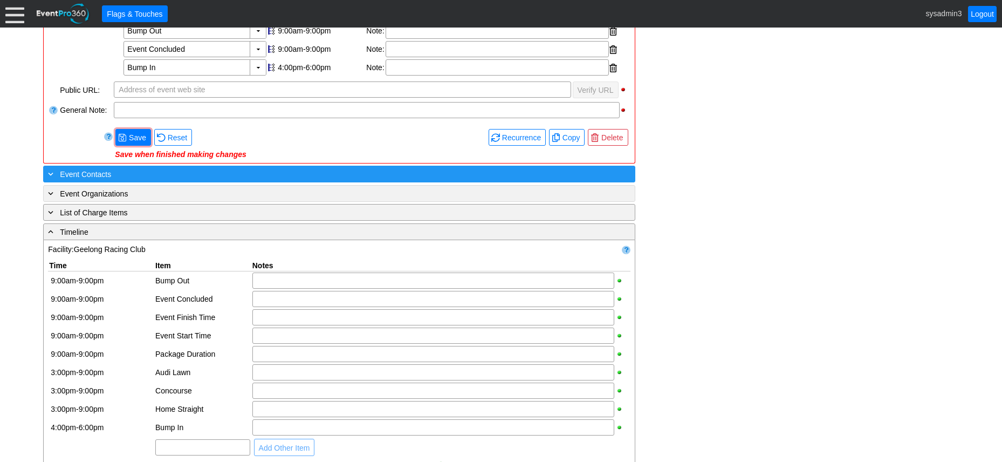
scroll to position [379, 0]
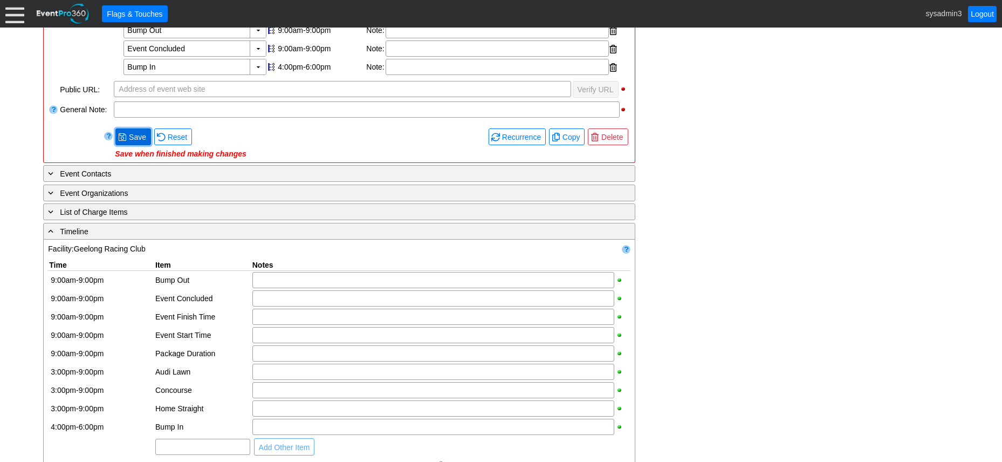
click at [140, 134] on span "Save" at bounding box center [138, 137] width 22 height 11
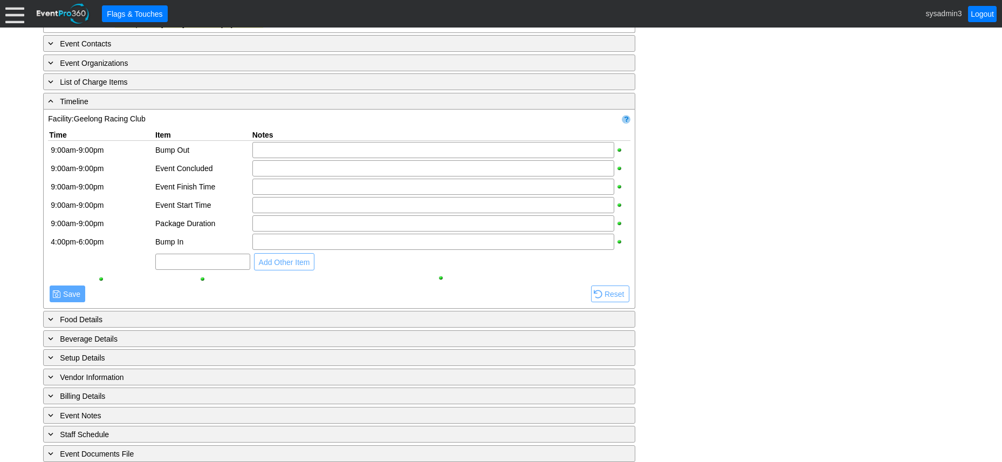
scroll to position [520, 0]
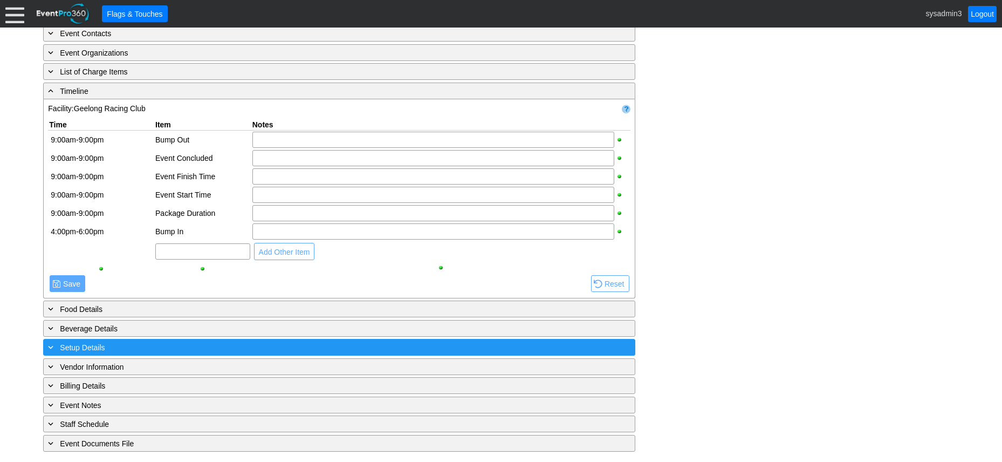
click at [176, 343] on div "+ Setup Details" at bounding box center [317, 347] width 543 height 12
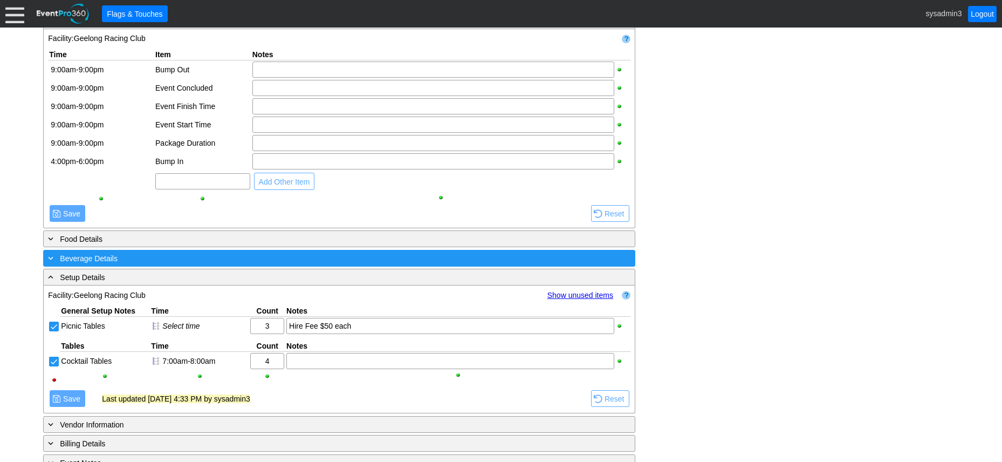
scroll to position [594, 0]
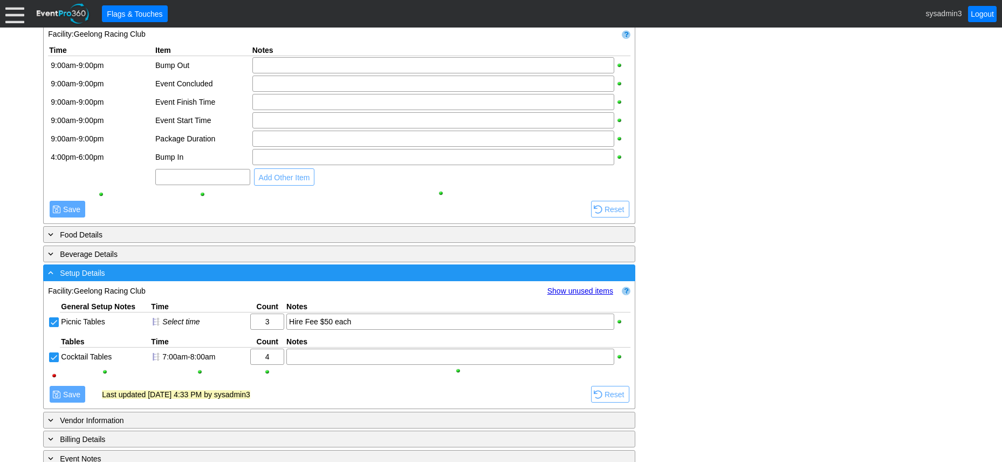
click at [201, 271] on div "- Setup Details" at bounding box center [317, 273] width 543 height 12
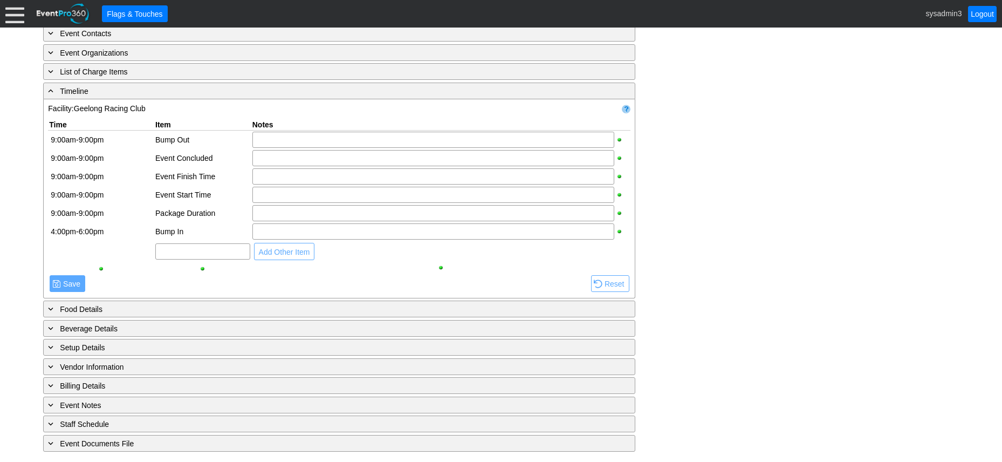
scroll to position [466, 0]
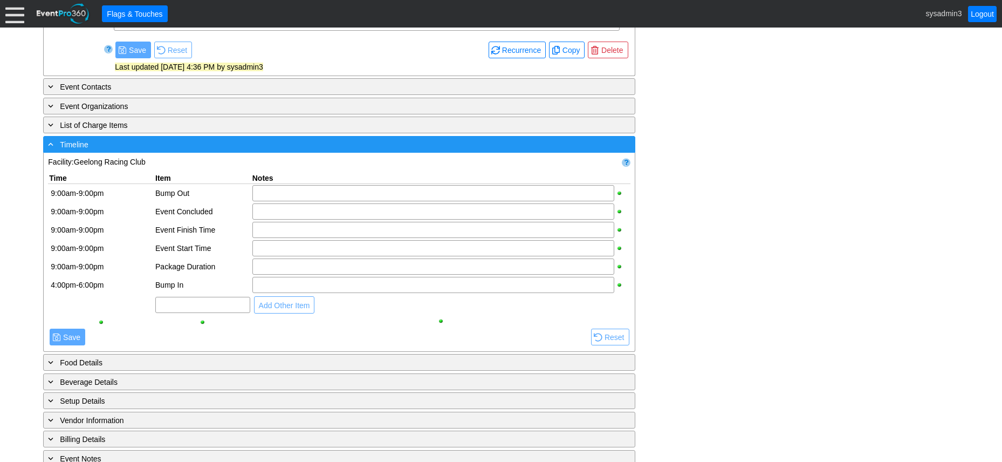
click at [216, 142] on div "- Timeline" at bounding box center [317, 144] width 543 height 12
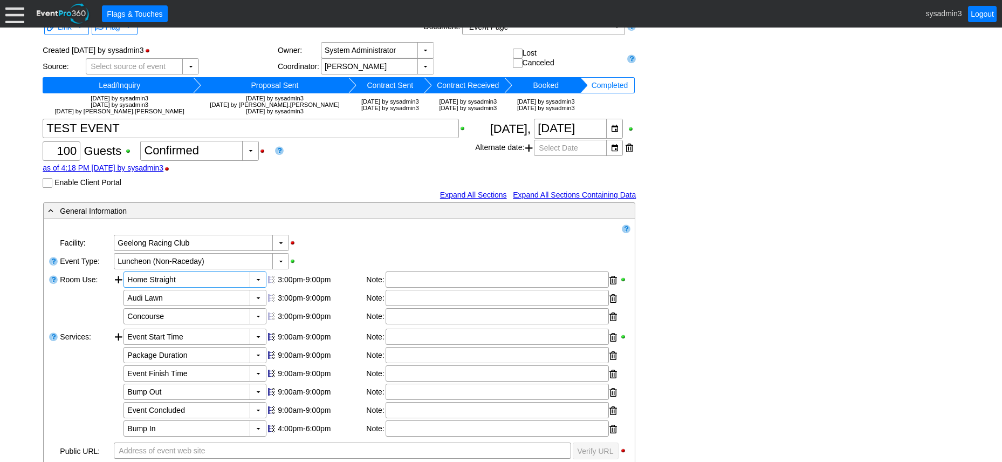
scroll to position [0, 0]
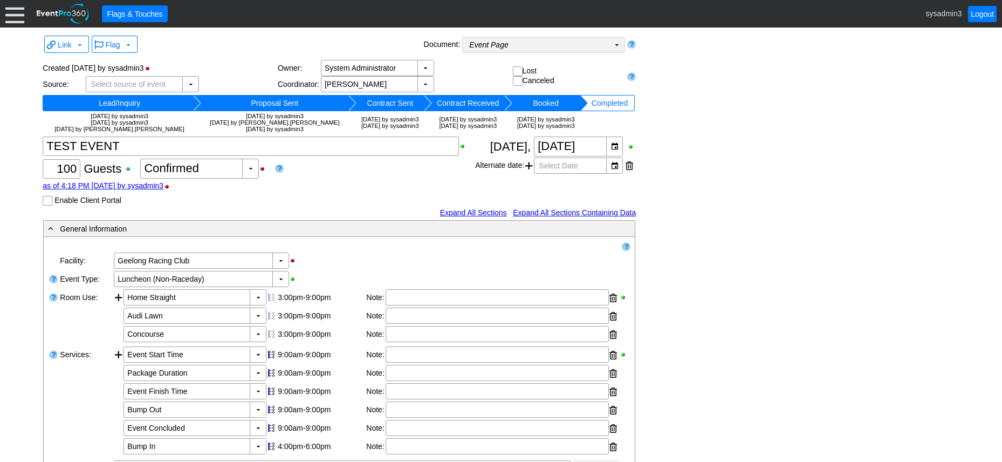
click at [560, 44] on td "Event Page Χ" at bounding box center [536, 44] width 147 height 15
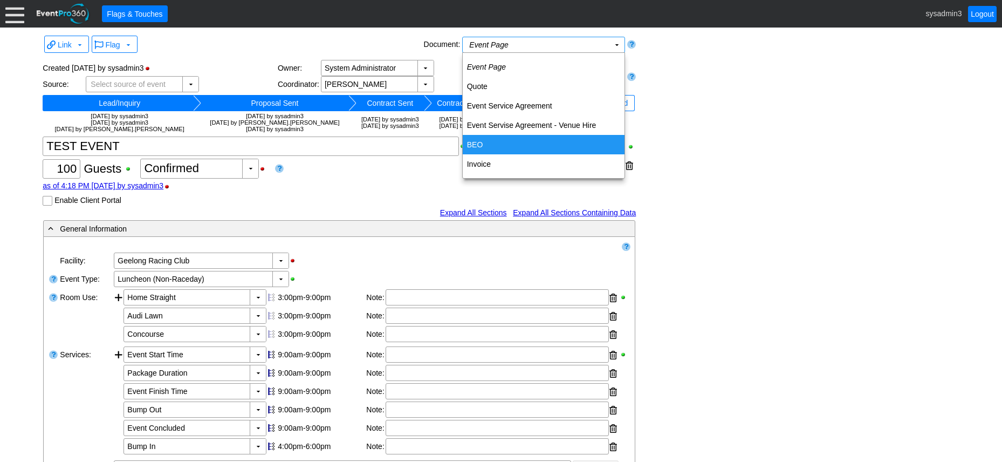
click at [483, 144] on td "BEO" at bounding box center [544, 144] width 162 height 19
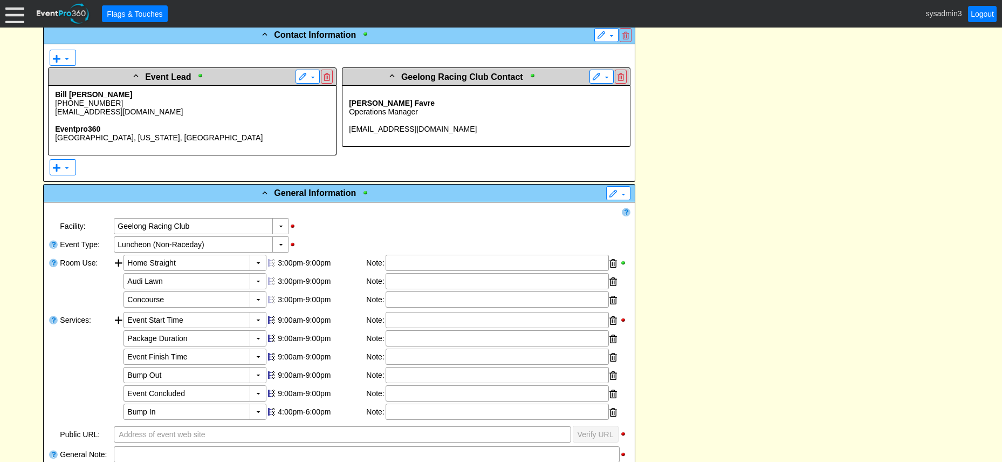
scroll to position [324, 0]
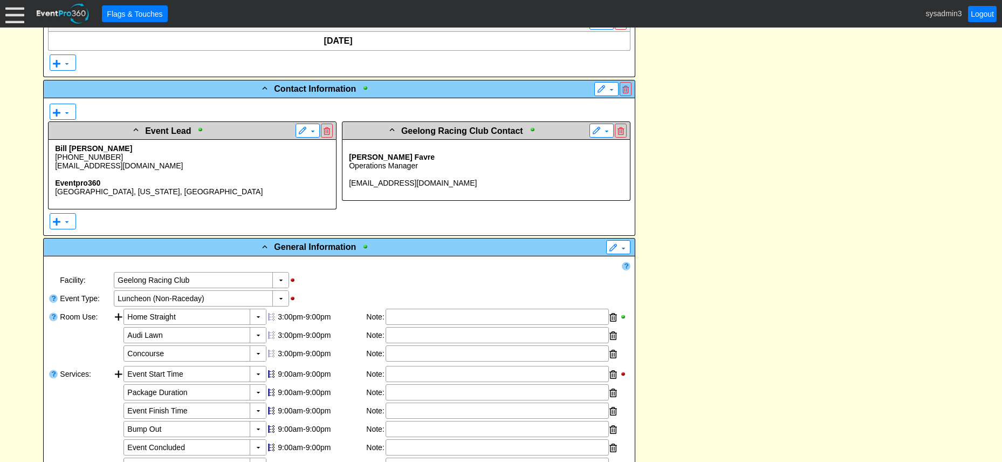
click at [176, 173] on p at bounding box center [192, 174] width 279 height 9
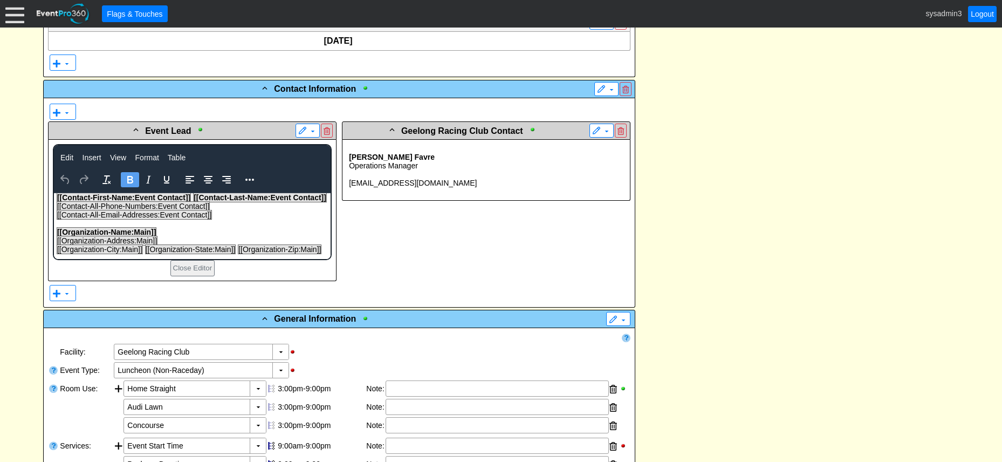
scroll to position [0, 0]
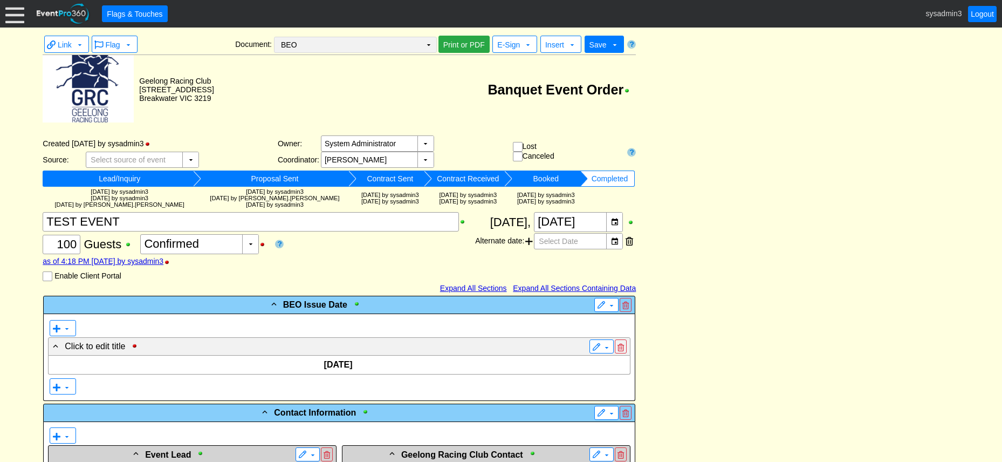
click at [430, 42] on td "▼" at bounding box center [428, 44] width 15 height 15
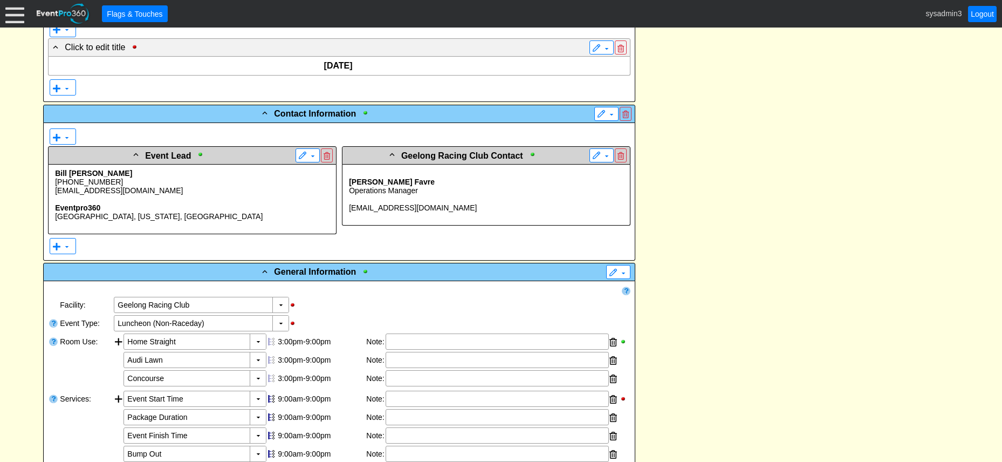
scroll to position [324, 0]
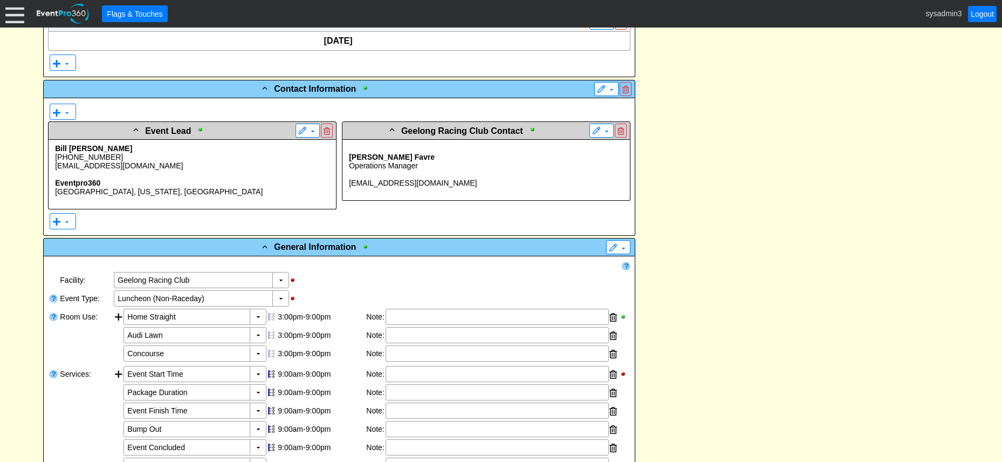
click at [445, 165] on p "Operations Manager" at bounding box center [486, 165] width 279 height 9
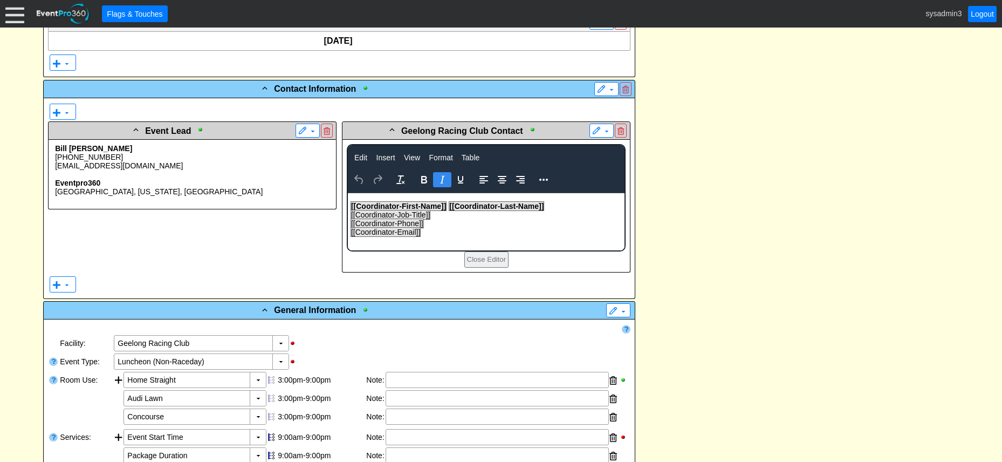
scroll to position [0, 0]
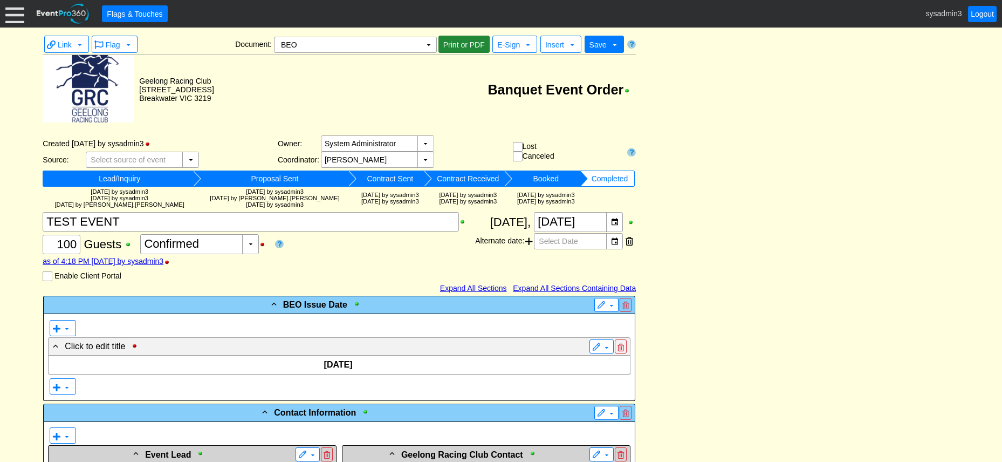
click at [461, 45] on span "Print or PDF" at bounding box center [464, 44] width 46 height 11
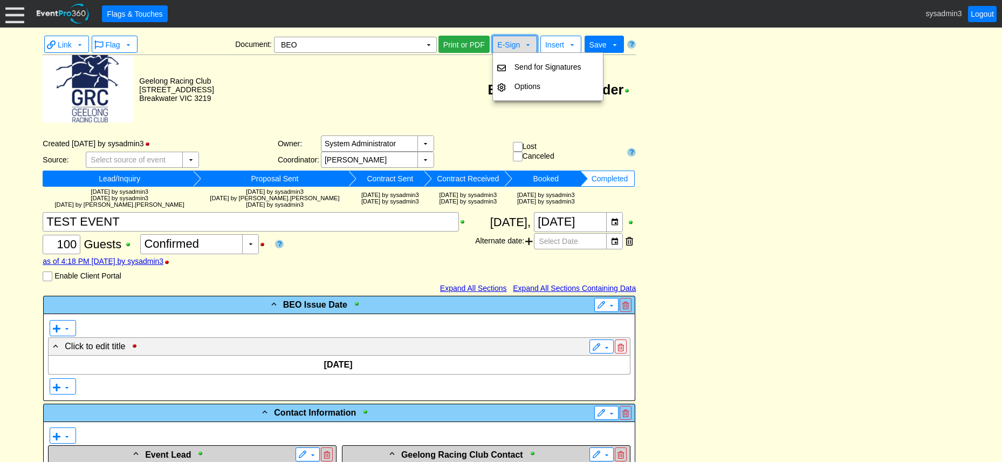
click at [513, 42] on span "E-Sign" at bounding box center [508, 44] width 23 height 9
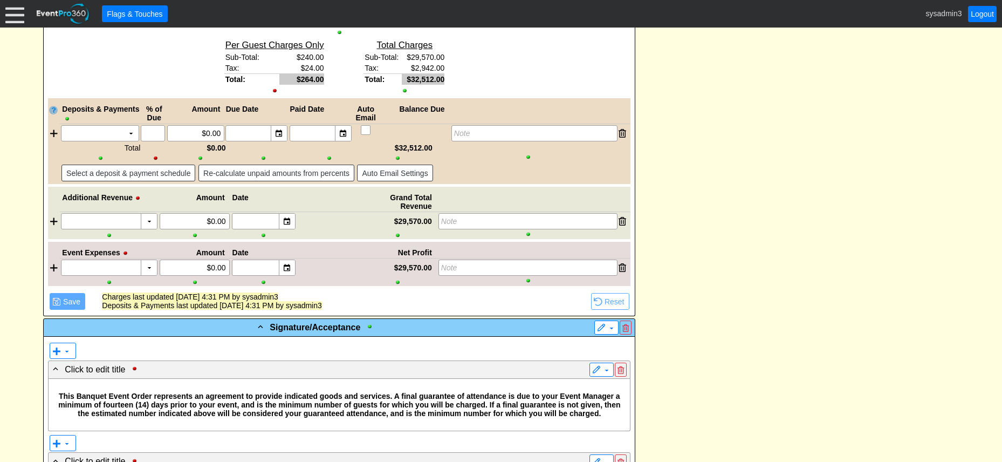
scroll to position [2328, 0]
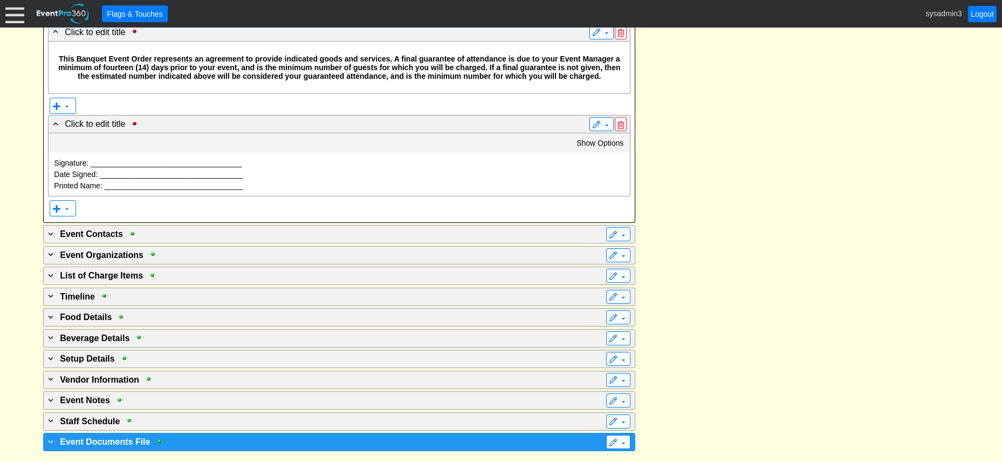
click at [201, 446] on div "+ Event Documents File" at bounding box center [317, 441] width 543 height 13
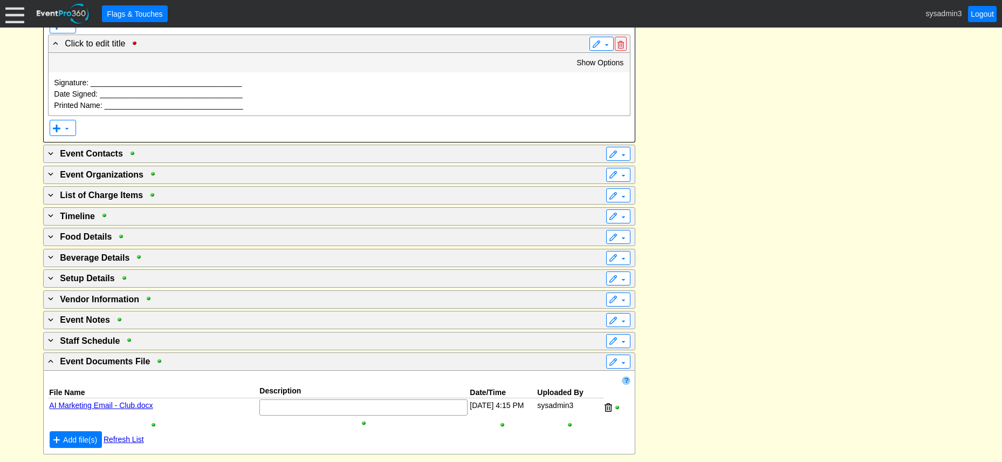
scroll to position [2412, 0]
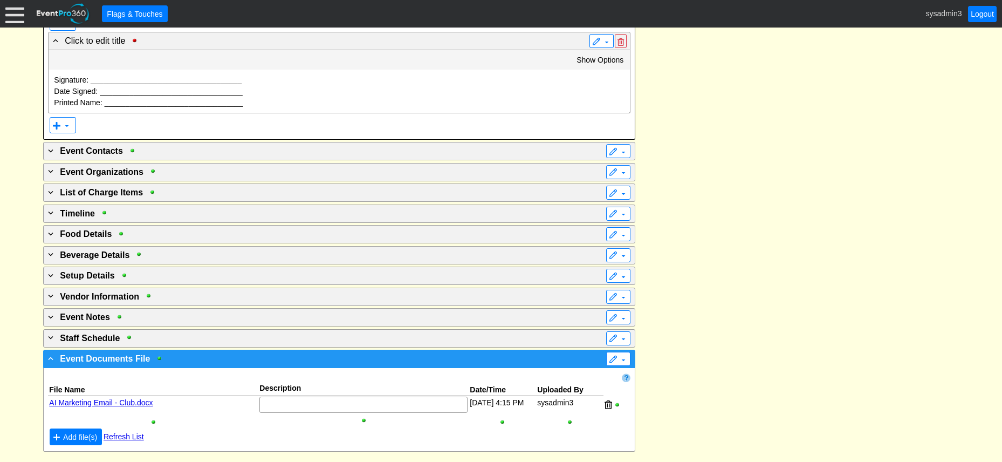
click at [229, 360] on div "- Event Documents File" at bounding box center [317, 358] width 543 height 13
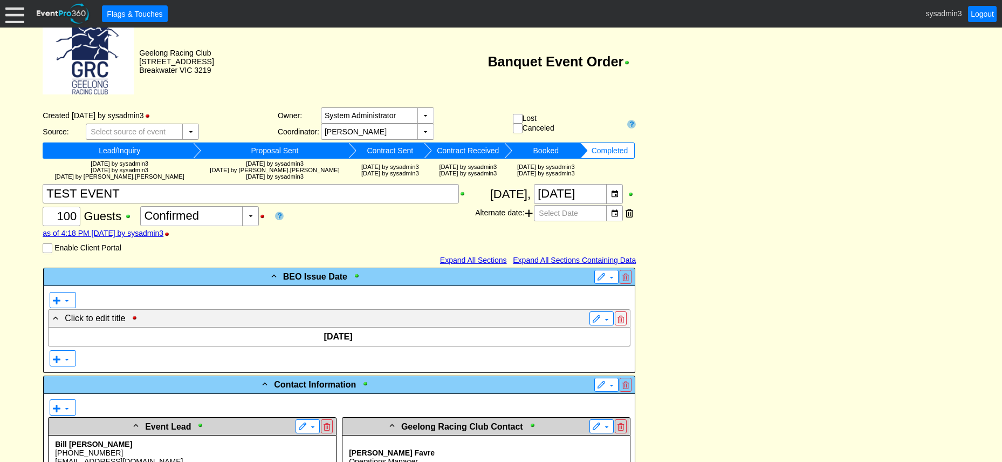
scroll to position [0, 0]
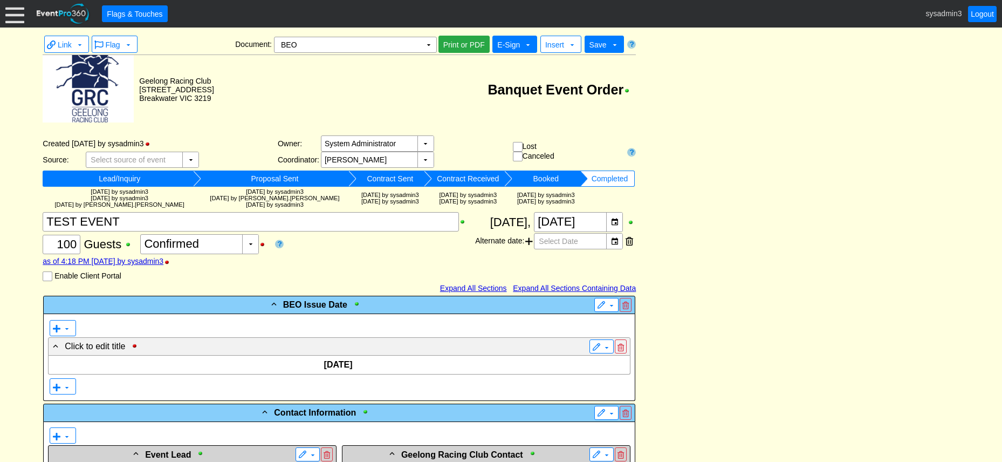
click at [518, 42] on span "E-Sign" at bounding box center [508, 44] width 23 height 9
click at [476, 65] on td "Banquet Event Order" at bounding box center [425, 89] width 422 height 69
click at [431, 47] on td "▼" at bounding box center [428, 44] width 15 height 15
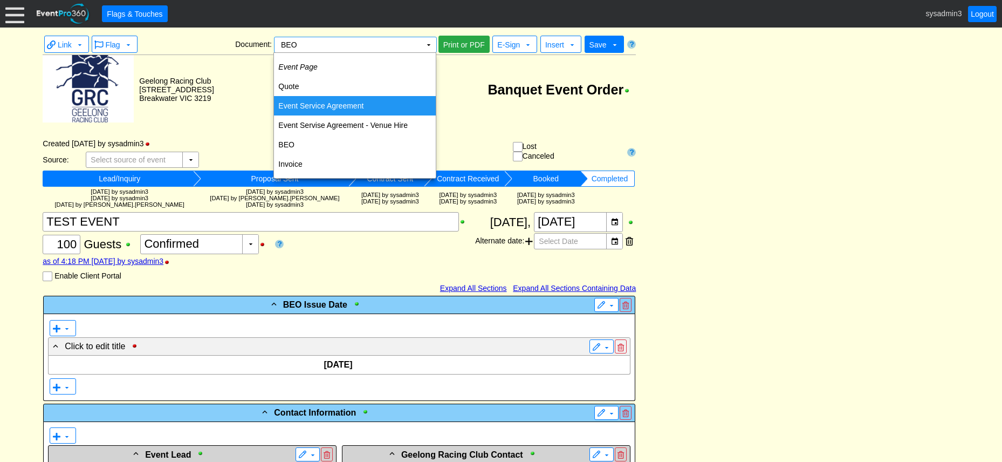
click at [326, 106] on td "Event Service Agreement" at bounding box center [355, 105] width 162 height 19
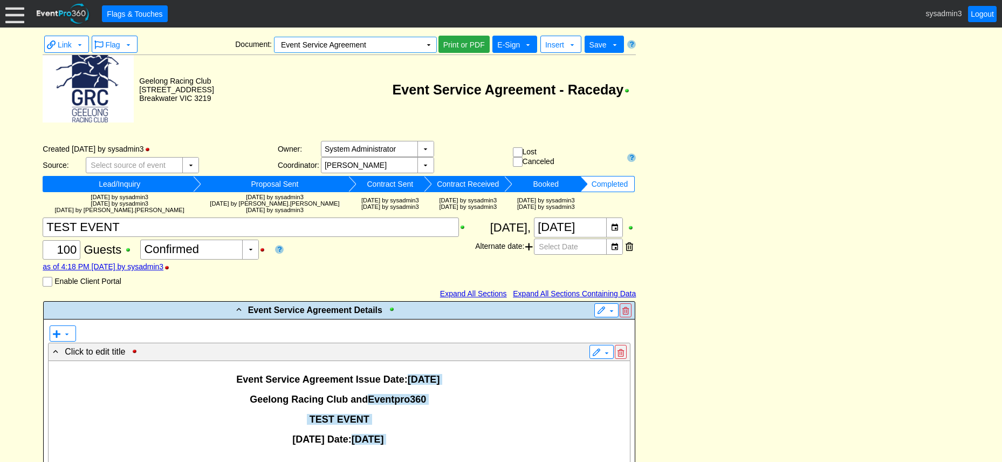
click at [514, 46] on span "E-Sign" at bounding box center [508, 44] width 23 height 9
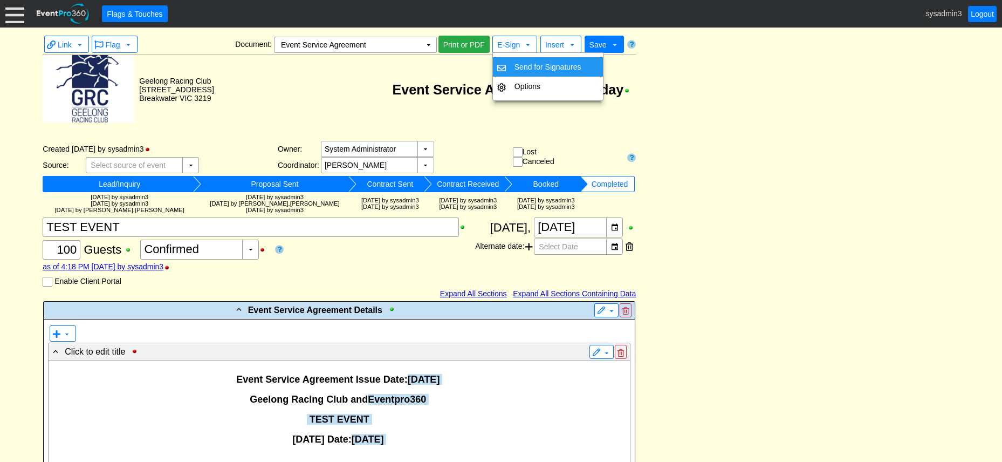
drag, startPoint x: 580, startPoint y: 133, endPoint x: 587, endPoint y: 133, distance: 7.0
click at [583, 133] on div "Link ▼ Flag ▼ Document: Event Service Agreement Χ ▼ ● Print or PDF E-Sign ▼ Ins…" at bounding box center [339, 85] width 593 height 101
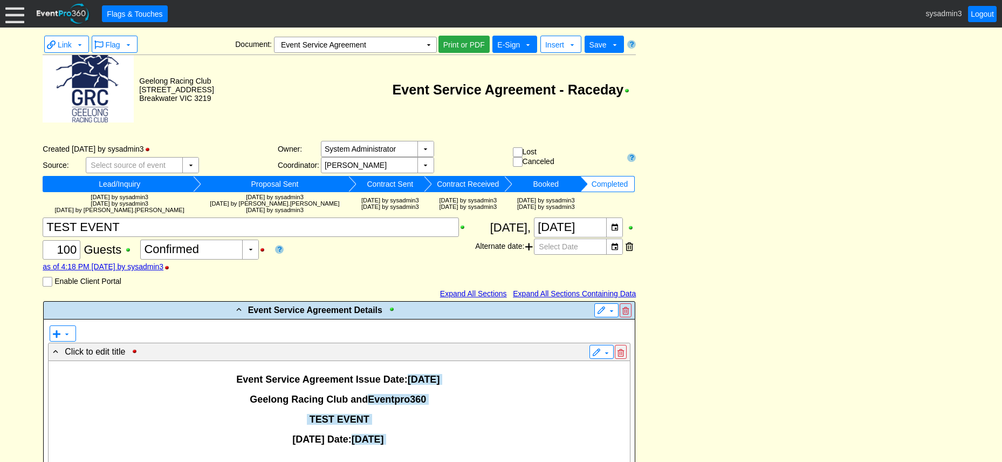
click at [516, 43] on span "E-Sign" at bounding box center [508, 44] width 23 height 9
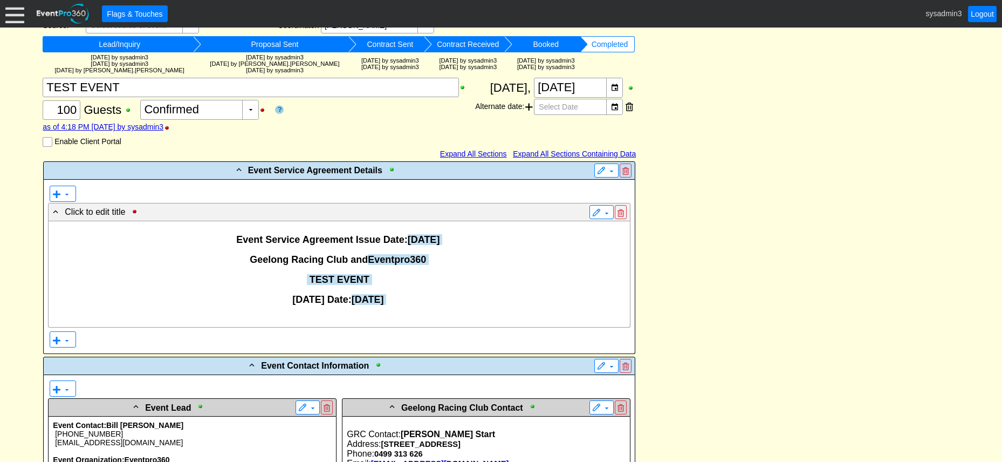
scroll to position [216, 0]
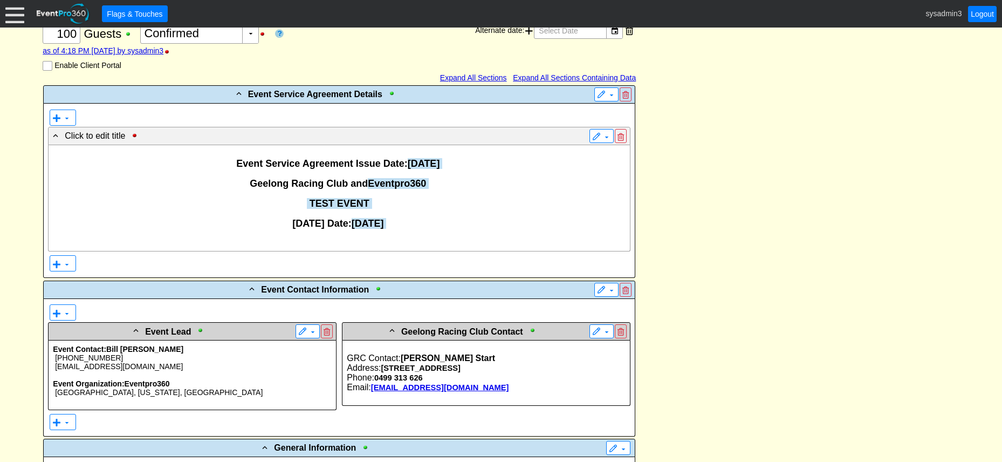
click at [386, 190] on p at bounding box center [339, 193] width 573 height 9
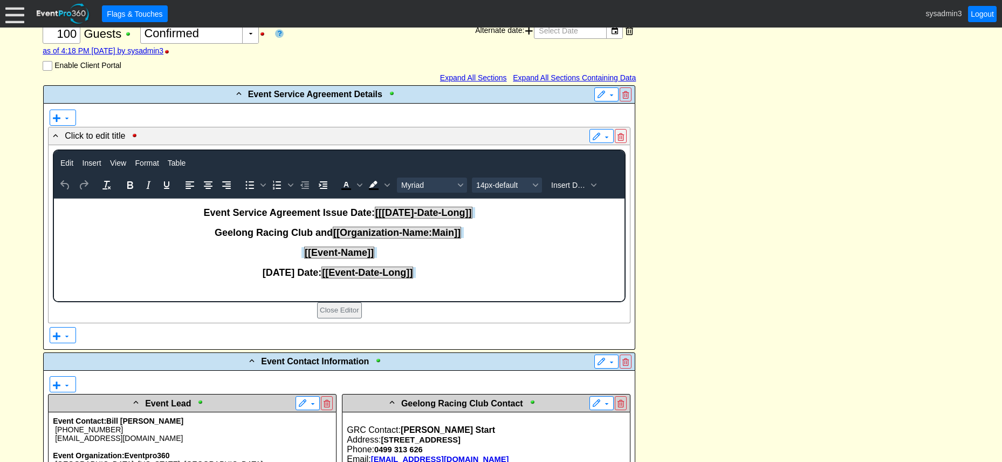
scroll to position [0, 0]
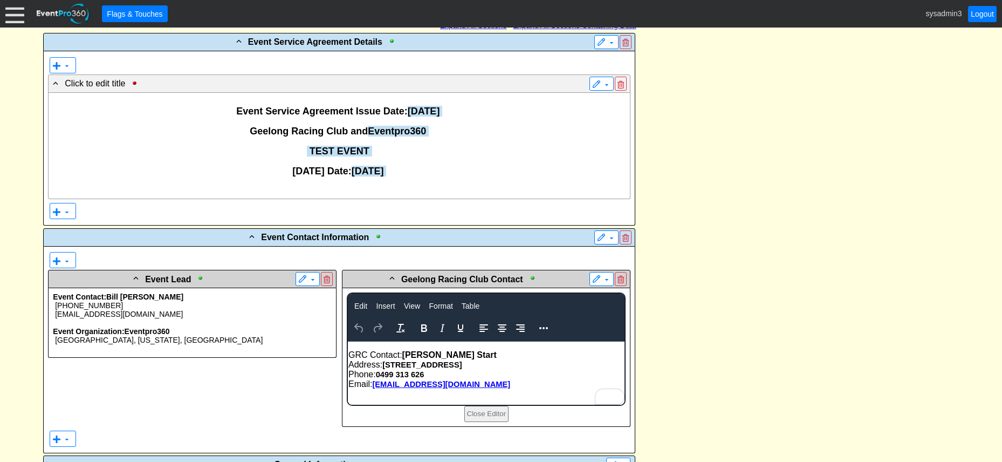
scroll to position [270, 0]
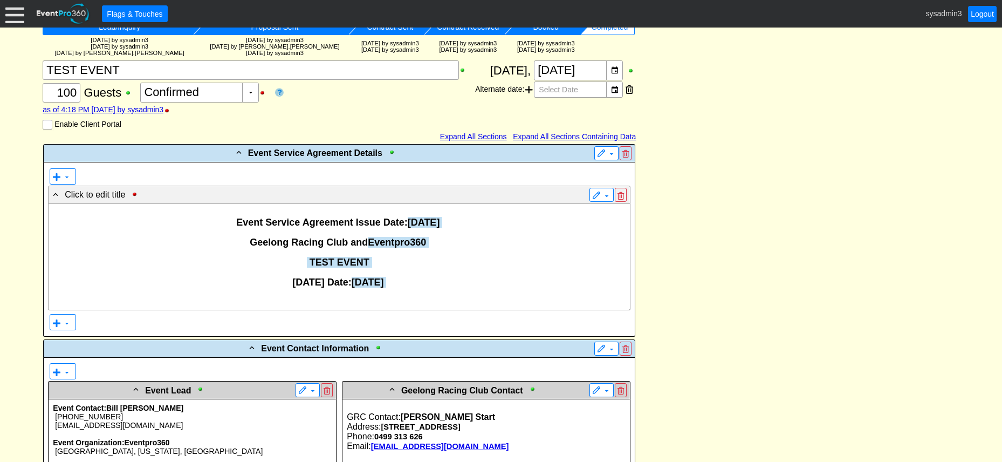
scroll to position [0, 0]
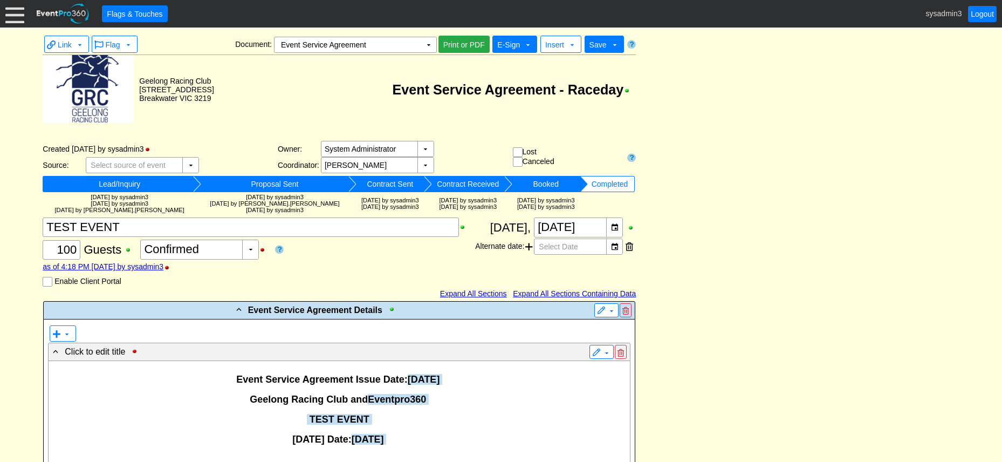
click at [519, 41] on span "E-Sign" at bounding box center [508, 44] width 23 height 9
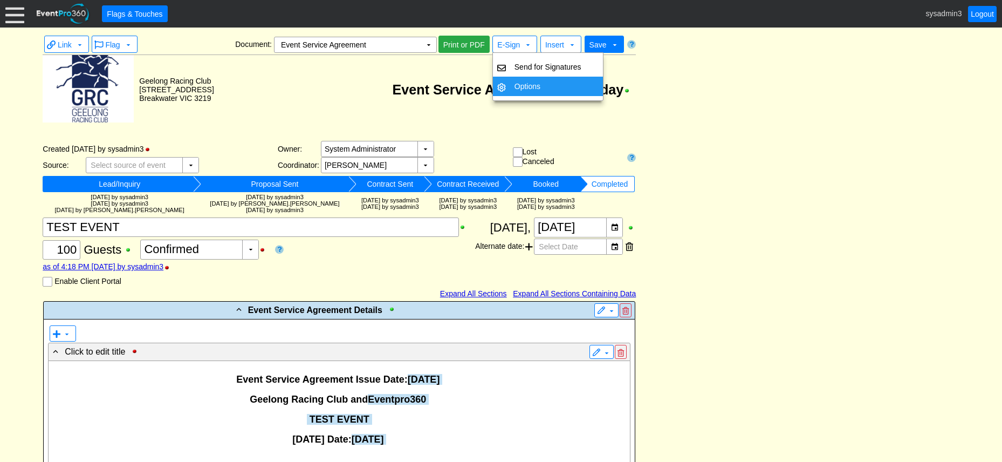
click at [529, 84] on td "Options" at bounding box center [548, 86] width 76 height 19
checkbox input "true"
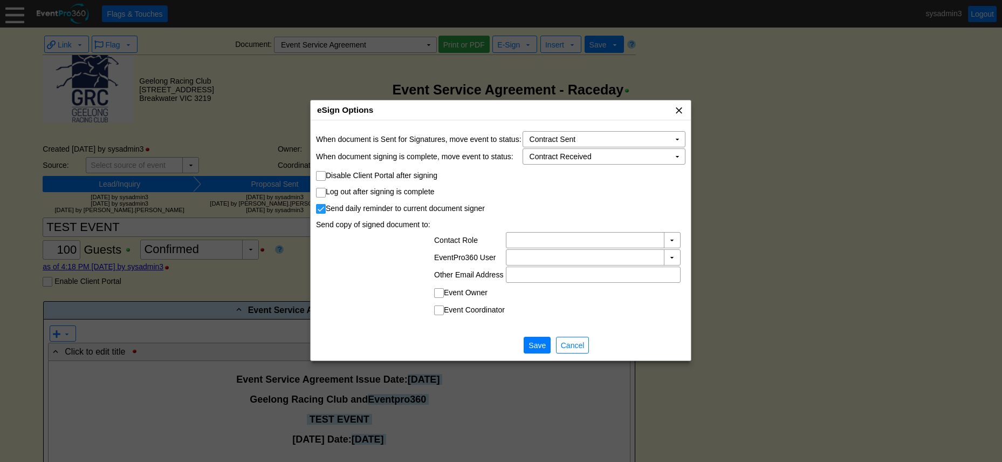
click at [677, 111] on span "x" at bounding box center [679, 110] width 11 height 11
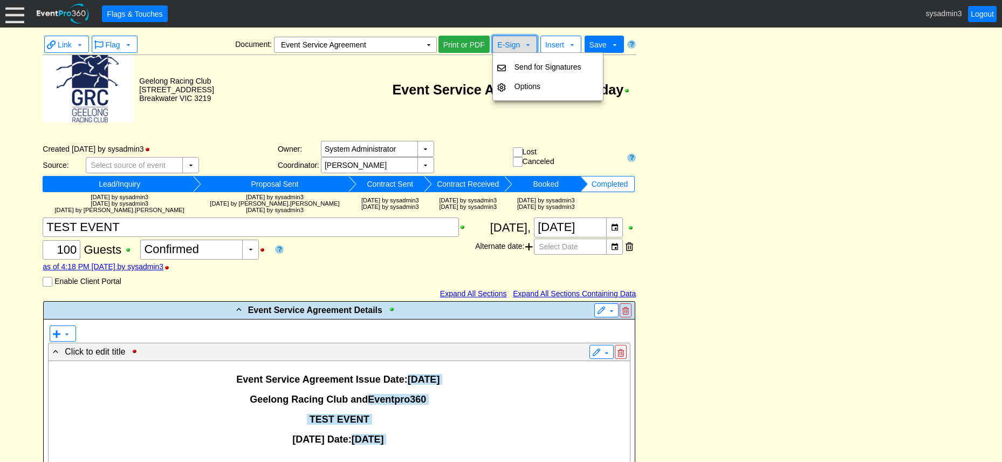
click at [513, 46] on span "E-Sign" at bounding box center [508, 44] width 23 height 9
click at [515, 82] on td "Options" at bounding box center [548, 86] width 76 height 19
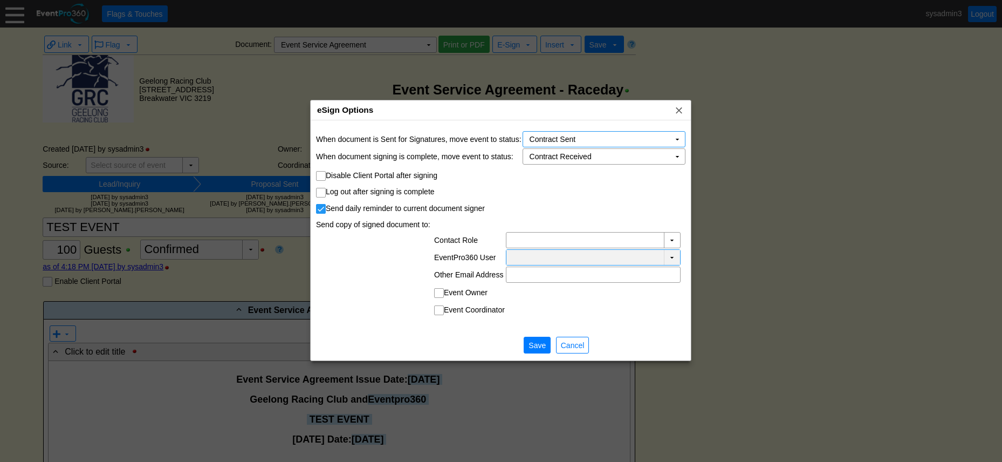
click at [673, 253] on td "▼" at bounding box center [672, 257] width 16 height 15
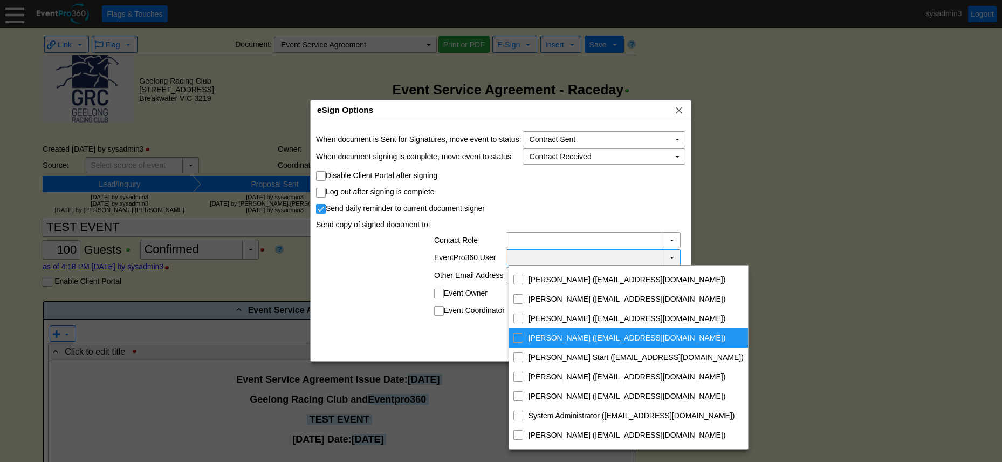
click at [514, 337] on div "Monika Ewen (mewen@grc.com.au)" at bounding box center [519, 338] width 10 height 10
checkbox input "true"
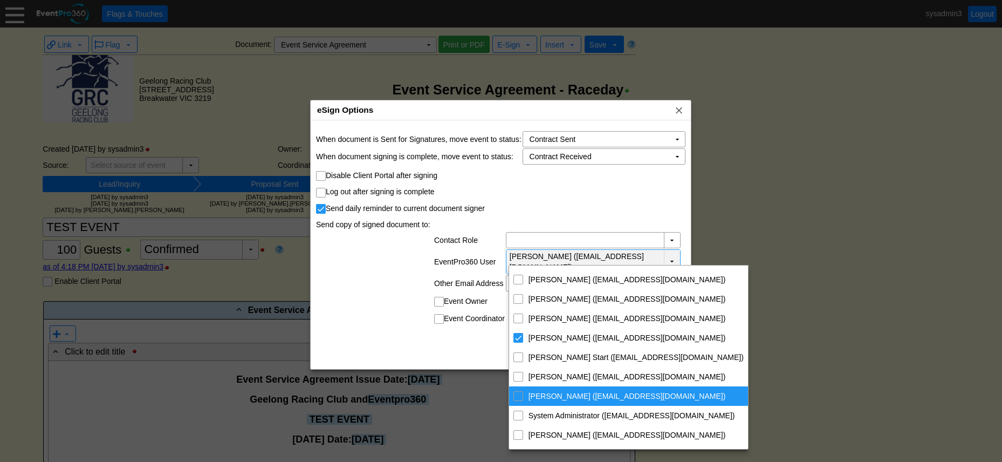
click at [519, 394] on input "Sophie Favre (sfavre@grc.com.au)" at bounding box center [518, 395] width 7 height 7
checkbox input "true"
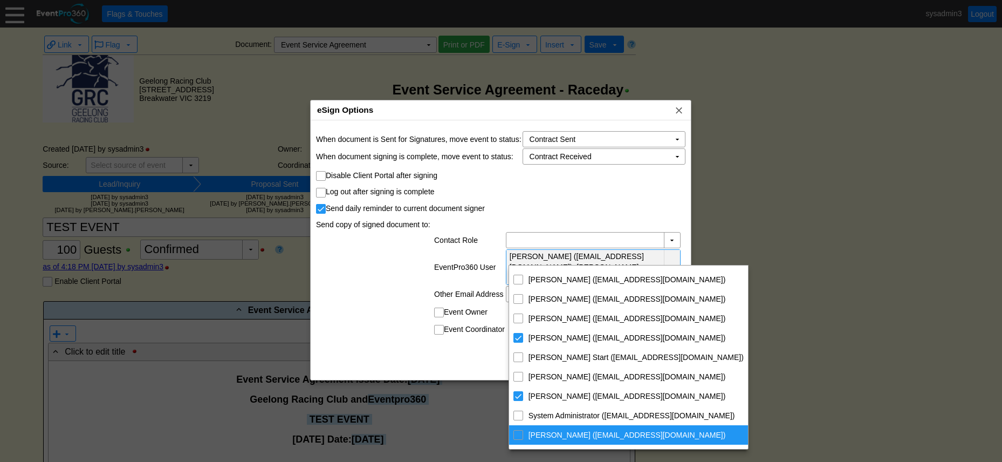
click at [518, 434] on input "Tayla Luscombe (tluscombe@grc.com.au)" at bounding box center [518, 434] width 7 height 7
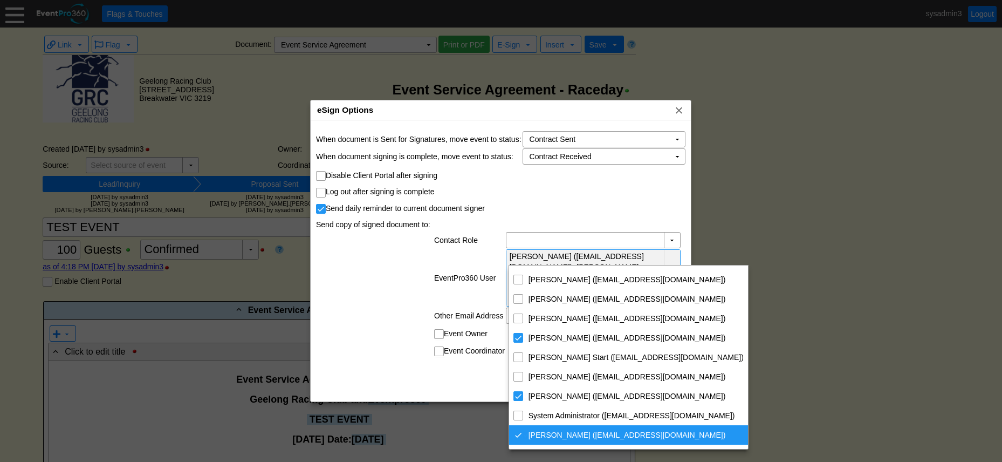
click at [517, 434] on div "Tayla Luscombe (tluscombe@grc.com.au)" at bounding box center [519, 435] width 10 height 10
checkbox input "false"
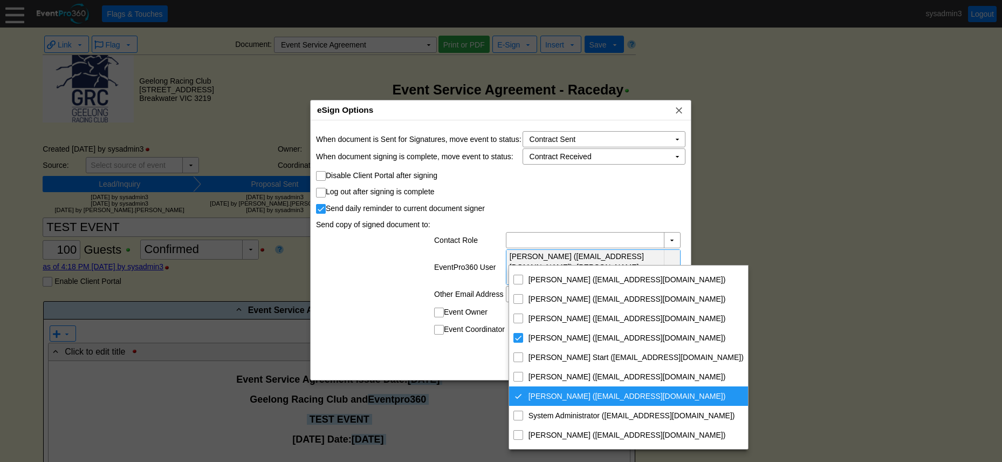
drag, startPoint x: 516, startPoint y: 396, endPoint x: 518, endPoint y: 384, distance: 12.1
click at [517, 395] on div "Sophie Favre (sfavre@grc.com.au)" at bounding box center [519, 396] width 10 height 10
checkbox input "false"
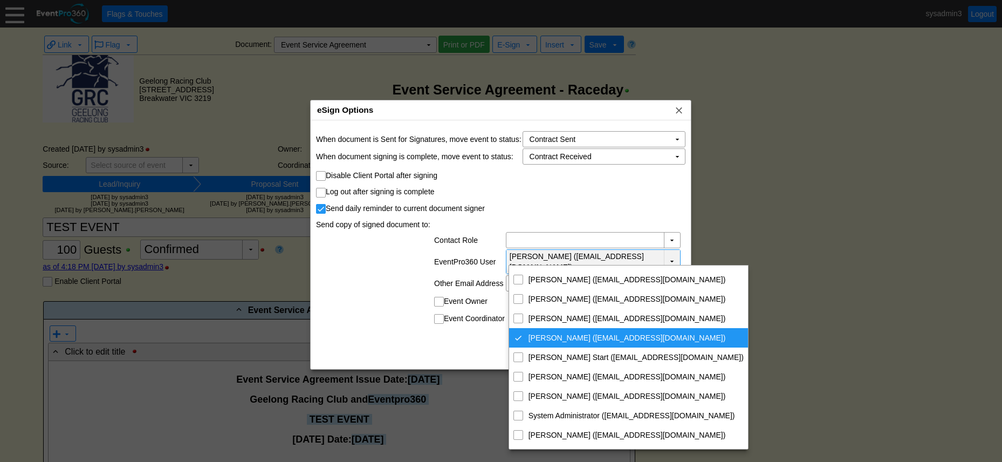
click at [522, 343] on div "Monika Ewen (mewen@grc.com.au)" at bounding box center [519, 338] width 10 height 10
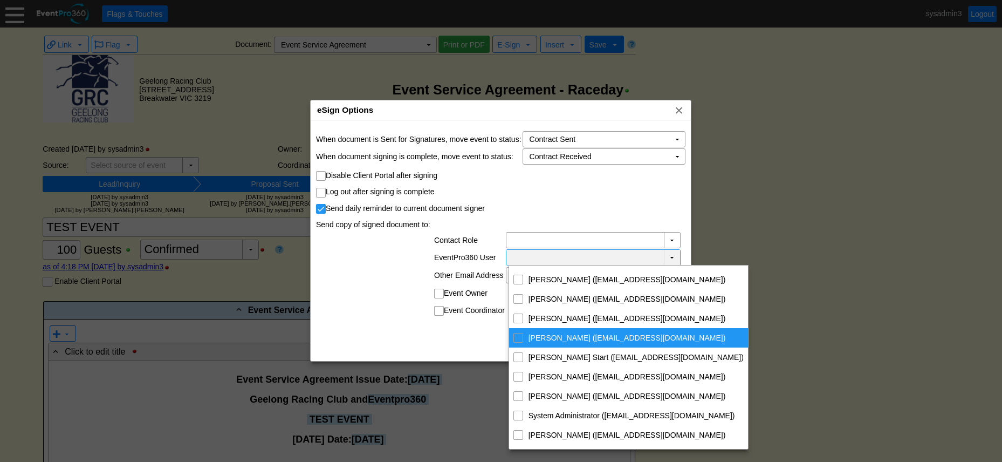
checkbox input "false"
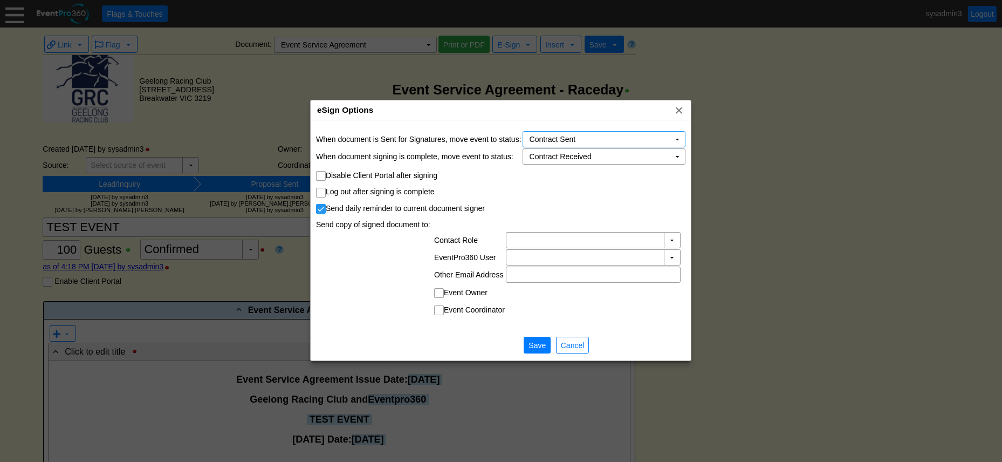
click at [767, 211] on div at bounding box center [501, 231] width 1002 height 462
click at [577, 342] on span "Cancel" at bounding box center [573, 345] width 28 height 11
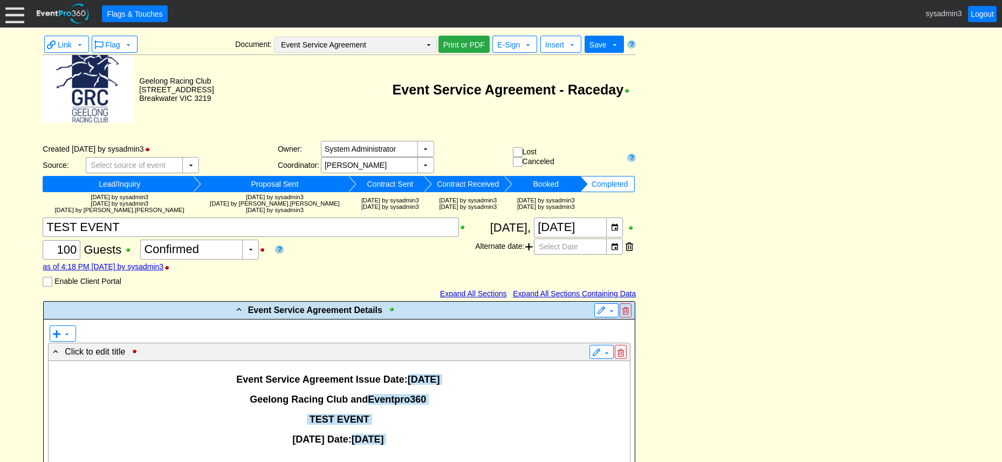
click at [426, 43] on td "▼" at bounding box center [428, 44] width 15 height 15
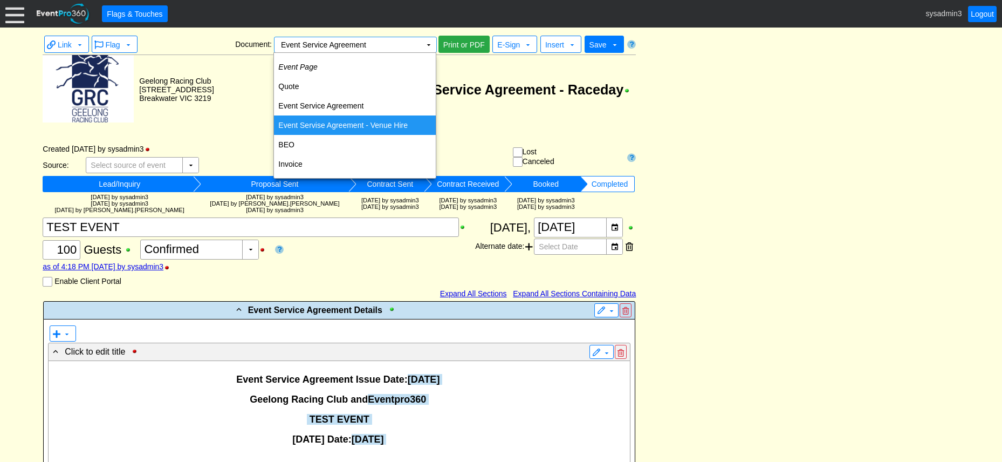
click at [365, 125] on td "Event Servise Agreement - Venue Hire" at bounding box center [355, 124] width 162 height 19
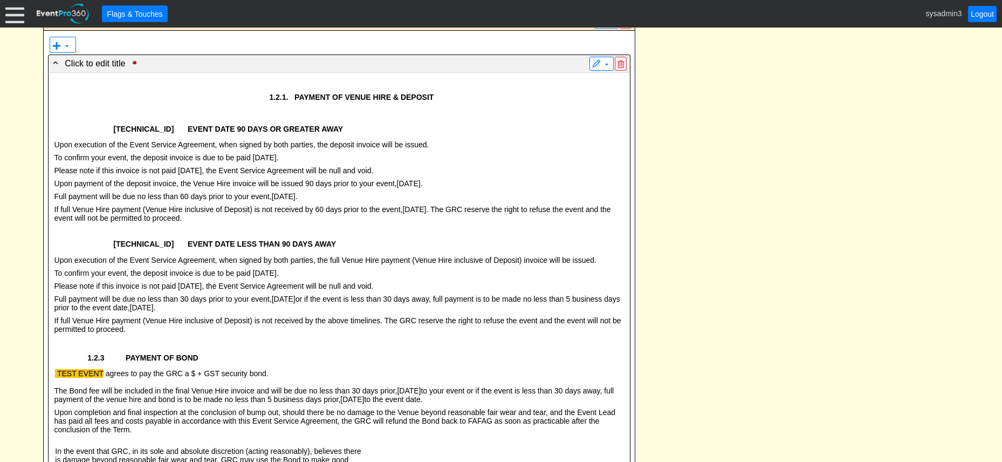
scroll to position [1241, 0]
click at [433, 174] on p "Please note if this invoice is not paid within 30 days, the Event Service Agree…" at bounding box center [329, 169] width 592 height 9
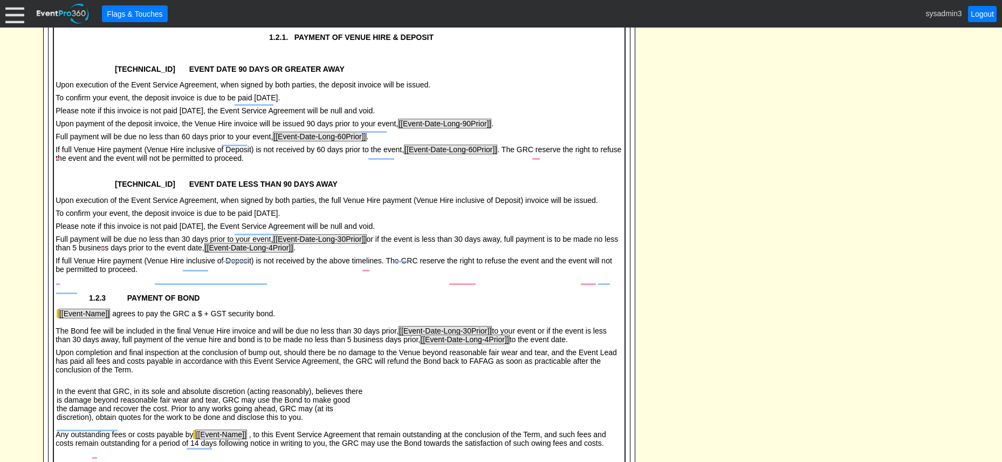
scroll to position [1349, 0]
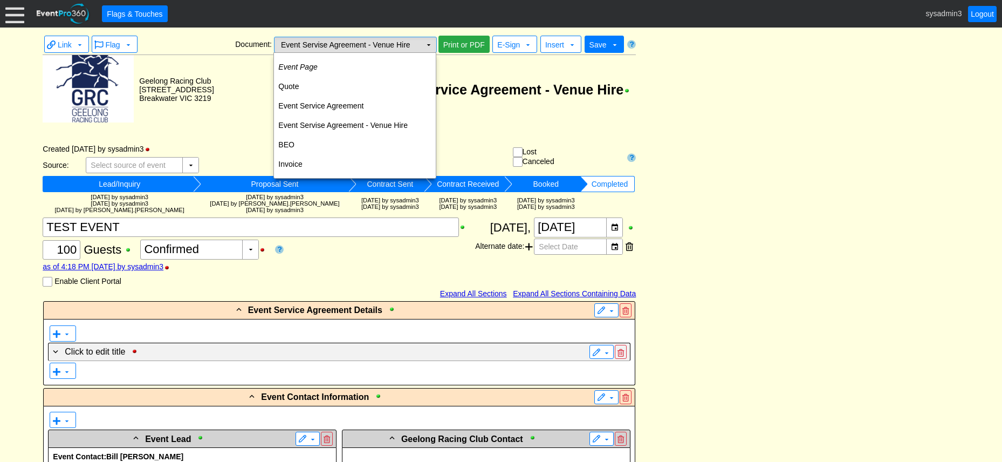
click at [427, 42] on td "▼" at bounding box center [428, 44] width 15 height 15
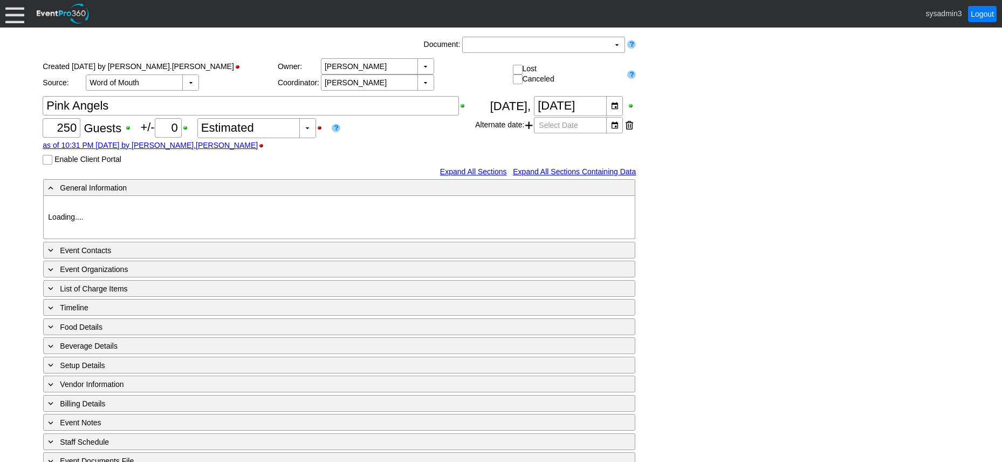
type input "Geelong Racing Club"
type input "Raceday Function"
